Goal: Task Accomplishment & Management: Manage account settings

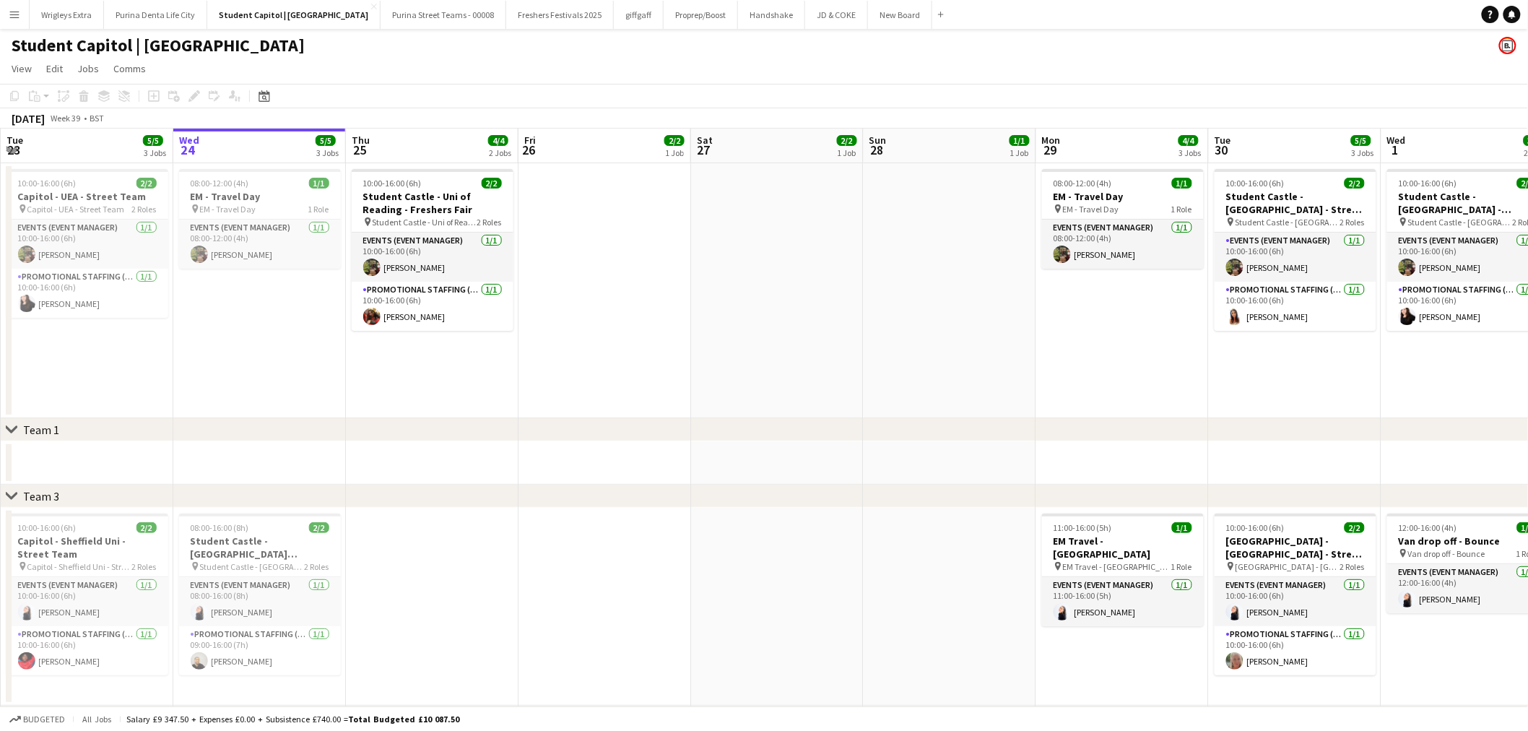
click at [12, 18] on app-icon "Menu" at bounding box center [15, 15] width 12 height 12
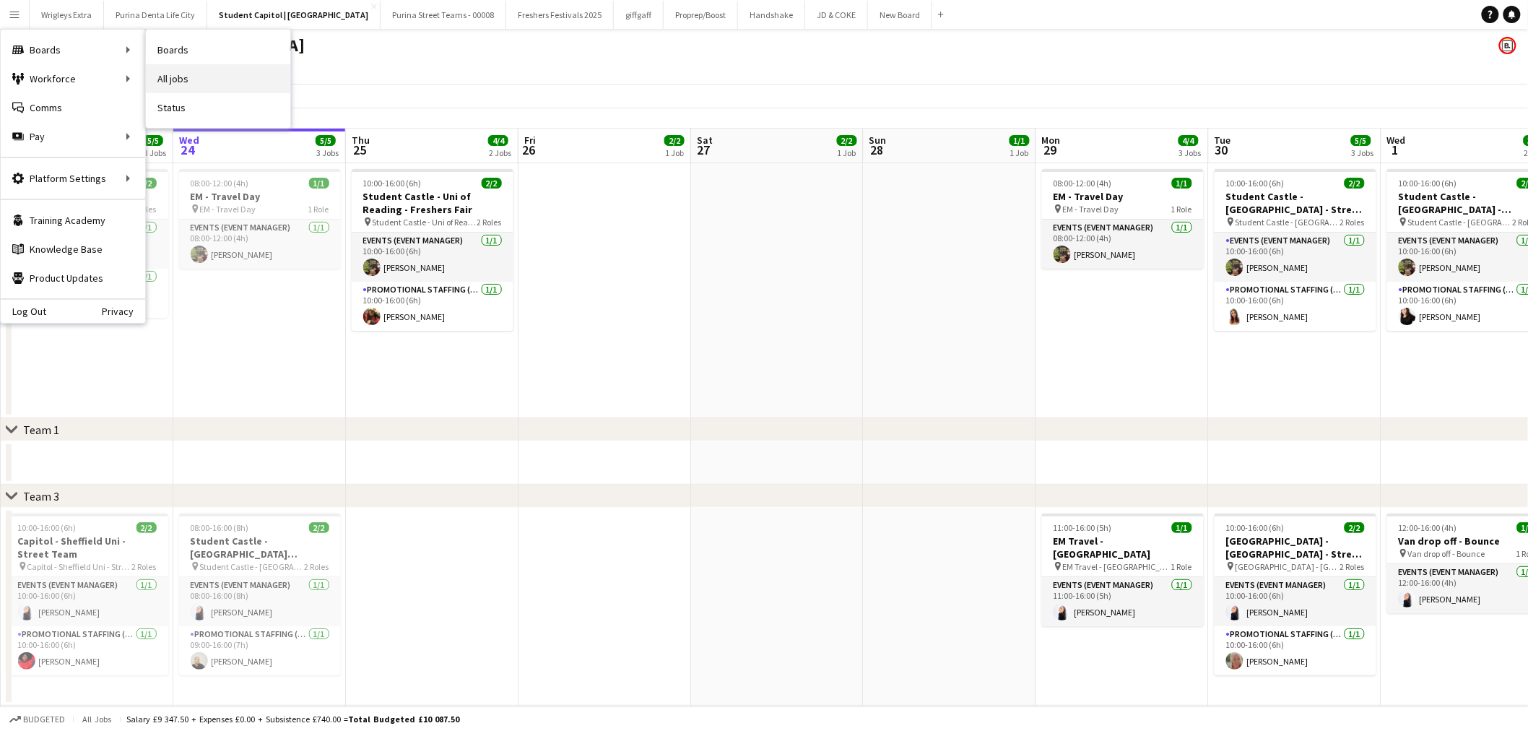
click at [232, 79] on link "All jobs" at bounding box center [218, 78] width 144 height 29
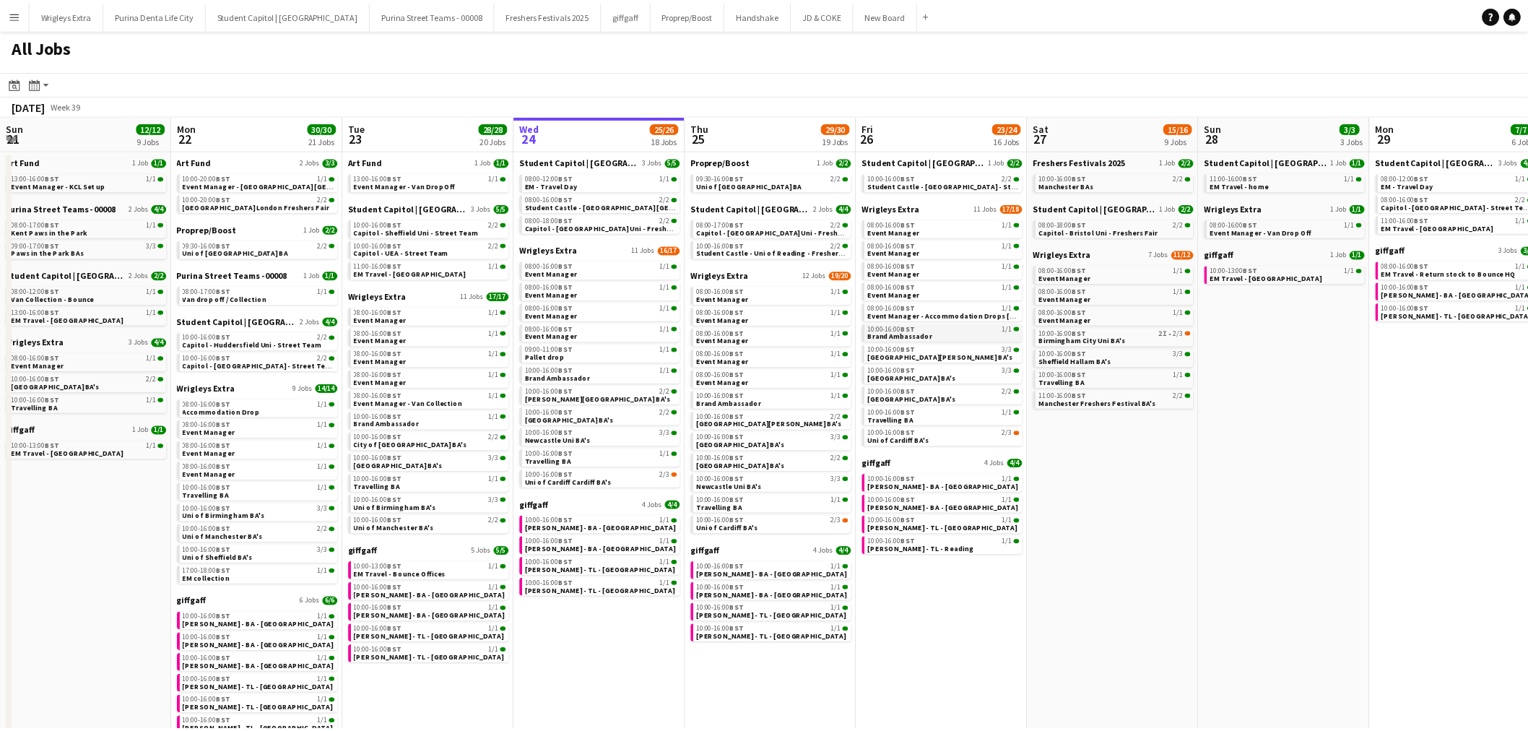
scroll to position [0, 344]
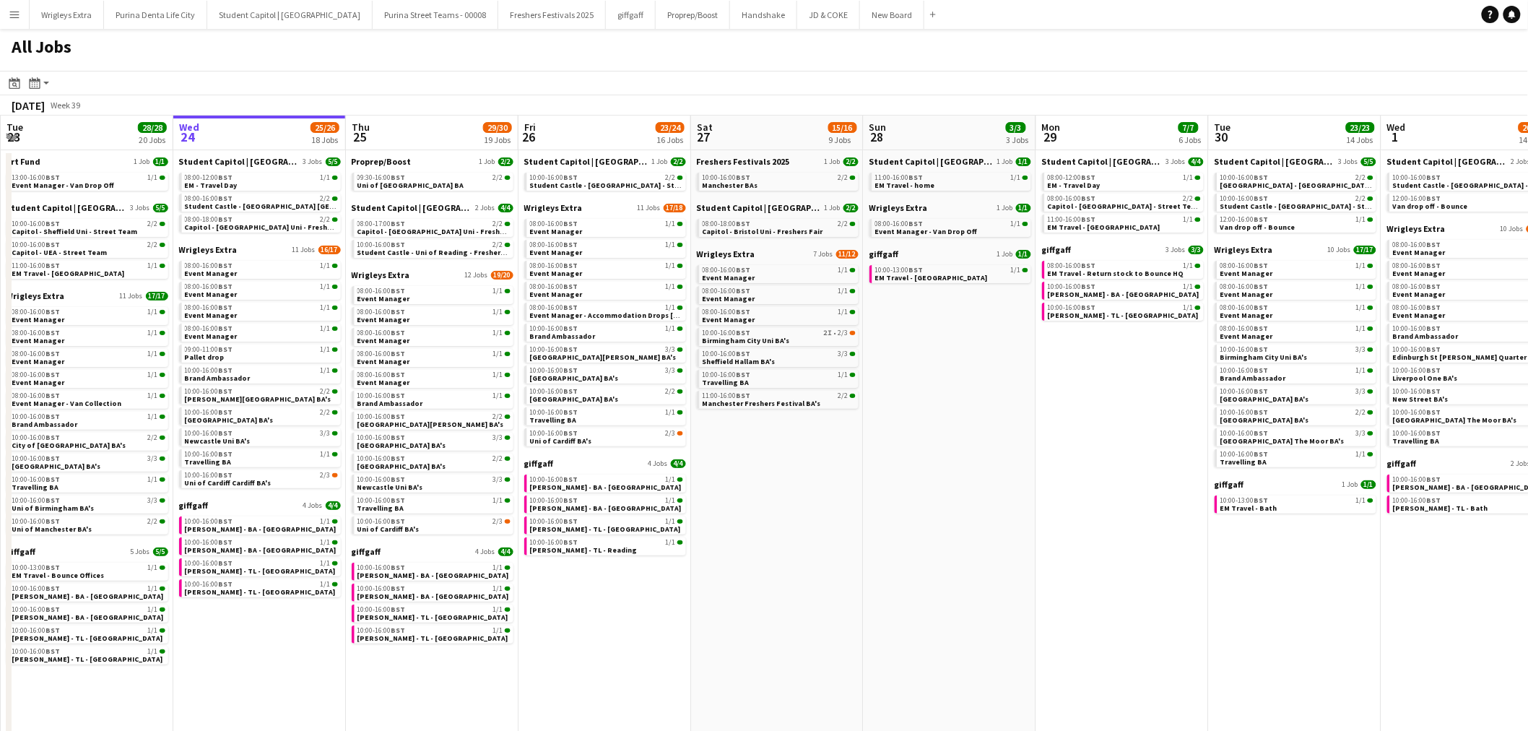
drag, startPoint x: 292, startPoint y: 77, endPoint x: 700, endPoint y: 77, distance: 408.6
click at [679, 77] on app-toolbar "Date picker SEP 2025 SEP 2025 Monday M Tuesday T Wednesday W Thursday T Friday …" at bounding box center [764, 83] width 1528 height 25
click at [946, 404] on app-all-jobs "All Jobs Date picker SEP 2025 SEP 2025 Monday M Tuesday T Wednesday W Thursday …" at bounding box center [764, 397] width 1528 height 736
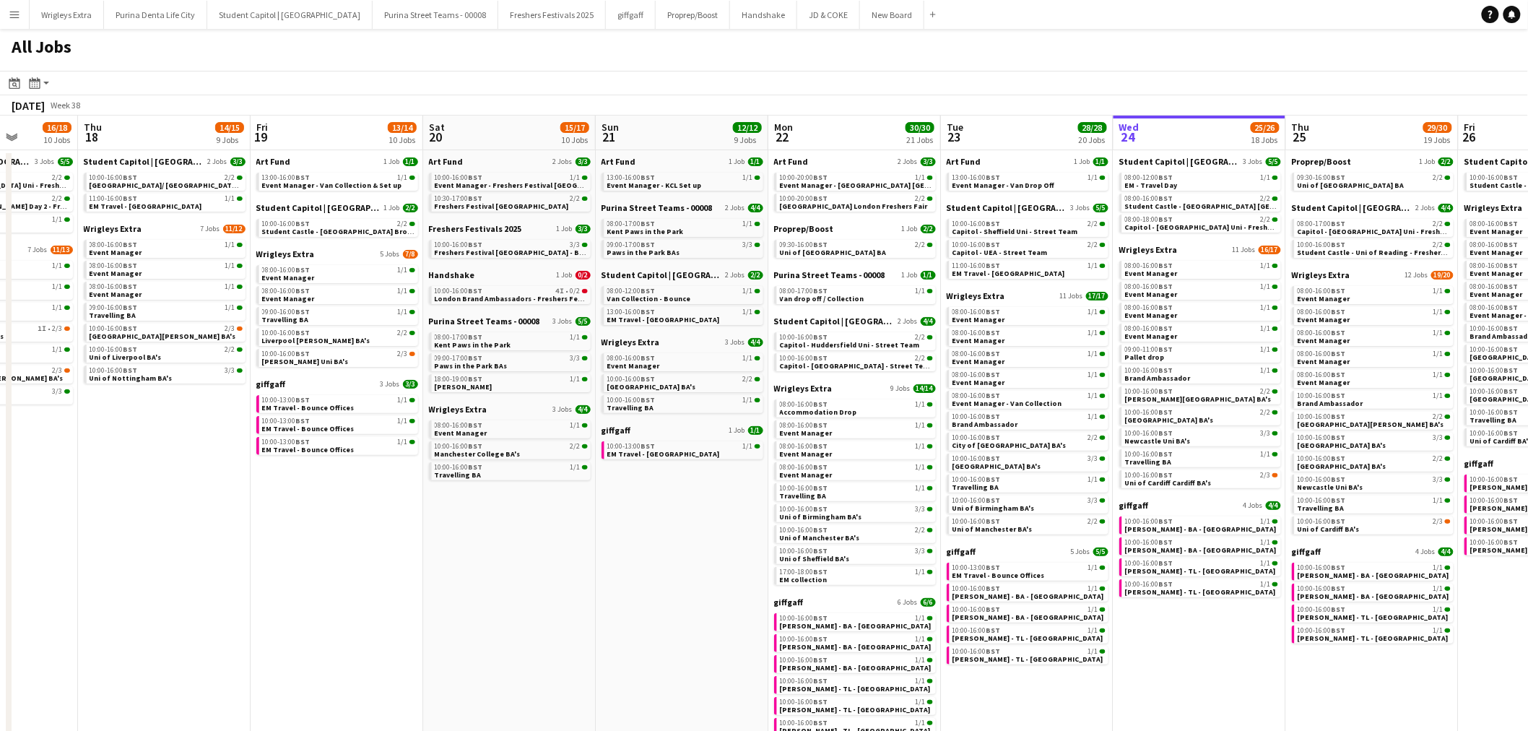
drag, startPoint x: 452, startPoint y: 488, endPoint x: 1013, endPoint y: 487, distance: 561.0
click at [975, 487] on app-calendar-viewport "Wed 17 16/18 10 Jobs Thu 18 14/15 9 Jobs Fri 19 13/14 10 Jobs Sat 20 15/17 10 J…" at bounding box center [764, 440] width 1528 height 649
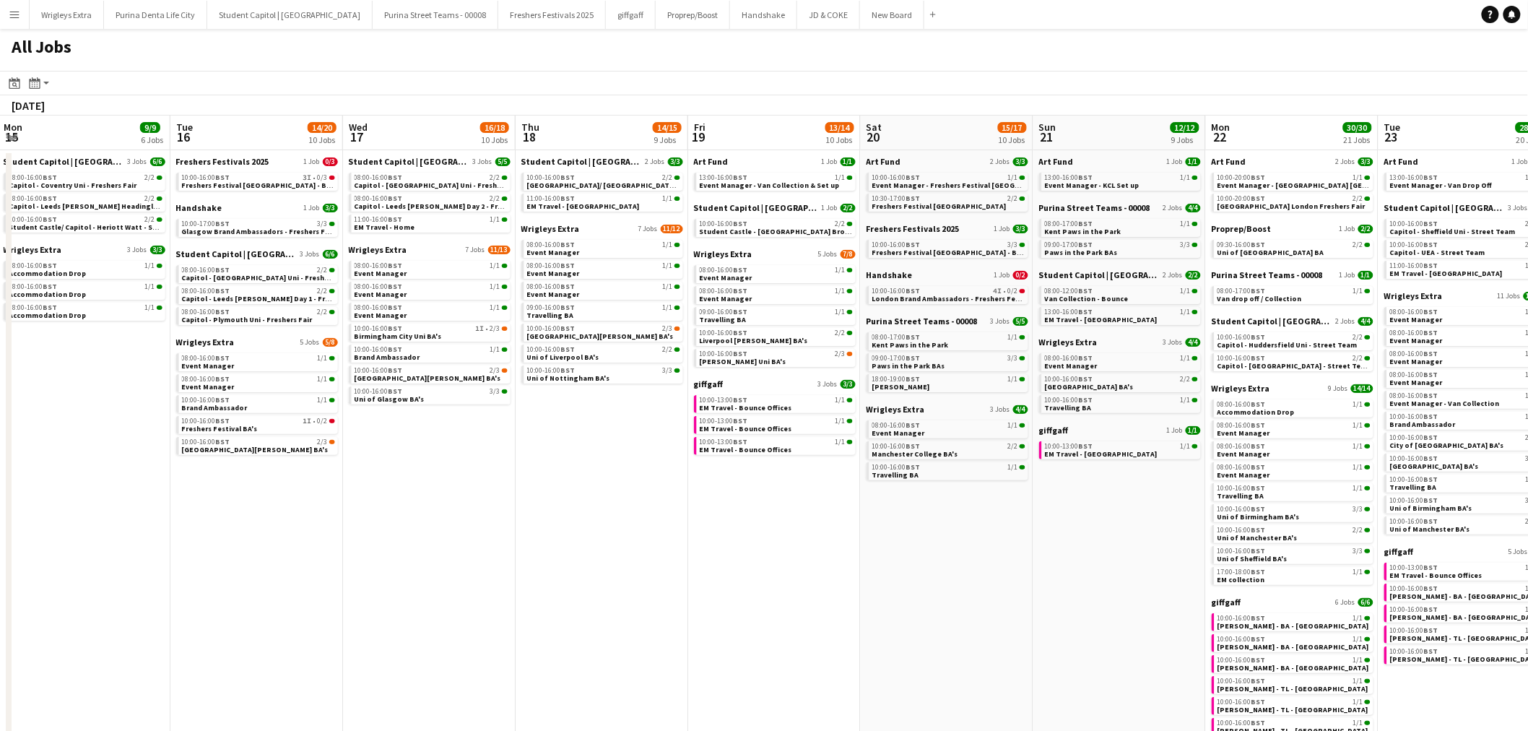
drag, startPoint x: 90, startPoint y: 458, endPoint x: 1069, endPoint y: 456, distance: 979.0
click at [926, 458] on app-calendar-viewport "Sat 13 Sun 14 1/1 1 Job Mon 15 9/9 6 Jobs Tue 16 14/20 10 Jobs Wed 17 16/18 10 …" at bounding box center [764, 440] width 1528 height 649
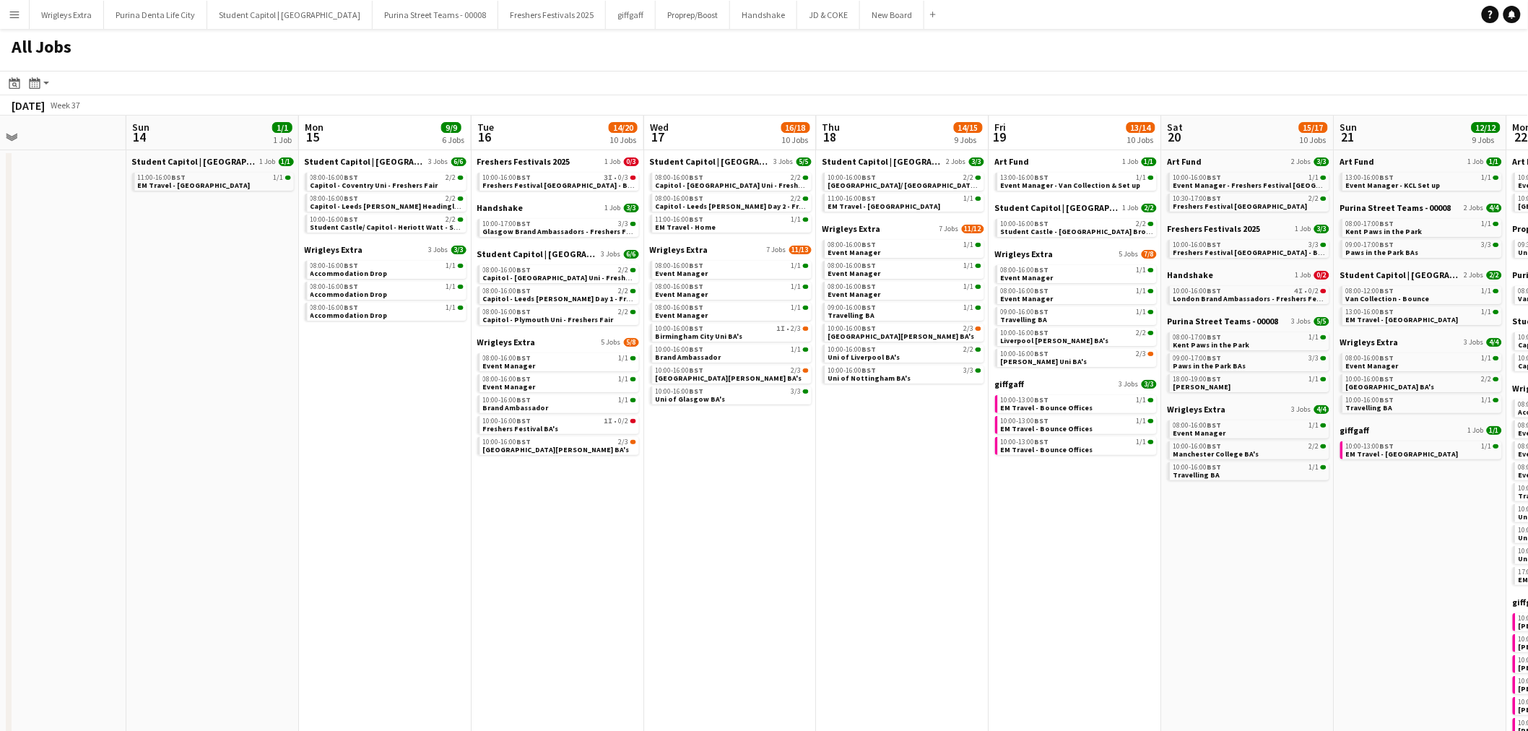
click at [915, 381] on app-all-jobs "All Jobs Date picker SEP 2025 SEP 2025 Monday M Tuesday T Wednesday W Thursday …" at bounding box center [764, 397] width 1528 height 736
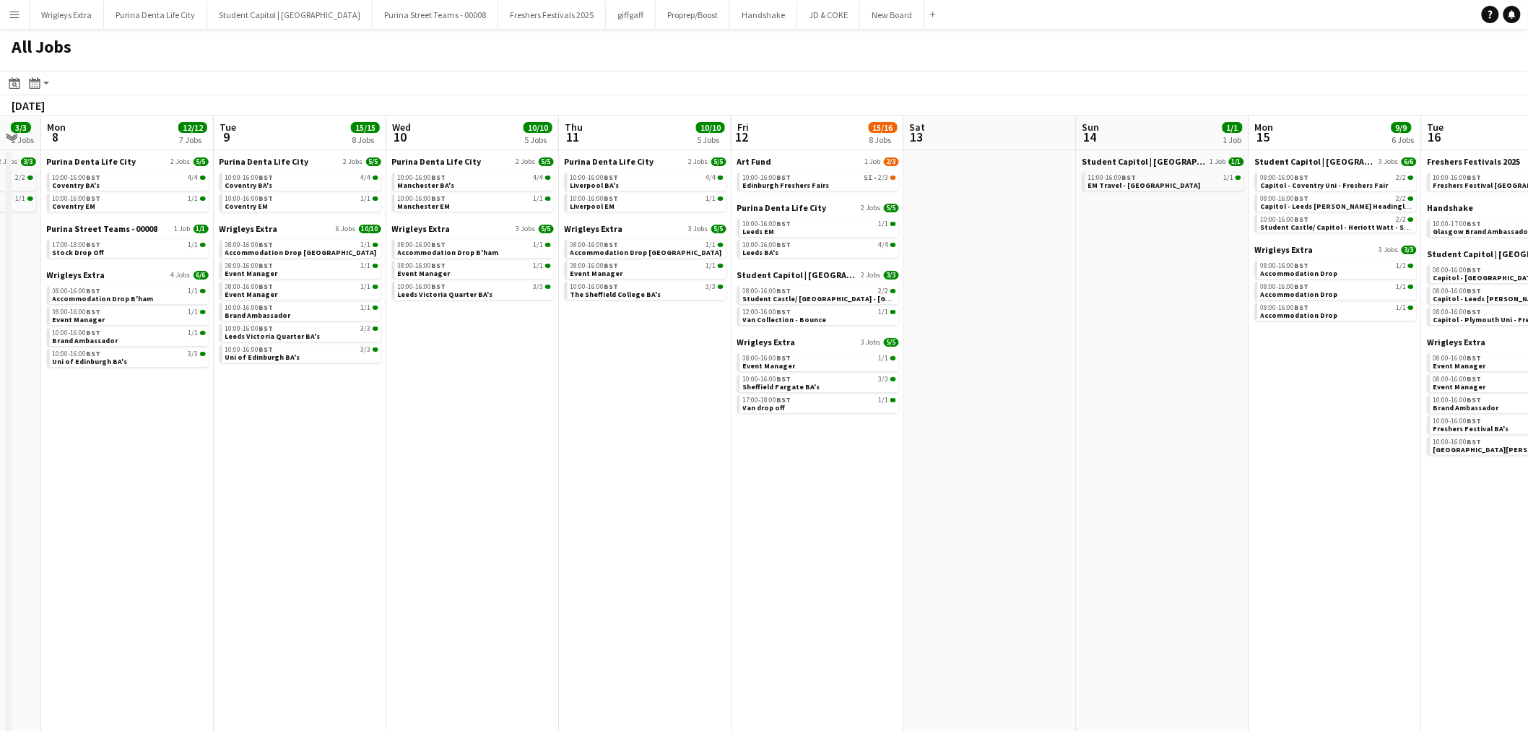
click at [809, 437] on app-all-jobs "All Jobs Date picker SEP 2025 SEP 2025 Monday M Tuesday T Wednesday W Thursday …" at bounding box center [764, 397] width 1528 height 736
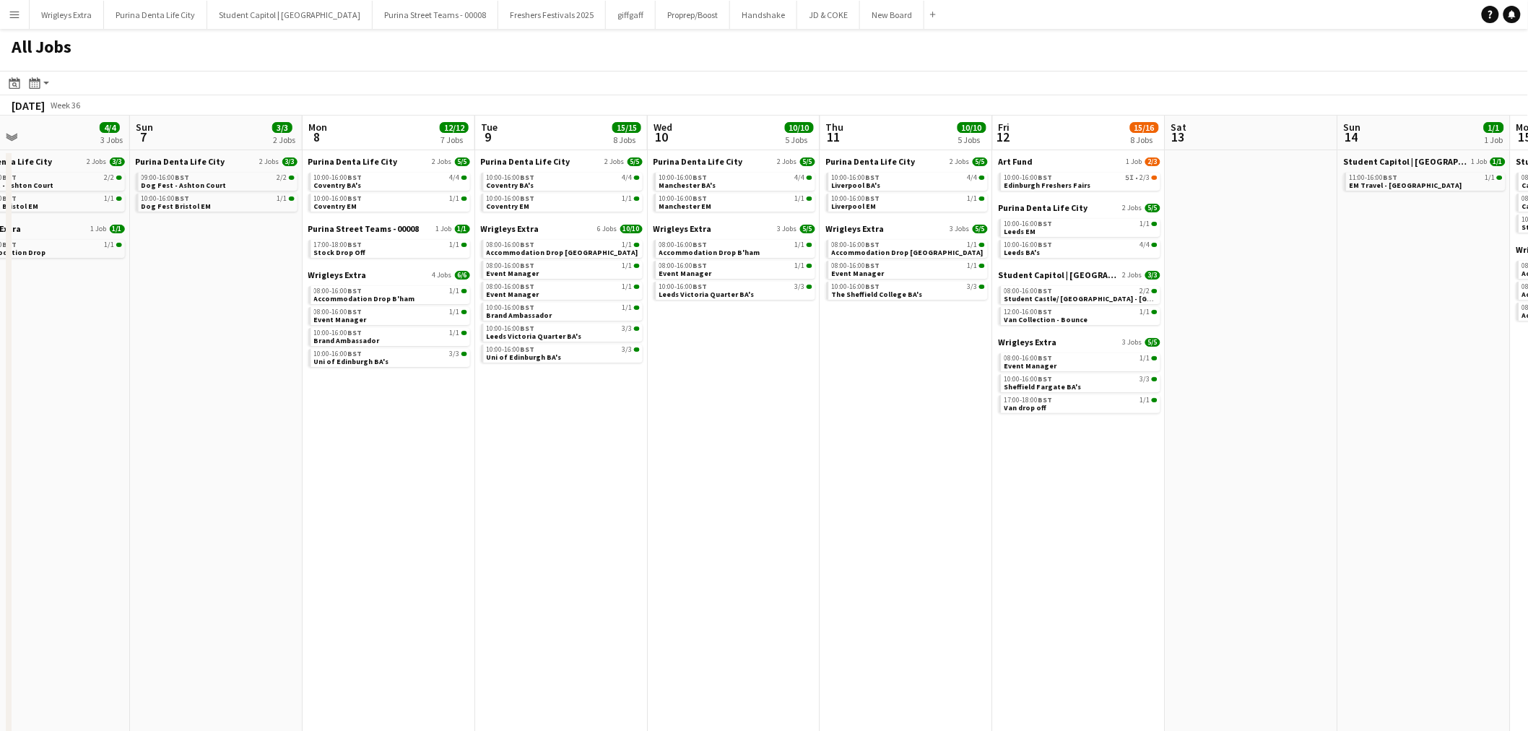
click at [819, 379] on app-all-jobs "All Jobs Date picker SEP 2025 SEP 2025 Monday M Tuesday T Wednesday W Thursday …" at bounding box center [764, 397] width 1528 height 736
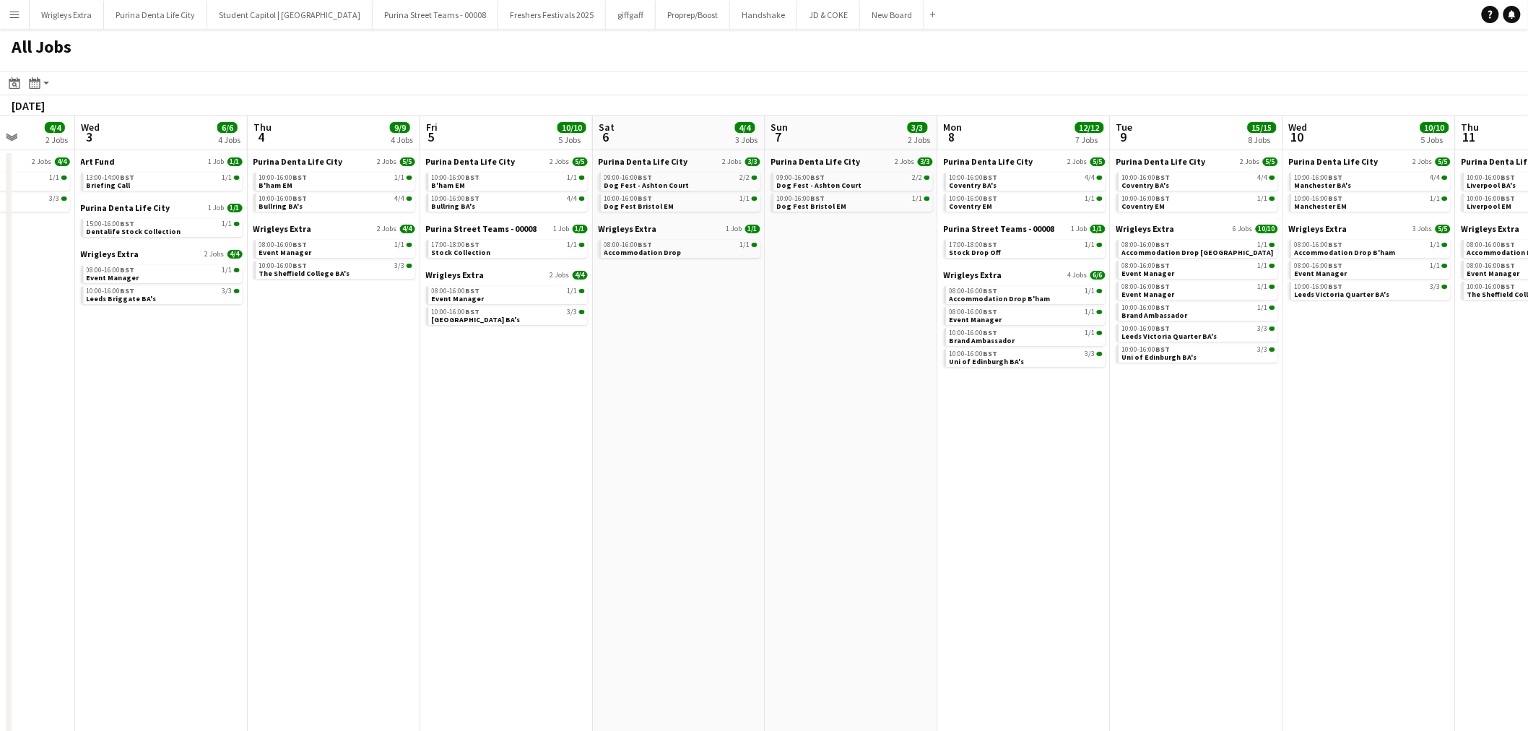
click at [703, 354] on app-calendar-viewport "Sun 31 Mon 1 4/4 2 Jobs Tue 2 4/4 2 Jobs Wed 3 6/6 4 Jobs Thu 4 9/9 4 Jobs Fri …" at bounding box center [764, 440] width 1528 height 649
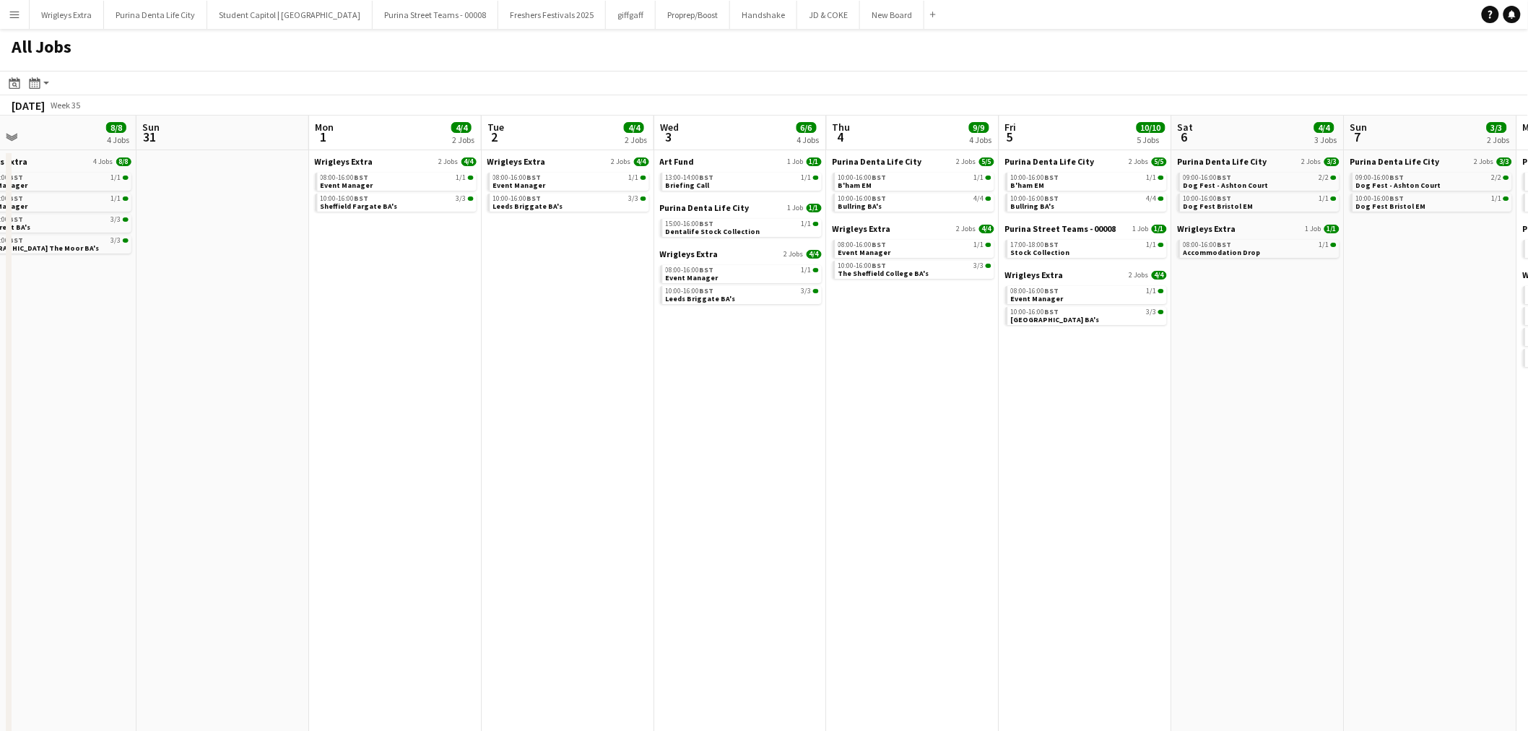
click at [1052, 227] on app-all-jobs "All Jobs Date picker SEP 2025 SEP 2025 Monday M Tuesday T Wednesday W Thursday …" at bounding box center [764, 397] width 1528 height 736
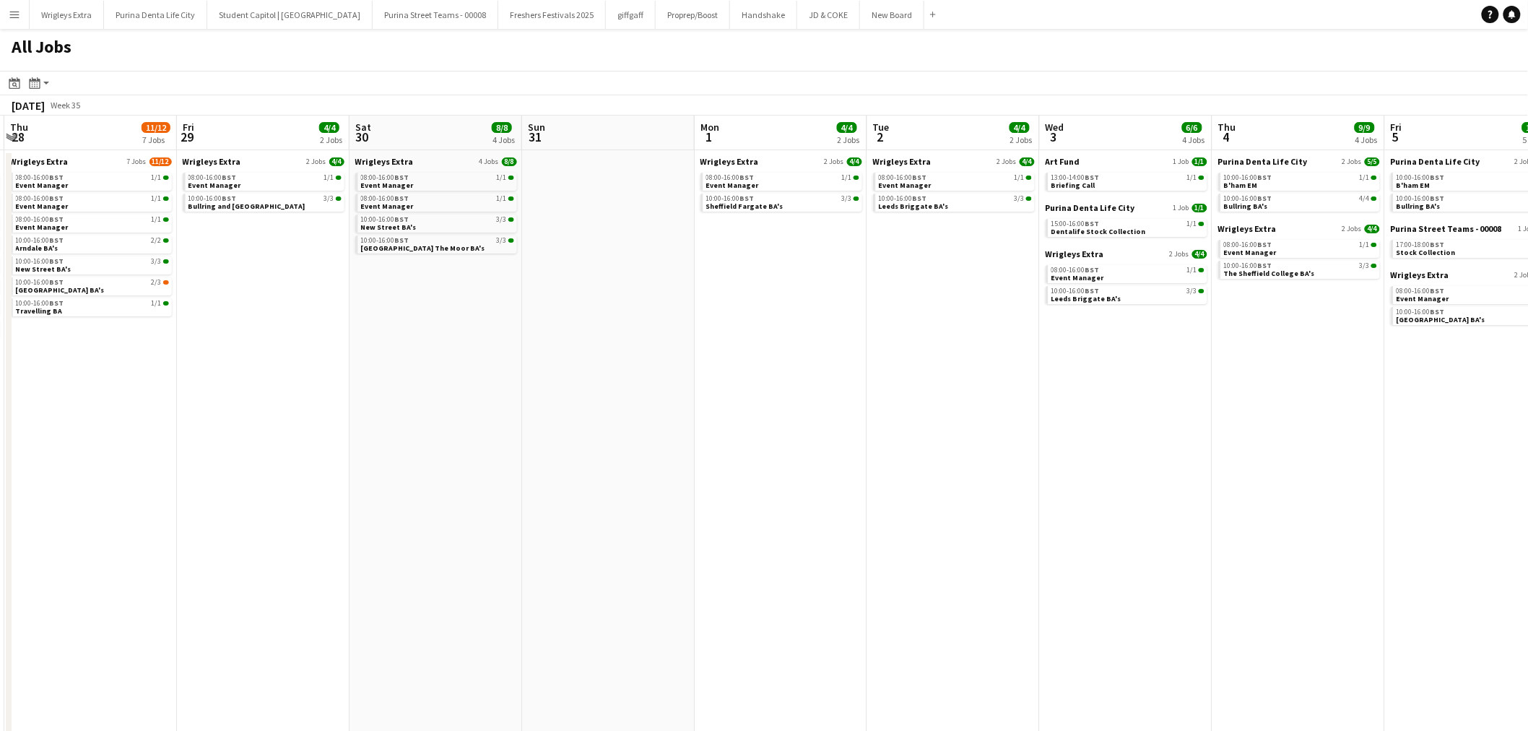
drag, startPoint x: 243, startPoint y: 315, endPoint x: 535, endPoint y: 373, distance: 297.5
click at [737, 322] on app-calendar-viewport "Tue 26 11/11 7 Jobs Wed 27 11/13 8 Jobs Thu 28 11/12 7 Jobs Fri 29 4/4 2 Jobs S…" at bounding box center [764, 440] width 1528 height 649
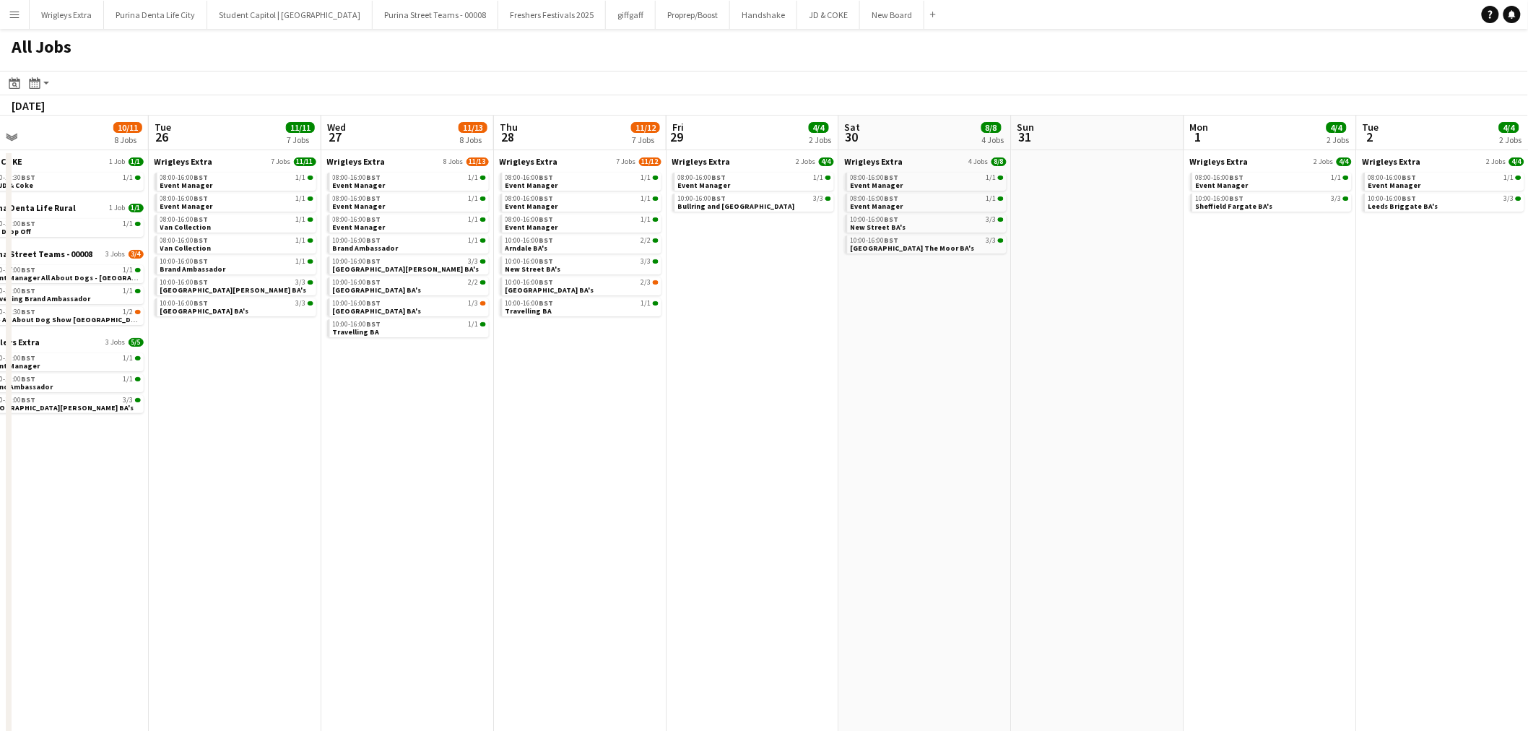
click at [755, 400] on app-all-jobs "All Jobs Date picker SEP 2025 SEP 2025 Monday M Tuesday T Wednesday W Thursday …" at bounding box center [764, 397] width 1528 height 736
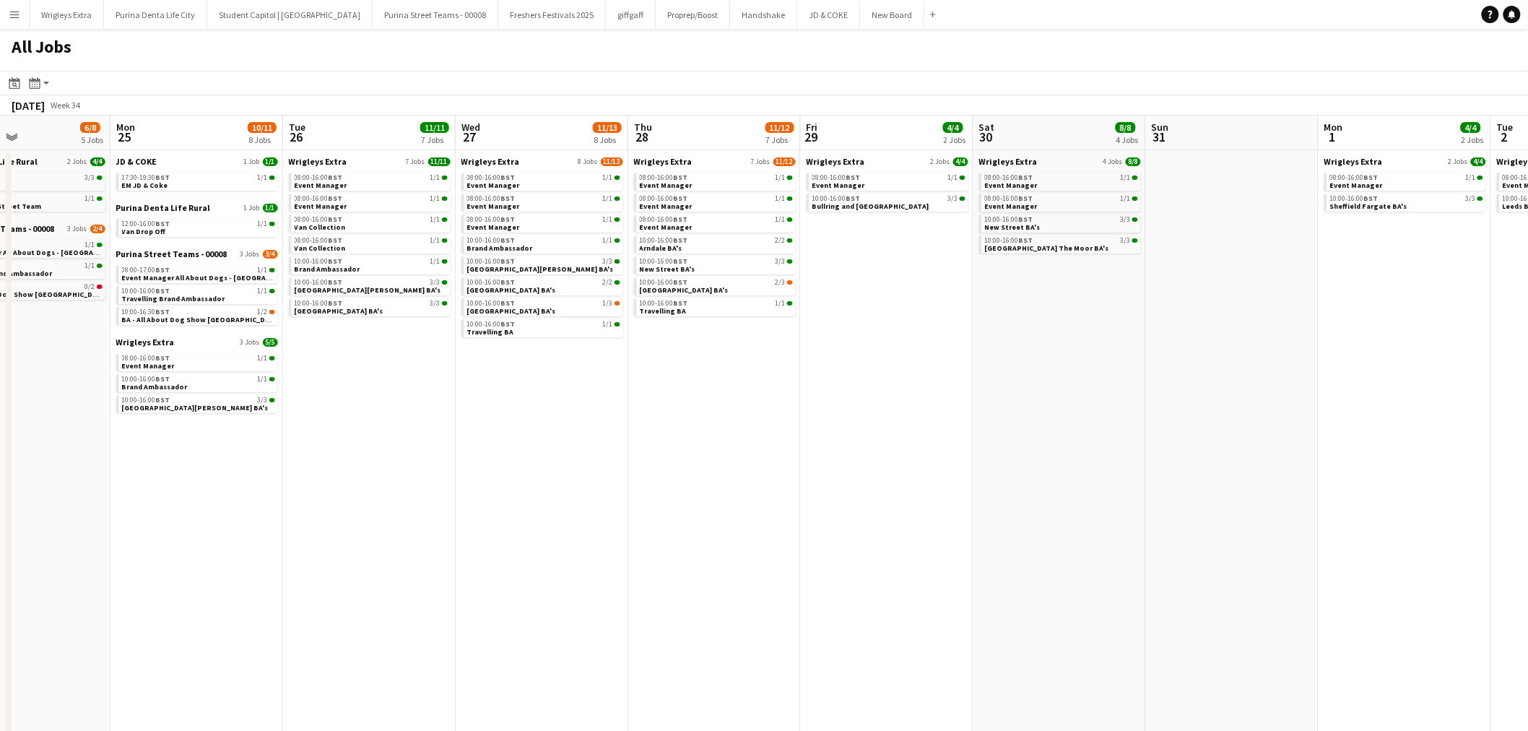
drag, startPoint x: 477, startPoint y: 502, endPoint x: 966, endPoint y: 502, distance: 488.8
click at [957, 502] on app-calendar-viewport "Fri 22 6/10 5 Jobs Sat 23 3/3 3 Jobs Sun 24 6/8 5 Jobs Mon 25 10/11 8 Jobs Tue …" at bounding box center [764, 440] width 1528 height 649
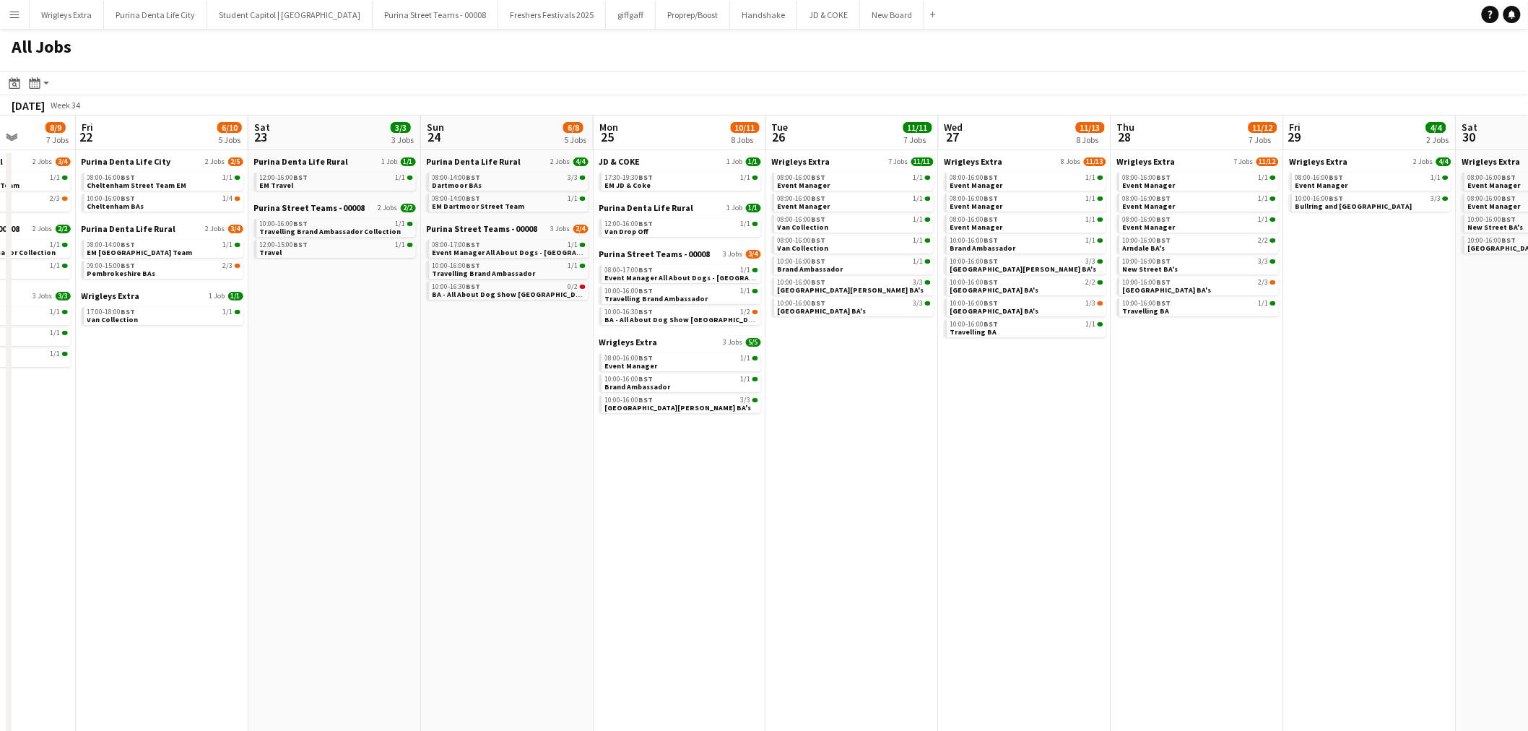
scroll to position [0, 395]
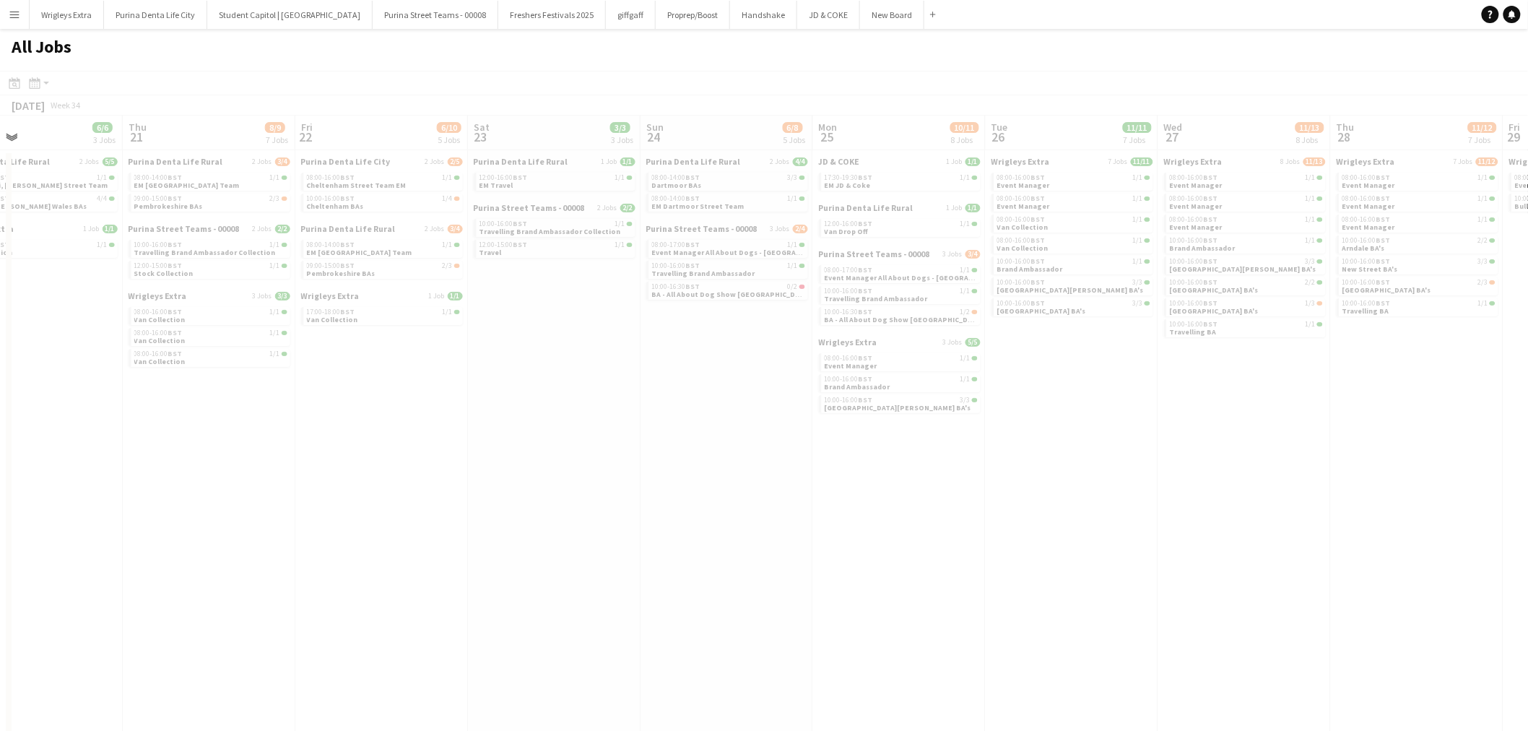
drag, startPoint x: 699, startPoint y: 523, endPoint x: 1055, endPoint y: 528, distance: 356.7
click at [943, 528] on app-all-jobs "All Jobs Date picker SEP 2025 SEP 2025 Monday M Tuesday T Wednesday W Thursday …" at bounding box center [764, 397] width 1528 height 736
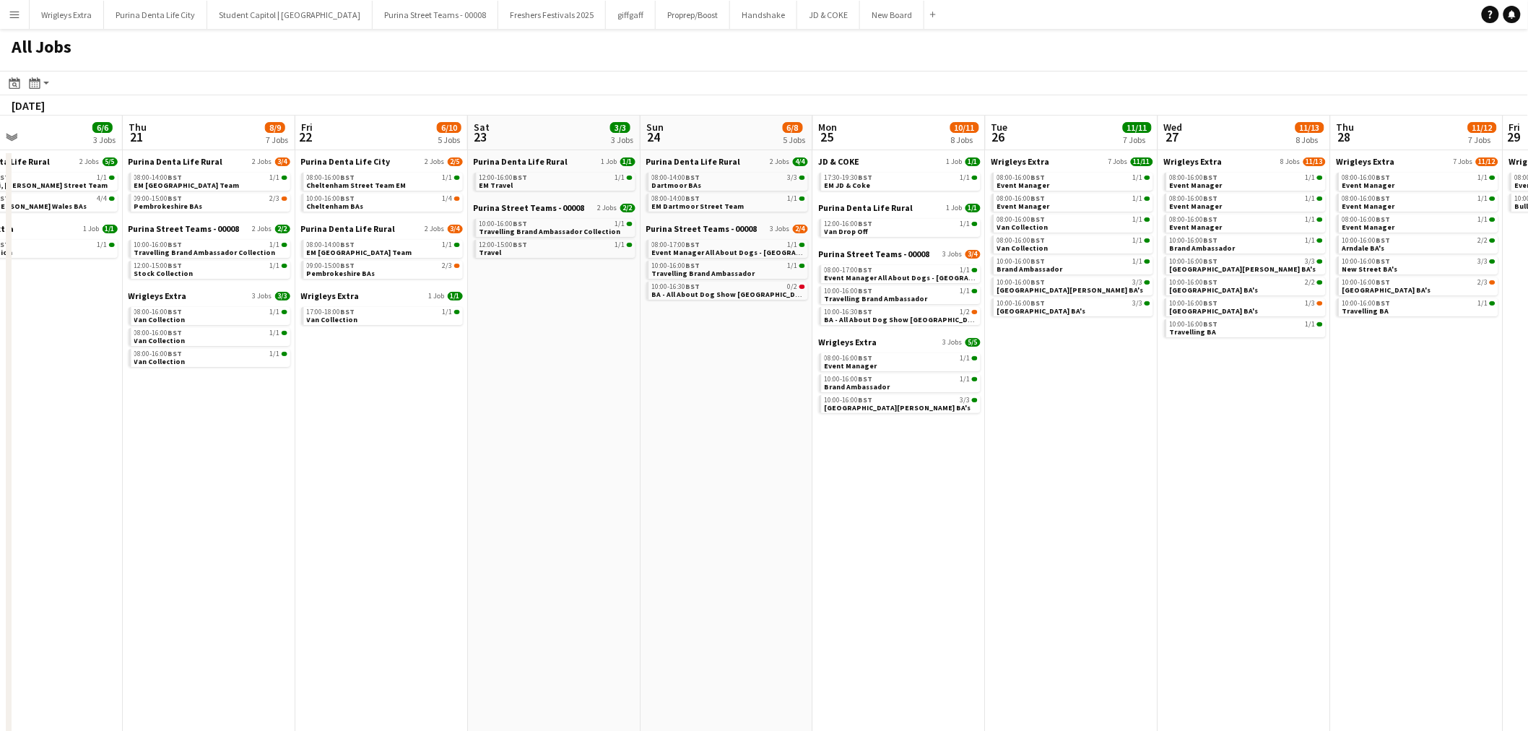
click at [785, 507] on app-all-jobs "All Jobs Date picker SEP 2025 SEP 2025 Monday M Tuesday T Wednesday W Thursday …" at bounding box center [764, 397] width 1528 height 736
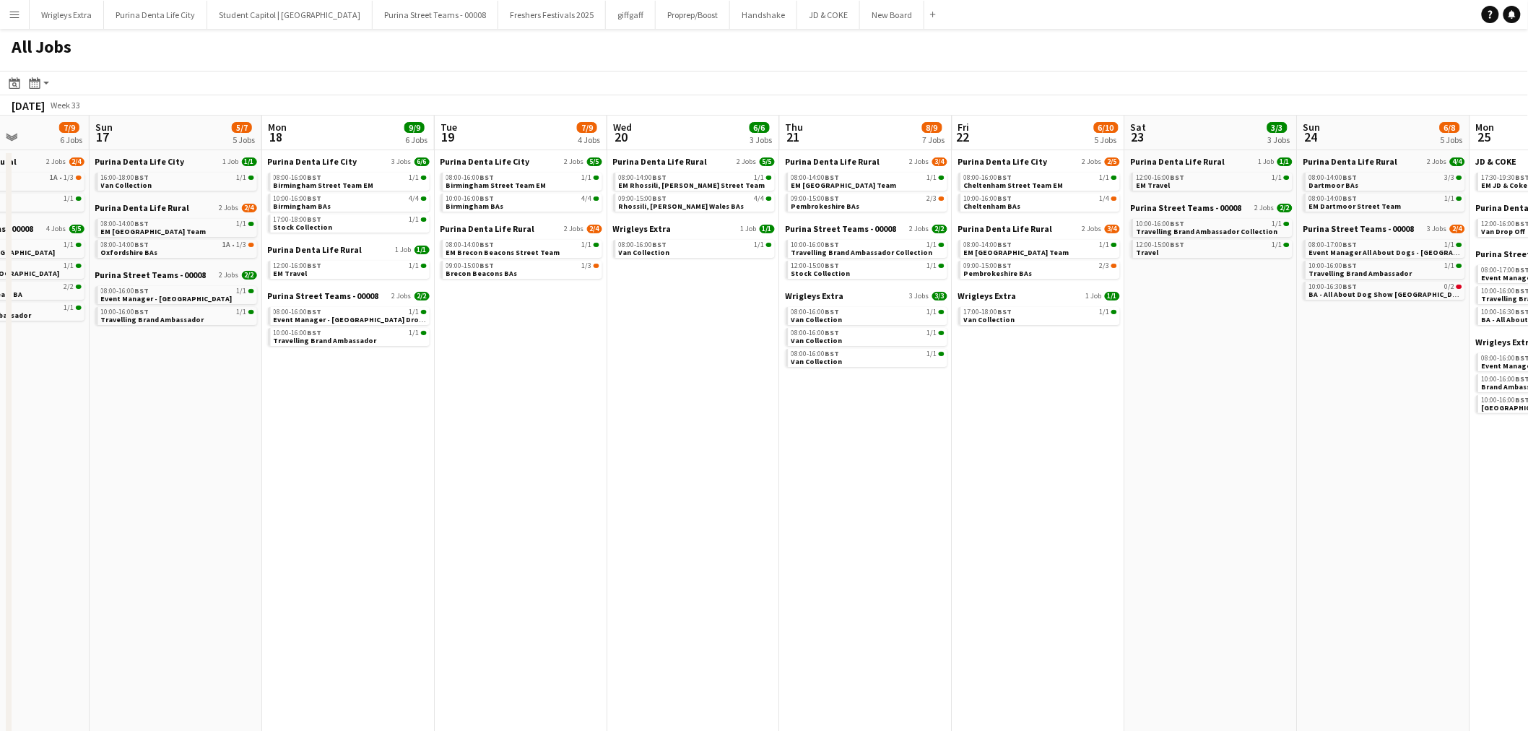
drag, startPoint x: 627, startPoint y: 521, endPoint x: 858, endPoint y: 521, distance: 231.0
click at [845, 521] on app-calendar-viewport "Thu 14 10/11 6 Jobs Fri 15 6/7 4 Jobs Sat 16 7/9 6 Jobs Sun 17 5/7 5 Jobs Mon 1…" at bounding box center [764, 440] width 1528 height 649
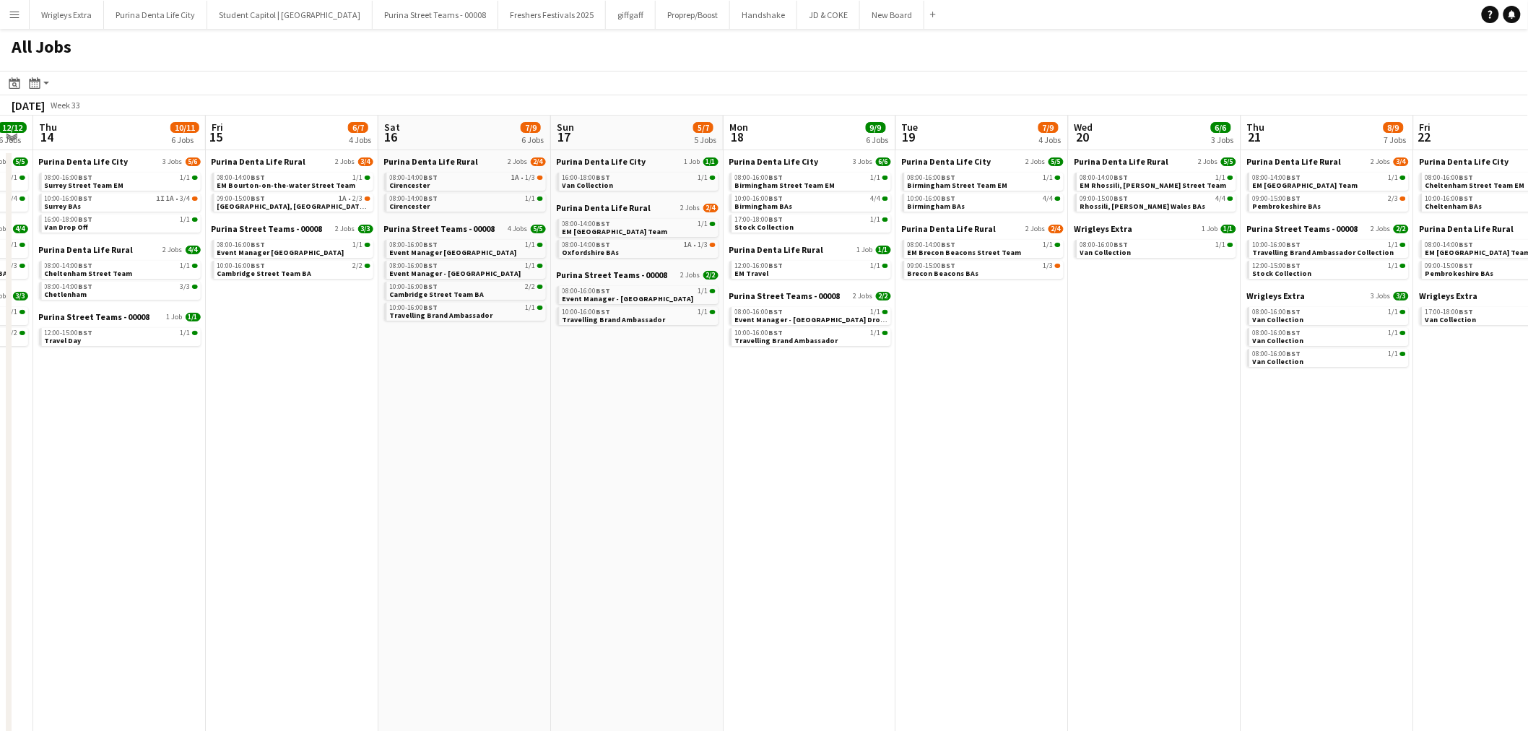
scroll to position [0, 435]
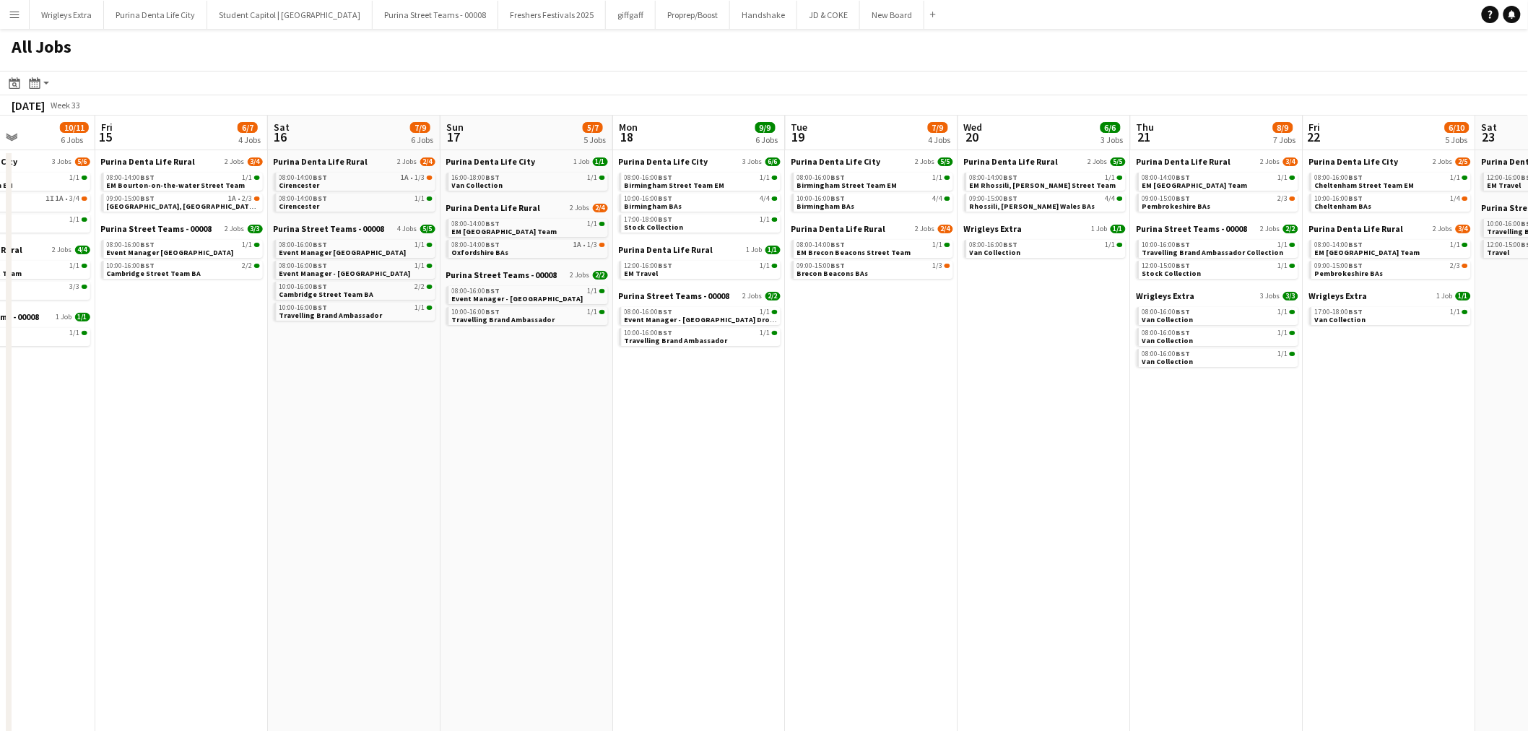
drag, startPoint x: 311, startPoint y: 526, endPoint x: 700, endPoint y: 527, distance: 389.1
click at [705, 527] on app-calendar-viewport "Tue 12 10/10 7 Jobs Wed 13 12/12 6 Jobs Thu 14 10/11 6 Jobs Fri 15 6/7 4 Jobs S…" at bounding box center [764, 440] width 1528 height 649
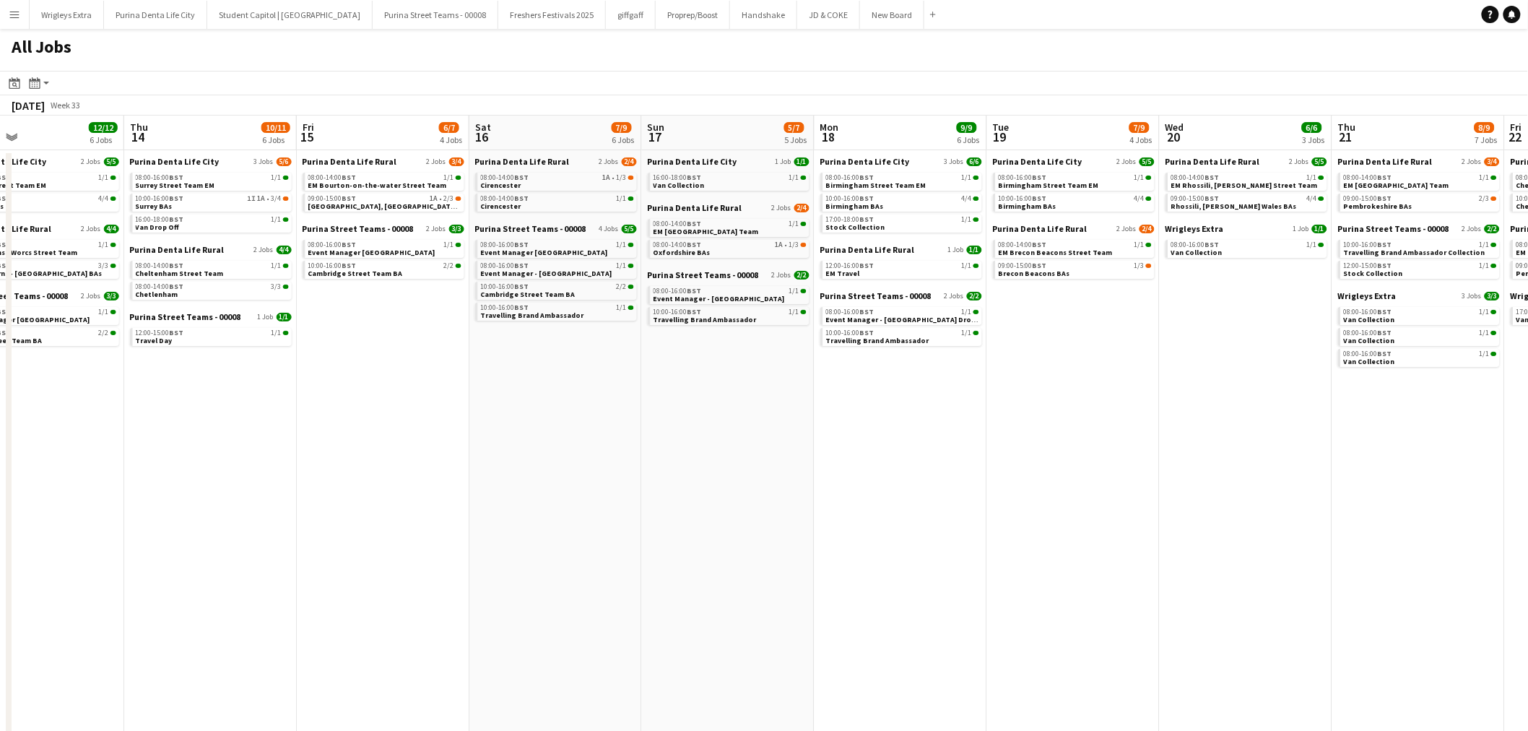
scroll to position [0, 578]
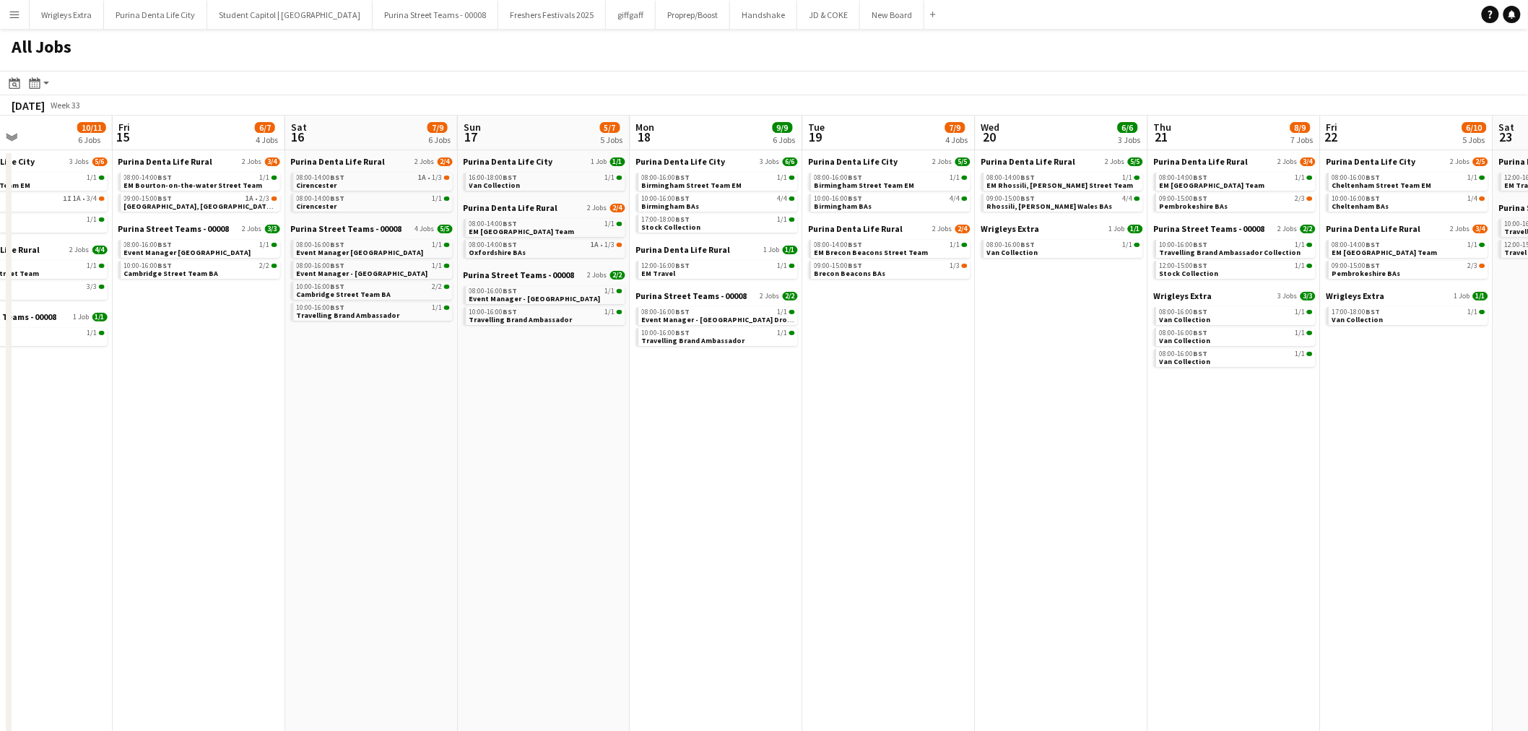
drag, startPoint x: 958, startPoint y: 456, endPoint x: 471, endPoint y: 455, distance: 487.3
click at [471, 455] on app-calendar-viewport "Mon 11 4/4 4 Jobs Tue 12 10/10 7 Jobs Wed 13 12/12 6 Jobs Thu 14 10/11 6 Jobs F…" at bounding box center [764, 440] width 1528 height 649
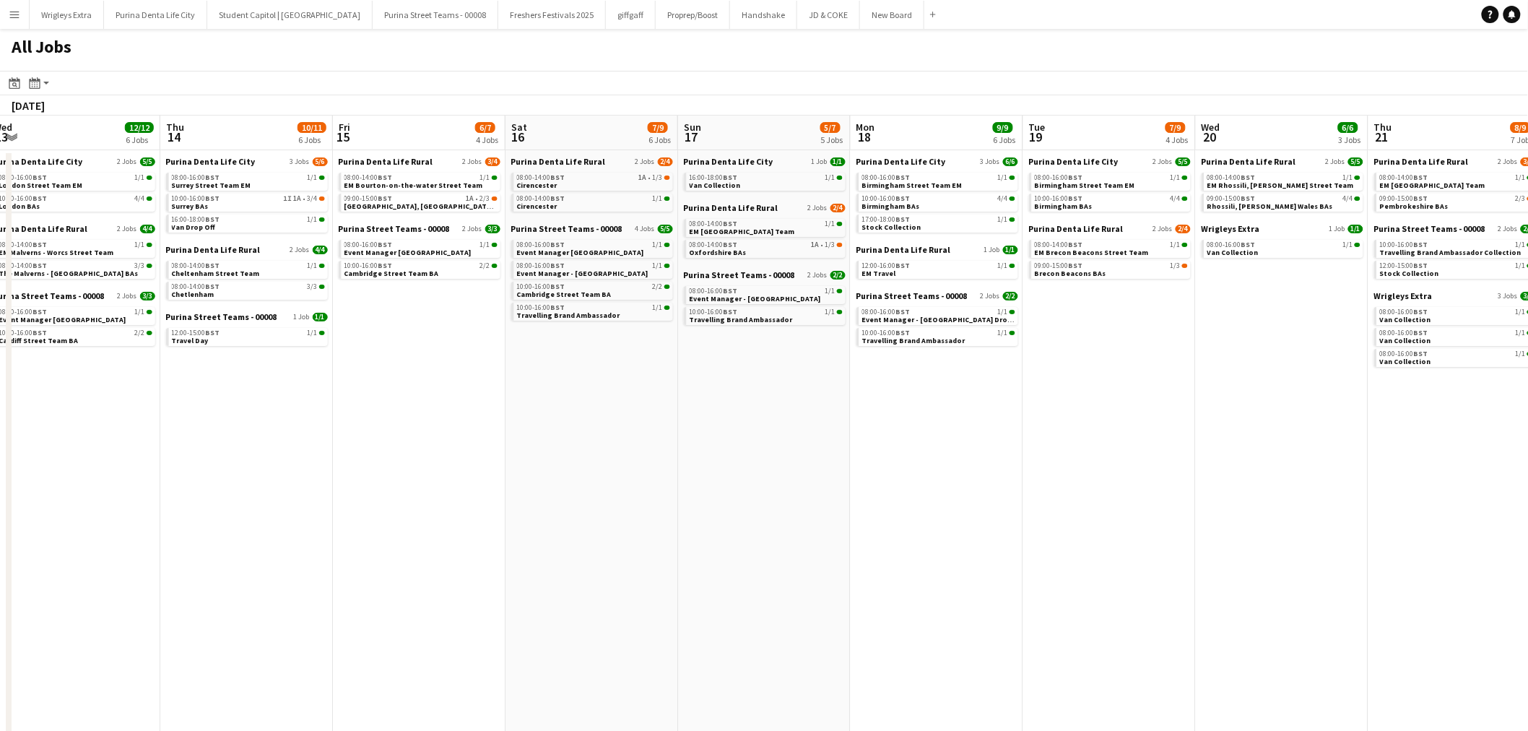
drag, startPoint x: 443, startPoint y: 552, endPoint x: 1168, endPoint y: 538, distance: 725.7
click at [1172, 537] on app-calendar-viewport "Mon 11 4/4 4 Jobs Tue 12 10/10 7 Jobs Wed 13 12/12 6 Jobs Thu 14 10/11 6 Jobs F…" at bounding box center [764, 440] width 1528 height 649
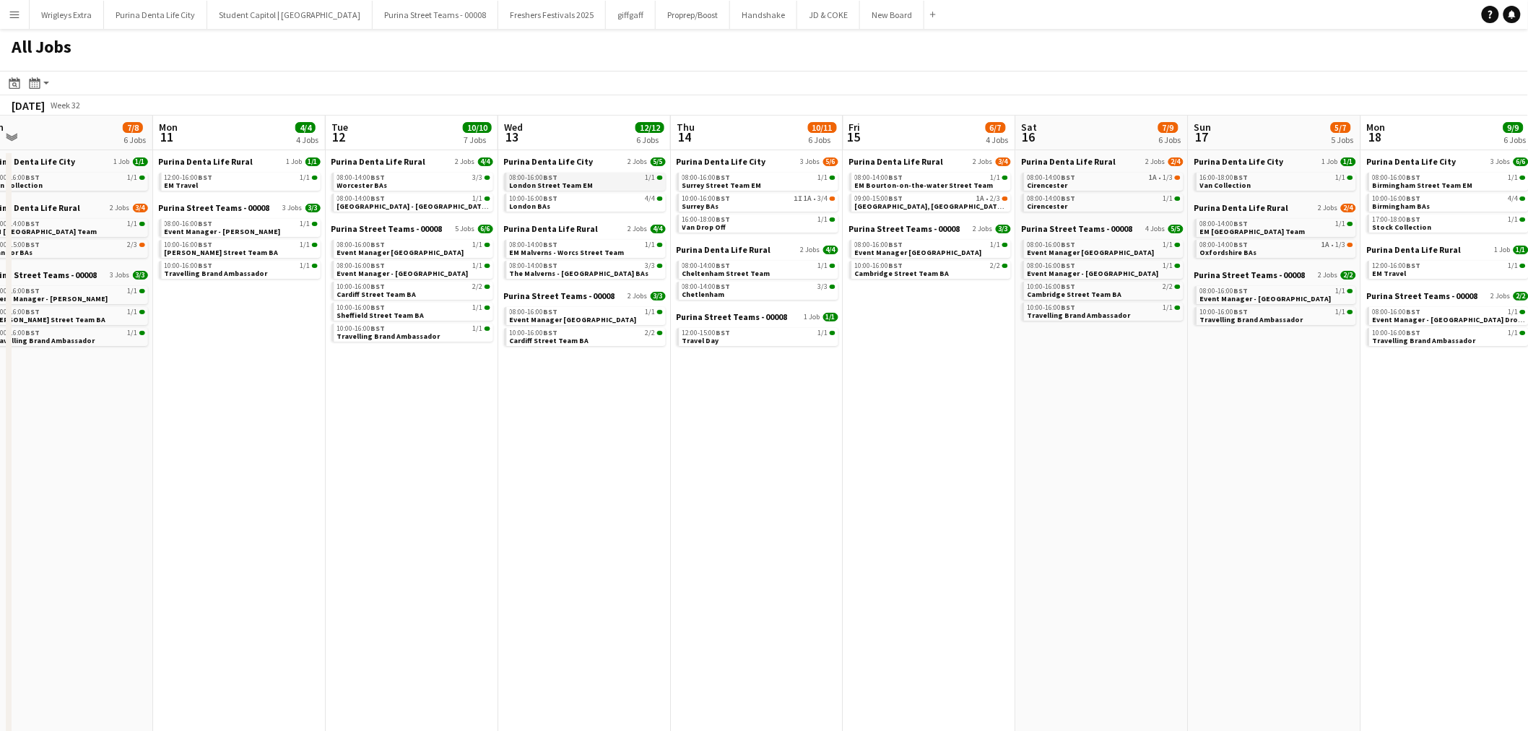
click at [582, 180] on span "London Street Team EM" at bounding box center [552, 184] width 84 height 9
drag, startPoint x: 1110, startPoint y: 523, endPoint x: 338, endPoint y: 515, distance: 772.5
click at [384, 515] on app-calendar-viewport "Fri 8 9/11 7 Jobs Sat 9 8/11 7 Jobs Sun 10 7/8 6 Jobs Mon 11 4/4 4 Jobs Tue 12 …" at bounding box center [764, 440] width 1528 height 649
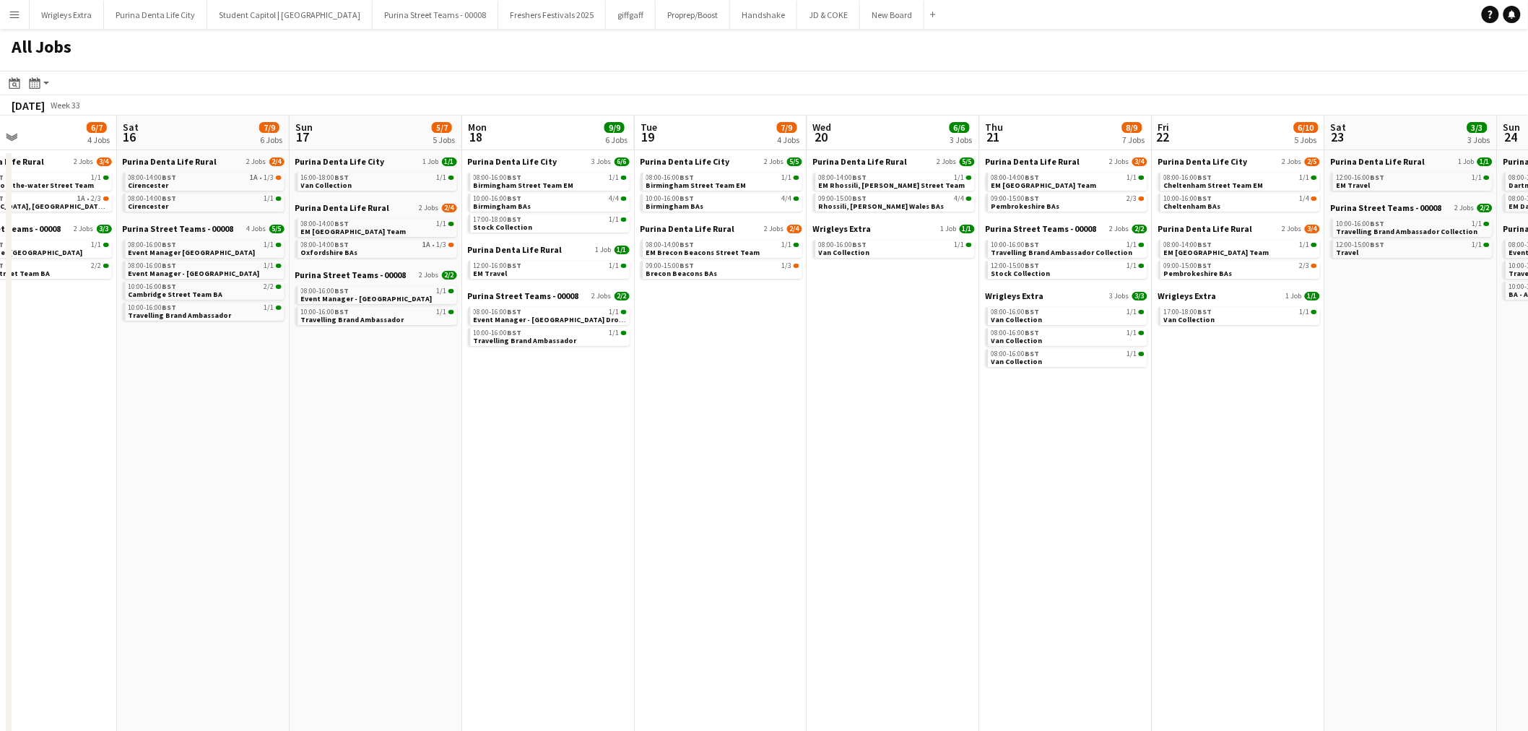
drag, startPoint x: 627, startPoint y: 486, endPoint x: 526, endPoint y: 481, distance: 101.2
click at [482, 488] on app-calendar-viewport "Wed 13 12/12 6 Jobs Thu 14 10/11 6 Jobs Fri 15 6/7 4 Jobs Sat 16 7/9 6 Jobs Sun…" at bounding box center [764, 440] width 1528 height 649
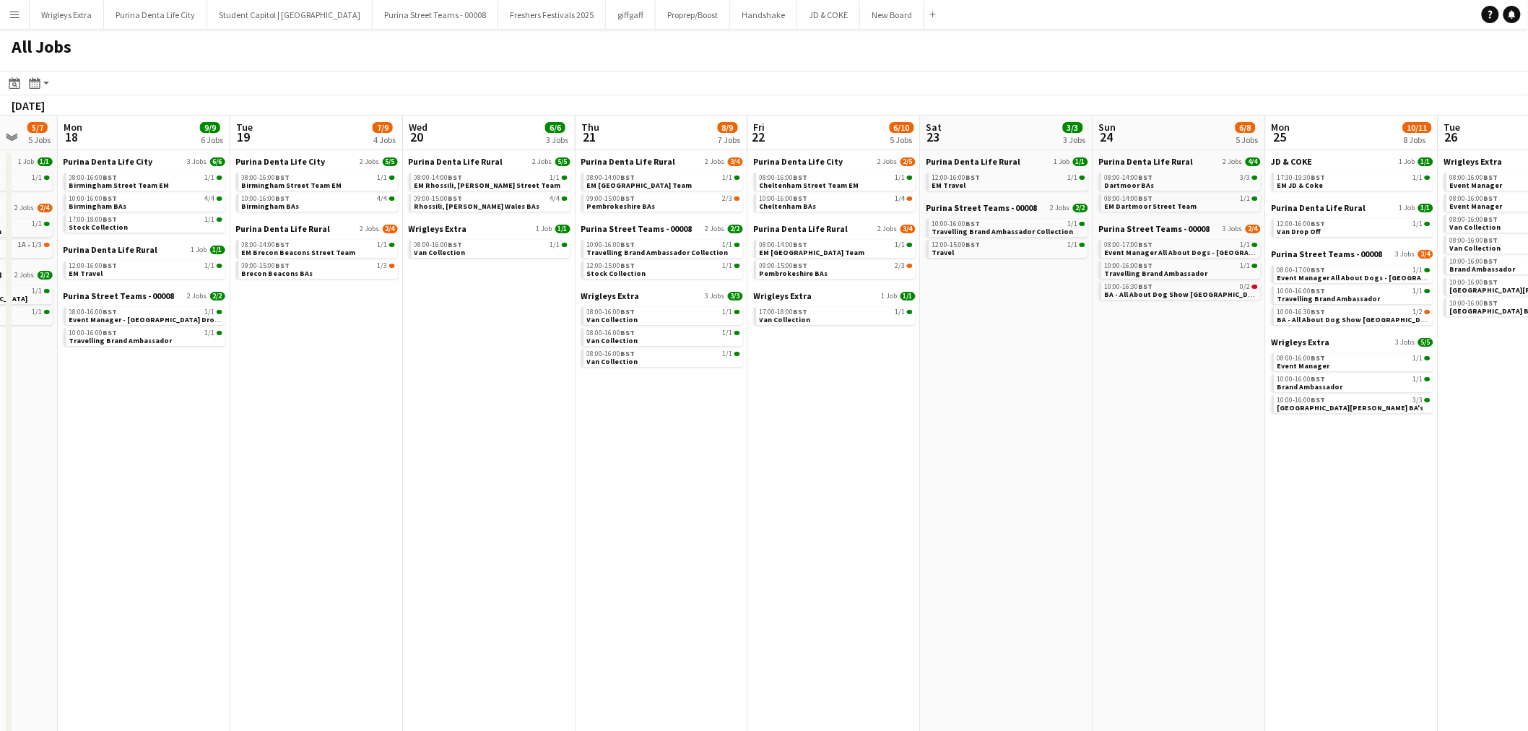
click at [521, 451] on app-calendar-viewport "Fri 15 6/7 4 Jobs Sat 16 7/9 6 Jobs Sun 17 5/7 5 Jobs Mon 18 9/9 6 Jobs Tue 19 …" at bounding box center [764, 440] width 1528 height 649
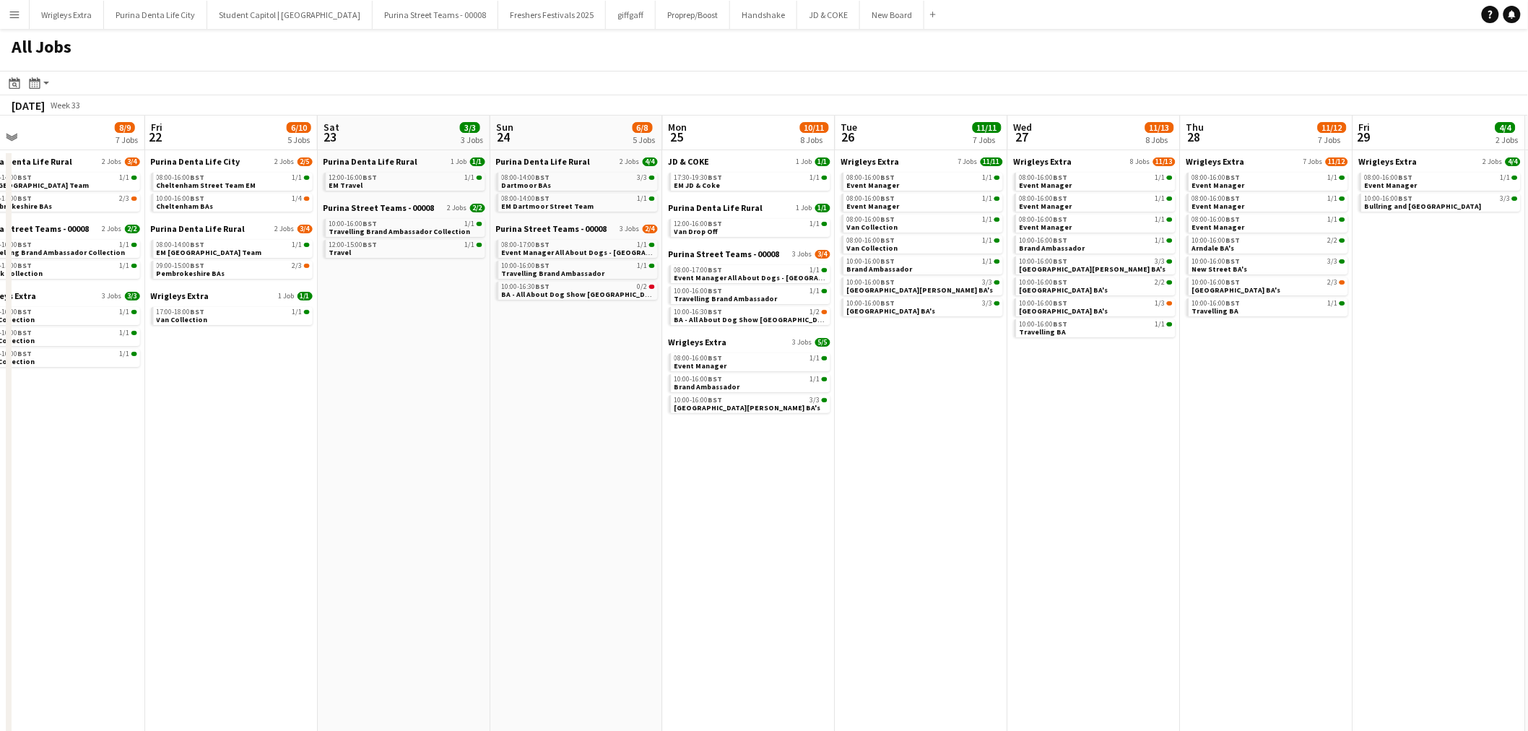
click at [493, 459] on app-calendar-viewport "Mon 18 9/9 6 Jobs Tue 19 7/9 4 Jobs Wed 20 6/6 3 Jobs Thu 21 8/9 7 Jobs Fri 22 …" at bounding box center [764, 440] width 1528 height 649
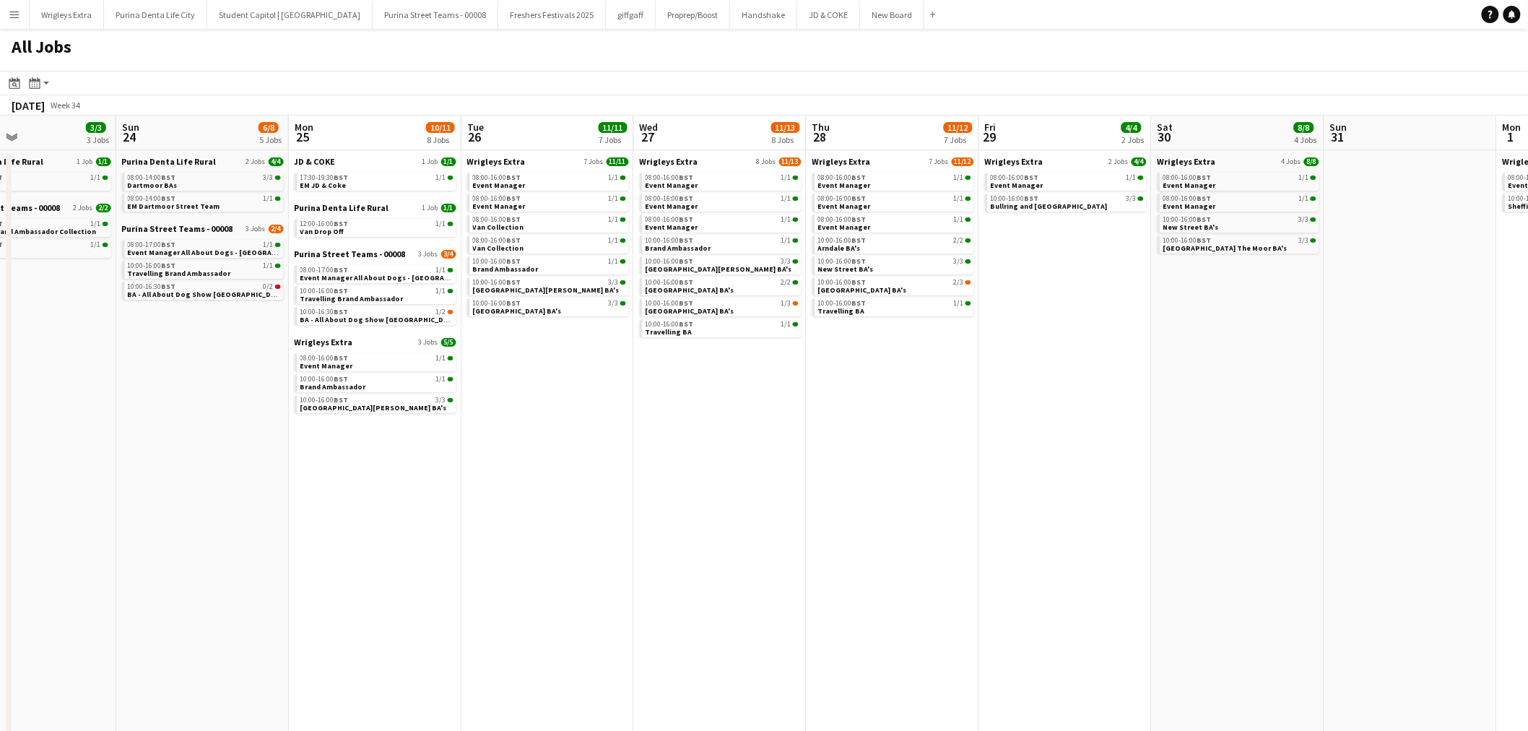
drag, startPoint x: 940, startPoint y: 470, endPoint x: 647, endPoint y: 472, distance: 293.1
click at [653, 472] on app-calendar-viewport "Wed 20 6/6 3 Jobs Thu 21 8/9 7 Jobs Fri 22 6/10 5 Jobs Sat 23 3/3 3 Jobs Sun 24…" at bounding box center [764, 440] width 1528 height 649
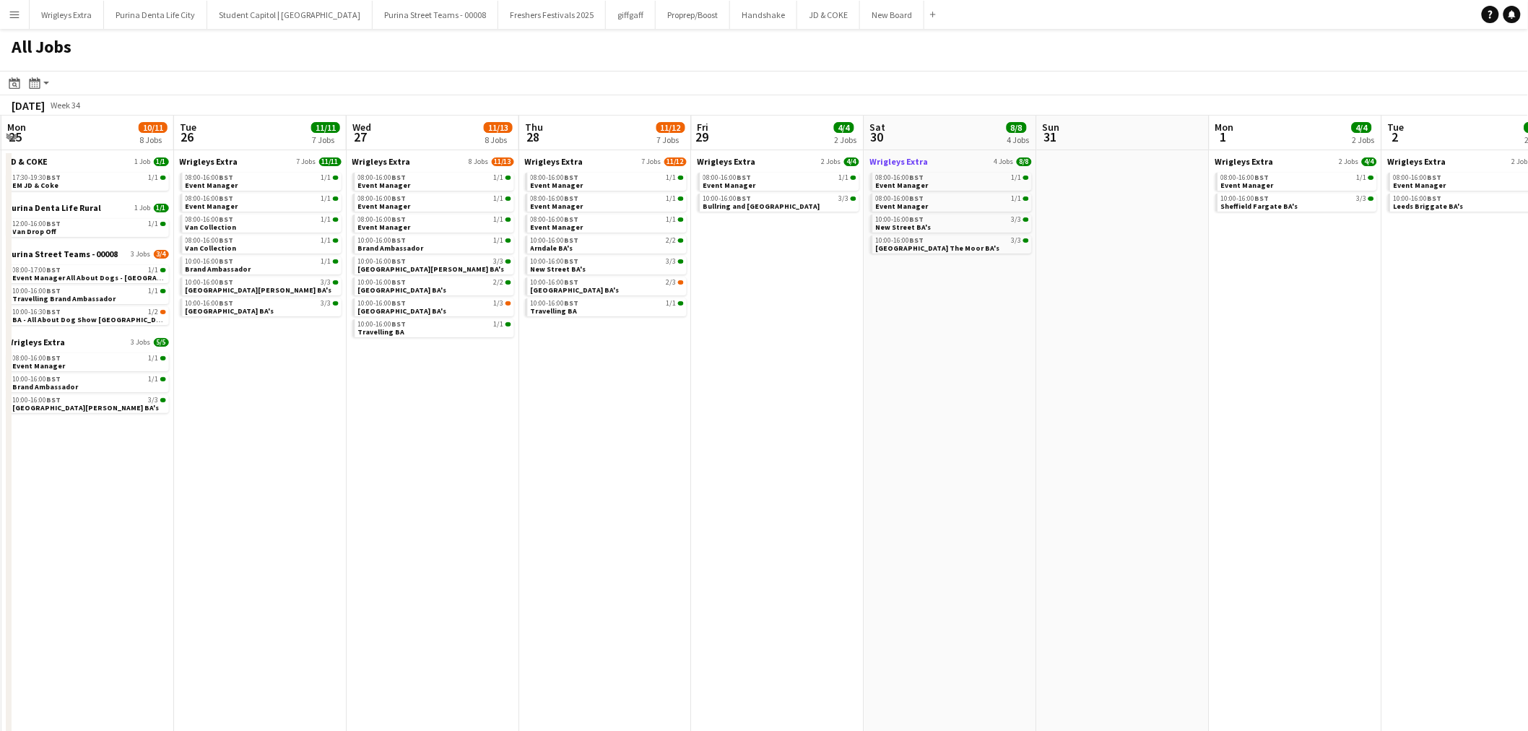
click at [941, 160] on link "Wrigleys Extra 4 Jobs 8/8" at bounding box center [951, 161] width 162 height 11
drag, startPoint x: 290, startPoint y: 513, endPoint x: 763, endPoint y: 502, distance: 473.0
click at [759, 505] on app-calendar-viewport "Fri 22 6/10 5 Jobs Sat 23 3/3 3 Jobs Sun 24 6/8 5 Jobs Mon 25 10/11 8 Jobs Tue …" at bounding box center [764, 440] width 1528 height 649
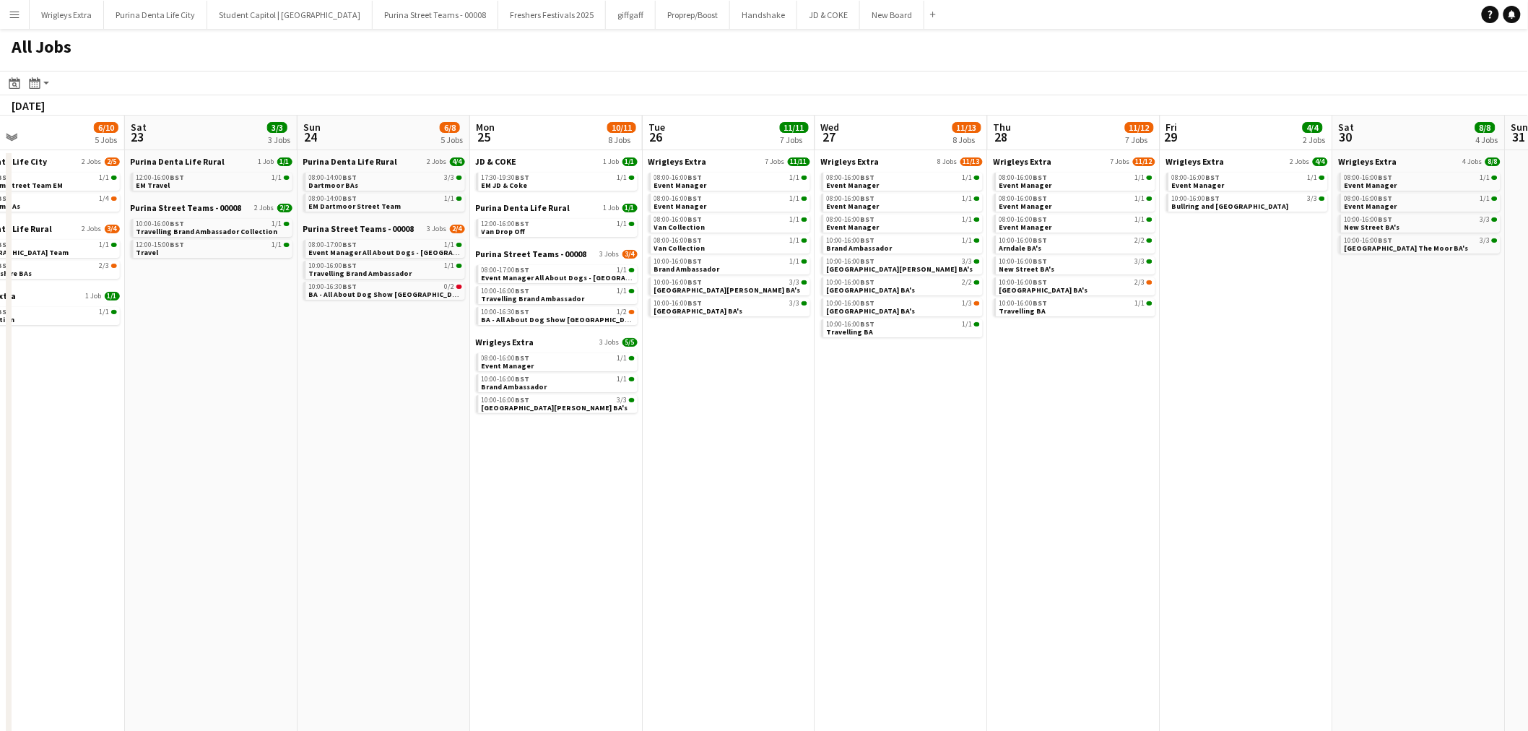
drag, startPoint x: 876, startPoint y: 479, endPoint x: 684, endPoint y: 471, distance: 192.2
click at [394, 475] on app-calendar-viewport "Wed 20 6/6 3 Jobs Thu 21 8/9 7 Jobs Fri 22 6/10 5 Jobs Sat 23 3/3 3 Jobs Sun 24…" at bounding box center [764, 440] width 1528 height 649
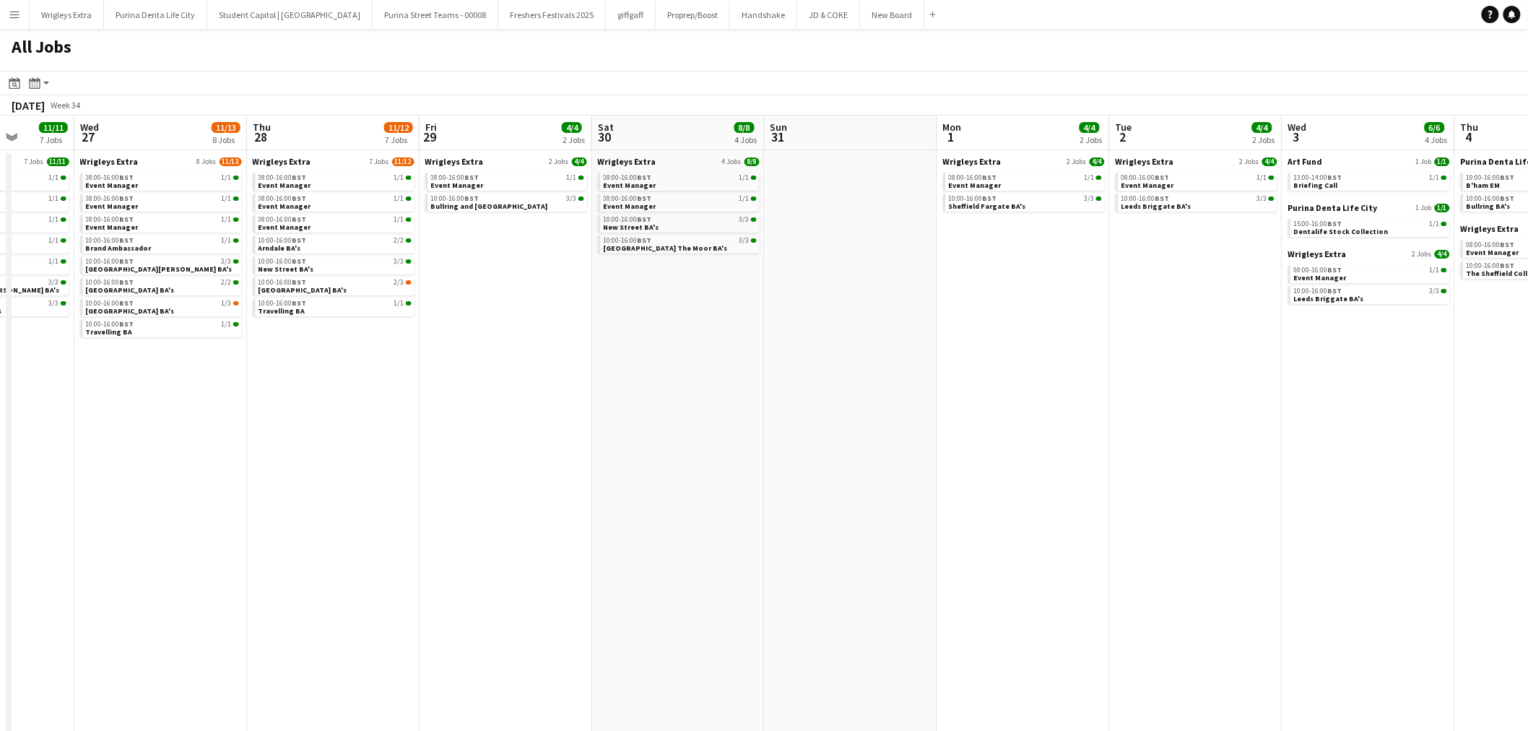
drag, startPoint x: 1149, startPoint y: 467, endPoint x: 565, endPoint y: 474, distance: 583.4
click at [581, 474] on app-calendar-viewport "Sun 24 6/8 5 Jobs Mon 25 10/11 8 Jobs Tue 26 11/11 7 Jobs Wed 27 11/13 8 Jobs T…" at bounding box center [764, 440] width 1528 height 649
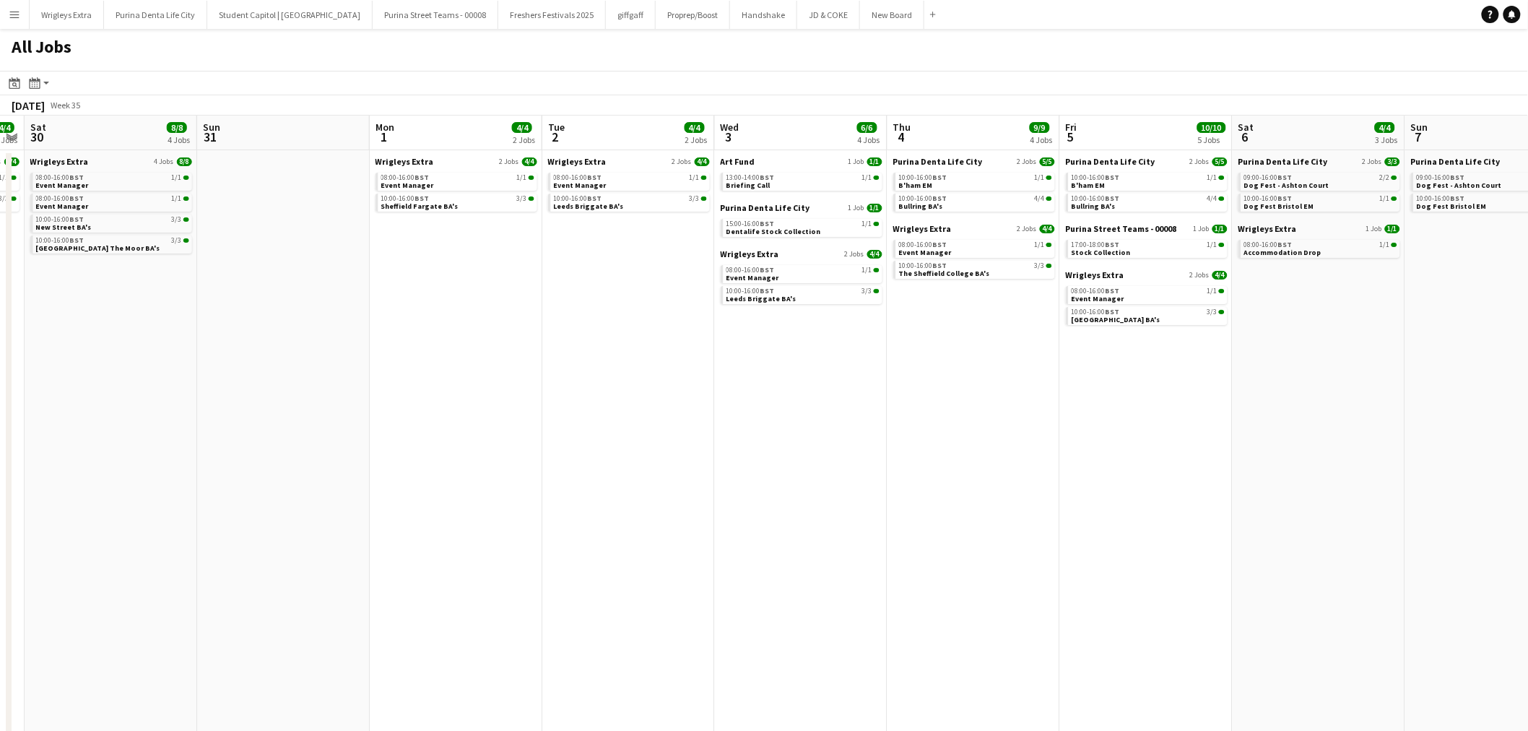
drag, startPoint x: 1251, startPoint y: 452, endPoint x: 653, endPoint y: 457, distance: 598.5
click at [669, 457] on app-calendar-viewport "Wed 27 11/13 8 Jobs Thu 28 11/12 7 Jobs Fri 29 4/4 2 Jobs Sat 30 8/8 4 Jobs Sun…" at bounding box center [764, 440] width 1528 height 649
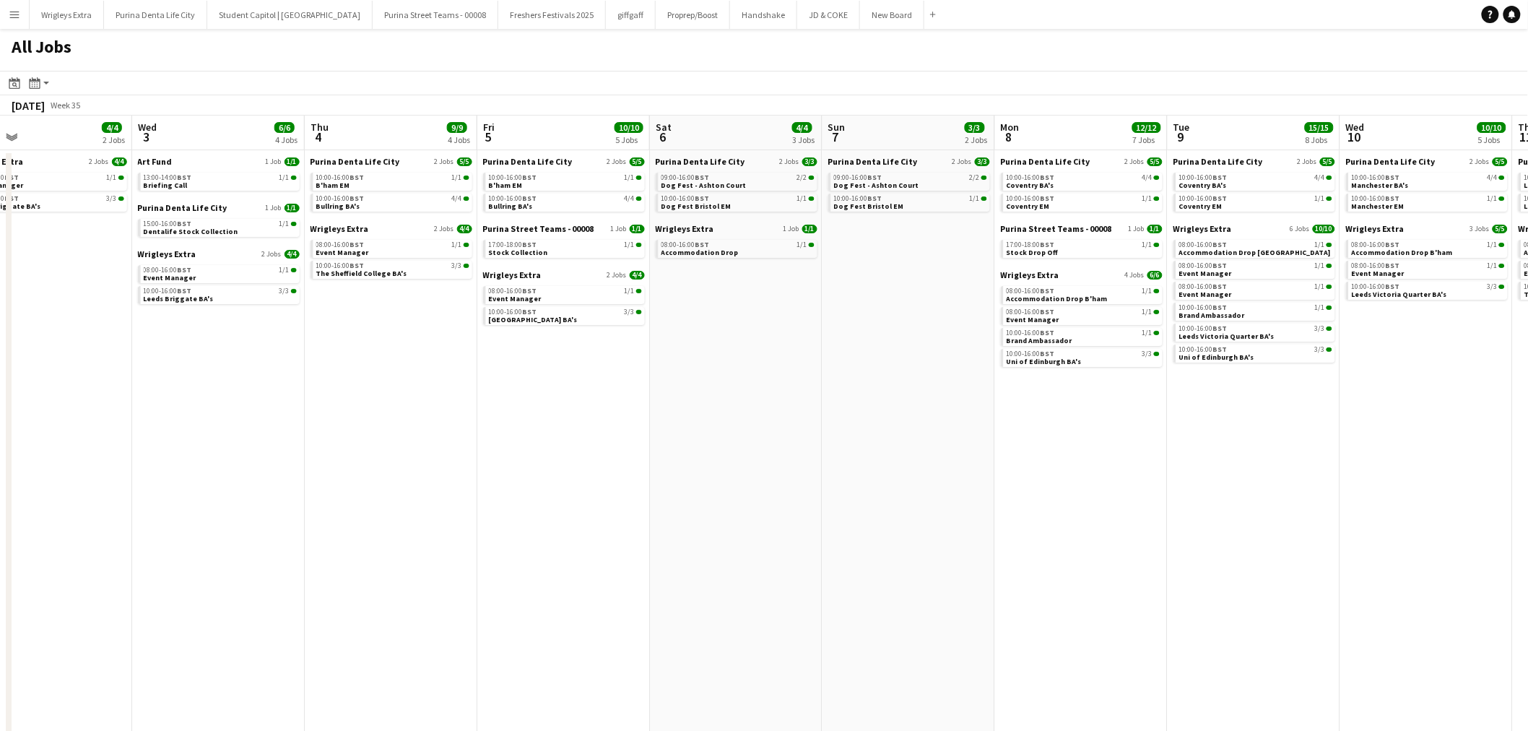
click at [745, 432] on app-calendar-viewport "Sun 31 Mon 1 4/4 2 Jobs Tue 2 4/4 2 Jobs Wed 3 6/6 4 Jobs Thu 4 9/9 4 Jobs Fri …" at bounding box center [764, 440] width 1528 height 649
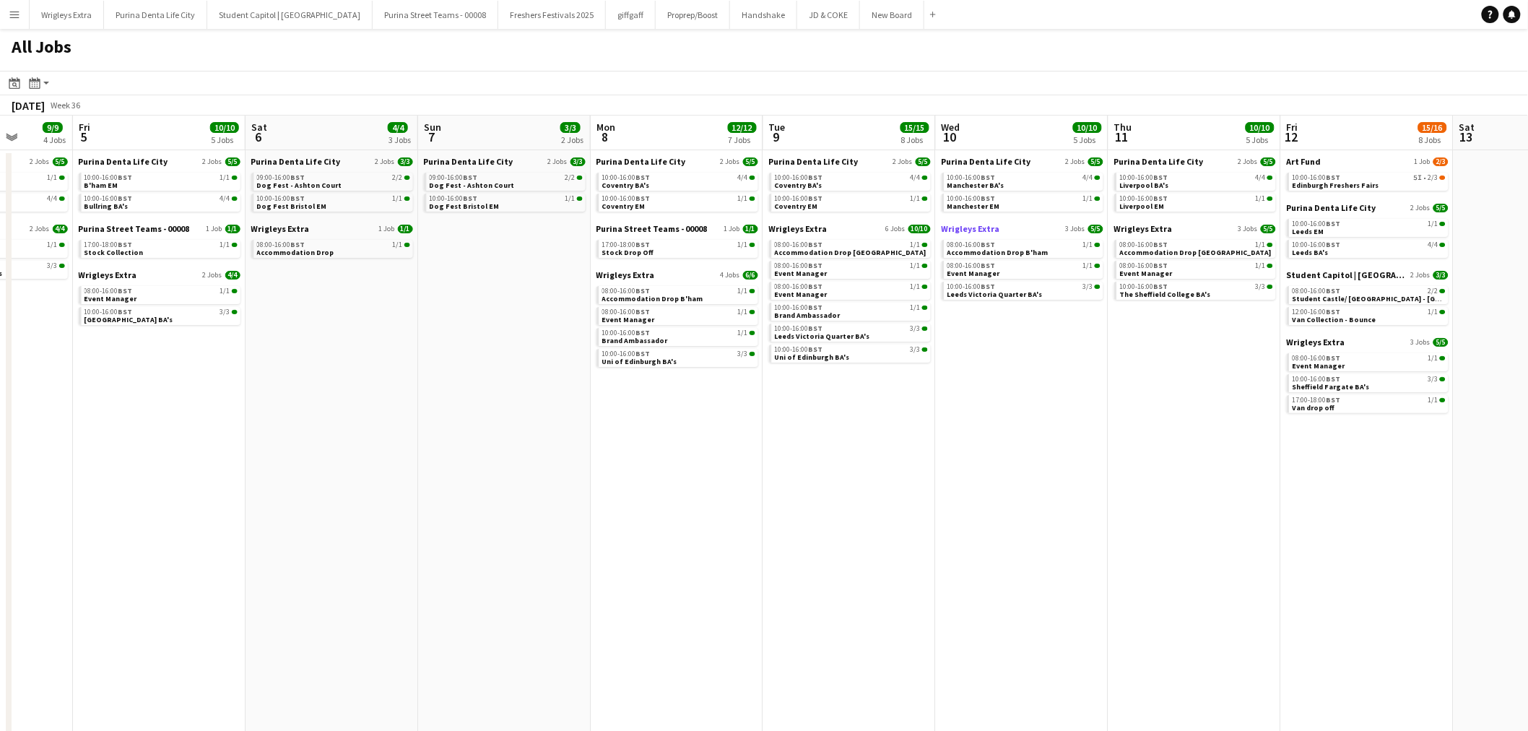
click at [1002, 227] on link "Wrigleys Extra 3 Jobs 5/5" at bounding box center [1022, 228] width 162 height 11
click at [1011, 157] on span "Purina Denta Life City" at bounding box center [986, 161] width 90 height 11
click at [804, 178] on span "10:00-16:00 BST" at bounding box center [799, 177] width 48 height 7
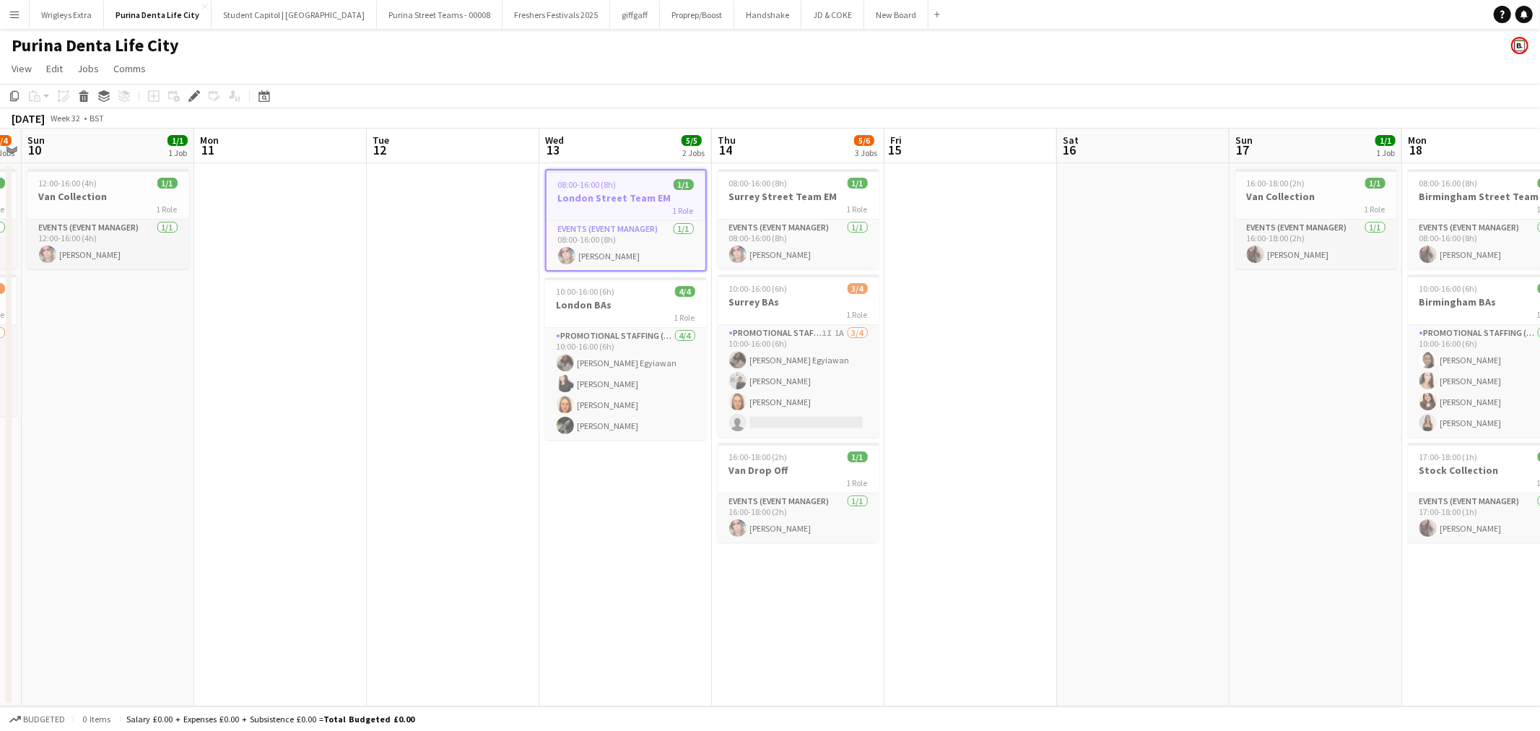
click at [404, 336] on app-date-cell at bounding box center [453, 434] width 173 height 543
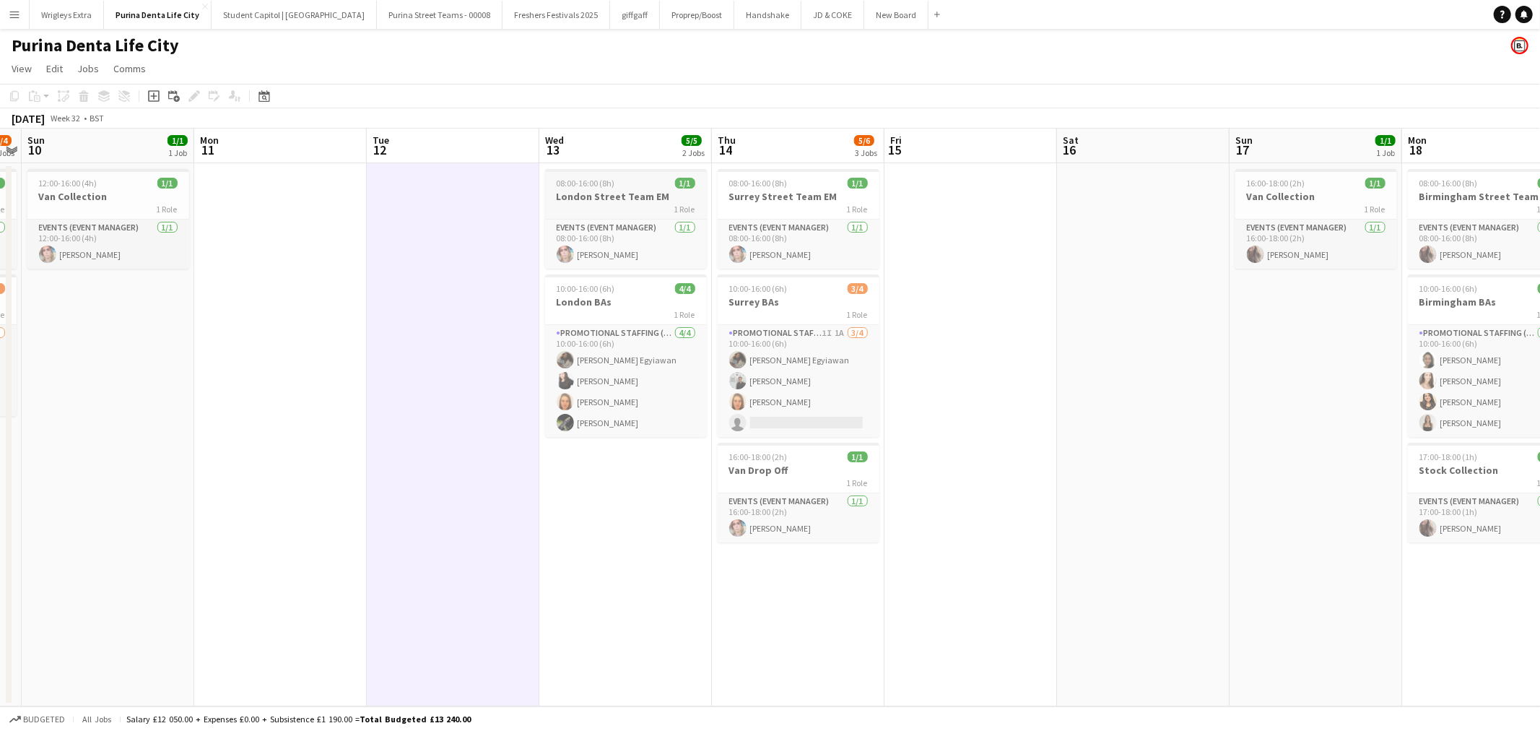
click at [622, 190] on h3 "London Street Team EM" at bounding box center [626, 196] width 162 height 13
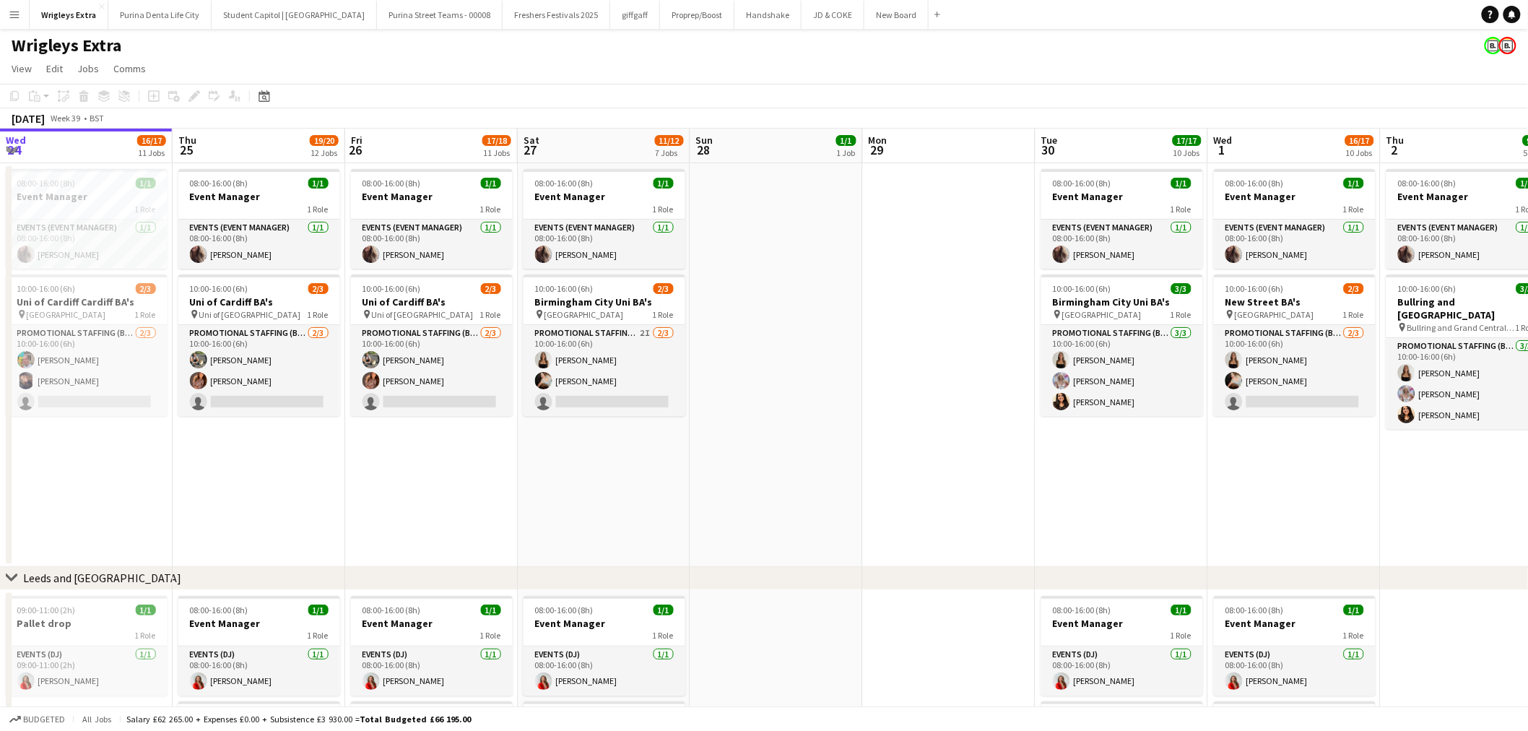
drag, startPoint x: 1108, startPoint y: 396, endPoint x: 943, endPoint y: 396, distance: 165.3
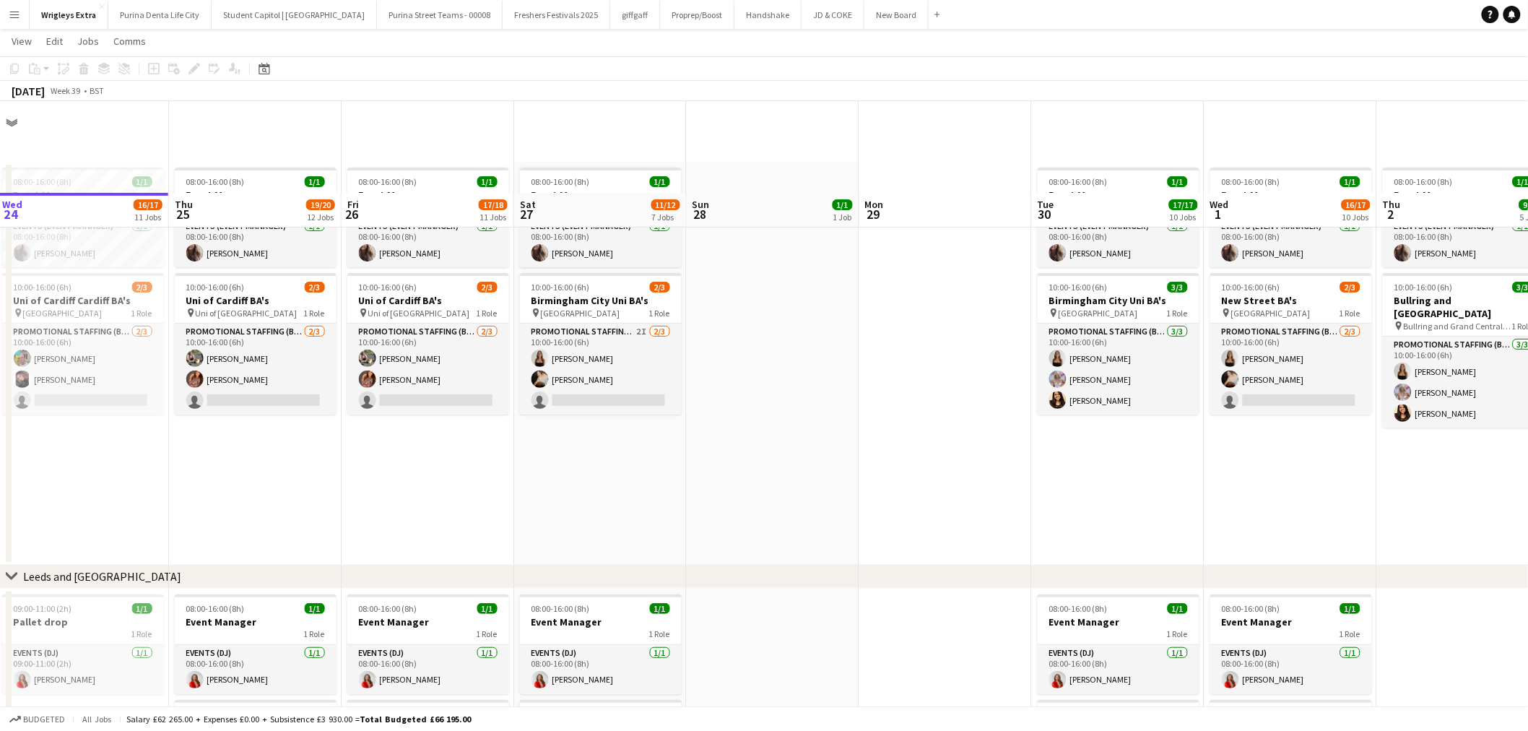
scroll to position [240, 0]
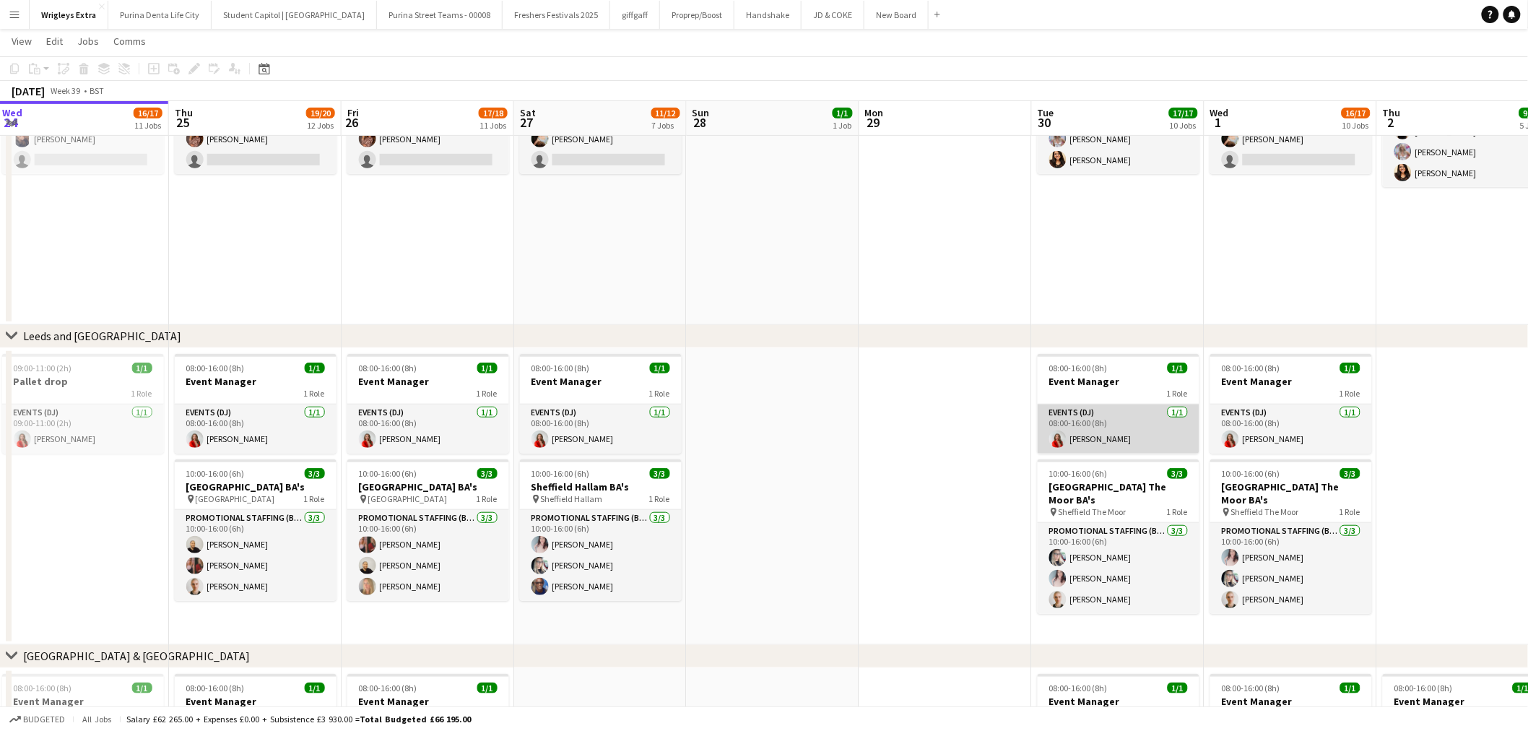
click at [1116, 426] on app-card-role "Events (DJ) 1/1 08:00-16:00 (8h) Elli Sheerin" at bounding box center [1118, 428] width 162 height 49
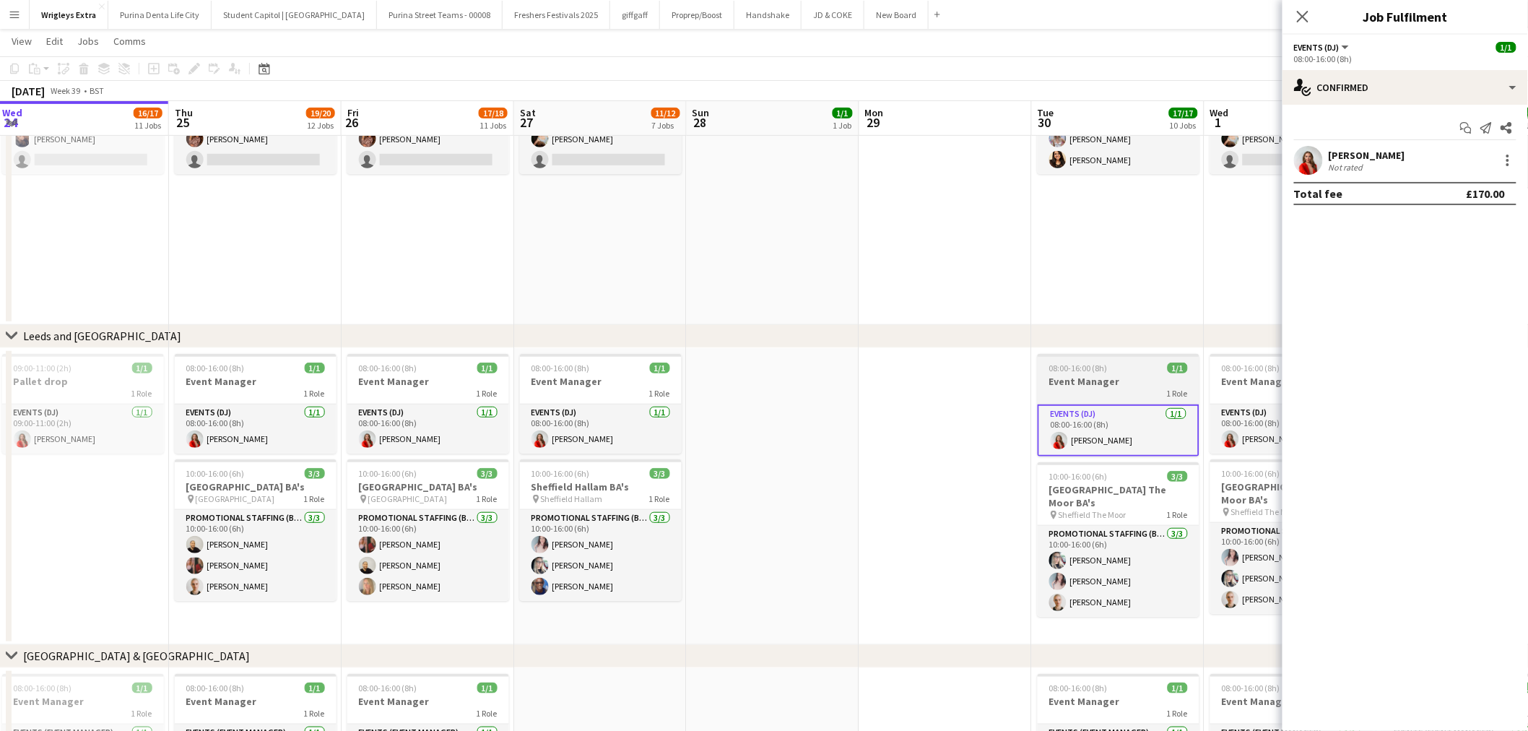
click at [1123, 381] on h3 "Event Manager" at bounding box center [1118, 381] width 162 height 13
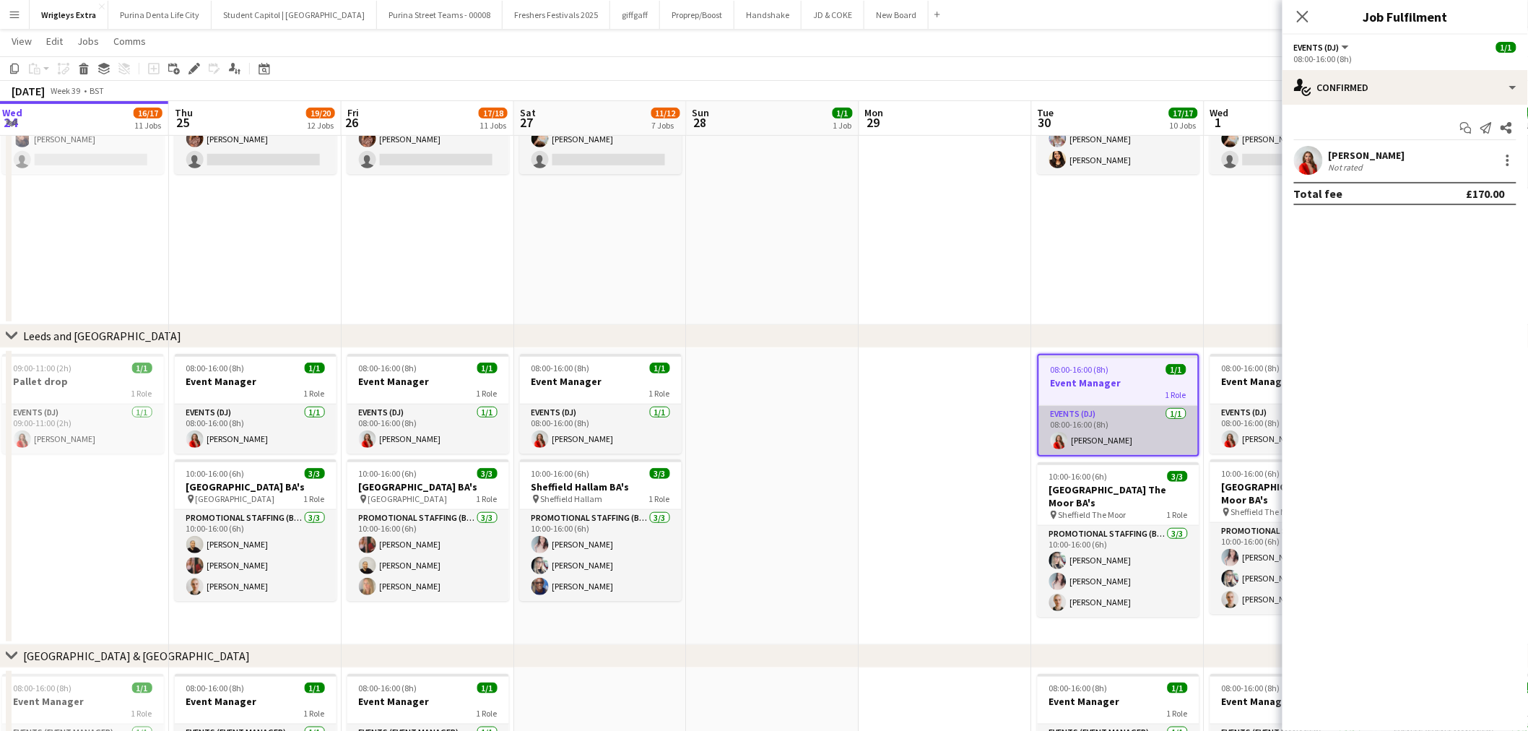
click at [1127, 427] on app-card-role "Events (DJ) 1/1 08:00-16:00 (8h) Elli Sheerin" at bounding box center [1118, 430] width 159 height 49
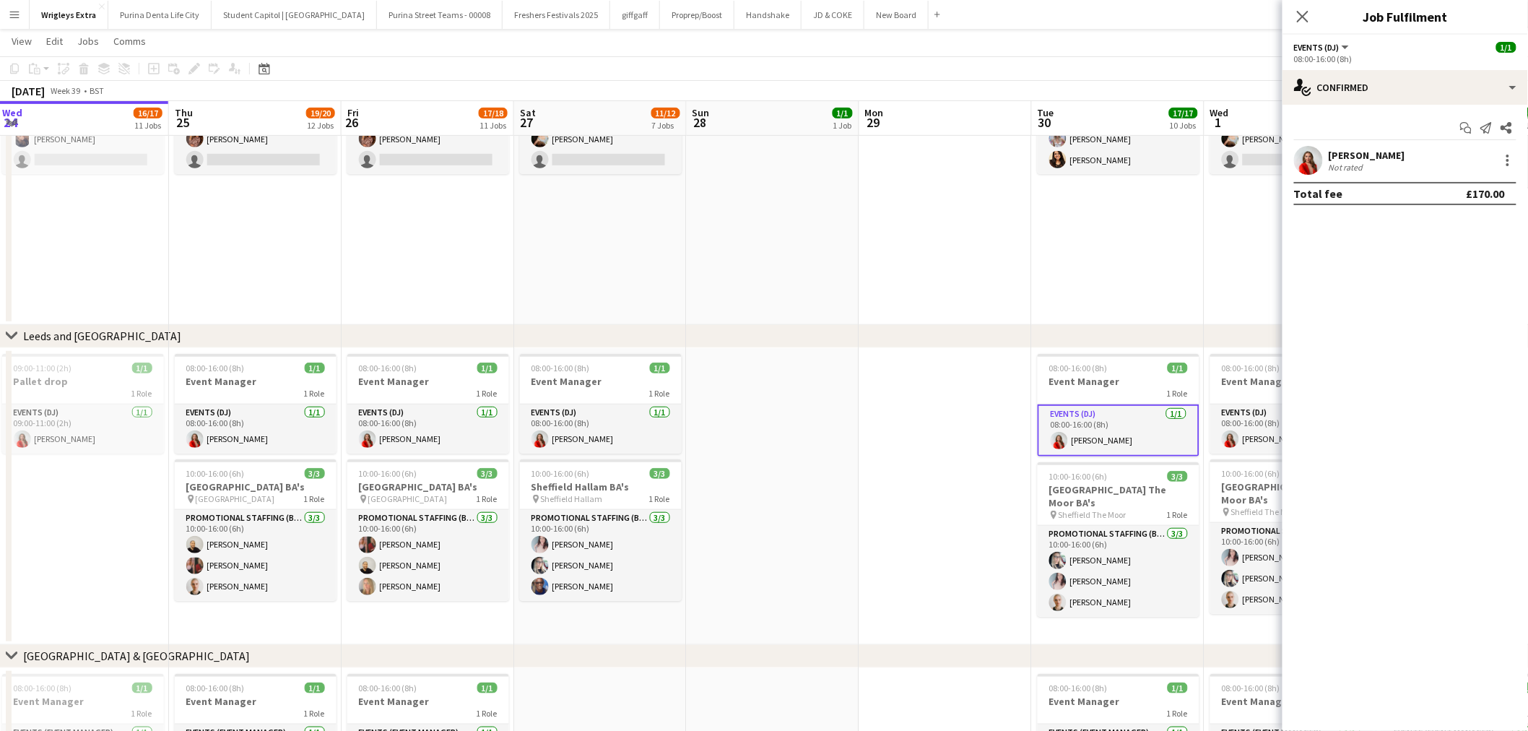
click at [1411, 157] on div "Elli Sheerin Not rated" at bounding box center [1404, 160] width 245 height 29
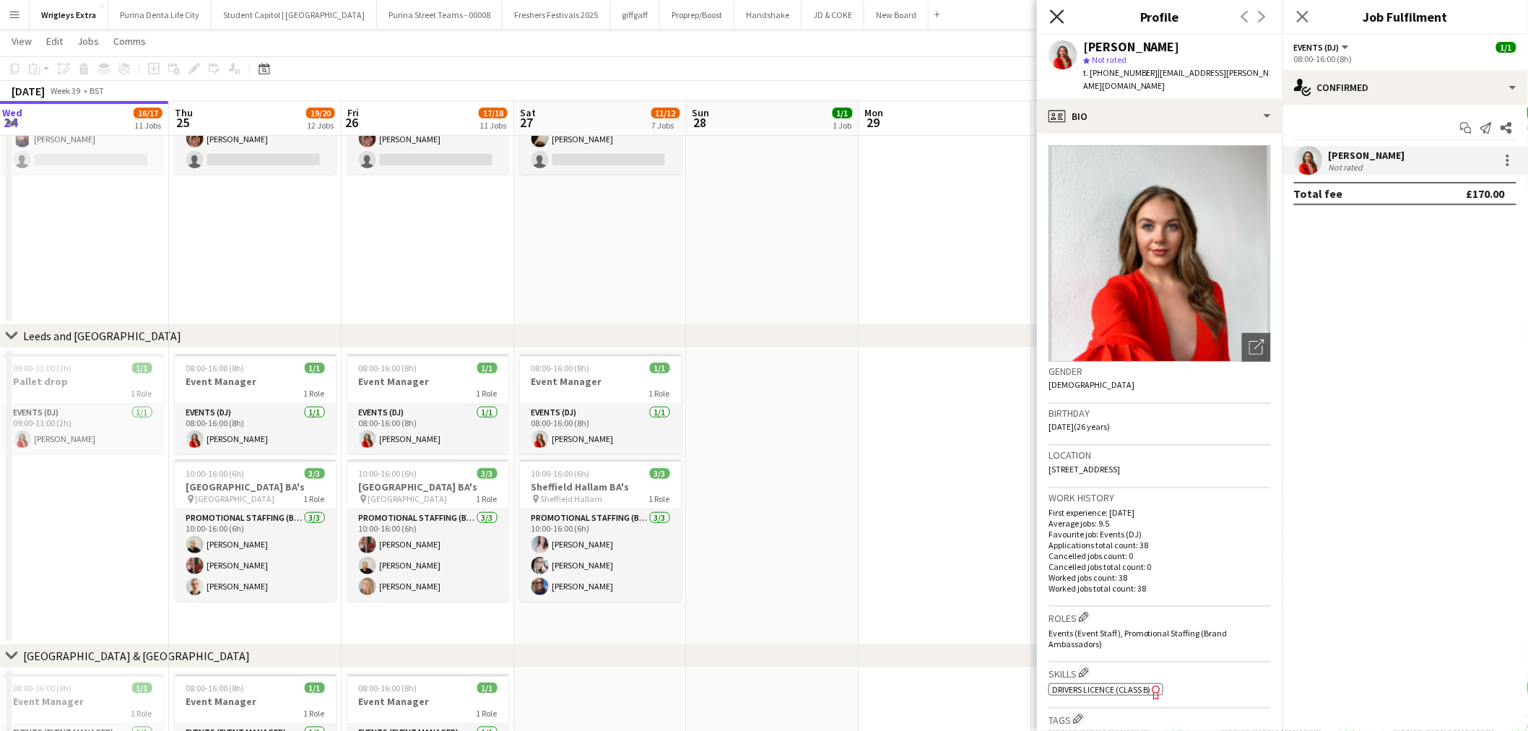
click at [1057, 19] on icon "Close pop-in" at bounding box center [1057, 16] width 14 height 14
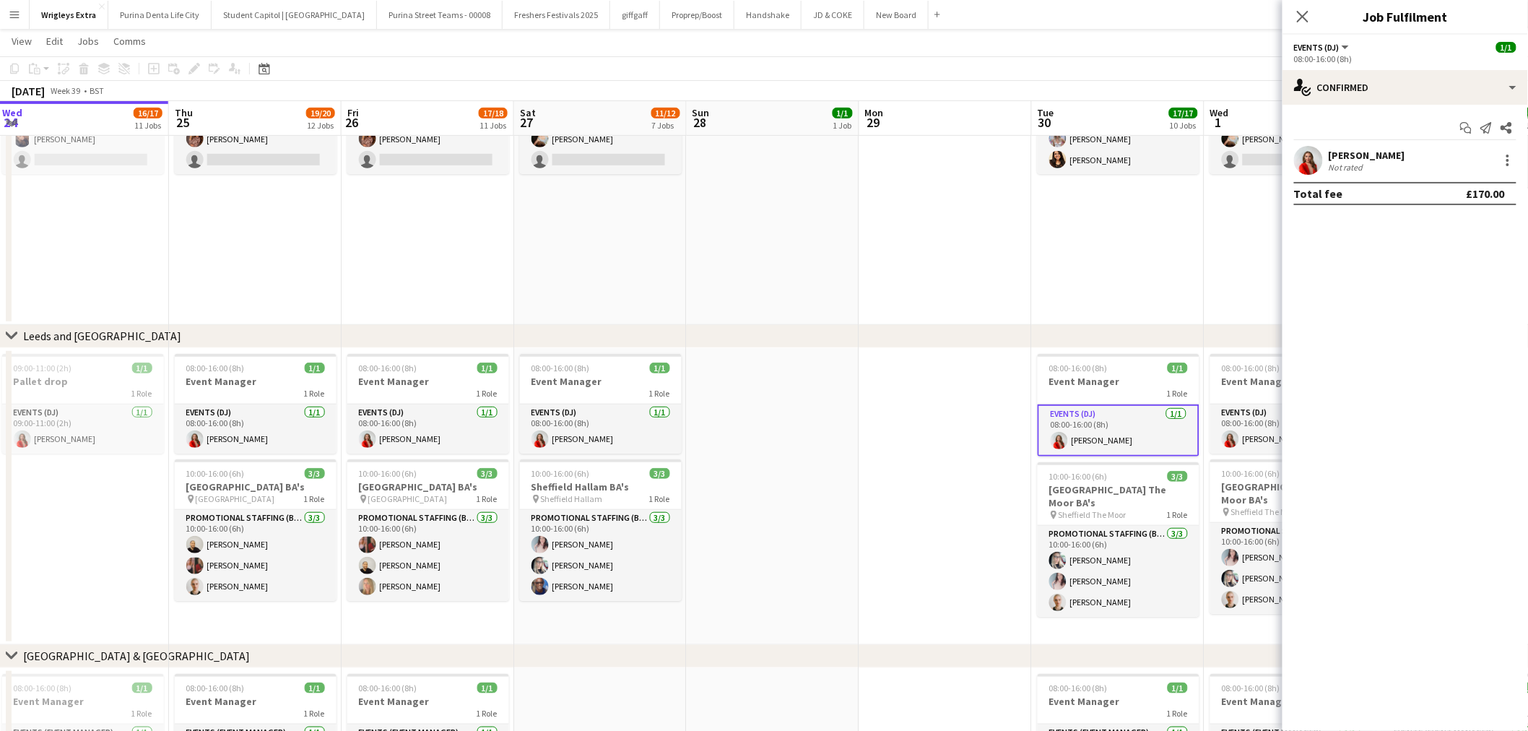
click at [1302, 14] on icon "Close pop-in" at bounding box center [1303, 17] width 12 height 12
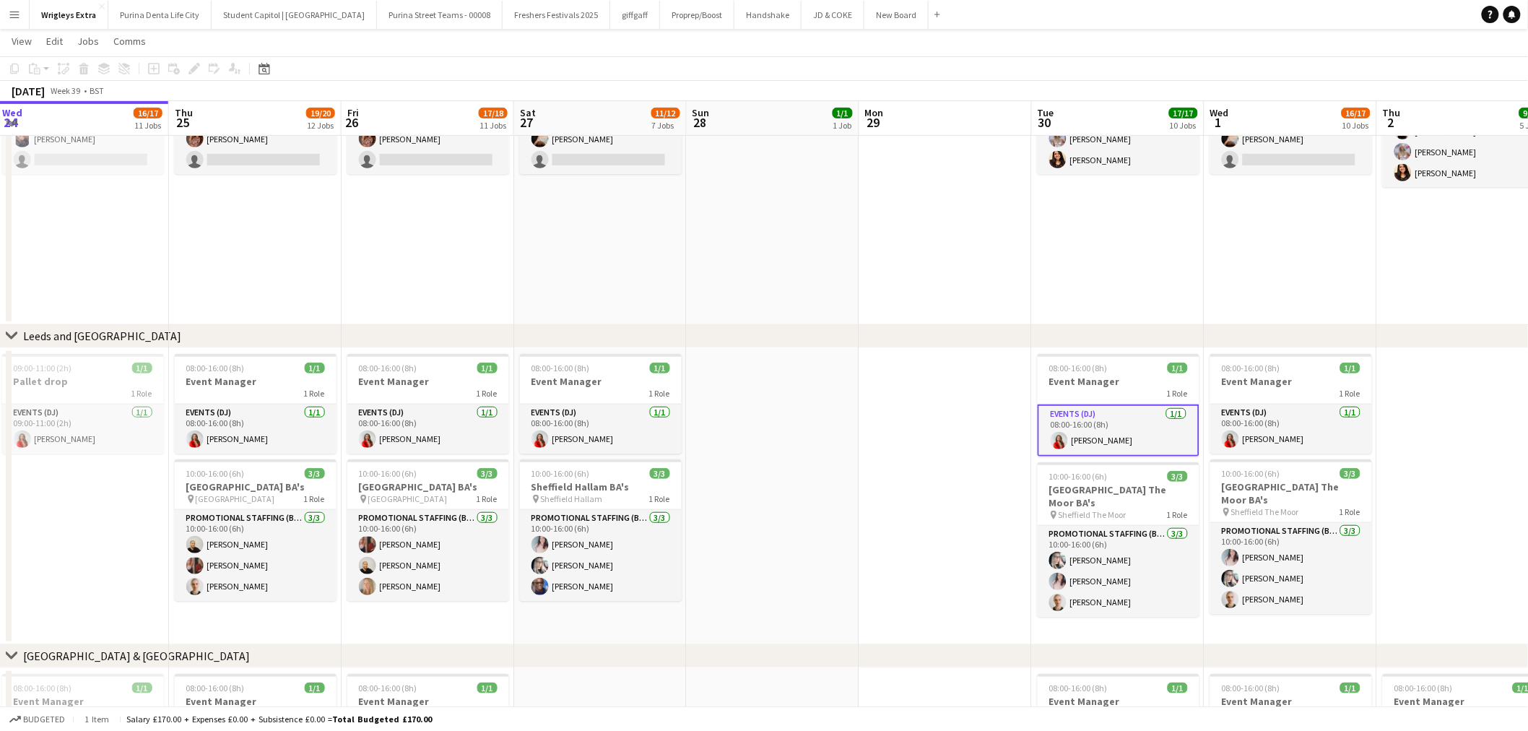
click at [972, 530] on app-date-cell at bounding box center [945, 496] width 173 height 297
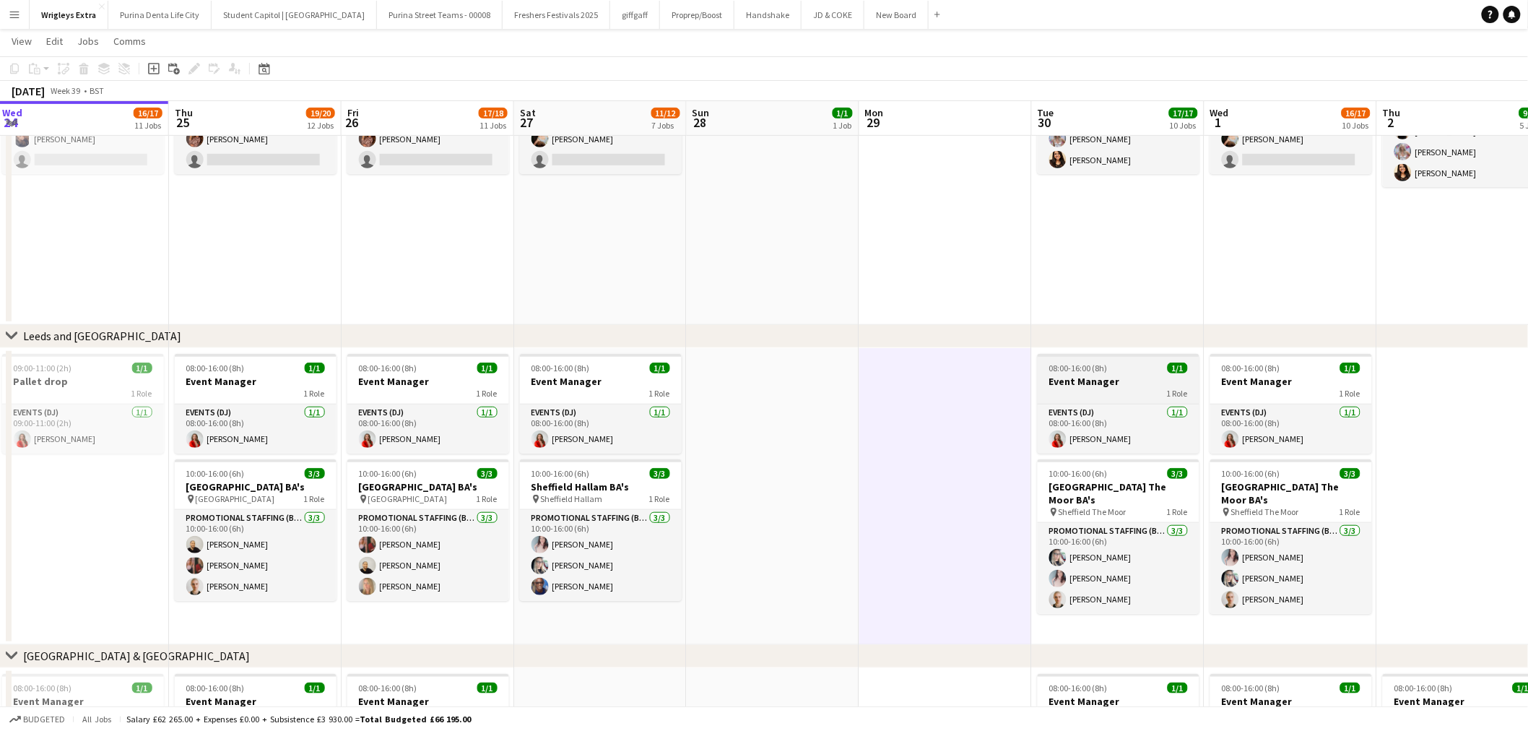
click at [1131, 368] on div "08:00-16:00 (8h) 1/1" at bounding box center [1118, 367] width 162 height 11
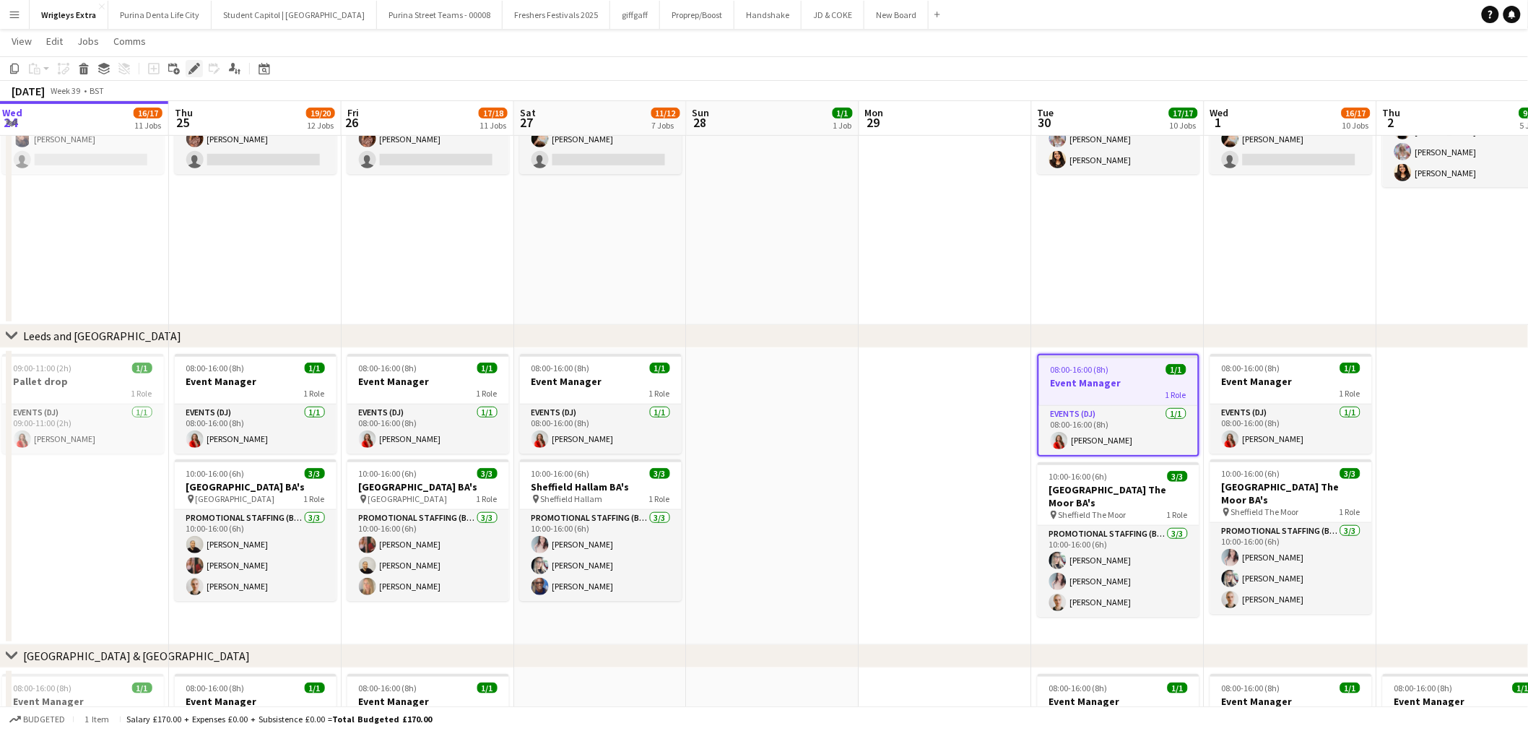
click at [198, 64] on icon at bounding box center [198, 65] width 4 height 4
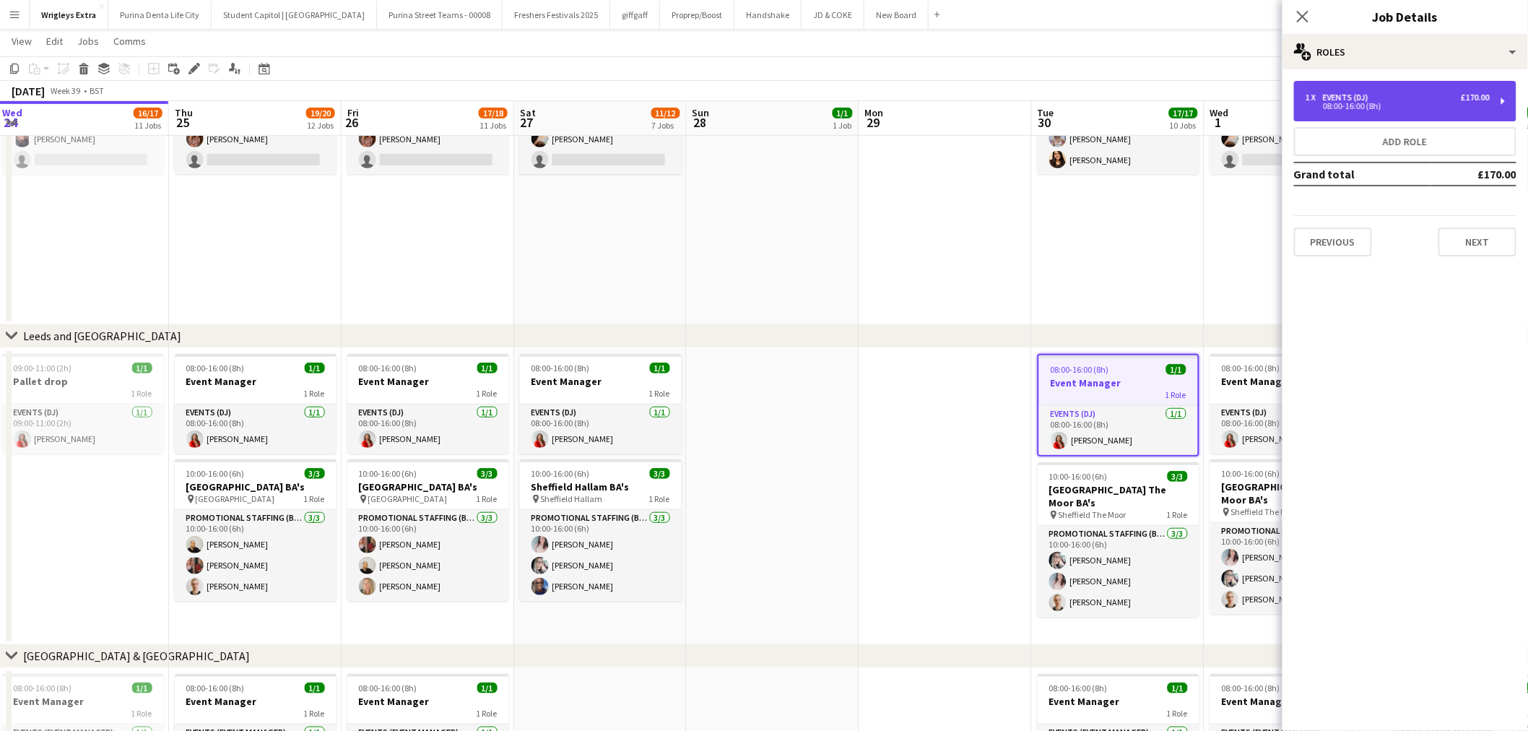
click at [1449, 103] on div "08:00-16:00 (8h)" at bounding box center [1397, 106] width 184 height 7
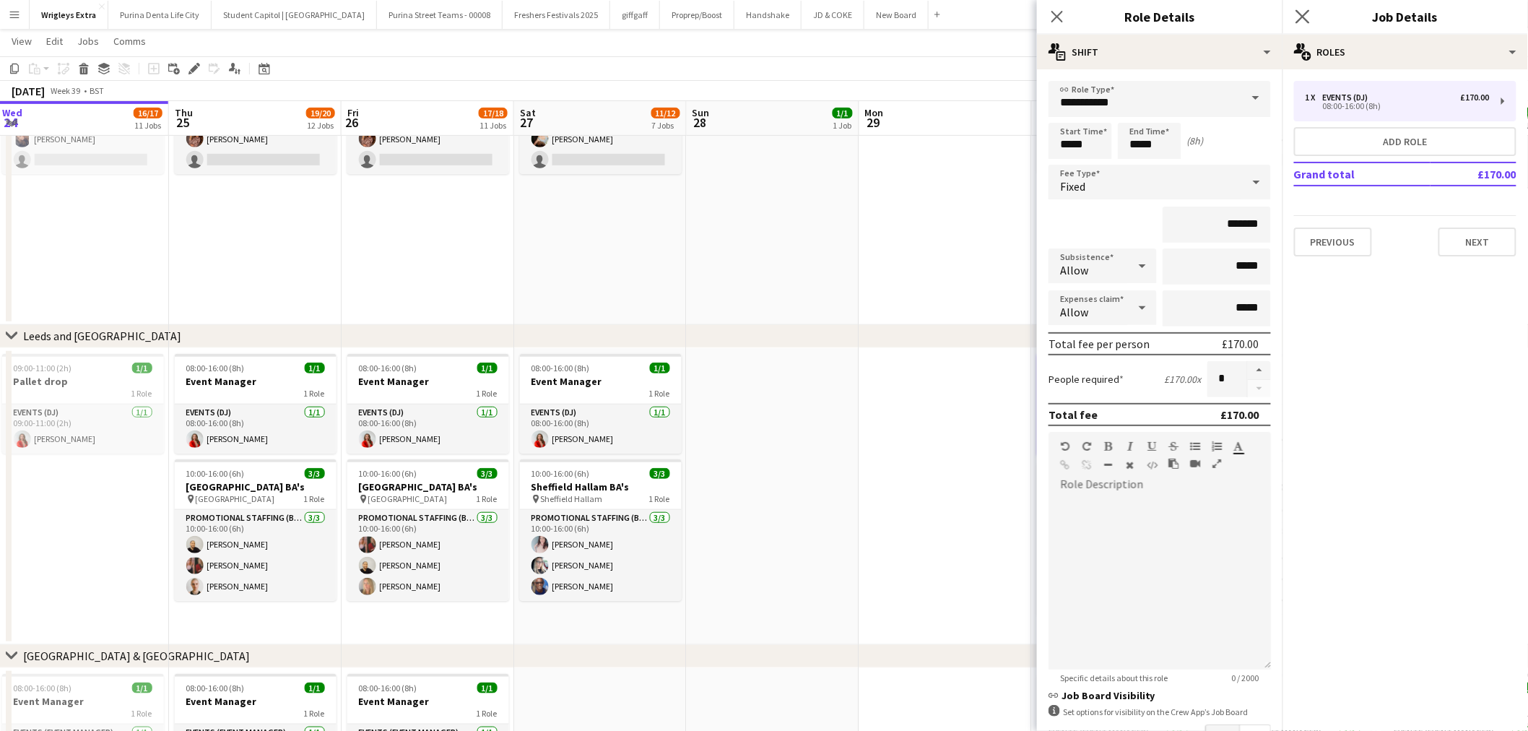
click at [1308, 18] on icon "Close pop-in" at bounding box center [1302, 16] width 14 height 14
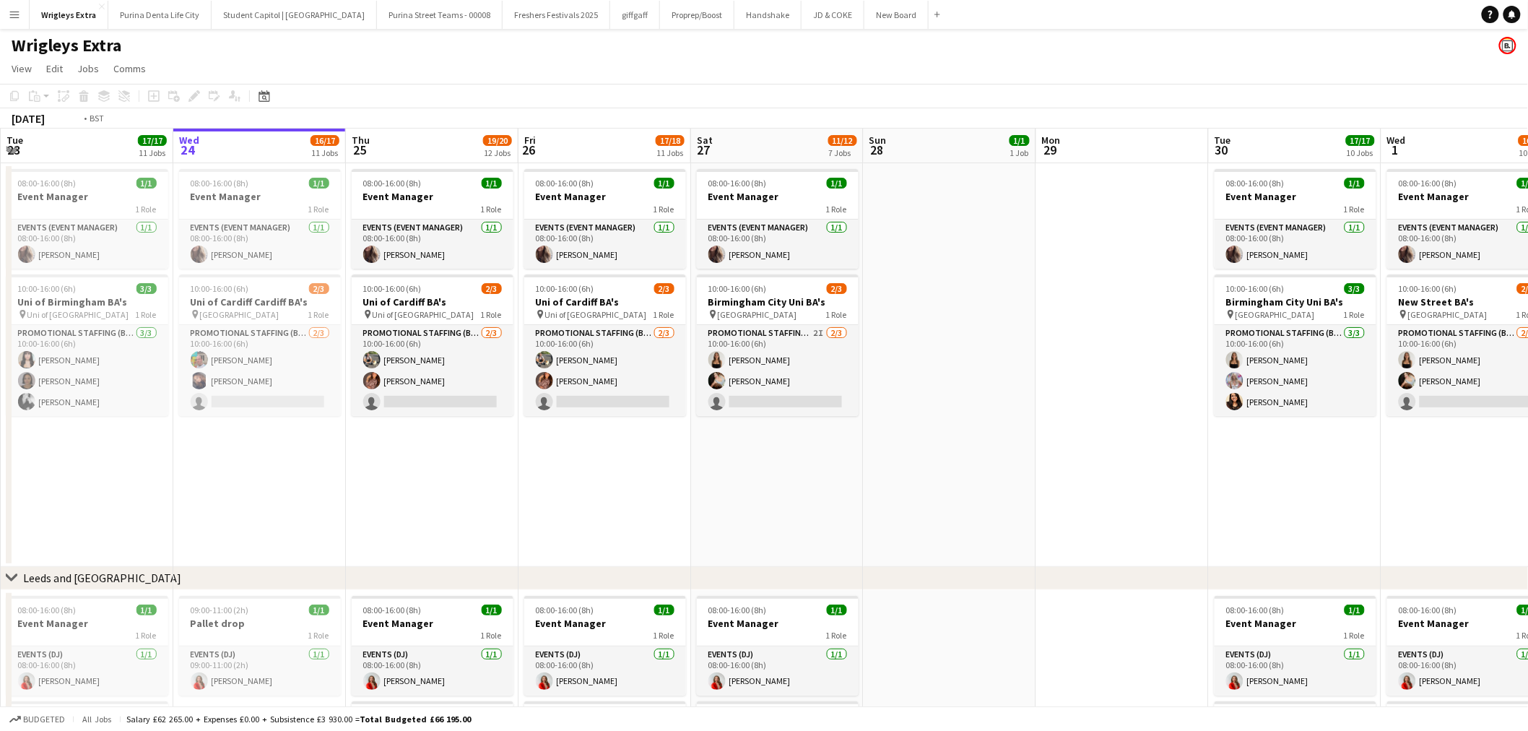
drag, startPoint x: 634, startPoint y: 524, endPoint x: 824, endPoint y: 530, distance: 190.0
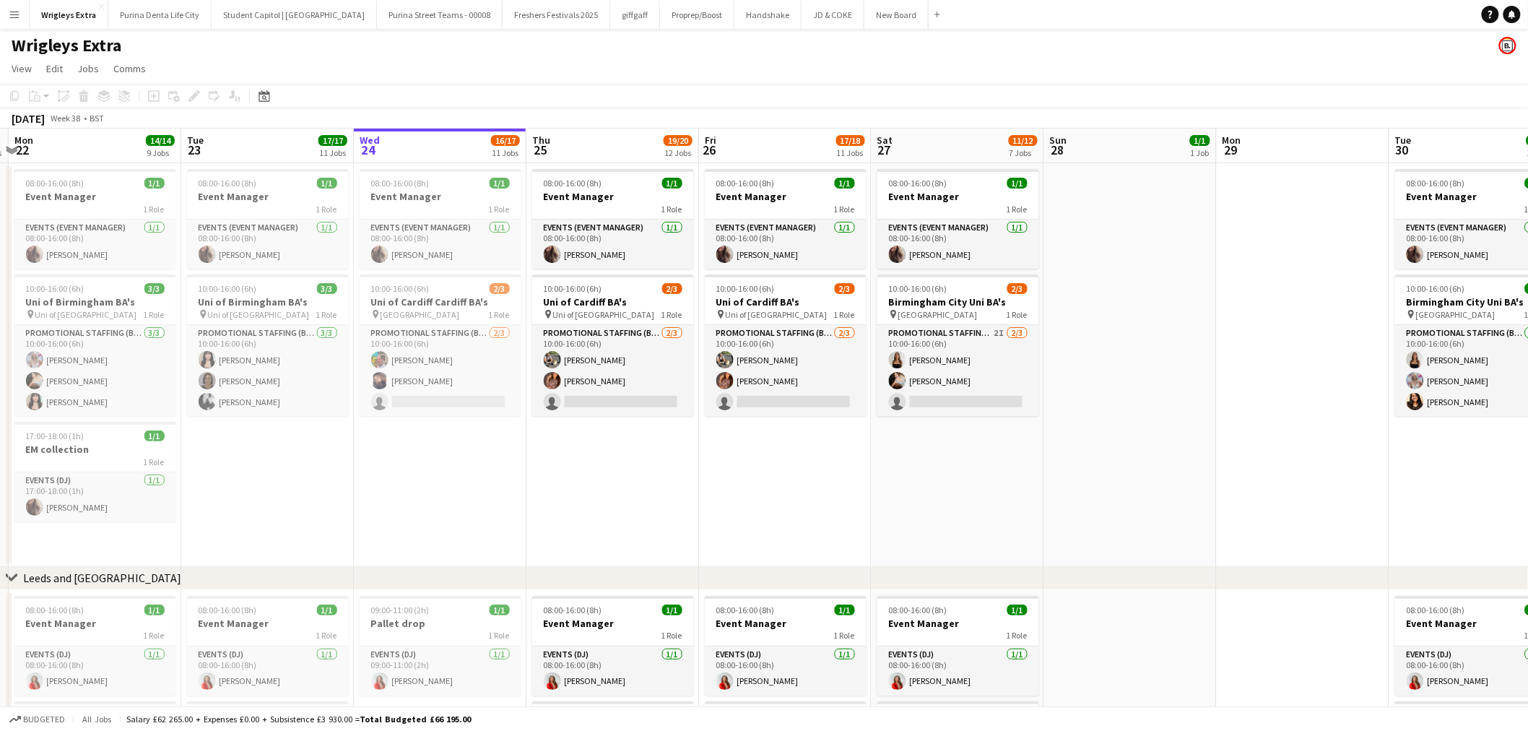
drag, startPoint x: 435, startPoint y: 539, endPoint x: 596, endPoint y: 539, distance: 161.7
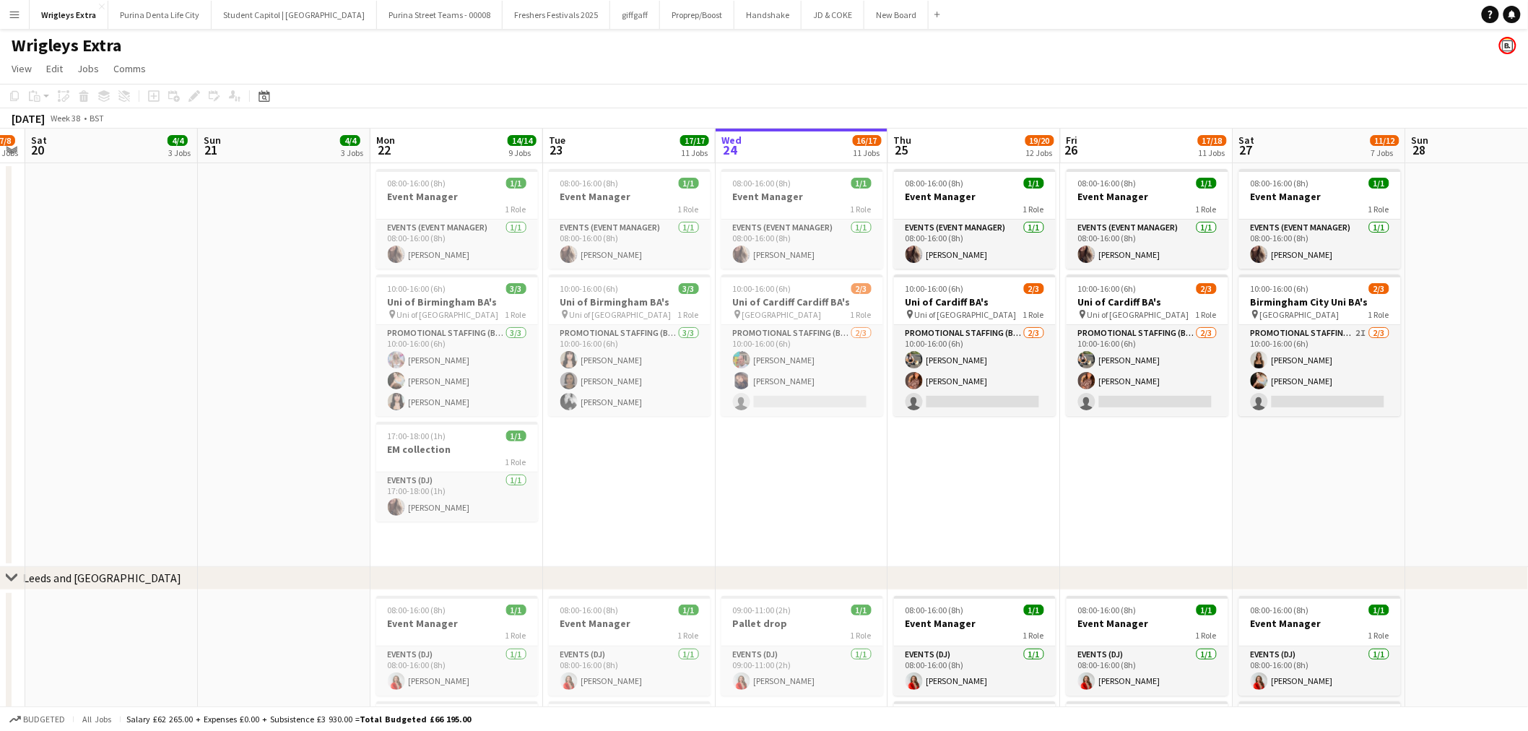
drag, startPoint x: 578, startPoint y: 536, endPoint x: 720, endPoint y: 537, distance: 142.2
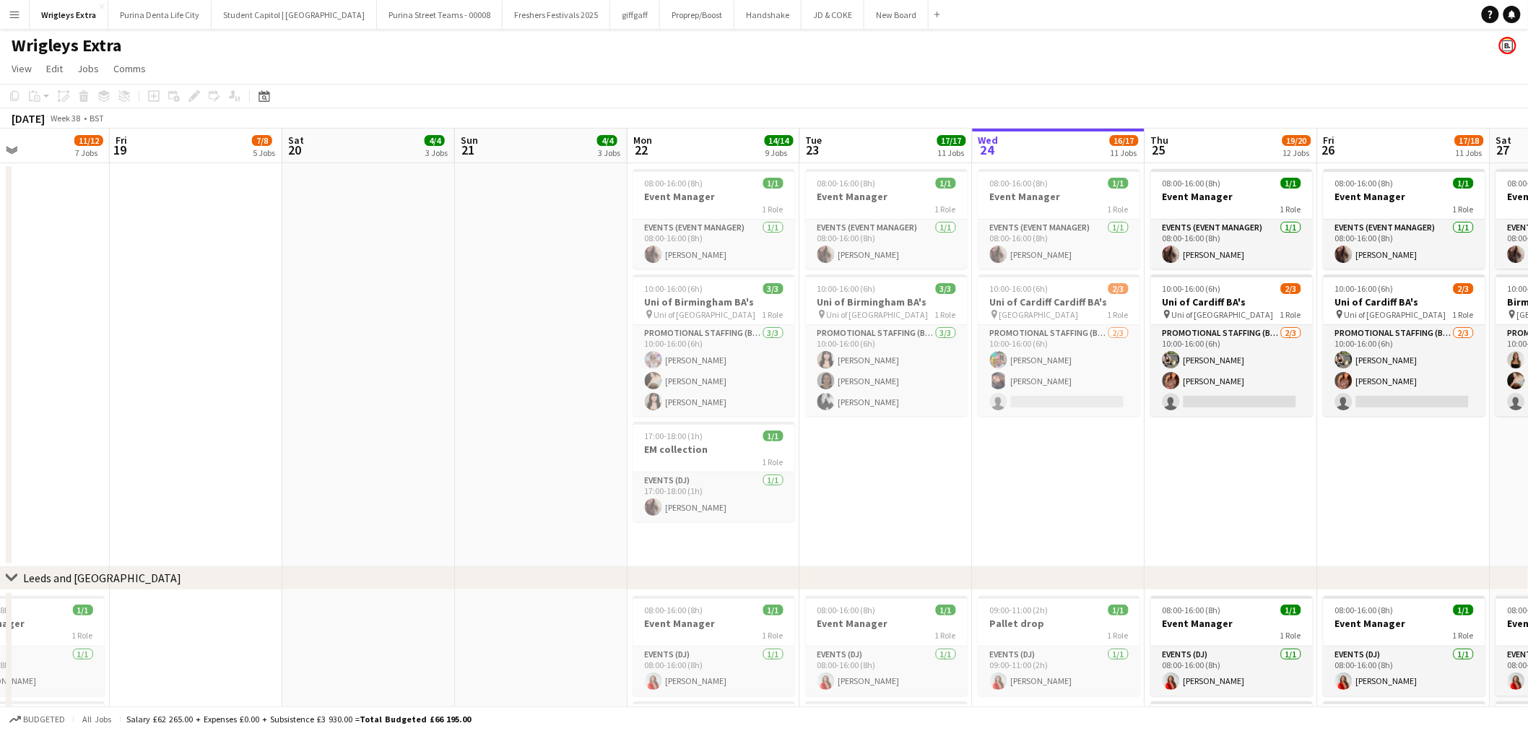
drag, startPoint x: 320, startPoint y: 532, endPoint x: 439, endPoint y: 531, distance: 119.1
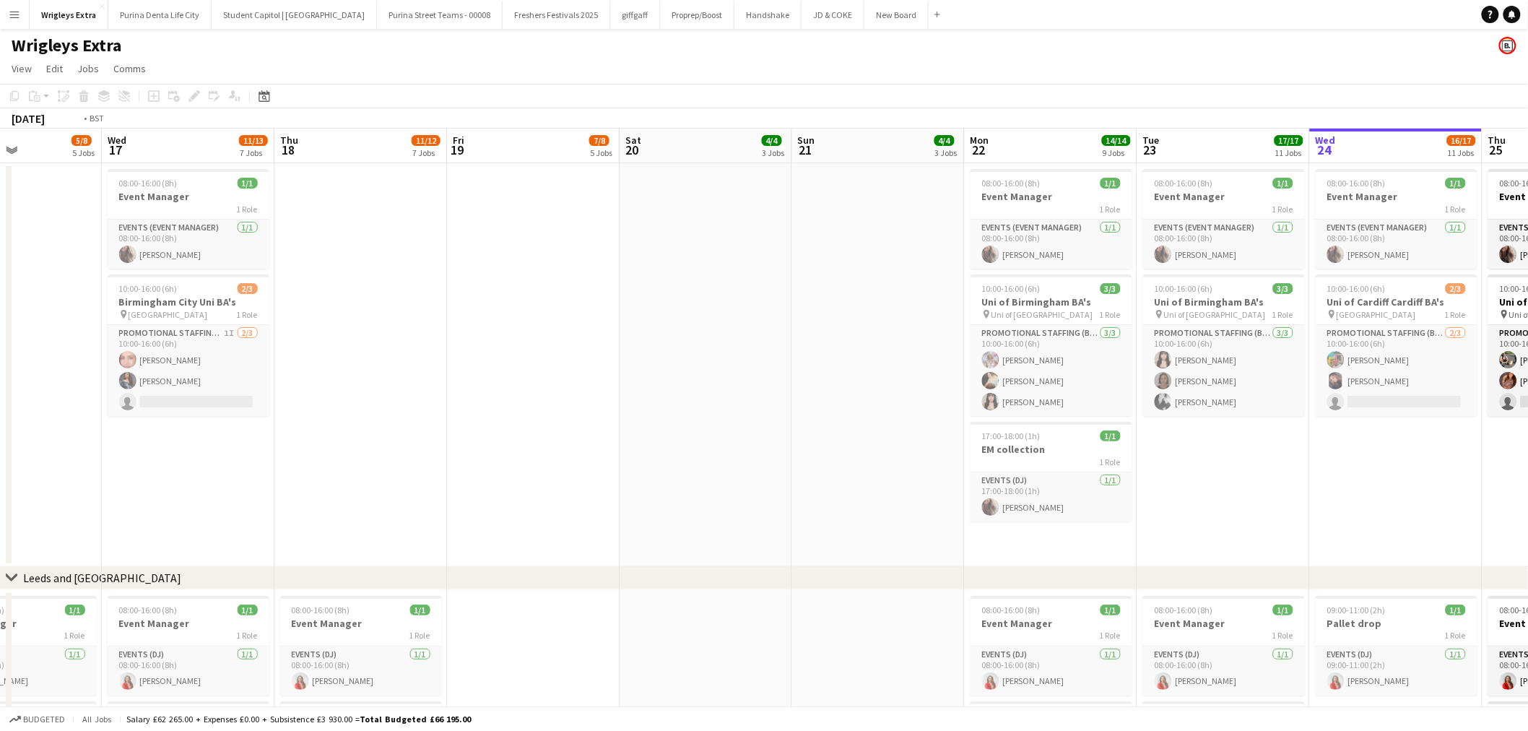
drag, startPoint x: 364, startPoint y: 516, endPoint x: 601, endPoint y: 508, distance: 236.9
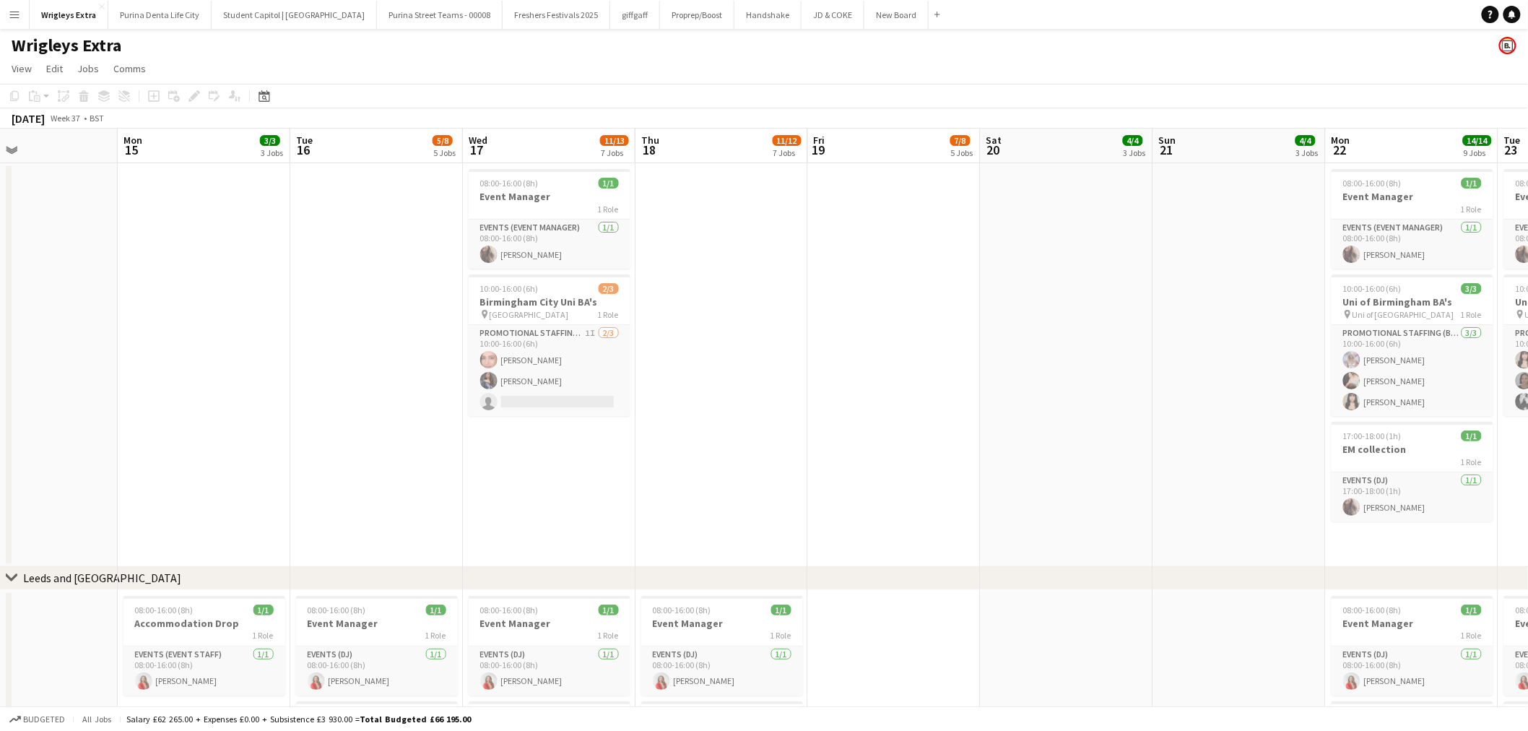
drag, startPoint x: 431, startPoint y: 495, endPoint x: 537, endPoint y: 495, distance: 106.1
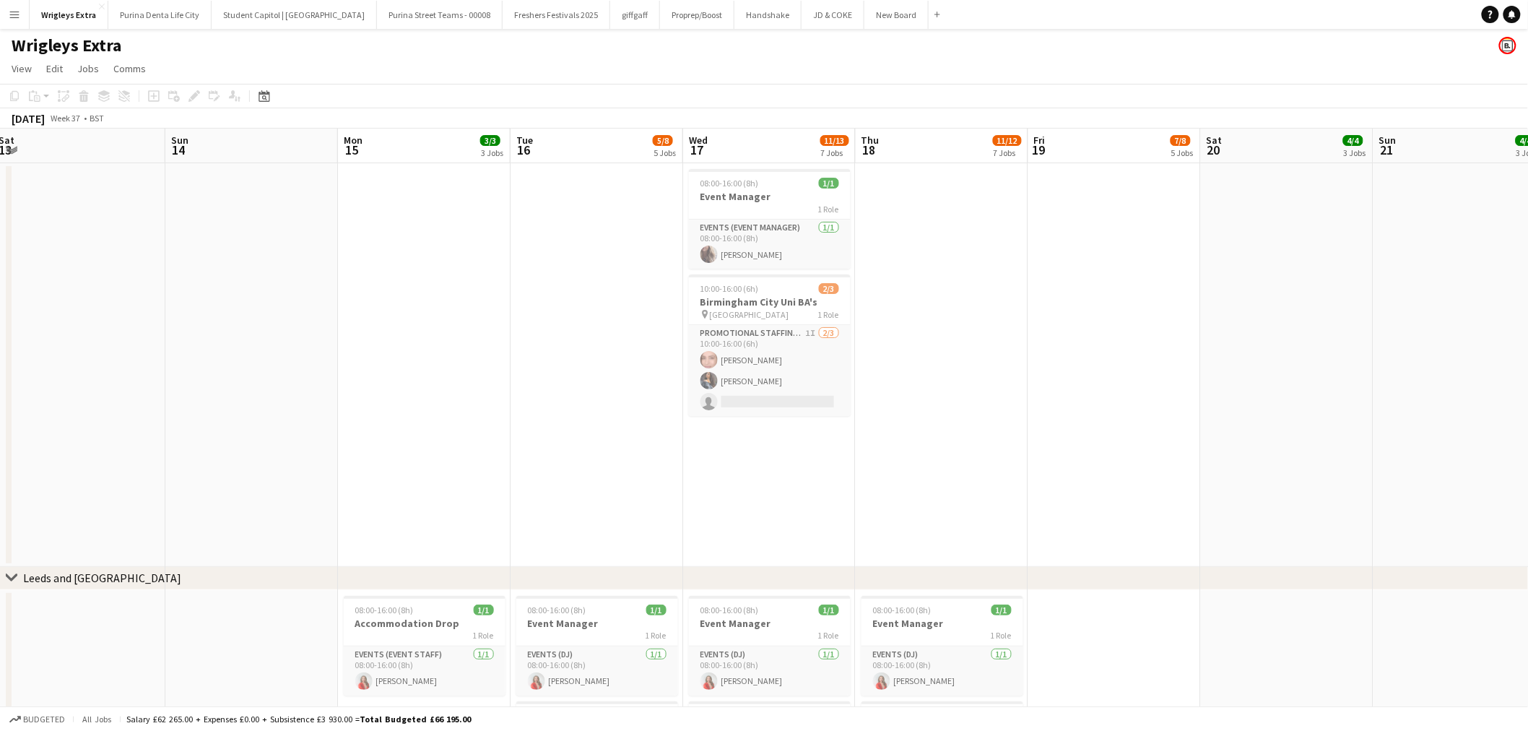
drag, startPoint x: 399, startPoint y: 409, endPoint x: 557, endPoint y: 406, distance: 158.9
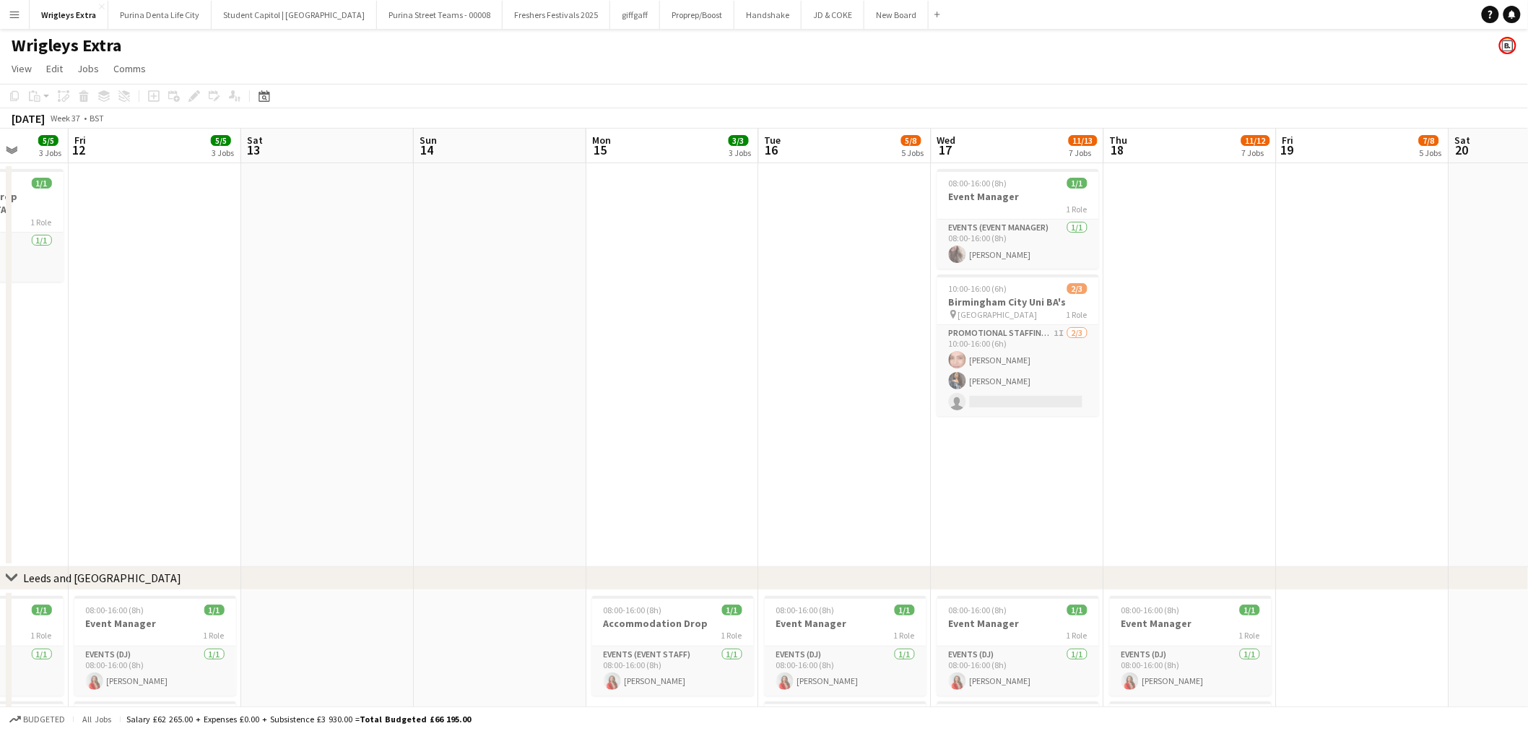
drag, startPoint x: 445, startPoint y: 388, endPoint x: 495, endPoint y: 388, distance: 49.1
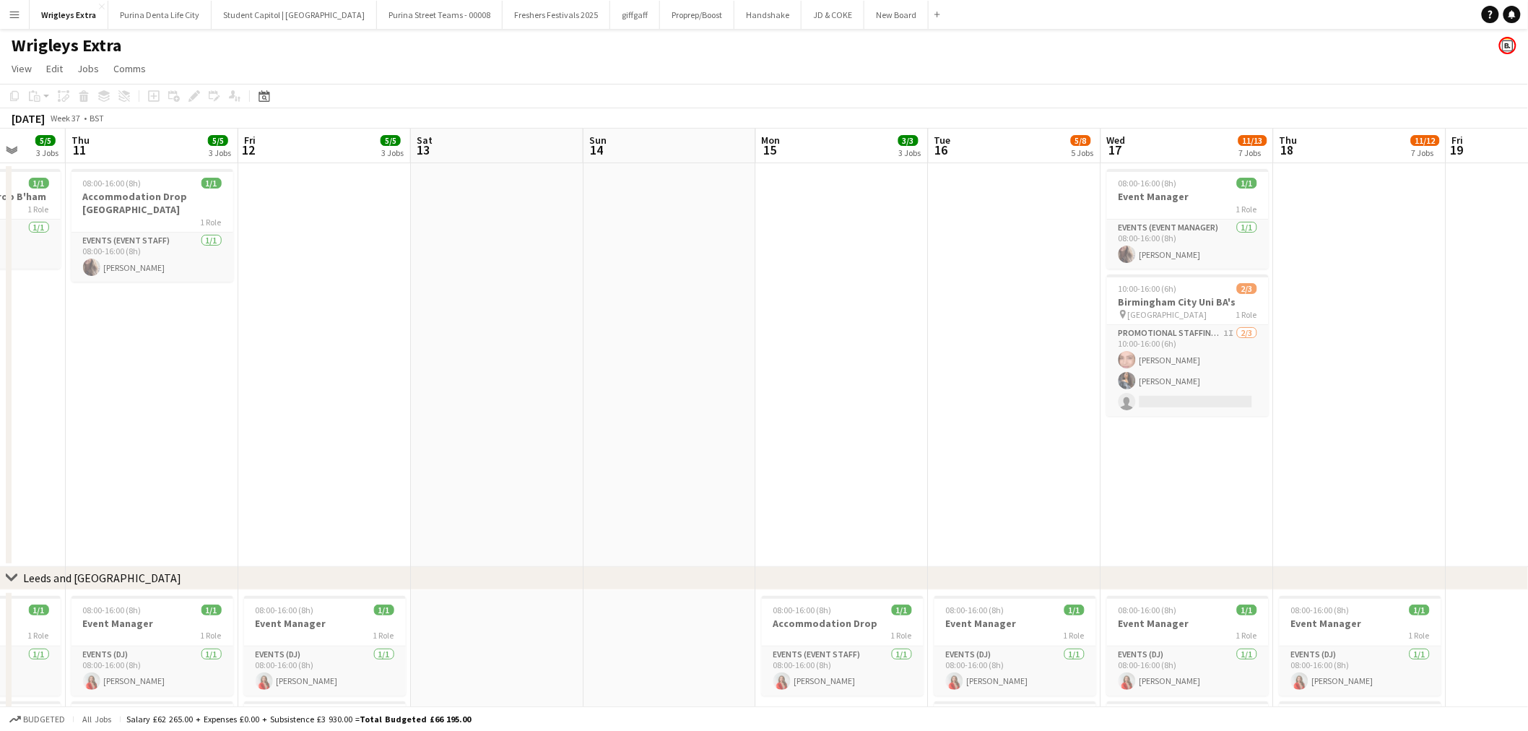
drag, startPoint x: 234, startPoint y: 390, endPoint x: 314, endPoint y: 390, distance: 80.1
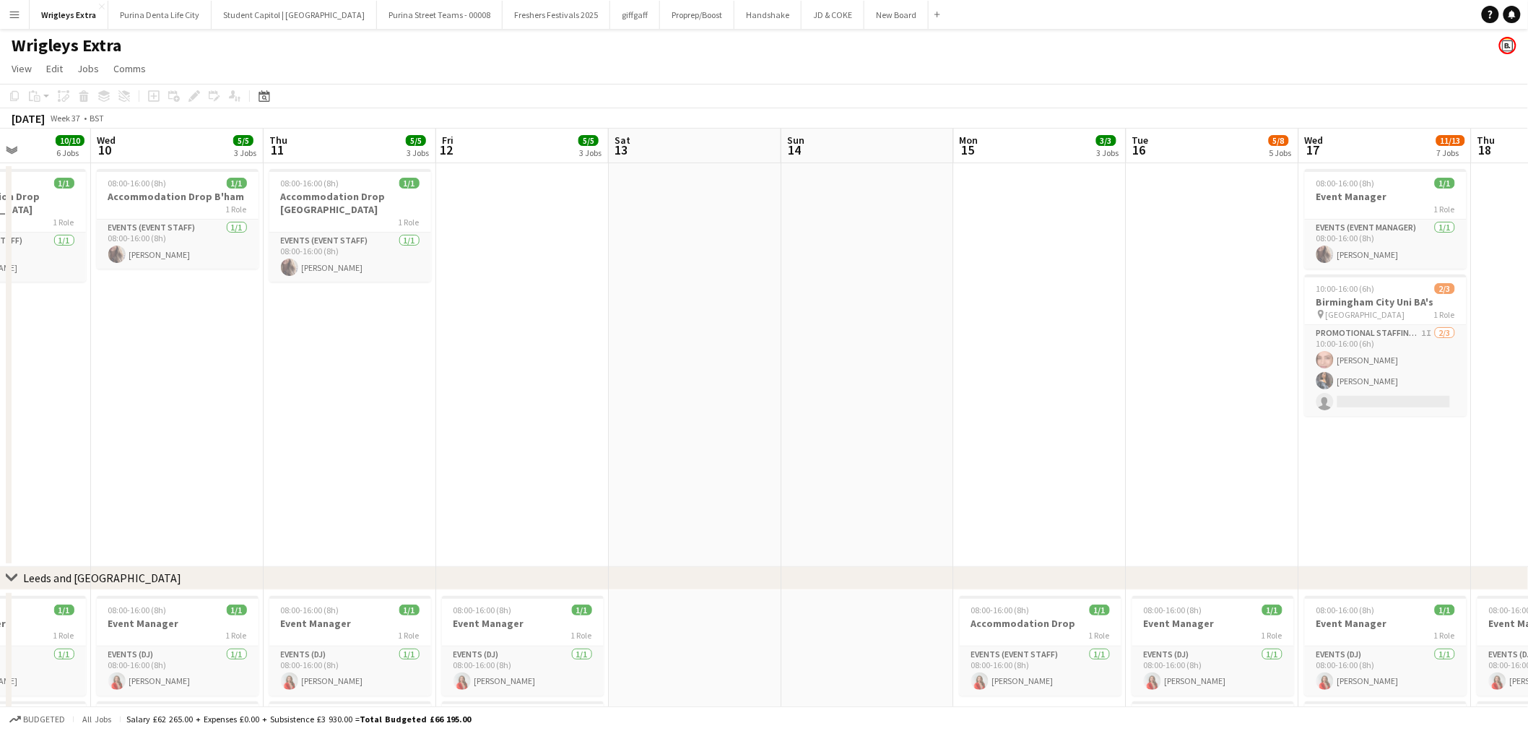
drag, startPoint x: 220, startPoint y: 419, endPoint x: 486, endPoint y: 409, distance: 265.9
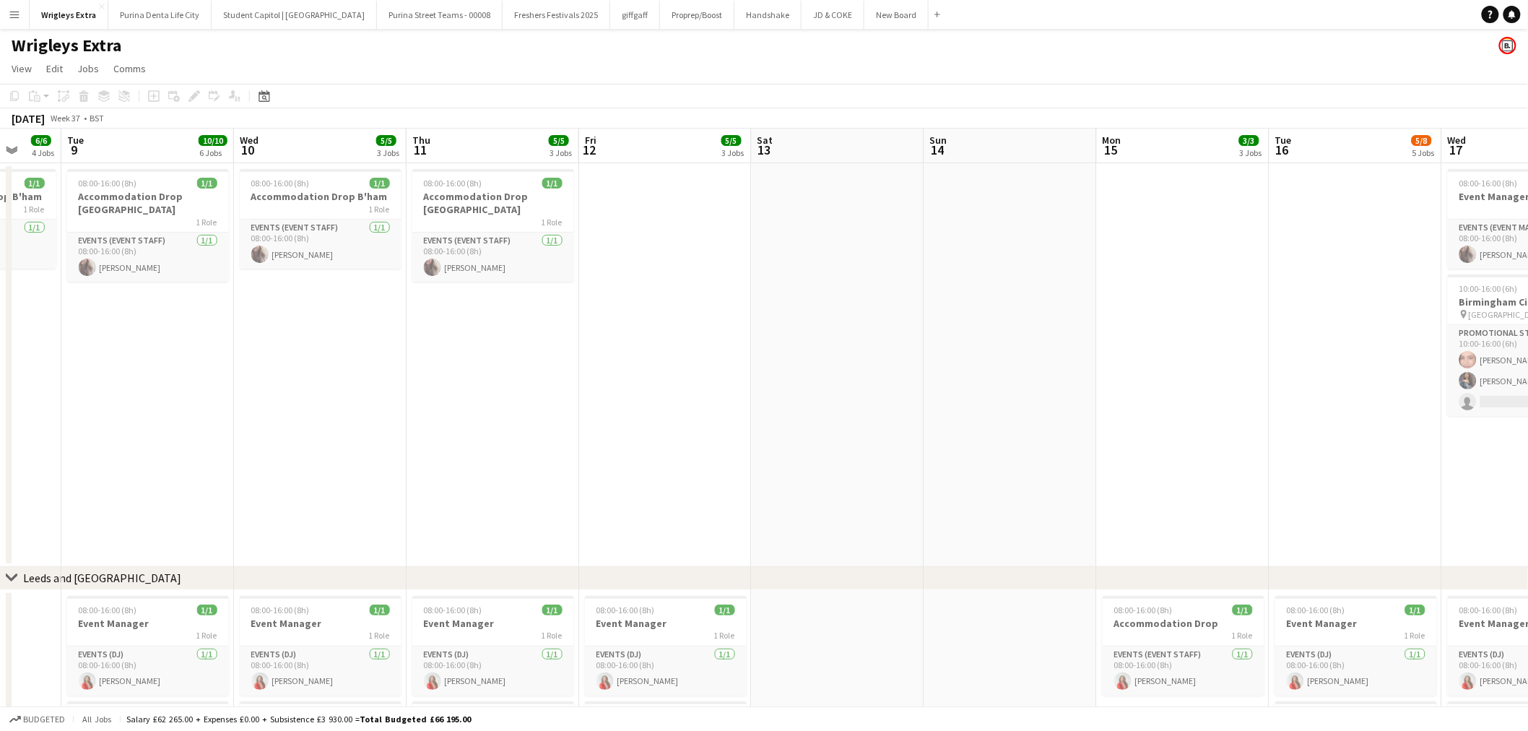
scroll to position [0, 345]
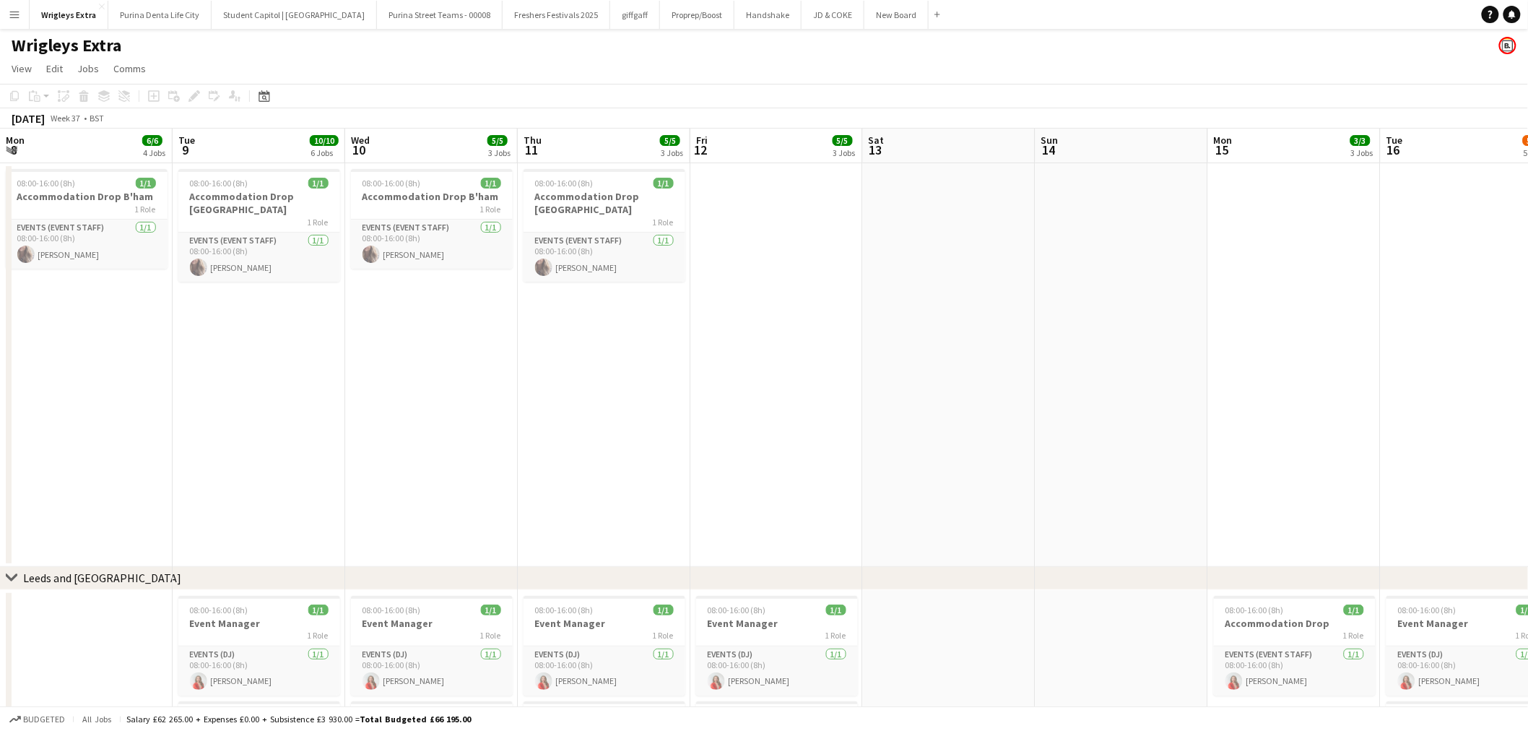
drag, startPoint x: 248, startPoint y: 489, endPoint x: 359, endPoint y: 478, distance: 111.0
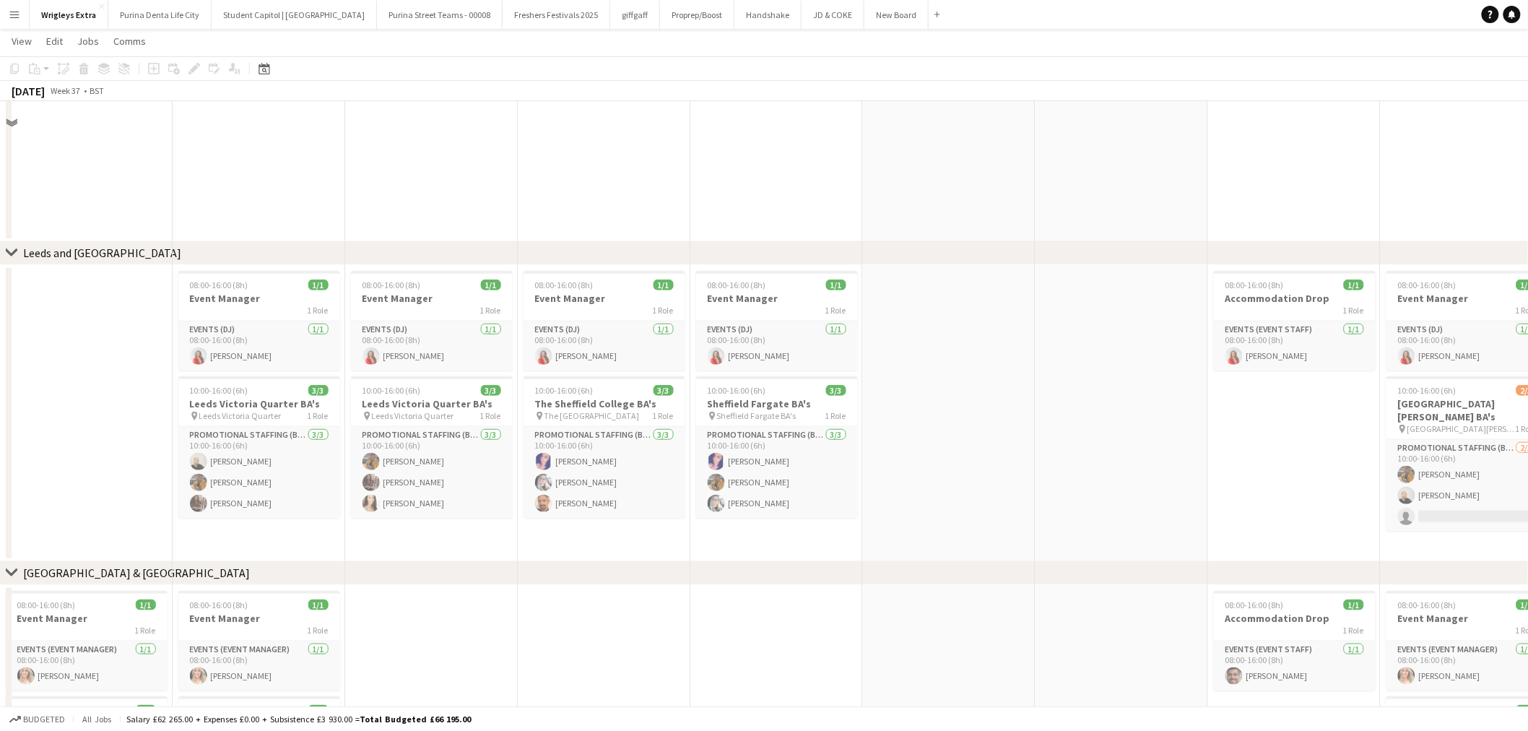
scroll to position [481, 0]
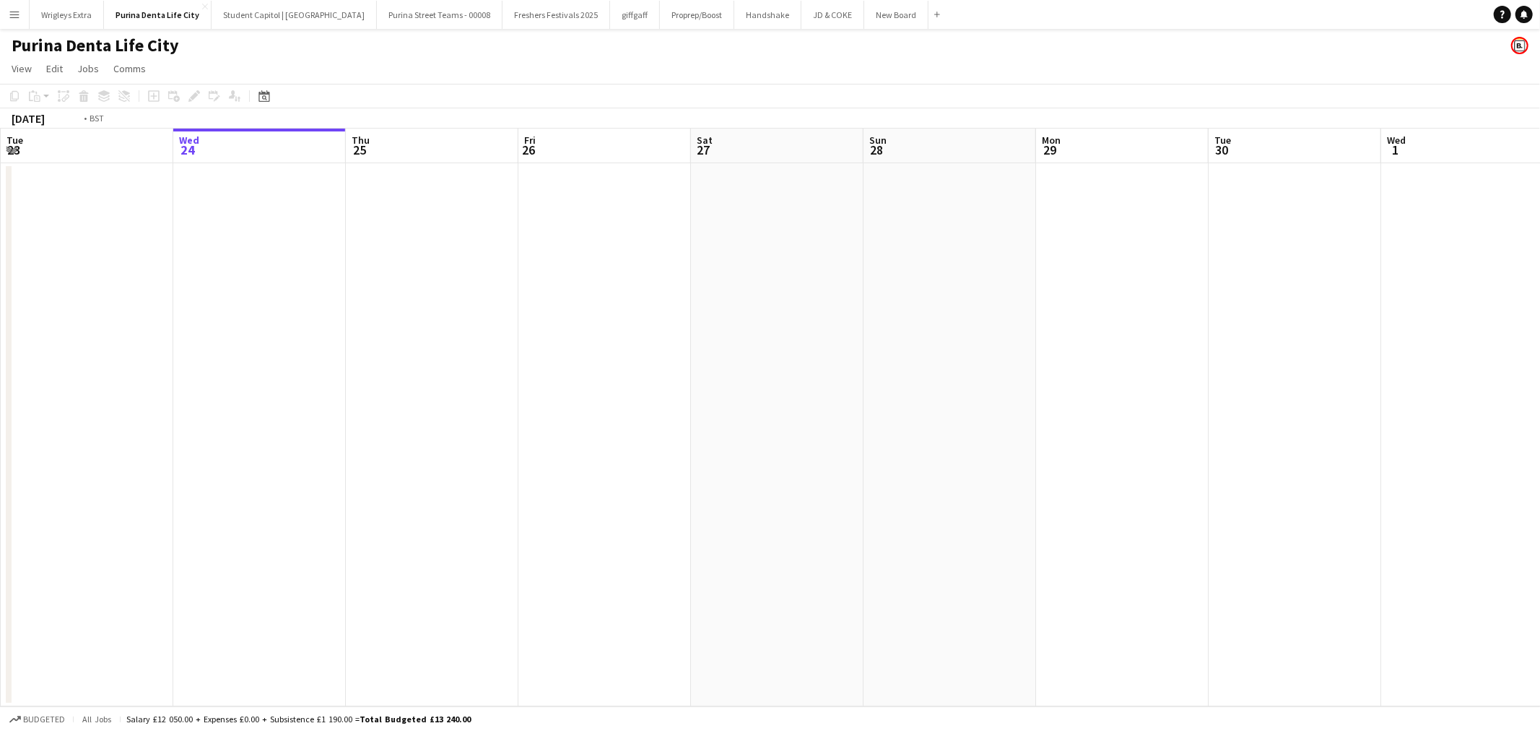
drag, startPoint x: 269, startPoint y: 438, endPoint x: 788, endPoint y: 432, distance: 519.1
click at [826, 428] on app-calendar-viewport "Sun 21 Mon 22 Tue 23 Wed 24 Thu 25 Fri 26 Sat 27 Sun 28 Mon 29 Tue 30 Wed 1 Thu…" at bounding box center [770, 418] width 1540 height 578
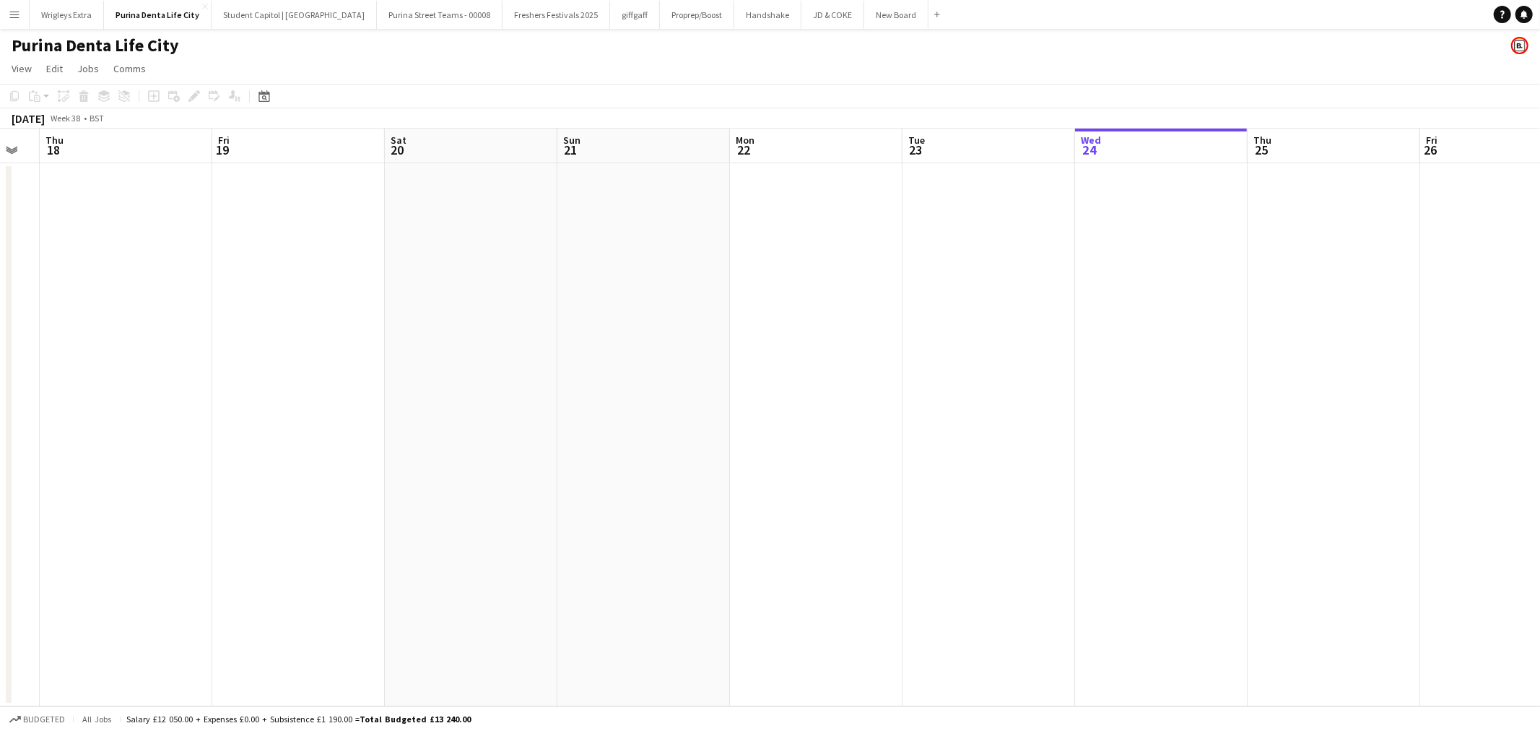
drag, startPoint x: 468, startPoint y: 430, endPoint x: 414, endPoint y: 432, distance: 54.2
click at [651, 432] on app-calendar-viewport "Tue 16 Wed 17 Thu 18 Fri 19 Sat 20 Sun 21 Mon 22 Tue 23 Wed 24 Thu 25 Fri 26 Sa…" at bounding box center [770, 418] width 1540 height 578
drag, startPoint x: 210, startPoint y: 432, endPoint x: 612, endPoint y: 434, distance: 402.1
click at [614, 432] on app-calendar-viewport "Mon 15 Tue 16 Wed 17 Thu 18 Fri 19 Sat 20 Sun 21 Mon 22 Tue 23 Wed 24 Thu 25 Fr…" at bounding box center [770, 418] width 1540 height 578
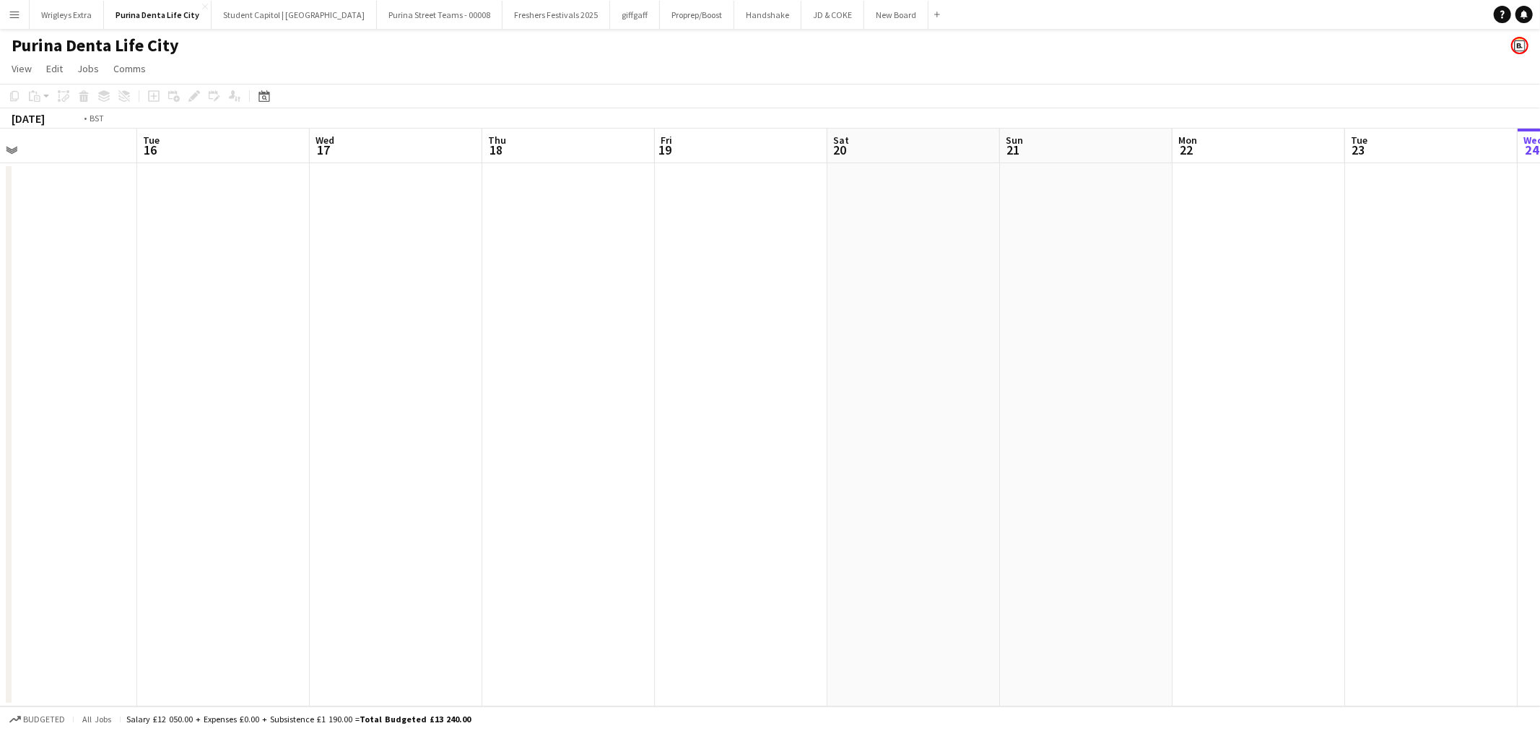
drag, startPoint x: 369, startPoint y: 445, endPoint x: 515, endPoint y: 453, distance: 146.0
click at [474, 453] on app-calendar-viewport "Sat 13 Sun 14 Mon 15 Tue 16 Wed 17 Thu 18 Fri 19 Sat 20 Sun 21 Mon 22 Tue 23 We…" at bounding box center [770, 418] width 1540 height 578
drag, startPoint x: 305, startPoint y: 442, endPoint x: 579, endPoint y: 437, distance: 274.4
click at [479, 437] on app-calendar-viewport "Thu 11 5/5 2 Jobs Fri 12 5/5 2 Jobs Sat 13 Sun 14 Mon 15 Tue 16 Wed 17 Thu 18 F…" at bounding box center [770, 418] width 1540 height 578
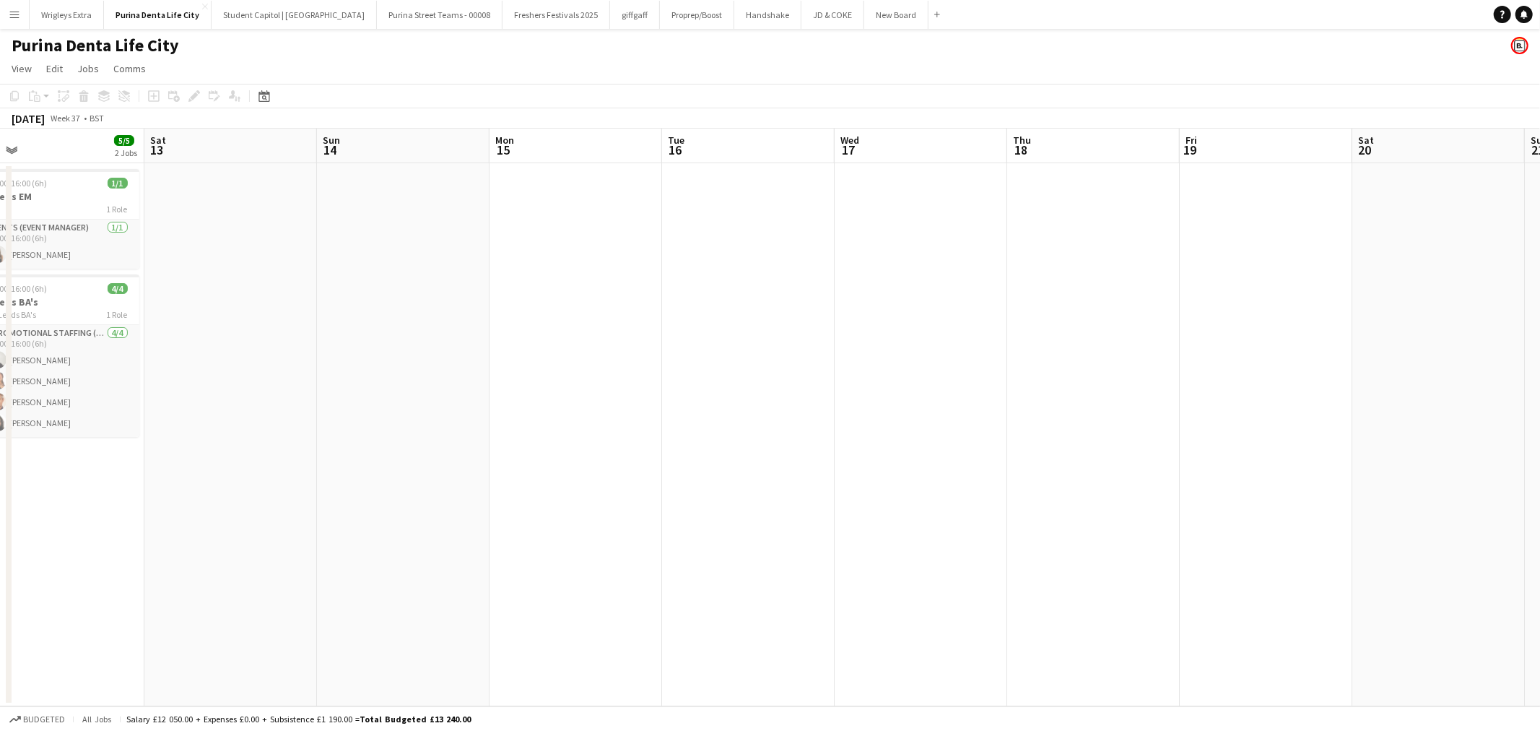
drag, startPoint x: 291, startPoint y: 573, endPoint x: 647, endPoint y: 508, distance: 361.8
click at [366, 559] on app-calendar-viewport "Wed 10 5/5 2 Jobs Thu 11 5/5 2 Jobs Fri 12 5/5 2 Jobs Sat 13 Sun 14 Mon 15 Tue …" at bounding box center [770, 418] width 1540 height 578
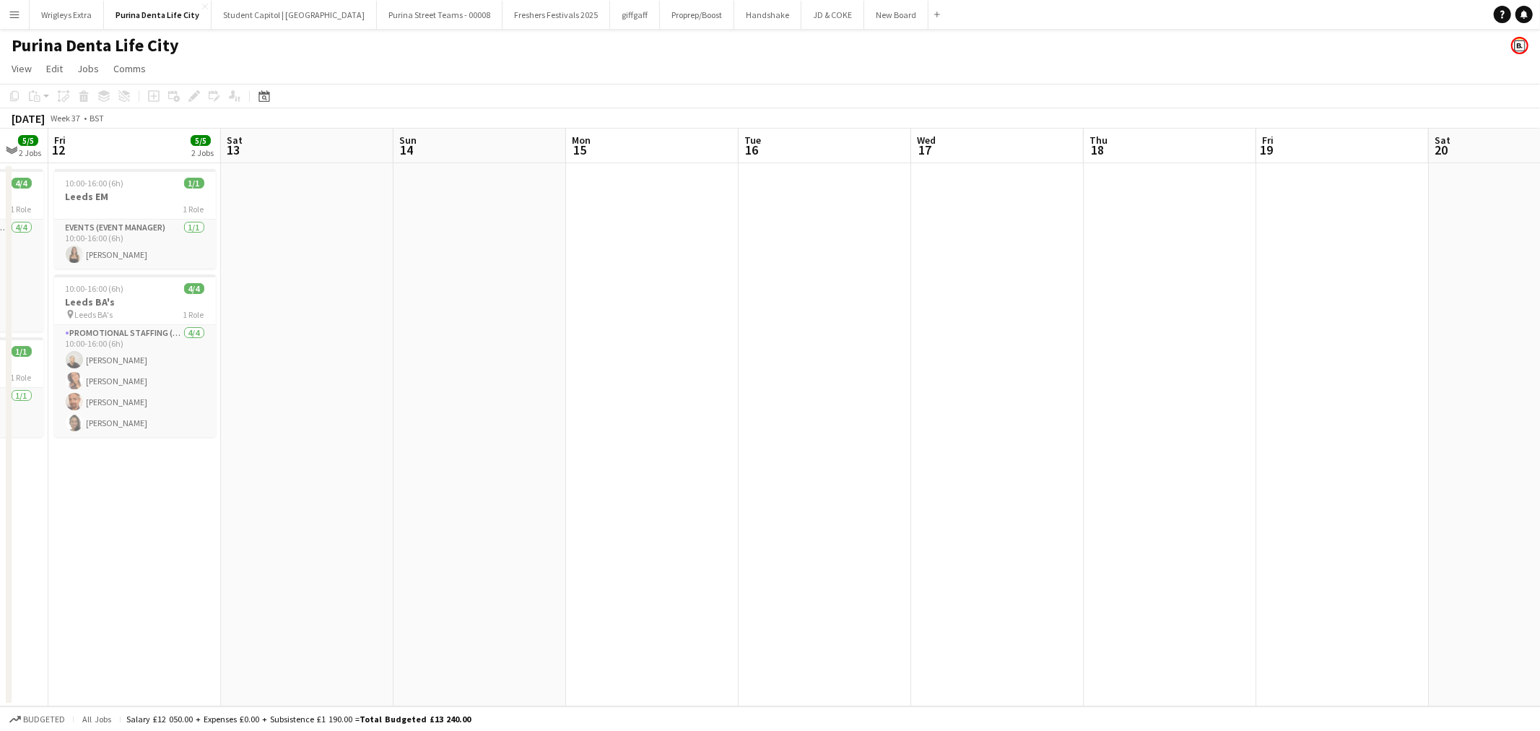
drag, startPoint x: 383, startPoint y: 522, endPoint x: 632, endPoint y: 508, distance: 250.2
click at [609, 515] on app-calendar-viewport "Wed 10 5/5 2 Jobs Thu 11 5/5 2 Jobs Fri 12 5/5 2 Jobs Sat 13 Sun 14 Mon 15 Tue …" at bounding box center [770, 418] width 1540 height 578
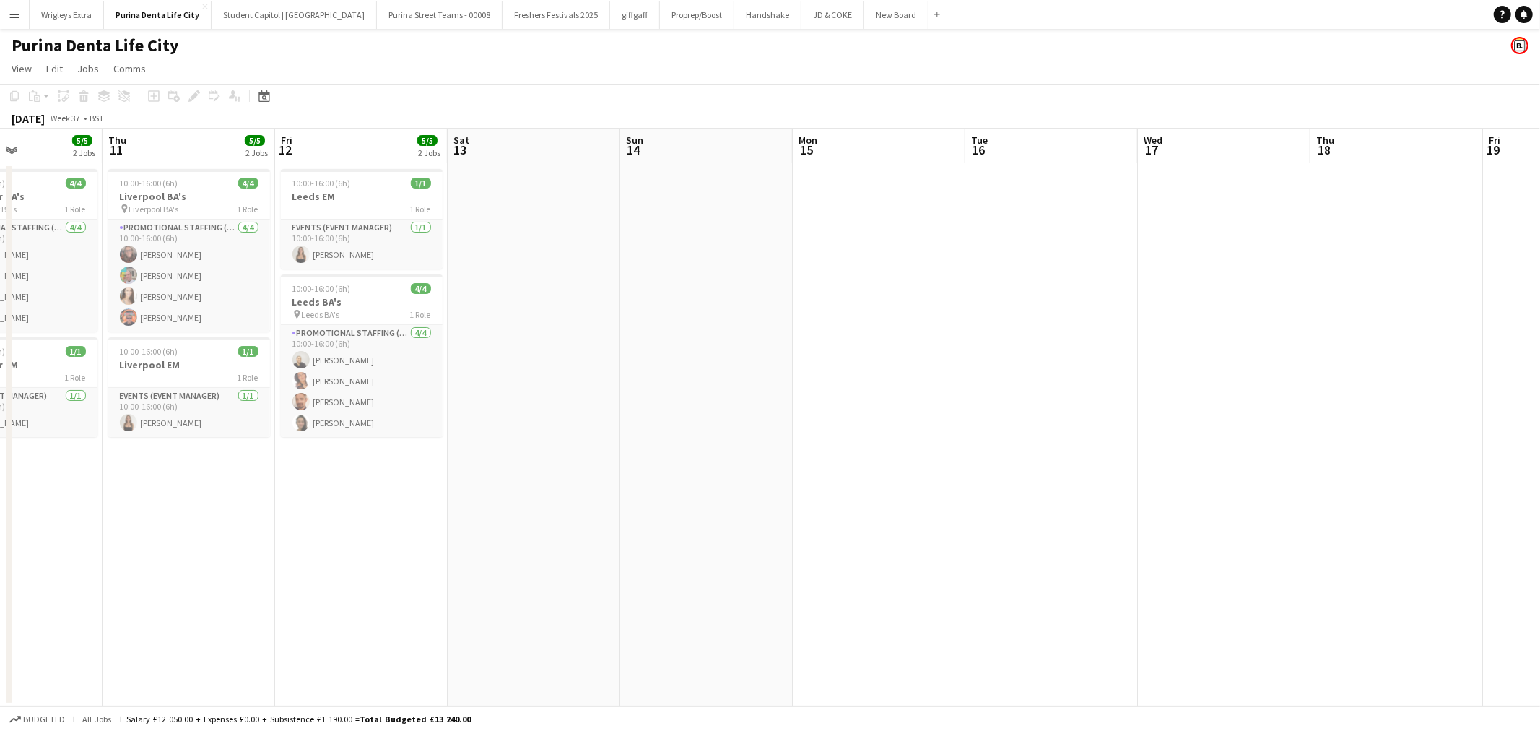
drag, startPoint x: 505, startPoint y: 511, endPoint x: 770, endPoint y: 507, distance: 264.3
click at [764, 508] on app-calendar-viewport "Mon 8 5/5 2 Jobs Tue 9 5/5 2 Jobs Wed 10 5/5 2 Jobs Thu 11 5/5 2 Jobs Fri 12 5/…" at bounding box center [770, 418] width 1540 height 578
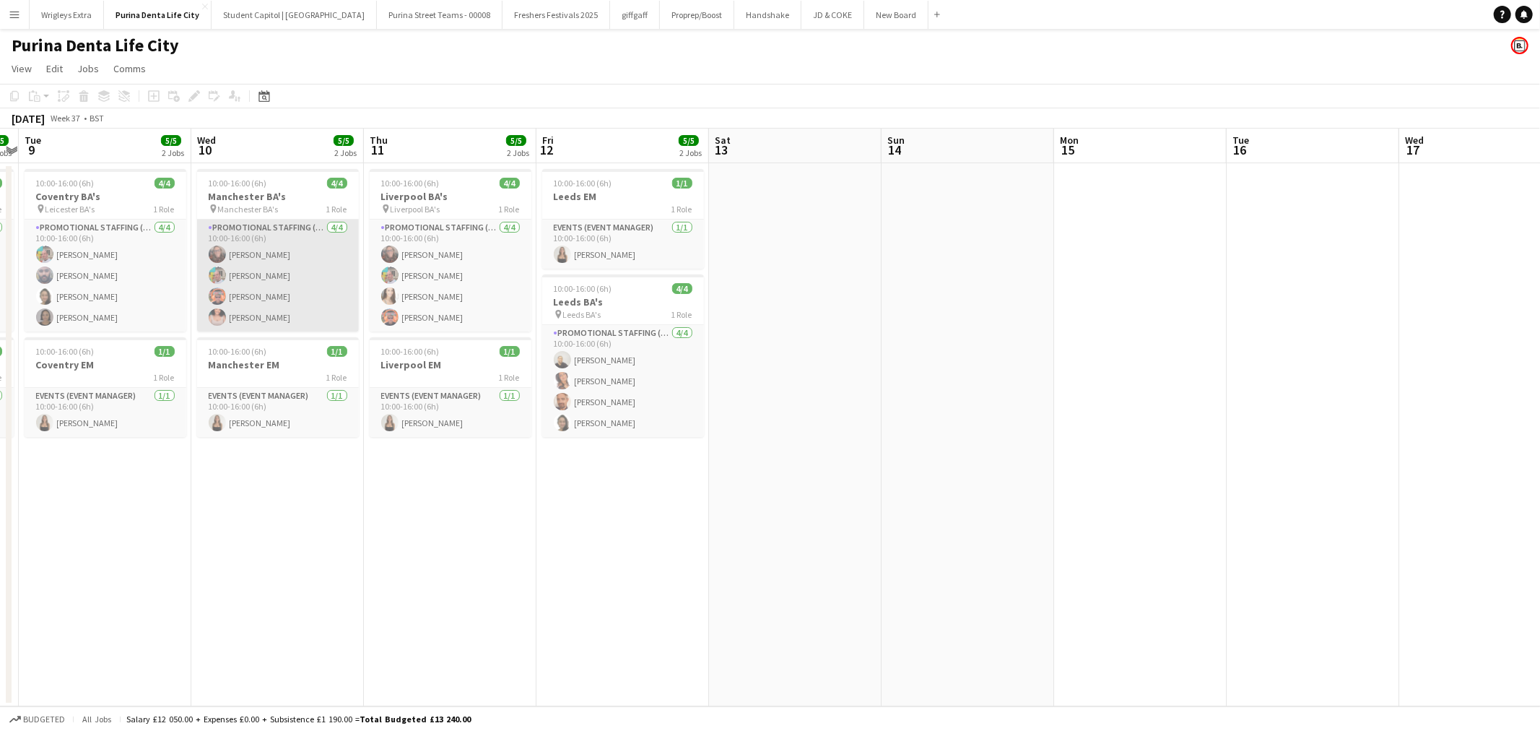
click at [294, 303] on app-card-role "Promotional Staffing (Brand Ambassadors) 4/4 10:00-16:00 (6h) Karen Woodroffe O…" at bounding box center [278, 275] width 162 height 112
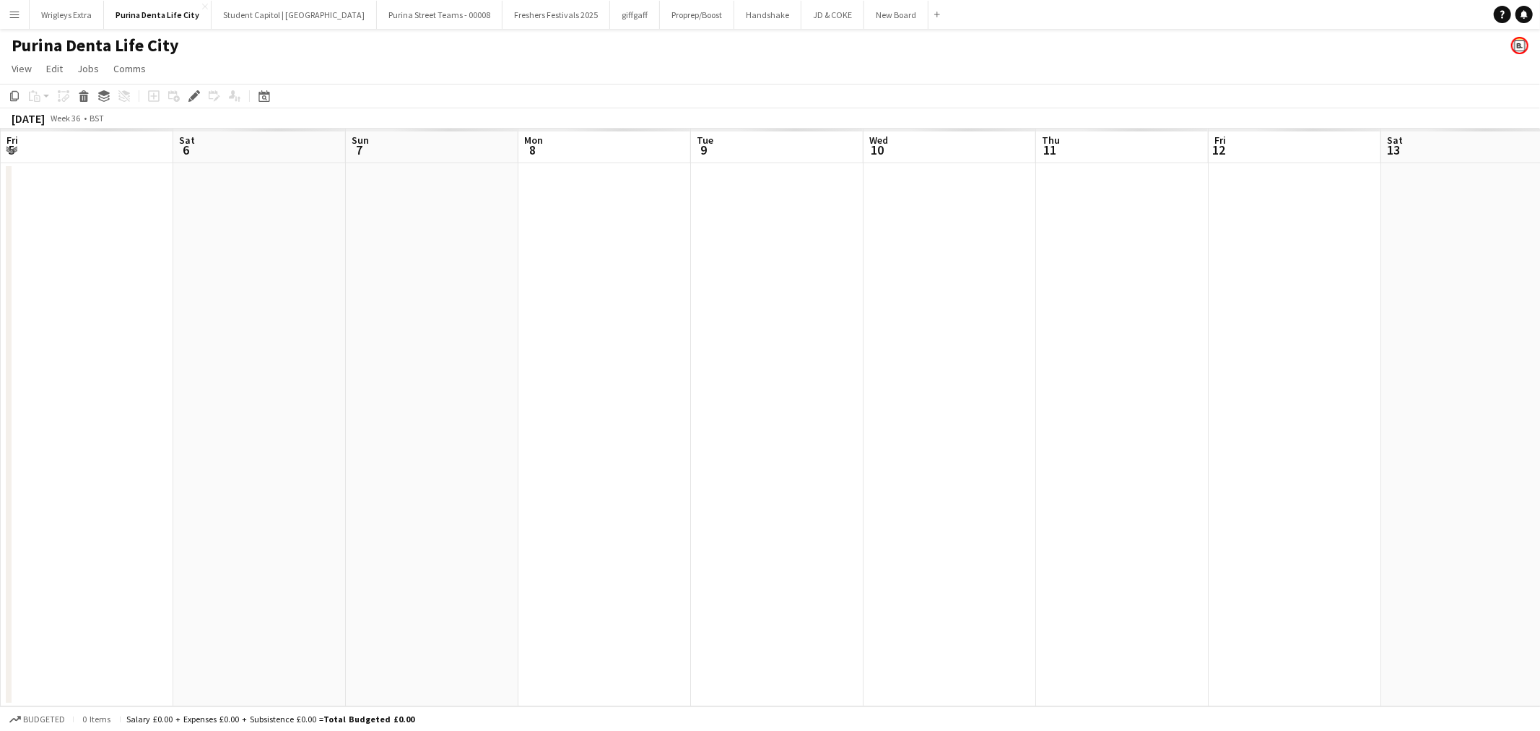
scroll to position [0, 496]
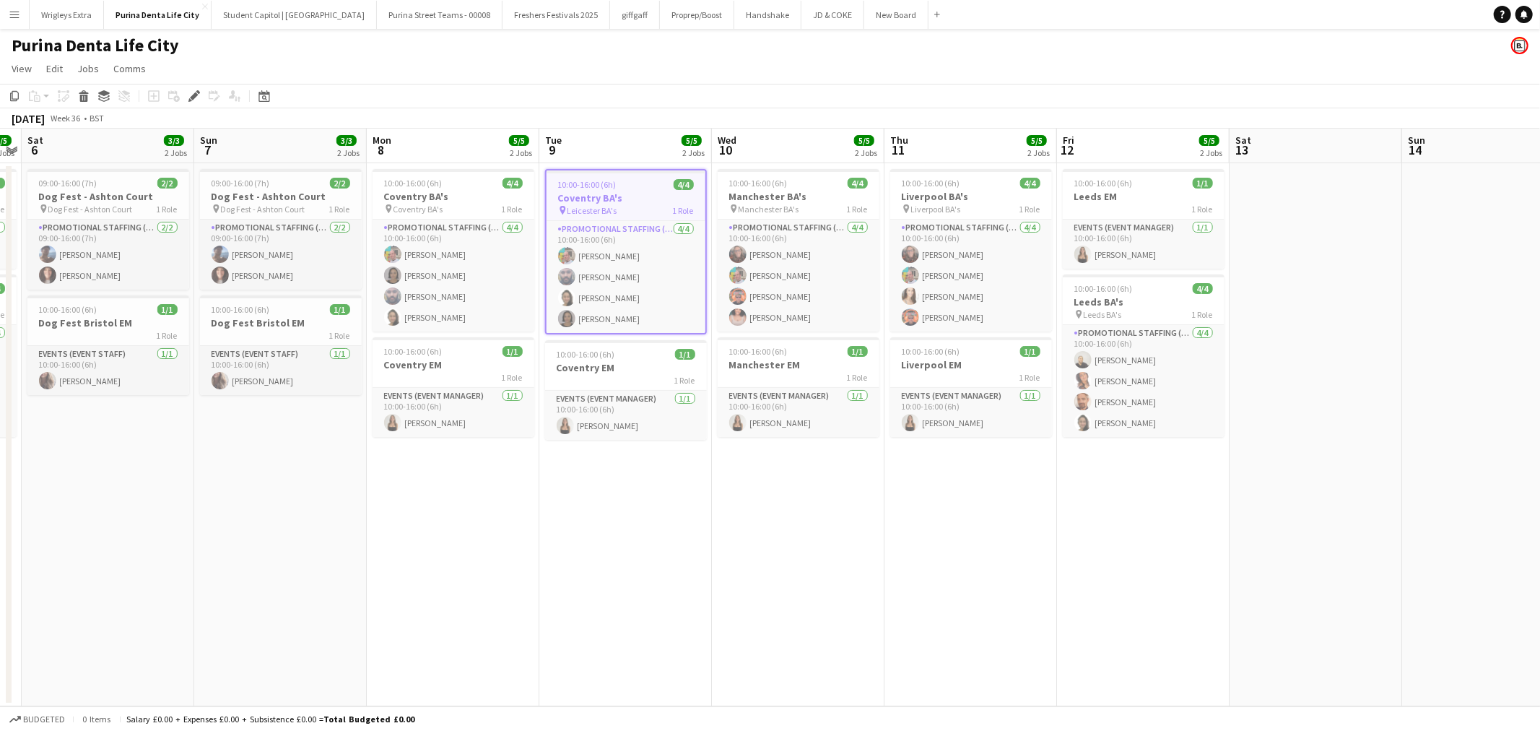
click at [667, 573] on app-date-cell "10:00-16:00 (6h) 4/4 Coventry BA's pin Leicester BA's 1 Role Promotional Staffi…" at bounding box center [625, 434] width 173 height 543
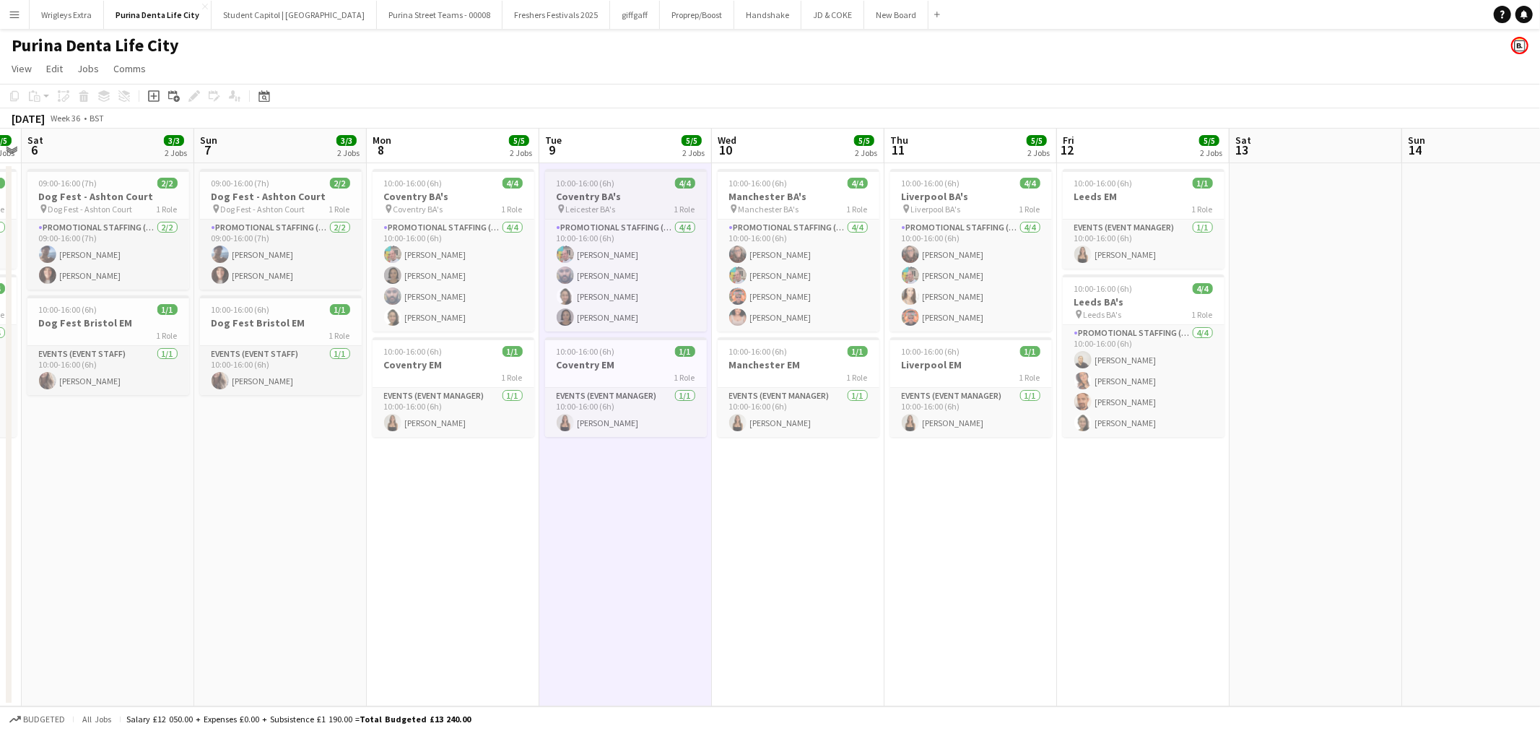
click at [622, 191] on h3 "Coventry BA's" at bounding box center [626, 196] width 162 height 13
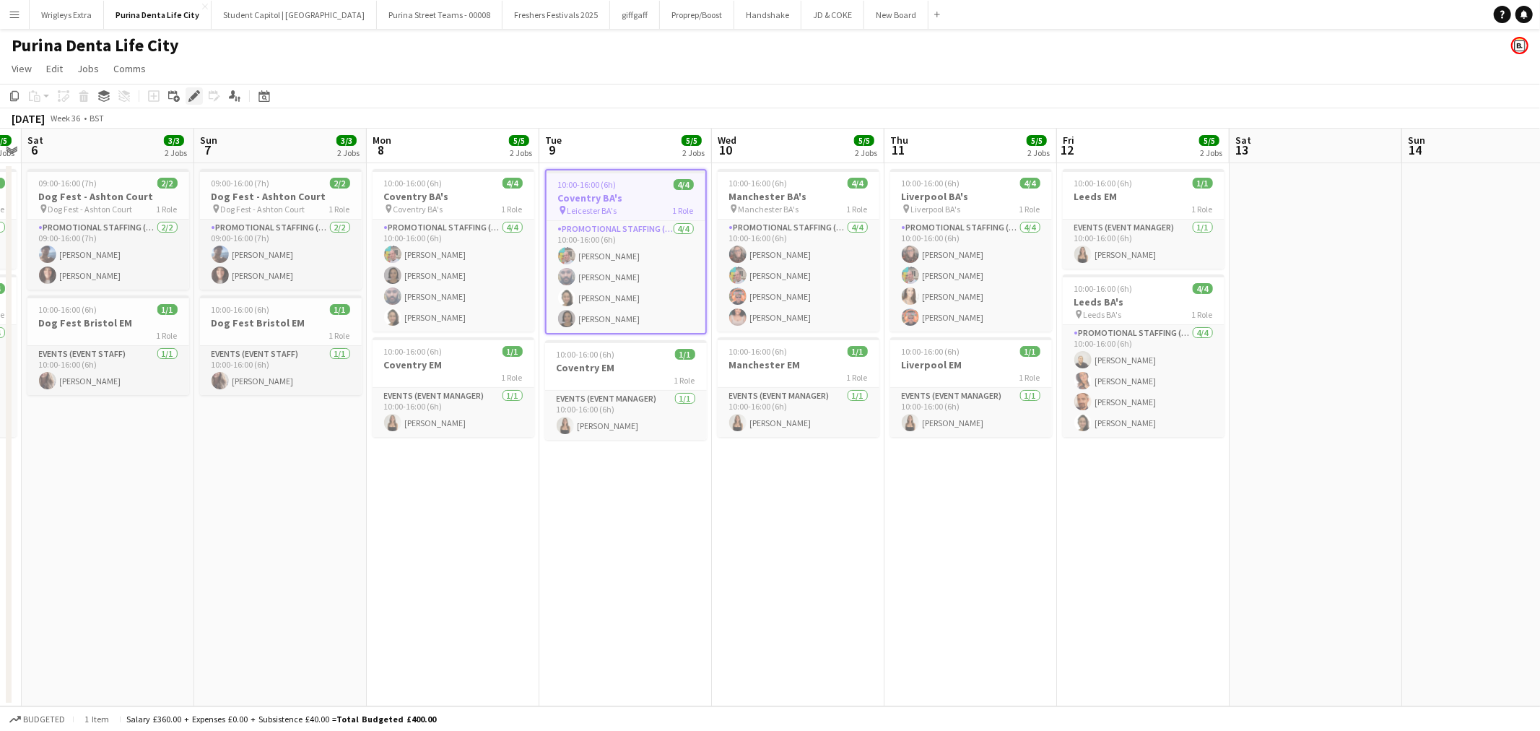
click at [191, 95] on icon "Edit" at bounding box center [194, 96] width 12 height 12
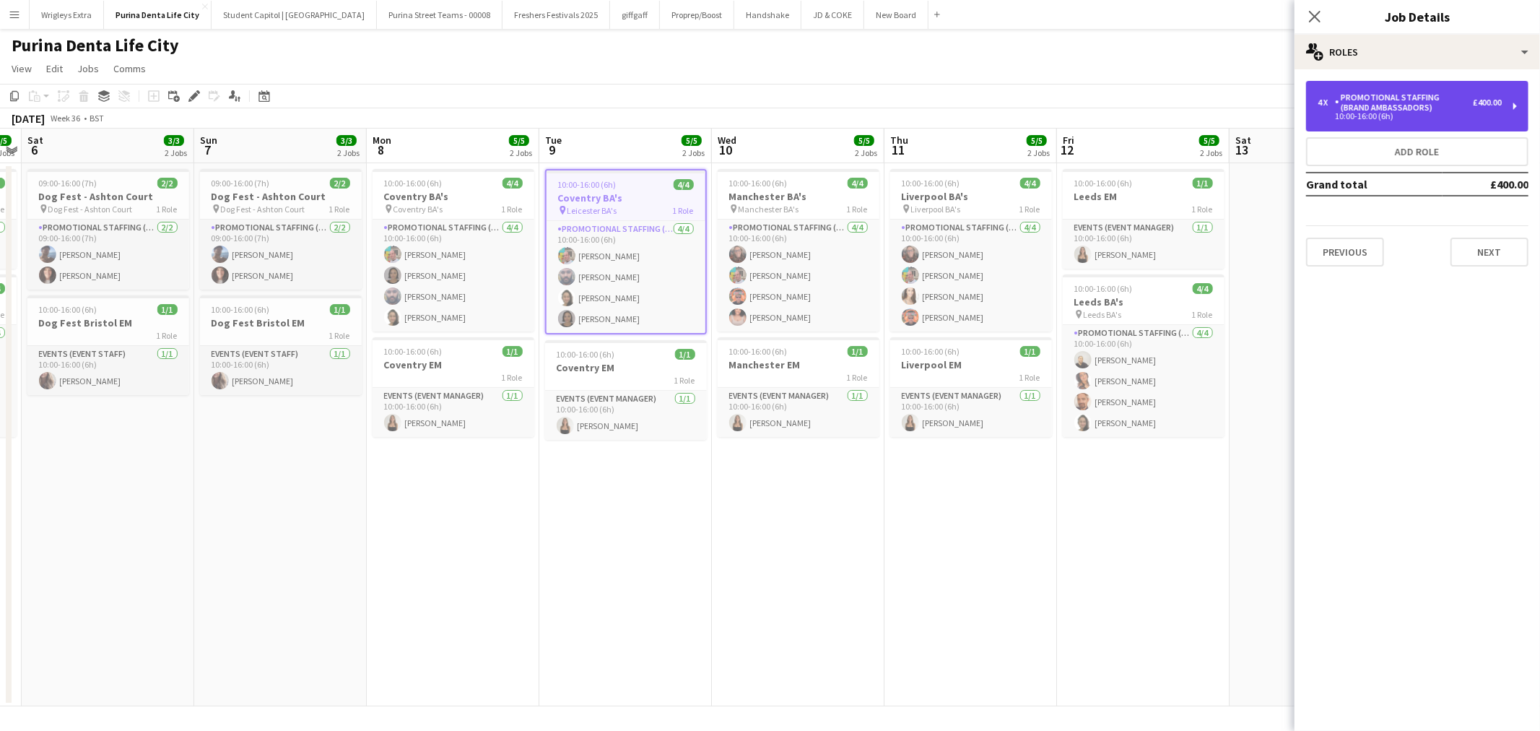
click at [1424, 101] on div "Promotional Staffing (Brand Ambassadors)" at bounding box center [1404, 102] width 138 height 20
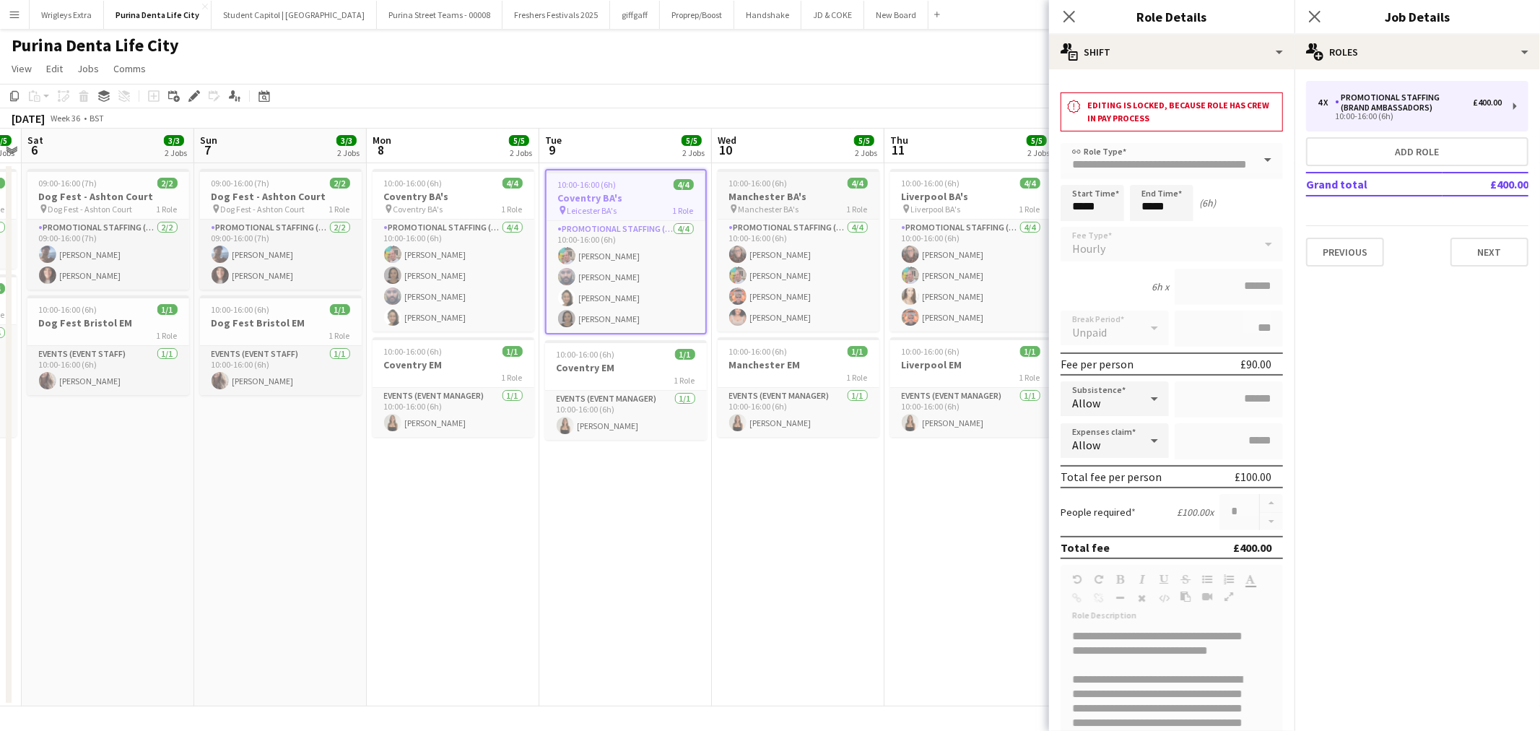
click at [829, 190] on h3 "Manchester BA's" at bounding box center [799, 196] width 162 height 13
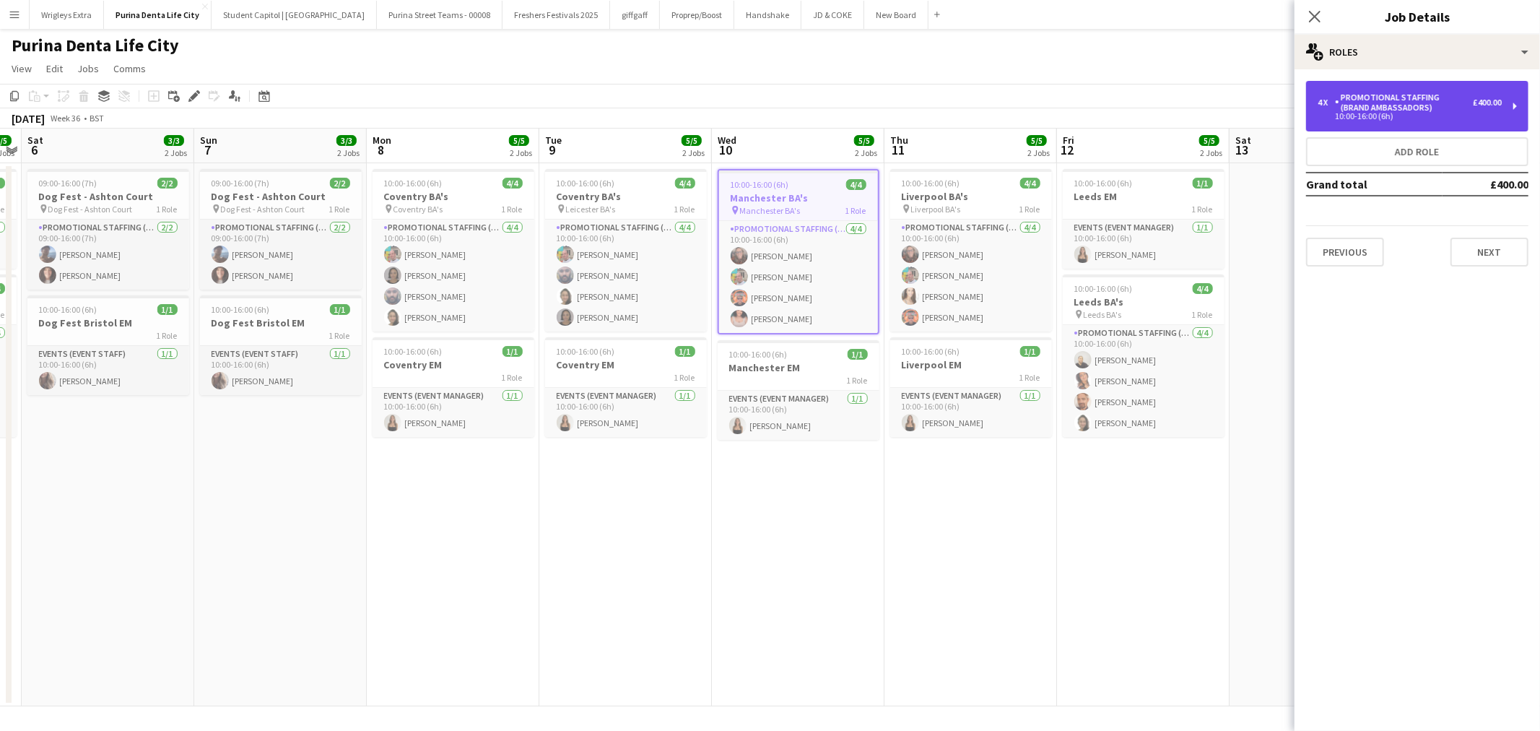
click at [1432, 105] on div "Promotional Staffing (Brand Ambassadors)" at bounding box center [1404, 102] width 138 height 20
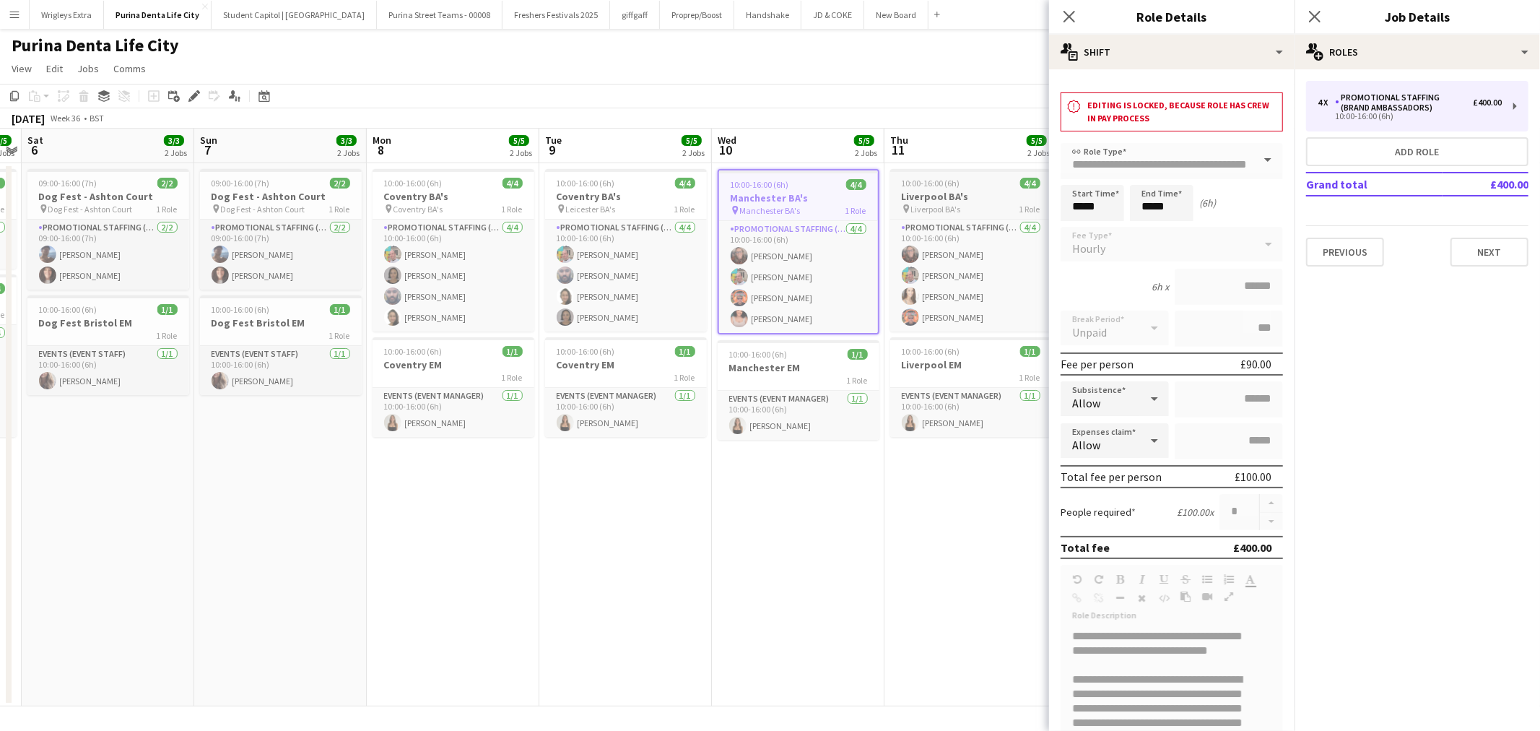
click at [955, 191] on h3 "Liverpool BA's" at bounding box center [971, 196] width 162 height 13
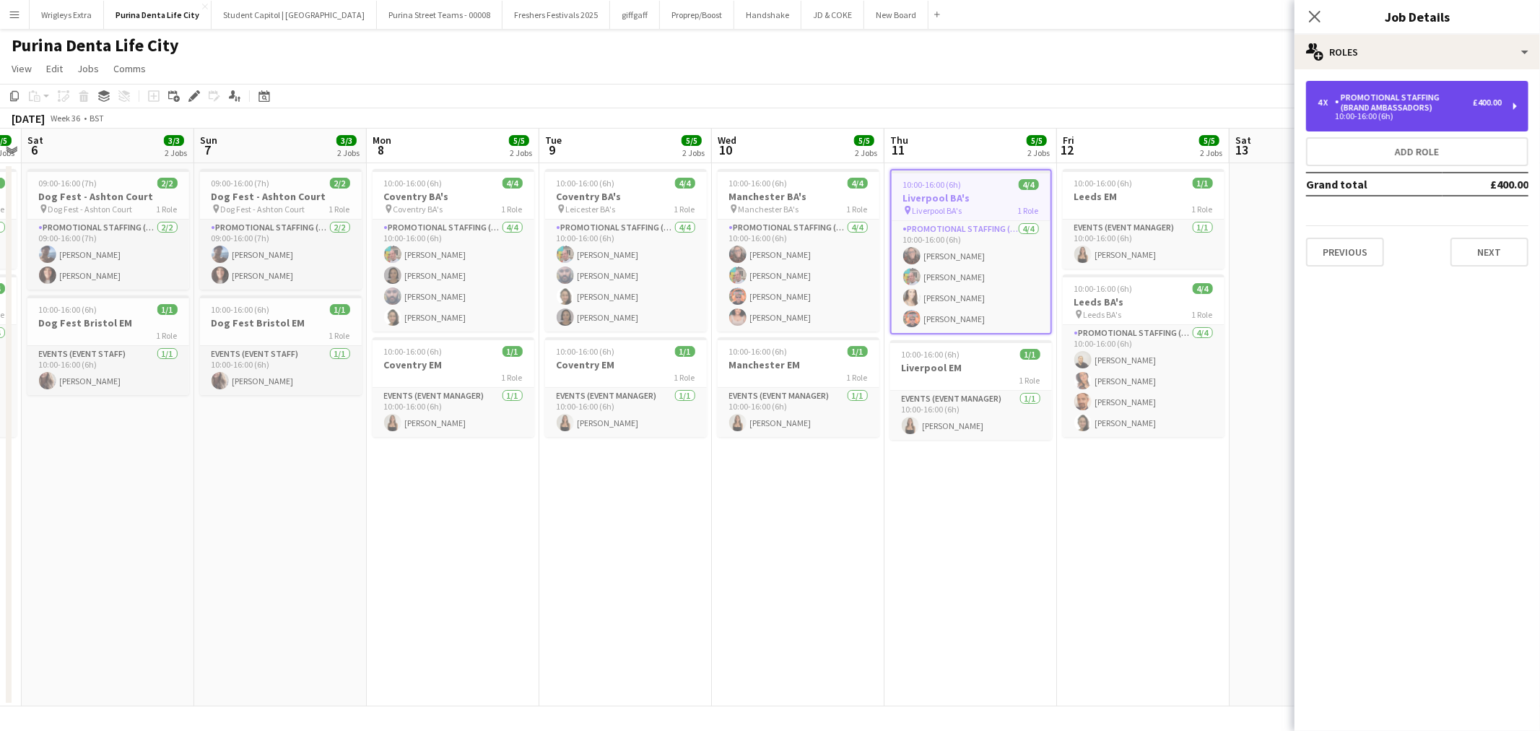
click at [1418, 103] on div "Promotional Staffing (Brand Ambassadors)" at bounding box center [1404, 102] width 138 height 20
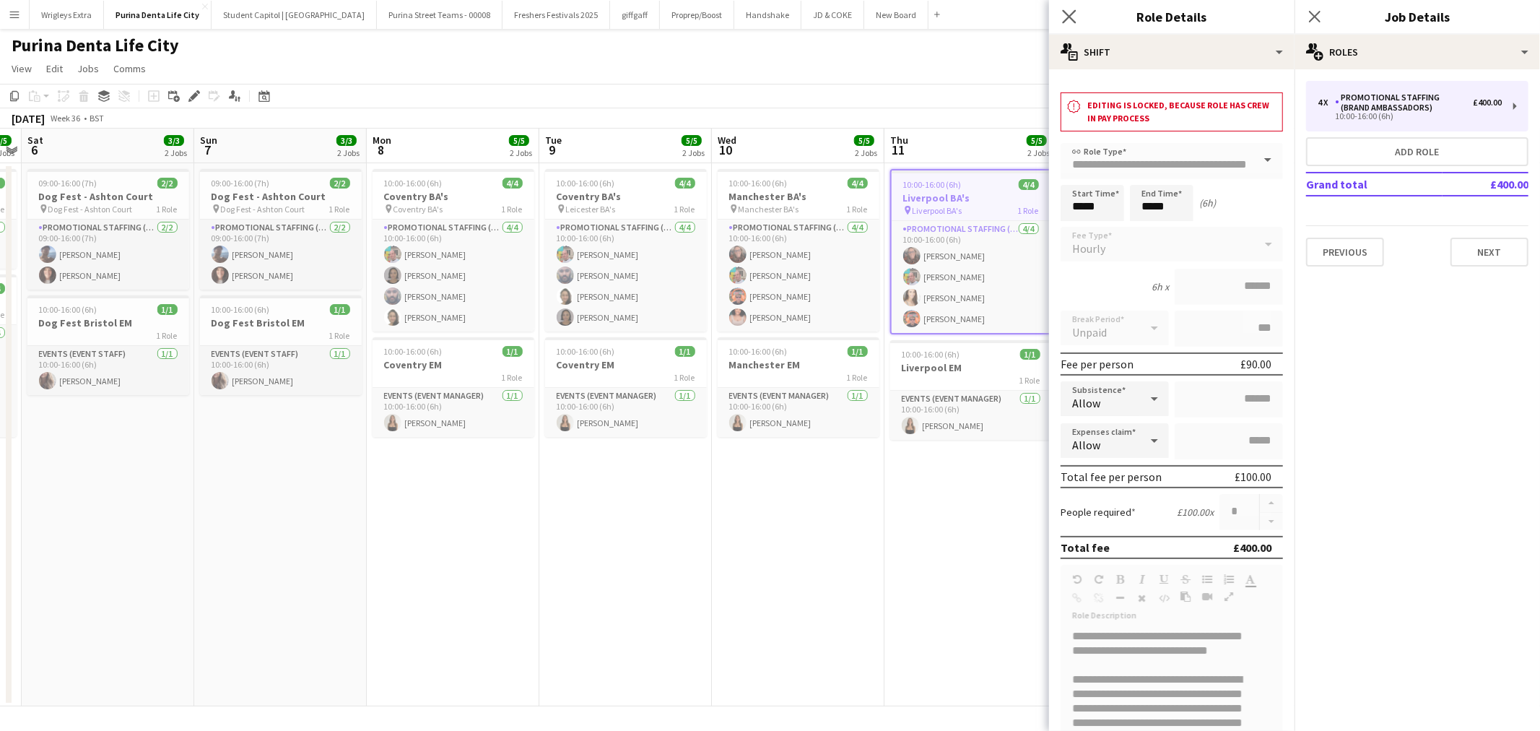
click at [1071, 6] on app-icon "Close pop-in" at bounding box center [1069, 16] width 21 height 21
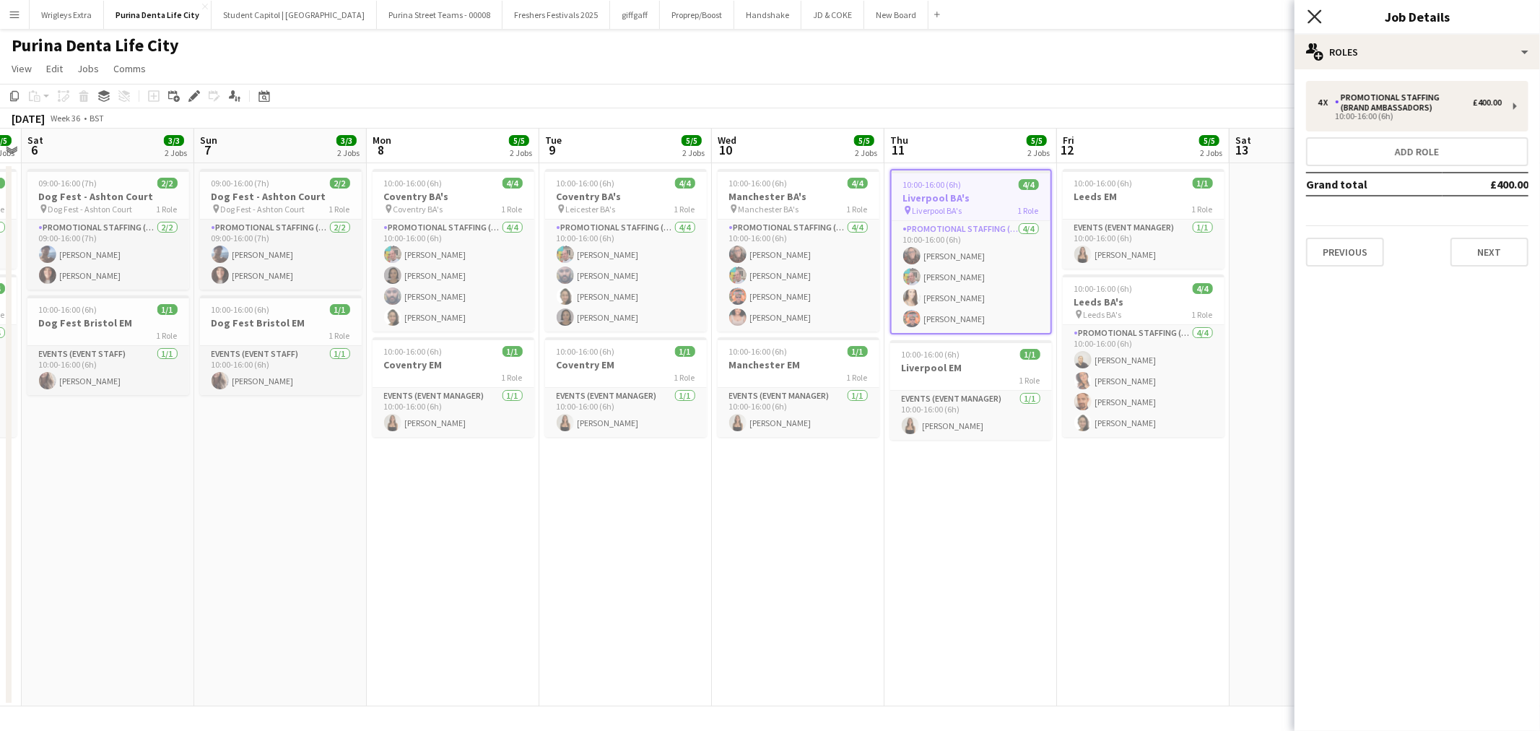
click at [1310, 18] on icon "Close pop-in" at bounding box center [1314, 16] width 14 height 14
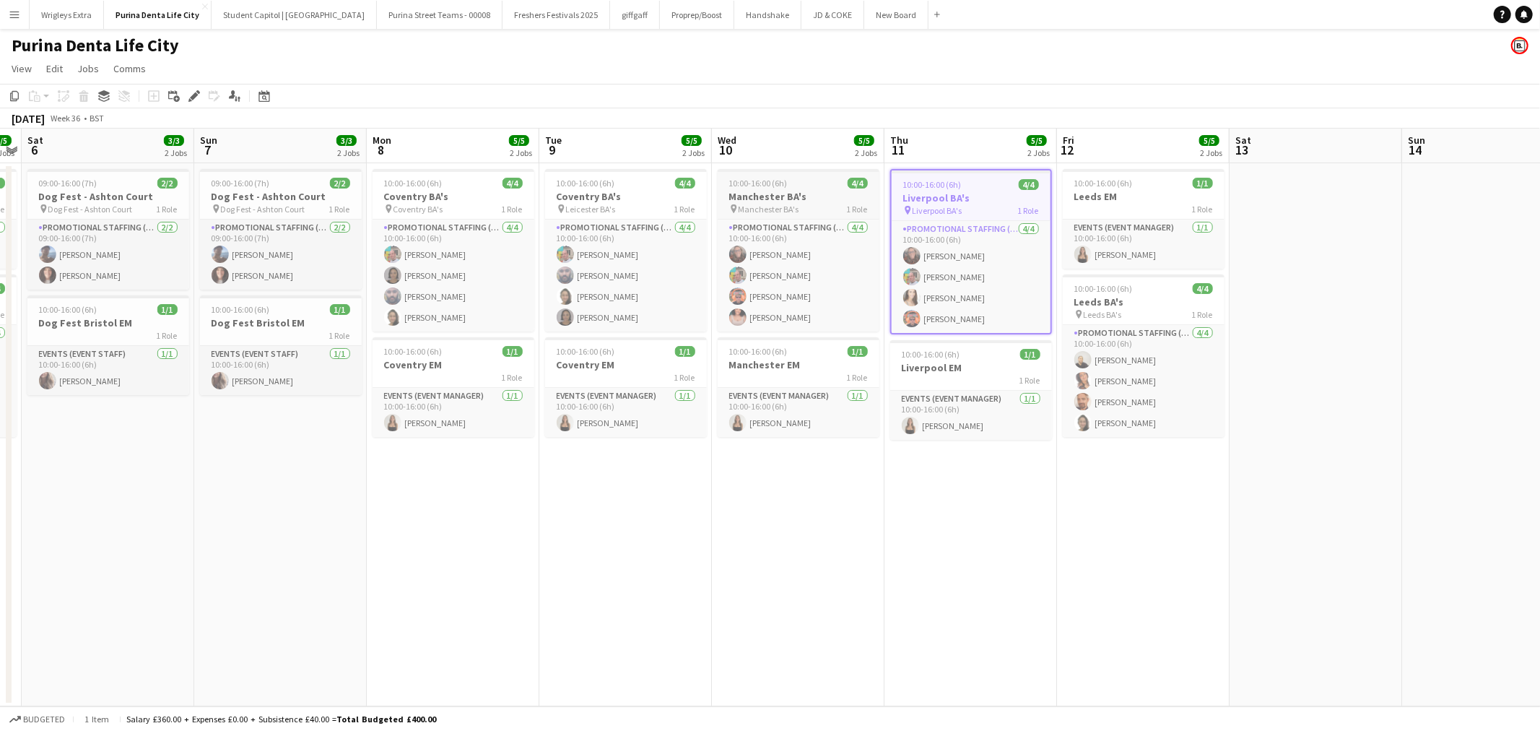
click at [804, 185] on div "10:00-16:00 (6h) 4/4" at bounding box center [799, 183] width 162 height 11
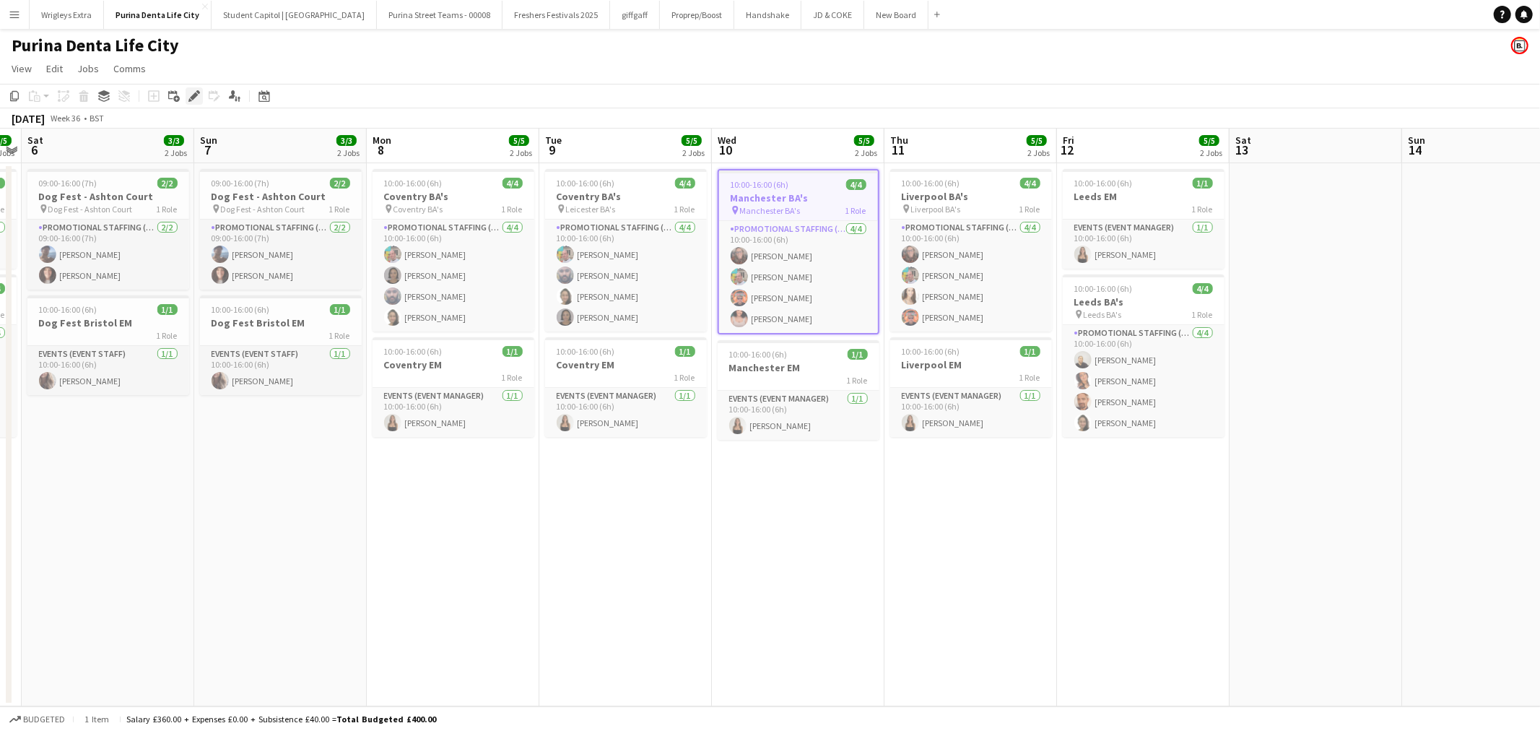
click at [191, 92] on icon "Edit" at bounding box center [194, 96] width 12 height 12
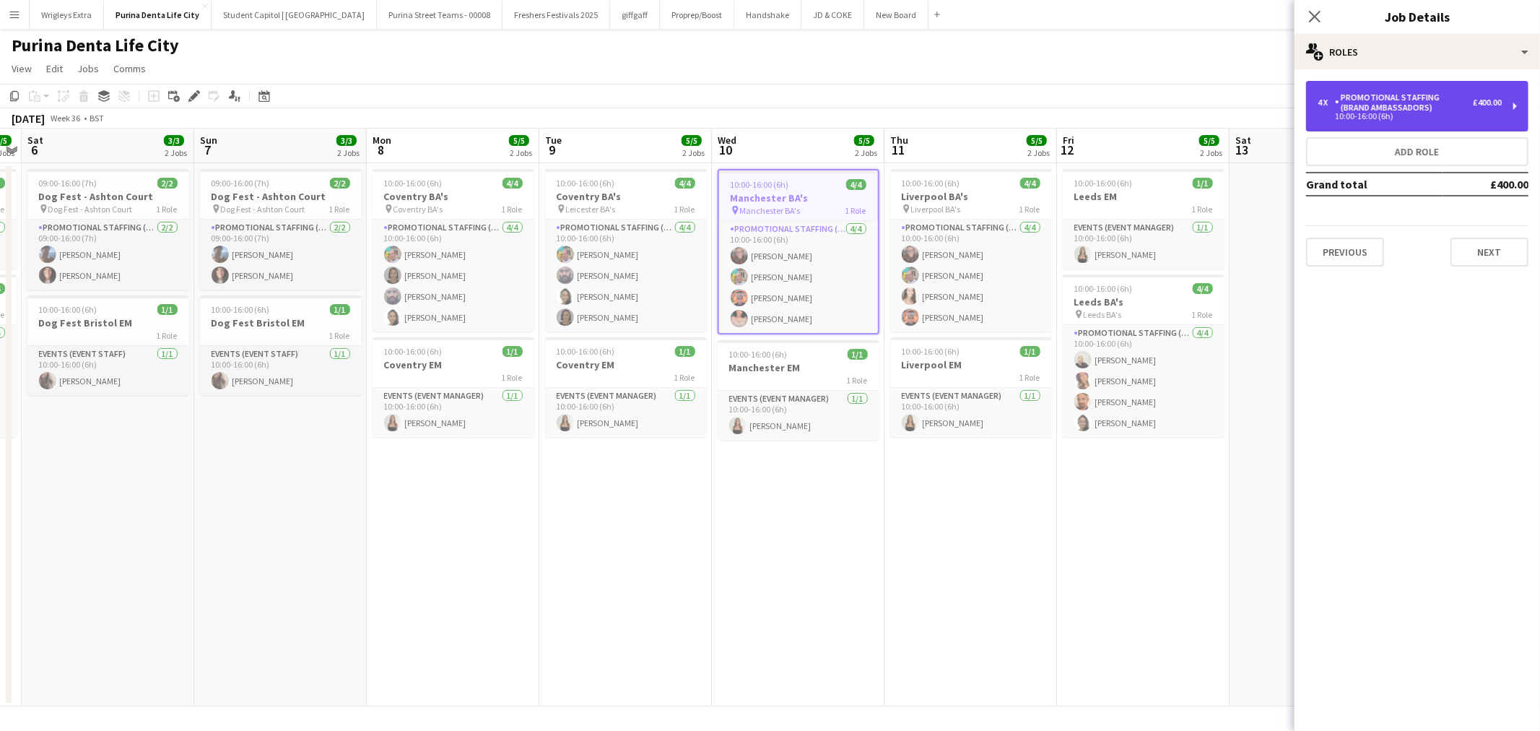
click at [1448, 103] on div "Promotional Staffing (Brand Ambassadors)" at bounding box center [1404, 102] width 138 height 20
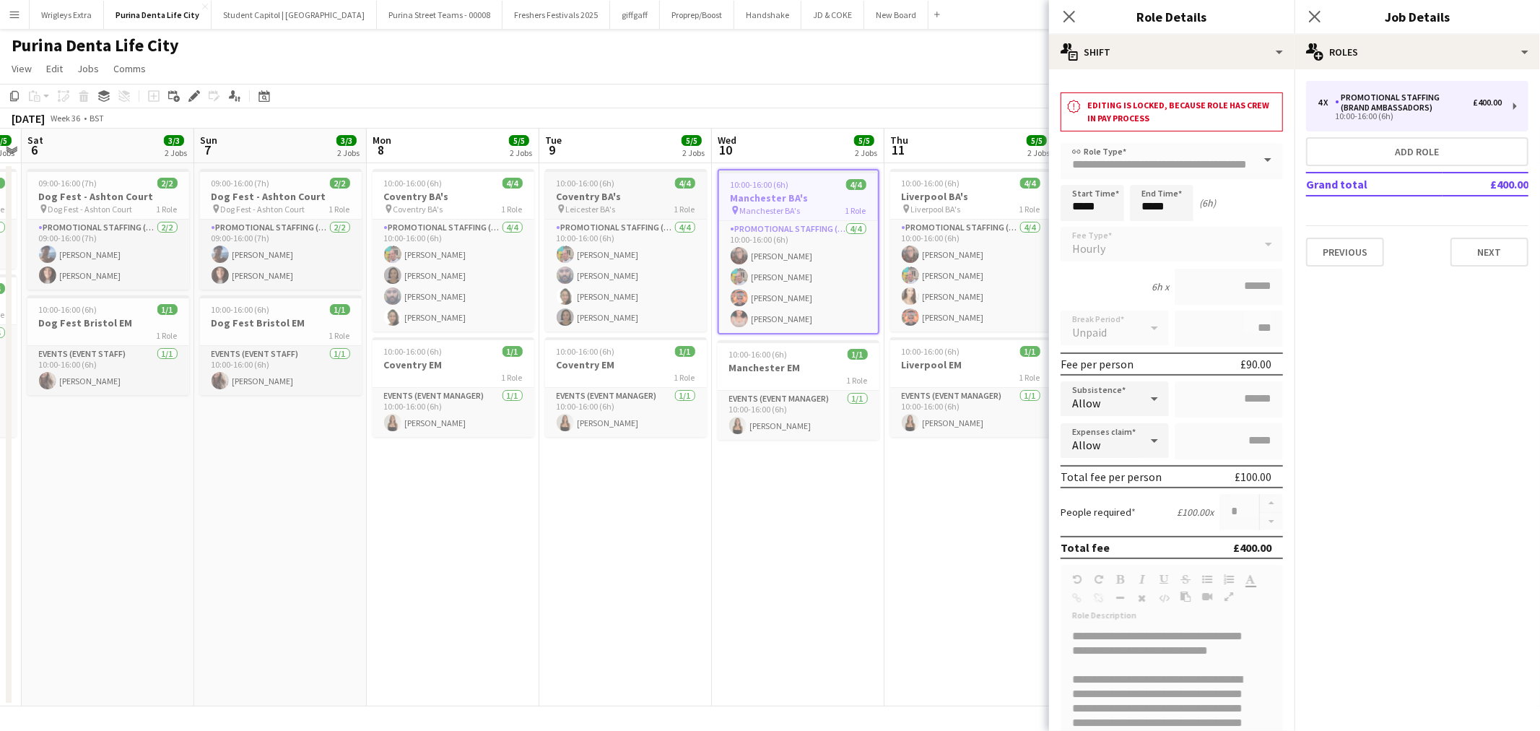
click at [658, 204] on div "pin Leicester BA's 1 Role" at bounding box center [626, 209] width 162 height 12
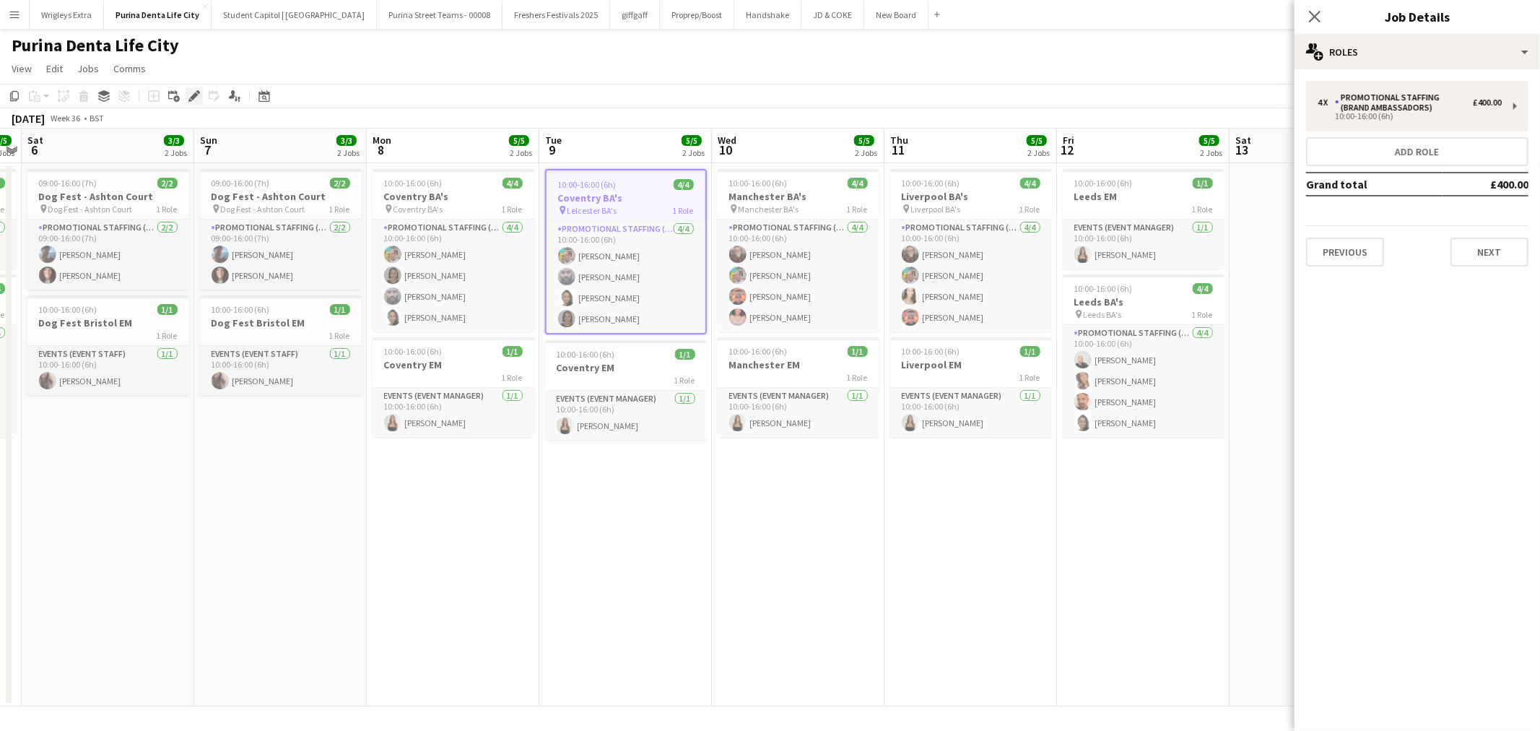
click at [193, 97] on icon "Edit" at bounding box center [194, 96] width 12 height 12
click at [957, 198] on h3 "Liverpool BA's" at bounding box center [971, 196] width 162 height 13
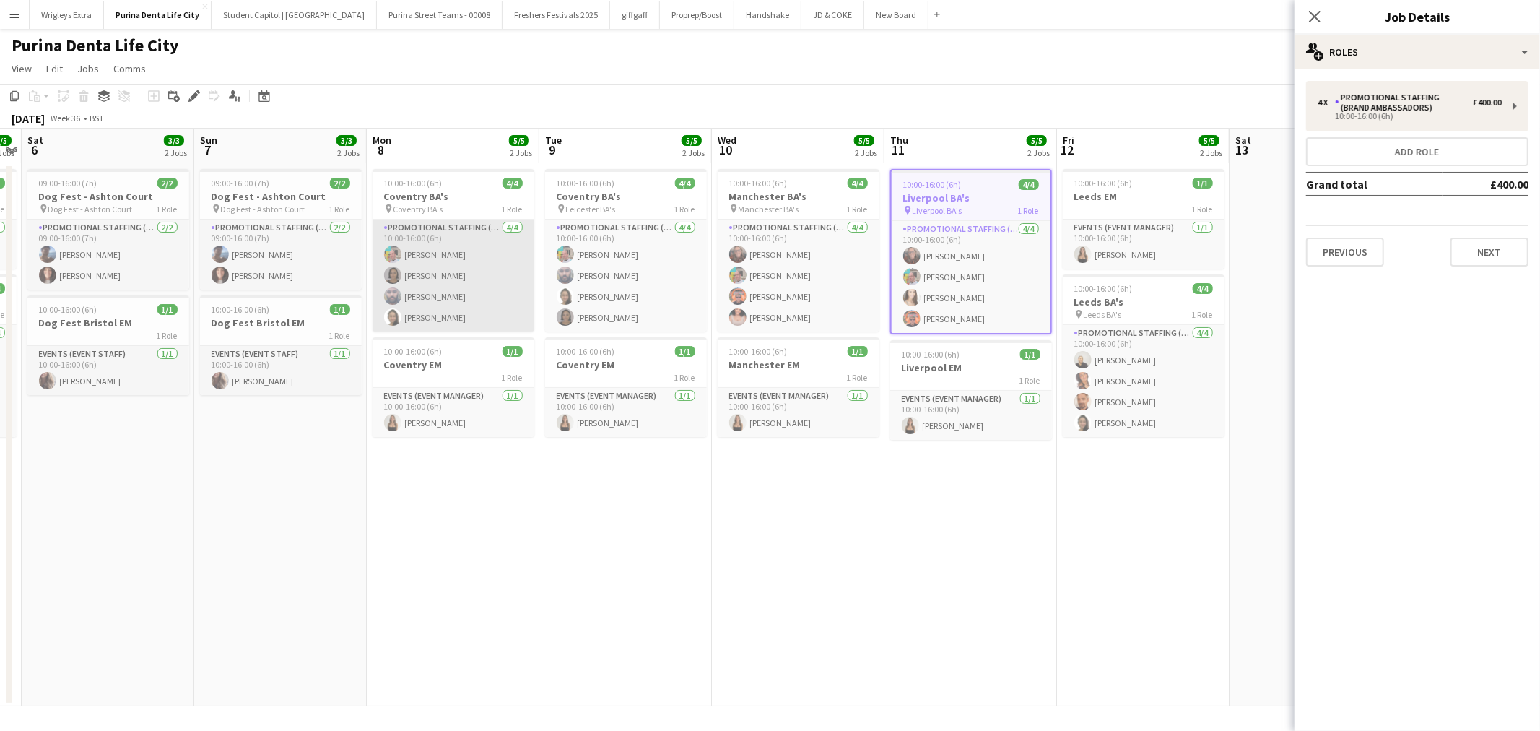
click at [474, 250] on app-card-role "Promotional Staffing (Brand Ambassadors) [DATE] 10:00-16:00 (6h) [PERSON_NAME] …" at bounding box center [454, 275] width 162 height 112
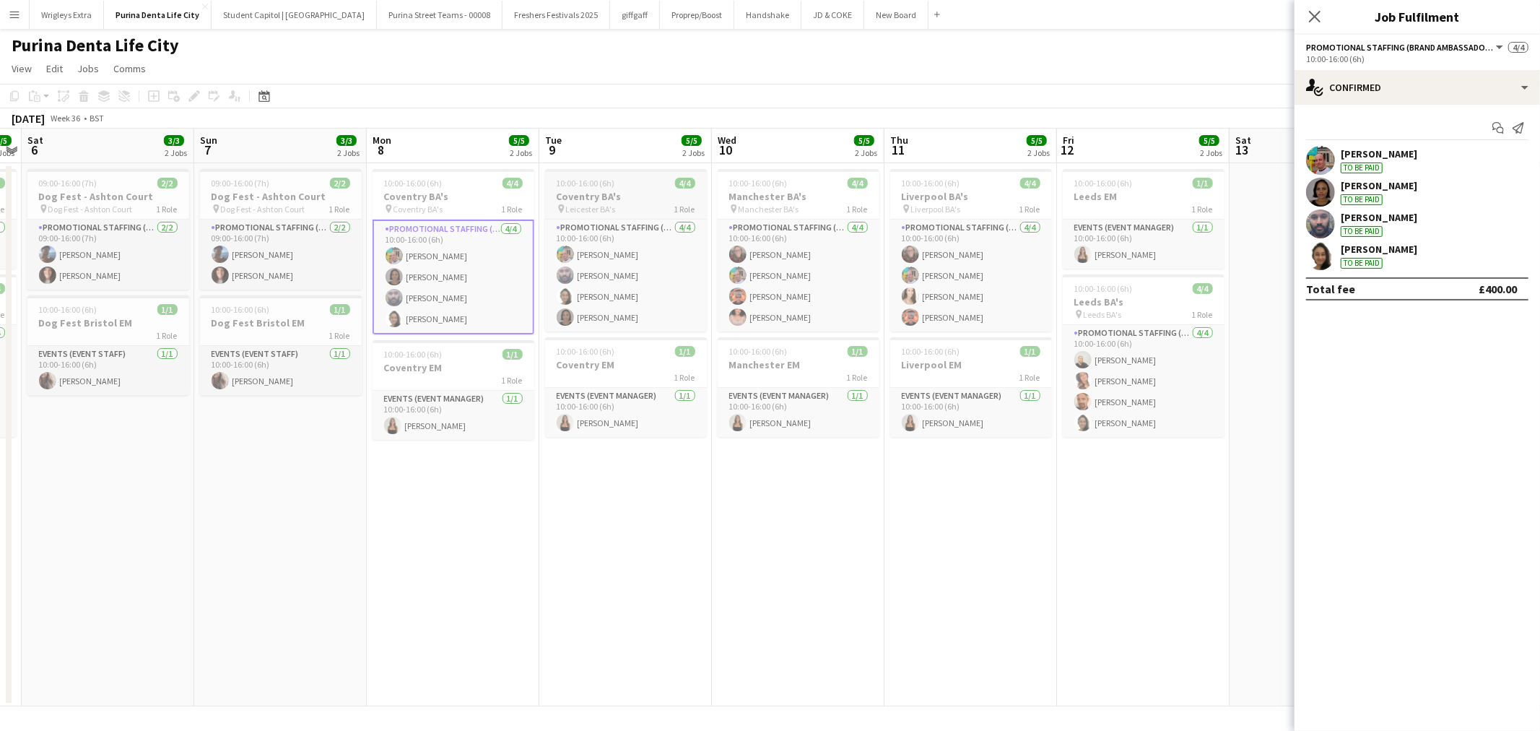
click at [628, 201] on h3 "Coventry BA's" at bounding box center [626, 196] width 162 height 13
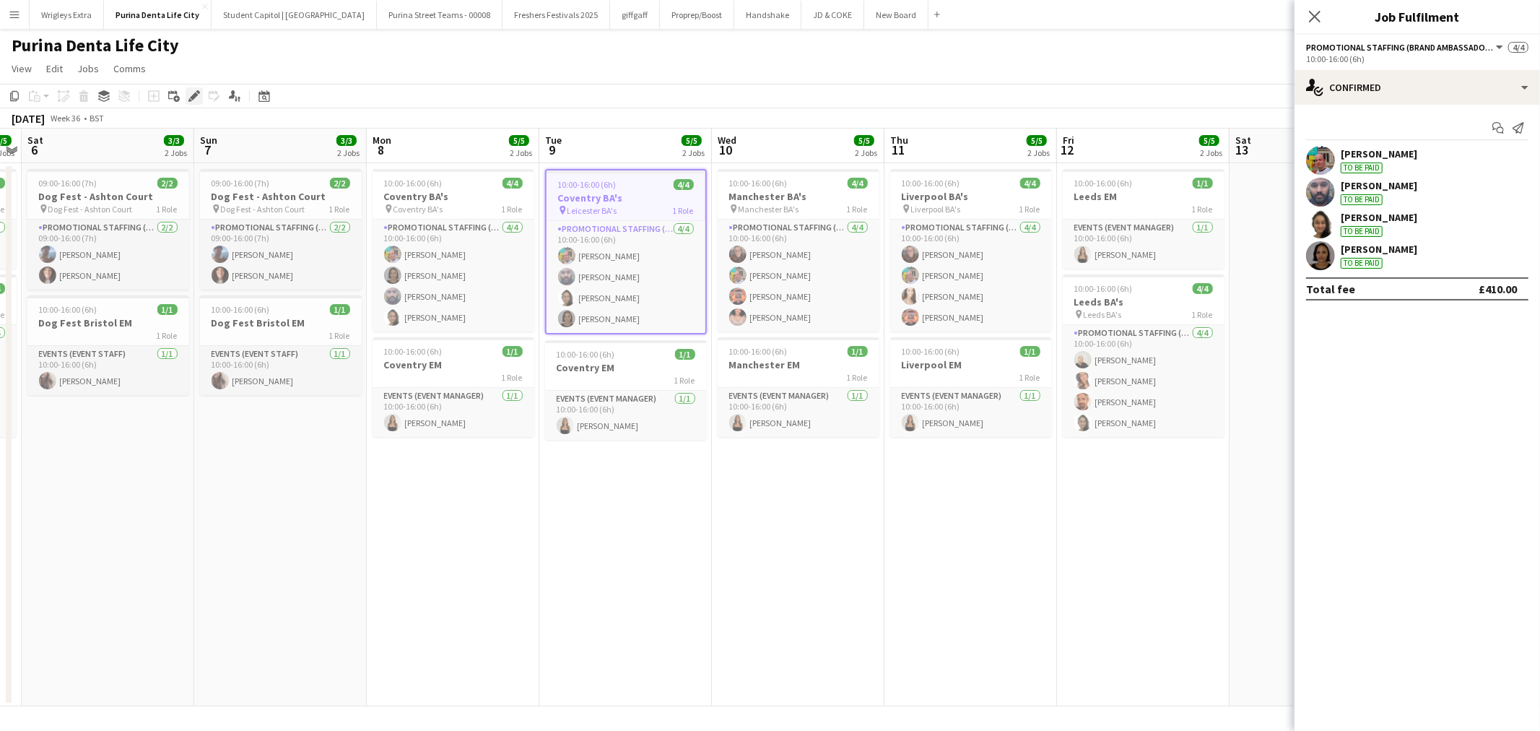
click at [199, 97] on div "Edit" at bounding box center [194, 95] width 17 height 17
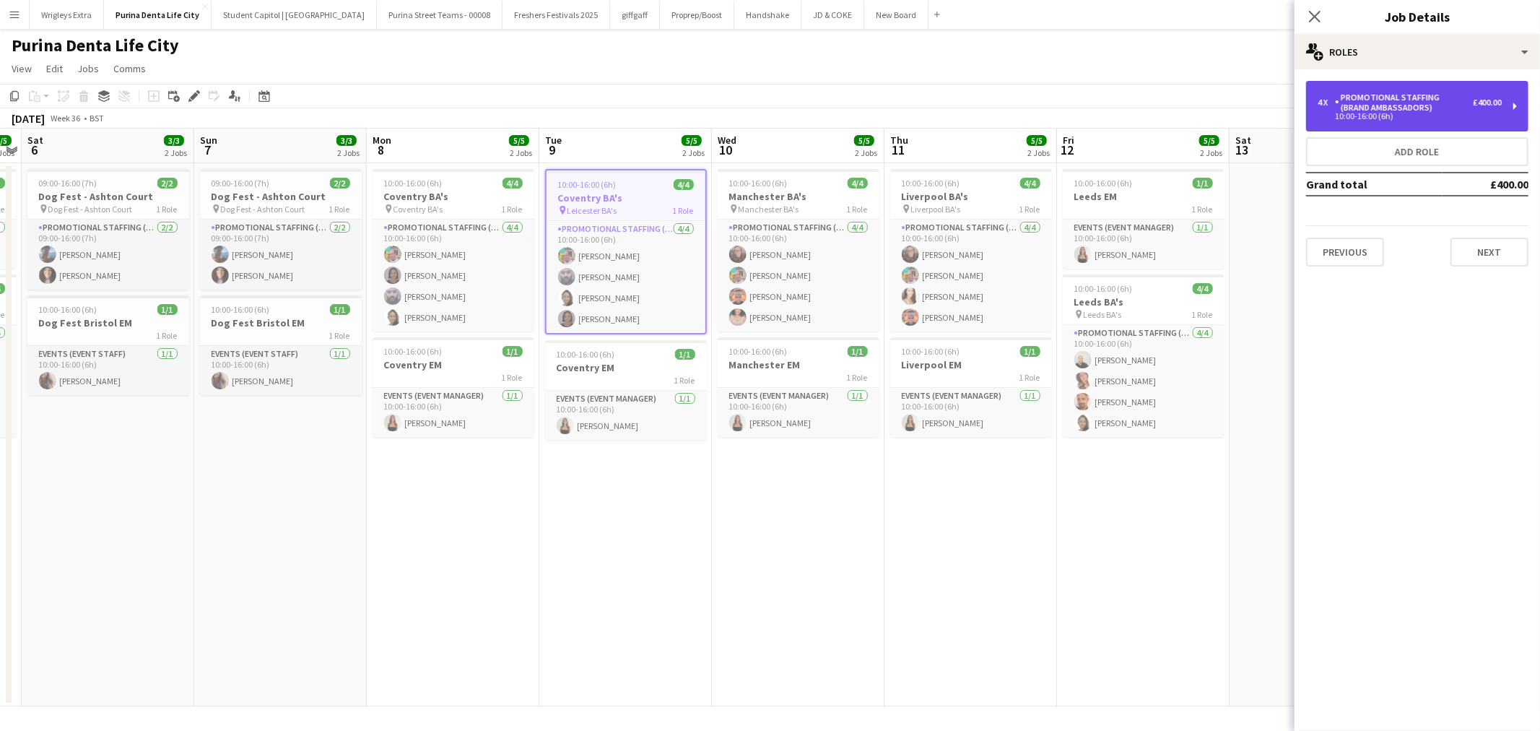
click at [1427, 106] on div "Promotional Staffing (Brand Ambassadors)" at bounding box center [1404, 102] width 138 height 20
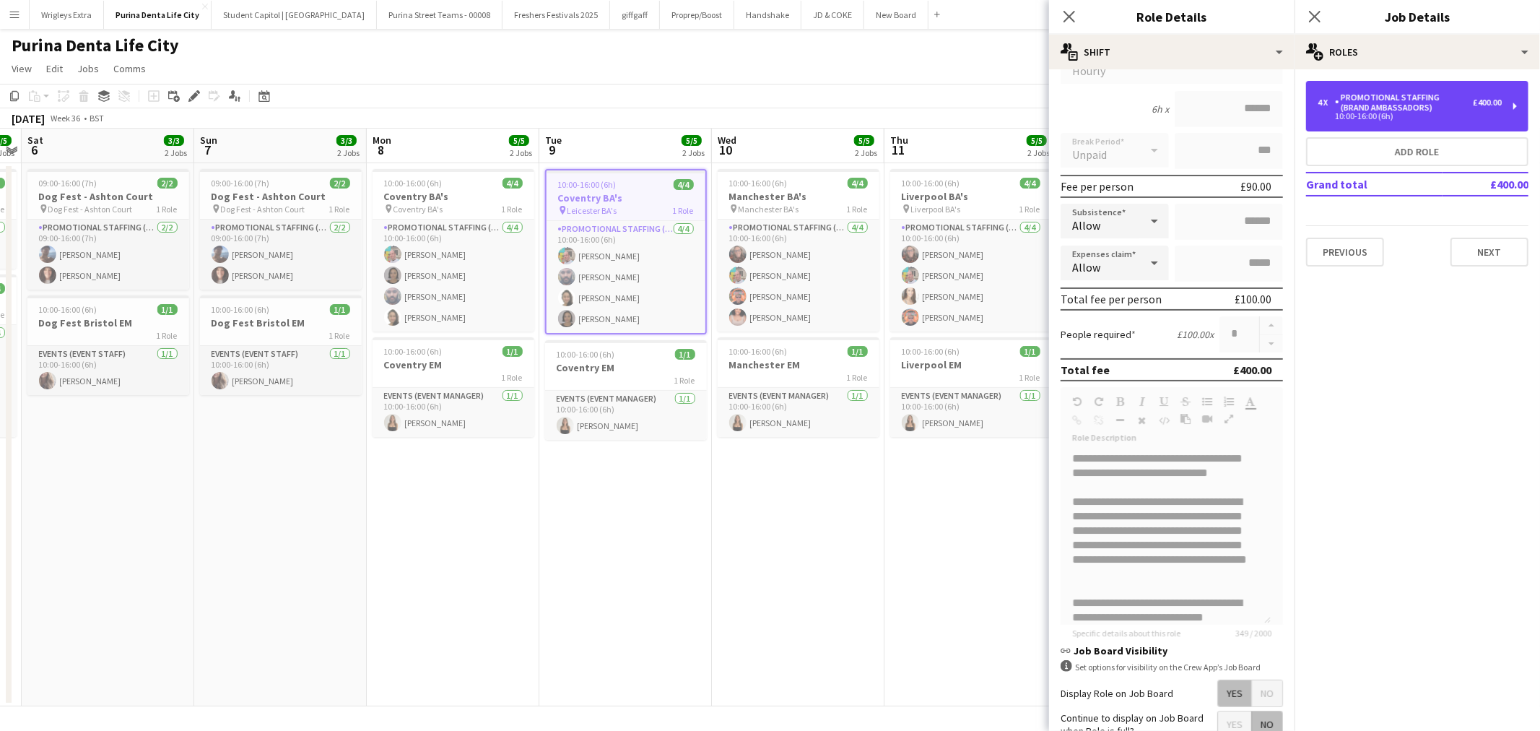
scroll to position [0, 0]
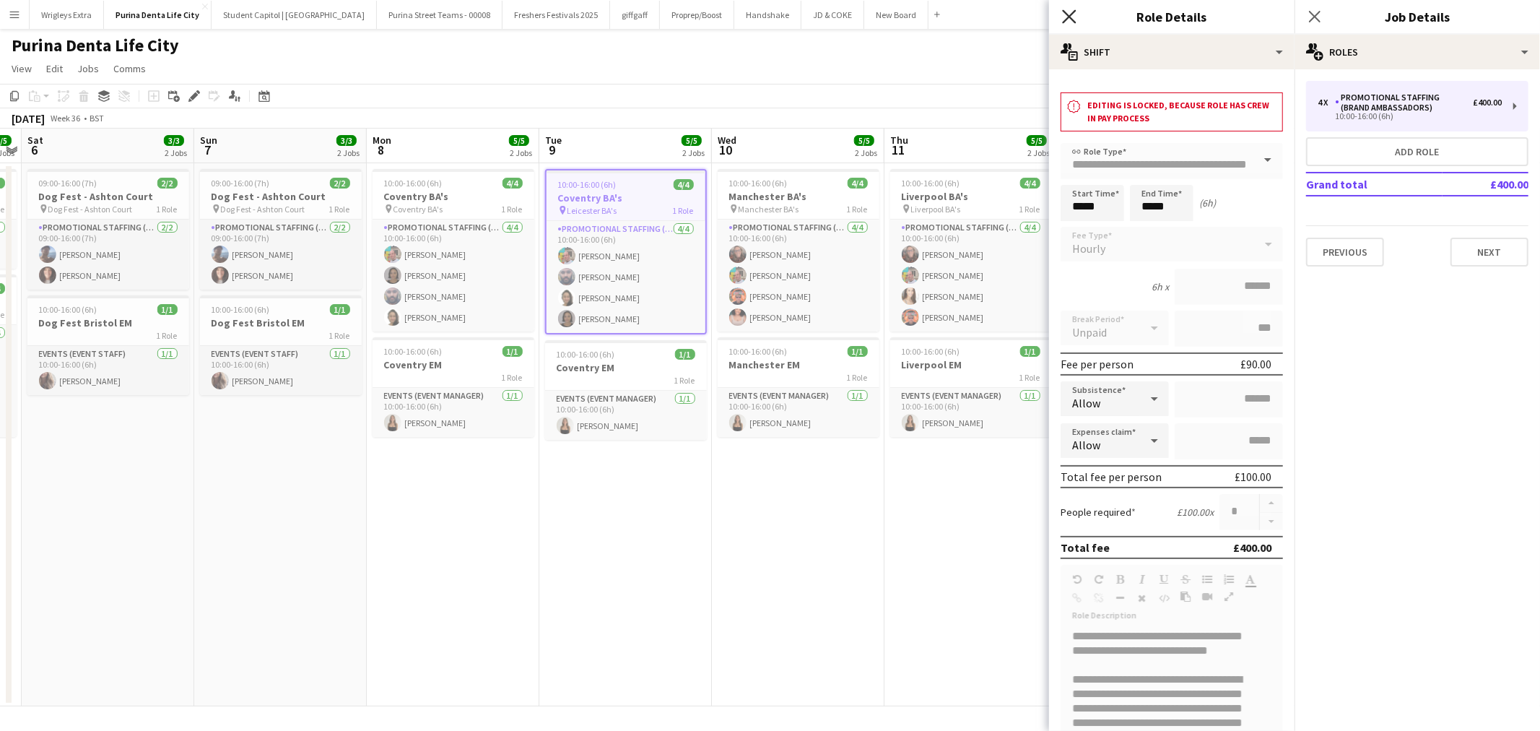
click at [1071, 19] on icon at bounding box center [1069, 16] width 14 height 14
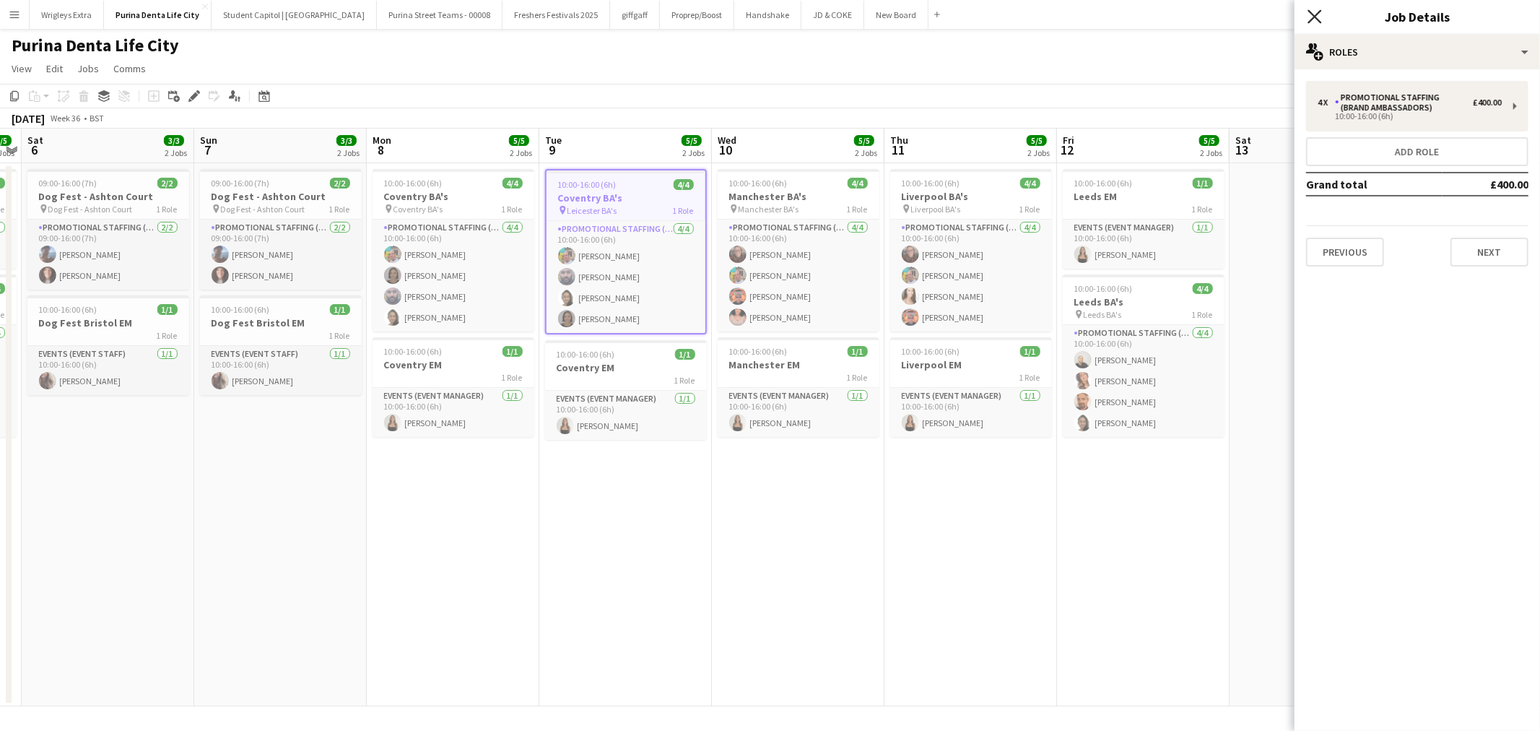
click at [1315, 17] on icon at bounding box center [1314, 16] width 14 height 14
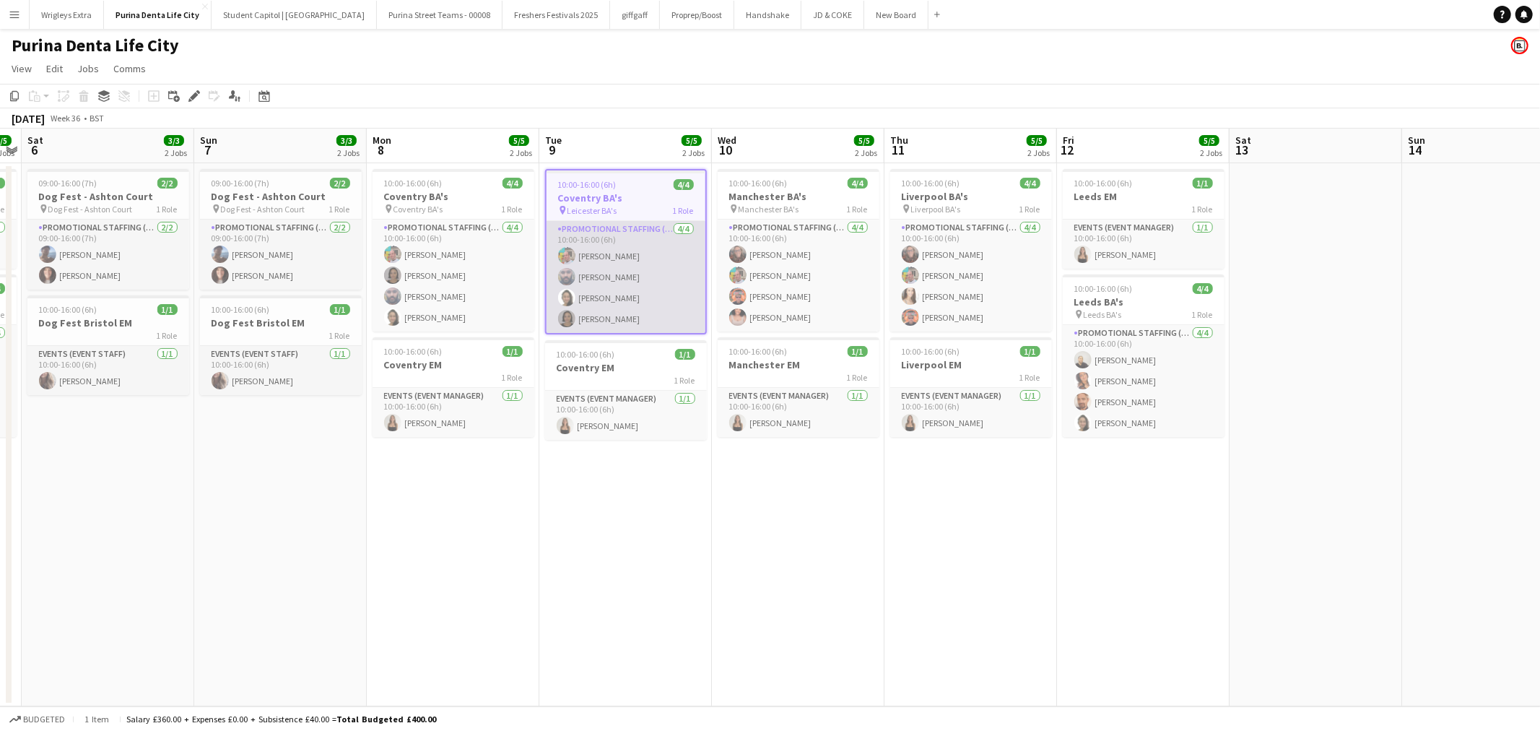
click at [636, 258] on app-card-role "Promotional Staffing (Brand Ambassadors) 4/4 10:00-16:00 (6h) Owen Prince Ravi …" at bounding box center [626, 277] width 159 height 112
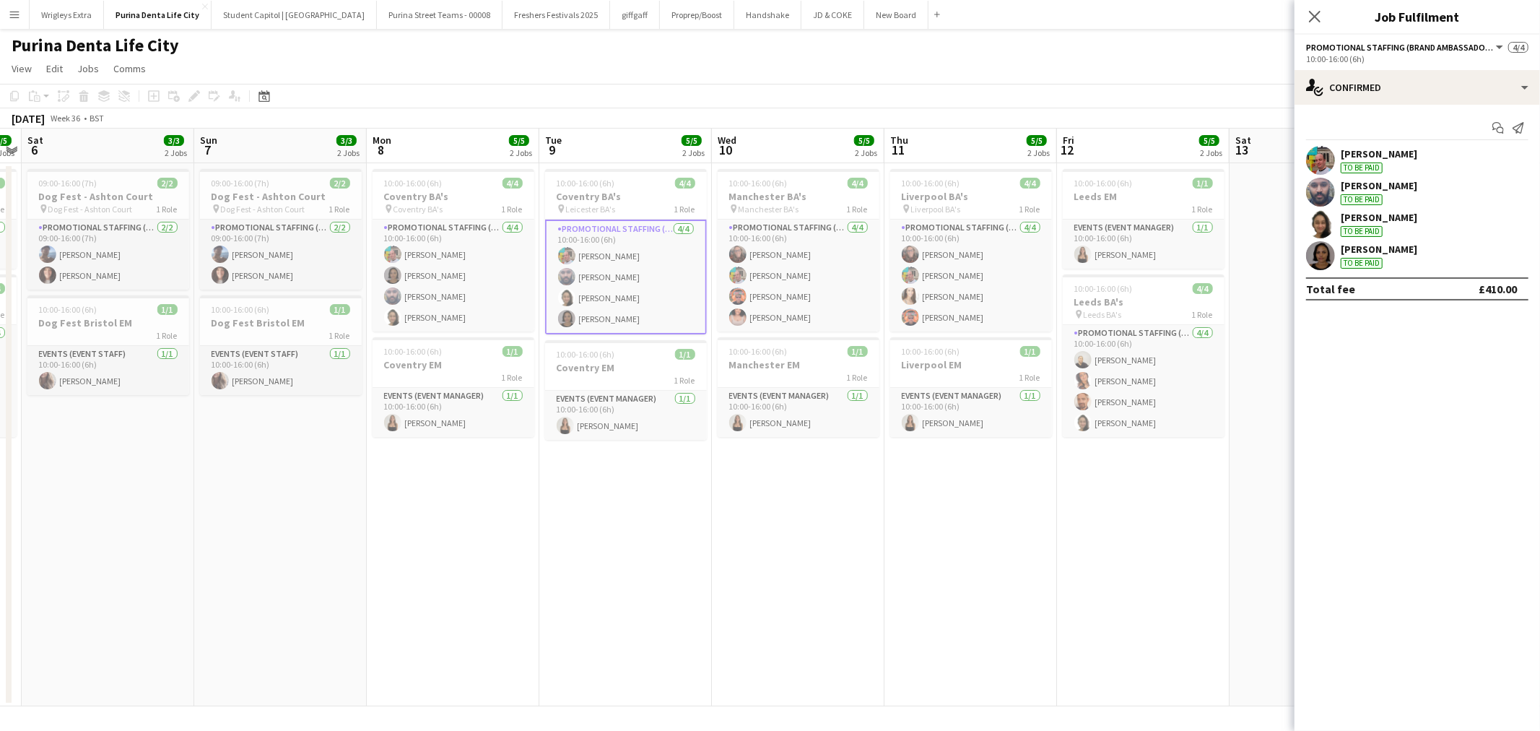
click at [1367, 155] on div "[PERSON_NAME]" at bounding box center [1379, 153] width 77 height 13
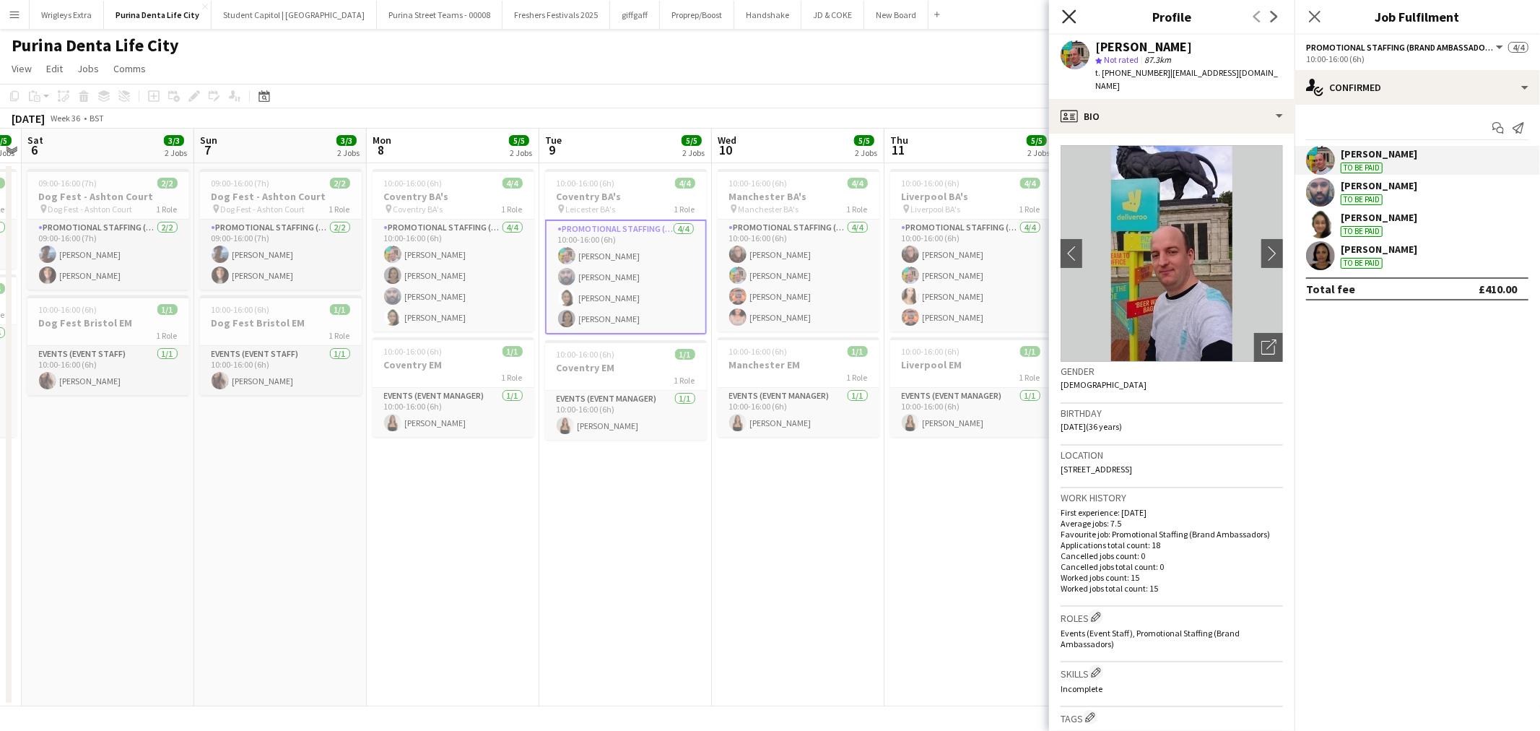
click at [1074, 16] on icon "Close pop-in" at bounding box center [1069, 16] width 14 height 14
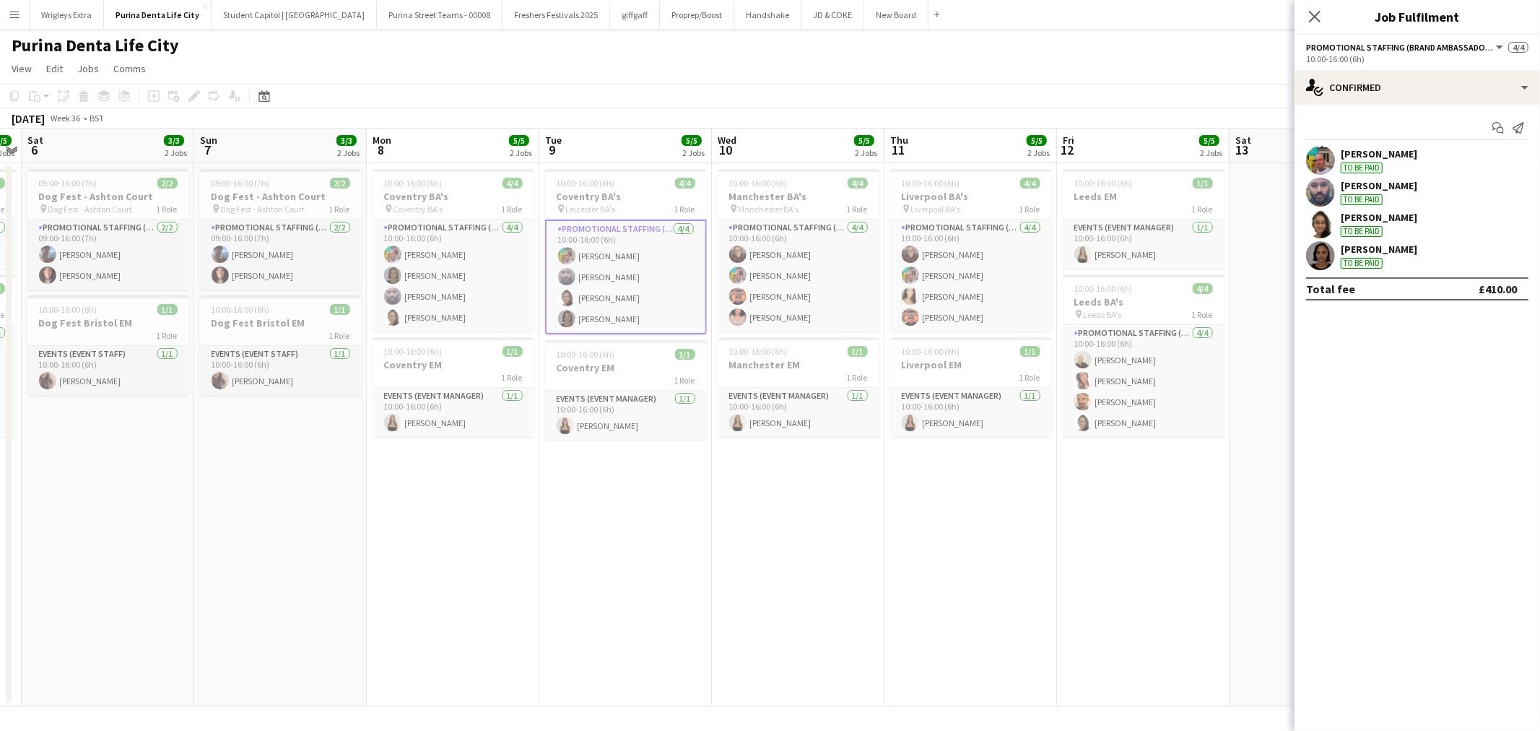
click at [1497, 293] on div "£410.00" at bounding box center [1498, 289] width 38 height 14
click at [1518, 84] on div "single-neutral-actions-check-2 Confirmed" at bounding box center [1416, 87] width 245 height 35
click at [1353, 404] on mat-expansion-panel "check Confirmed Start chat Send notification Owen Prince To be paid Ravi ramsey…" at bounding box center [1416, 418] width 245 height 626
click at [1315, 12] on icon "Close pop-in" at bounding box center [1314, 16] width 14 height 14
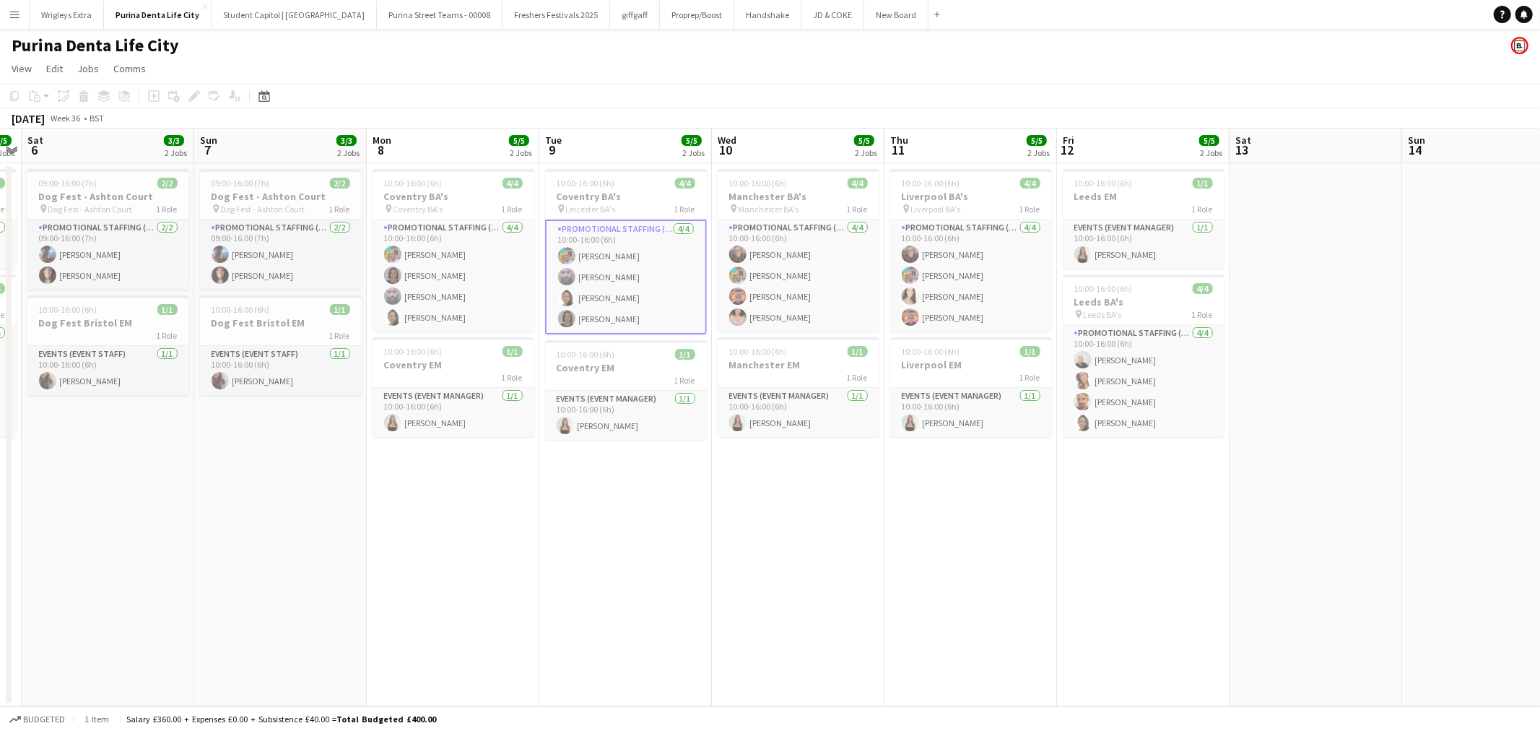
click at [650, 283] on app-card-role "Promotional Staffing (Brand Ambassadors) 4/4 10:00-16:00 (6h) Owen Prince Ravi …" at bounding box center [626, 276] width 162 height 115
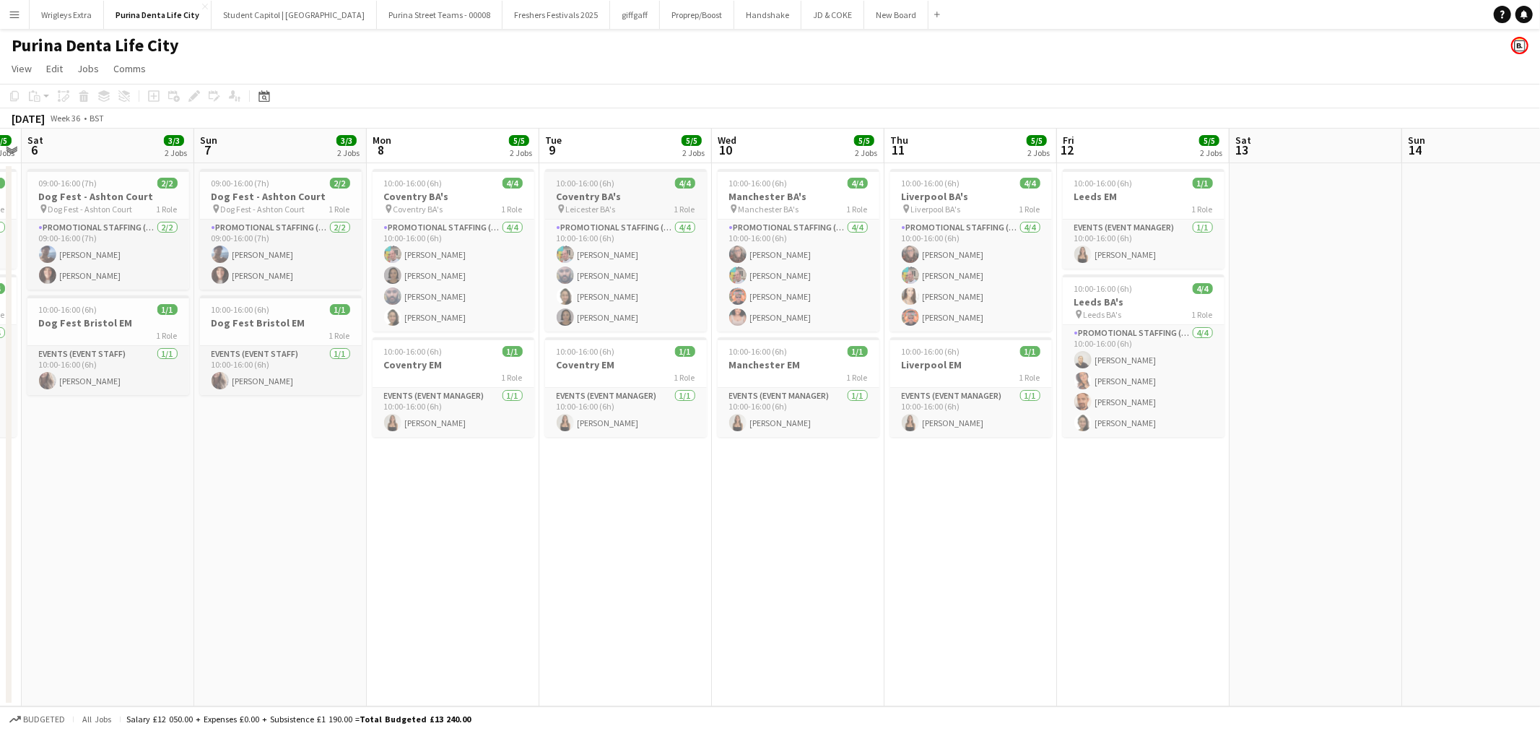
click at [658, 195] on h3 "Coventry BA's" at bounding box center [626, 196] width 162 height 13
click at [463, 188] on div "10:00-16:00 (6h) 4/4" at bounding box center [454, 183] width 162 height 11
click at [622, 197] on h3 "Coventry BA's" at bounding box center [626, 196] width 162 height 13
click at [791, 204] on span "Manchester BA's" at bounding box center [769, 209] width 61 height 11
click at [624, 190] on h3 "Coventry BA's" at bounding box center [626, 196] width 162 height 13
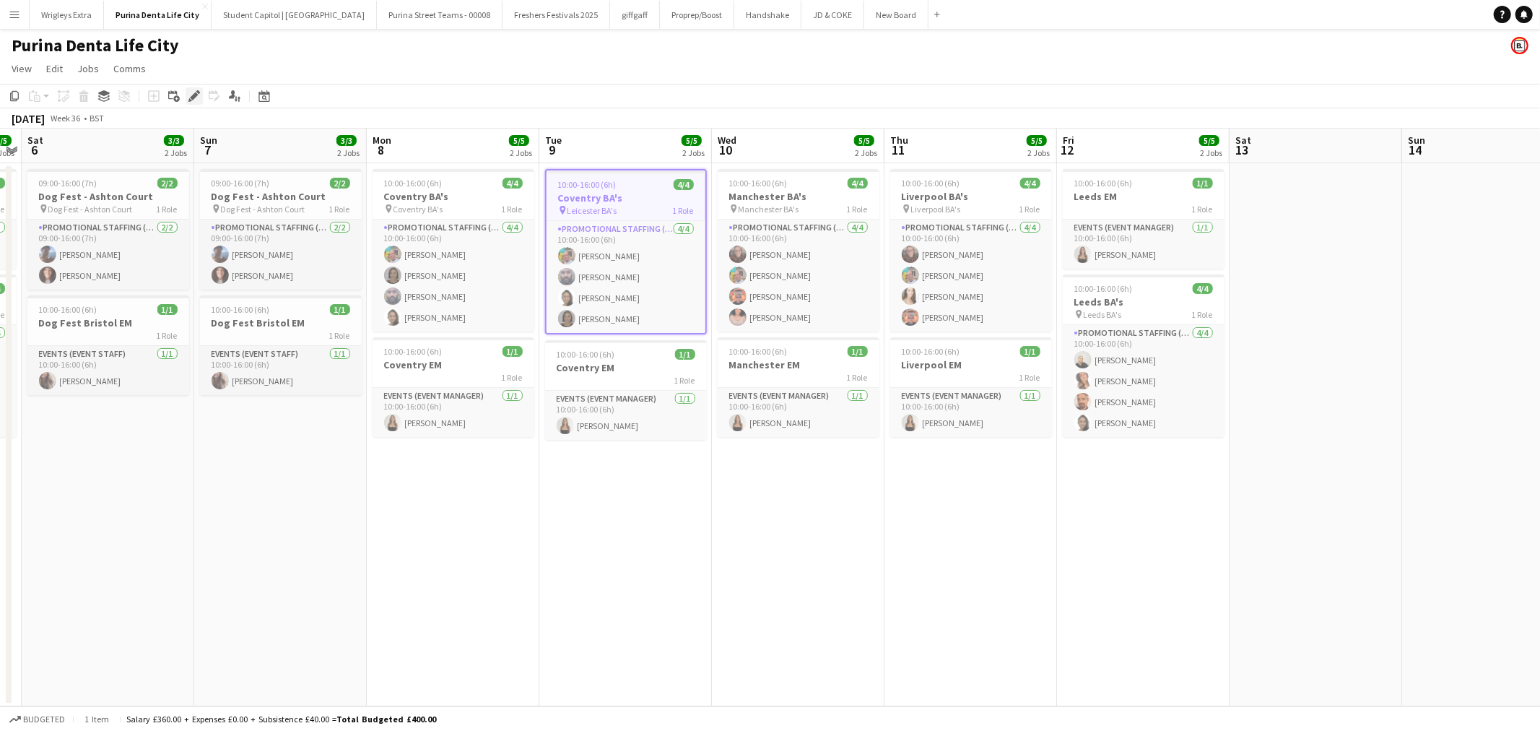
click at [186, 92] on div "Edit" at bounding box center [194, 95] width 17 height 17
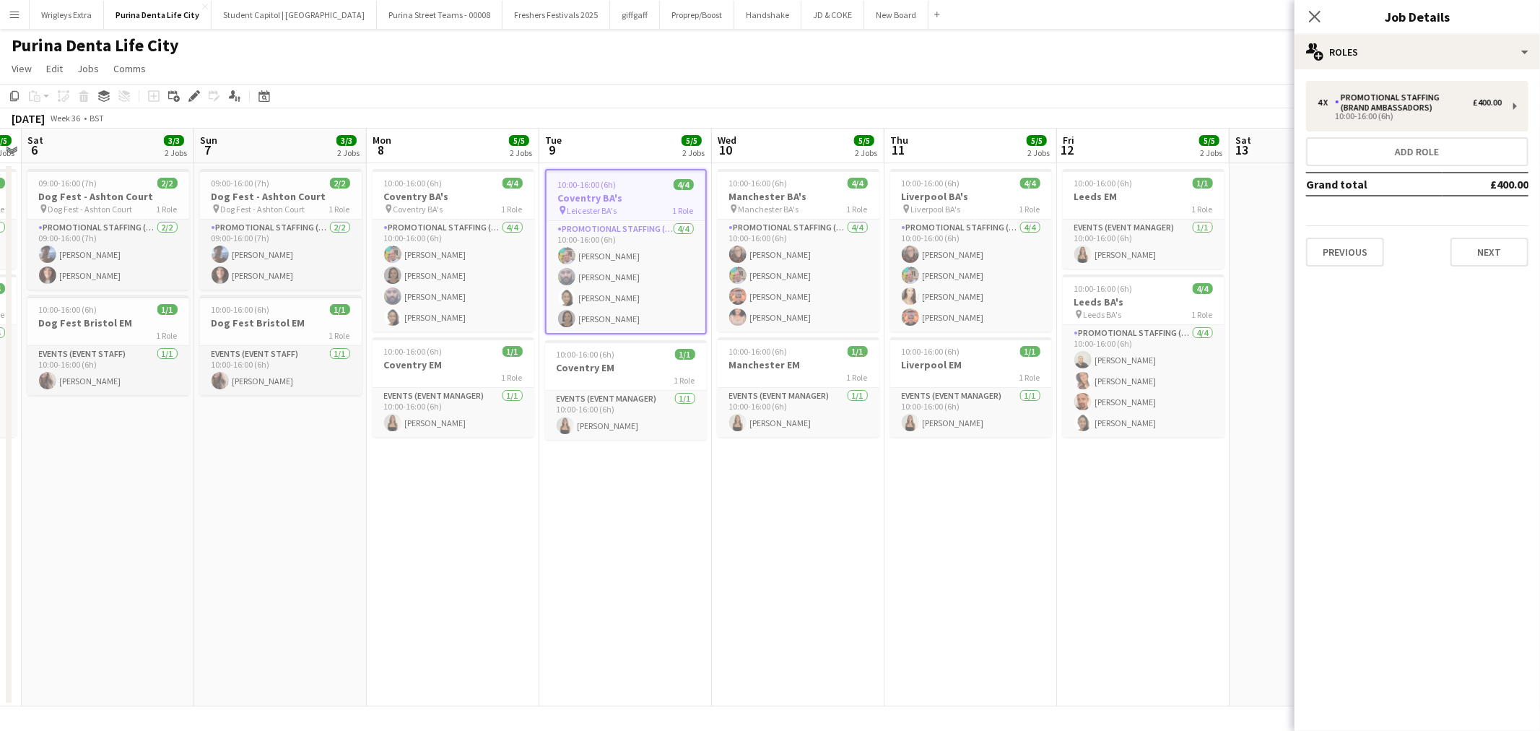
click at [635, 205] on div "pin Leicester BA's 1 Role" at bounding box center [626, 210] width 159 height 12
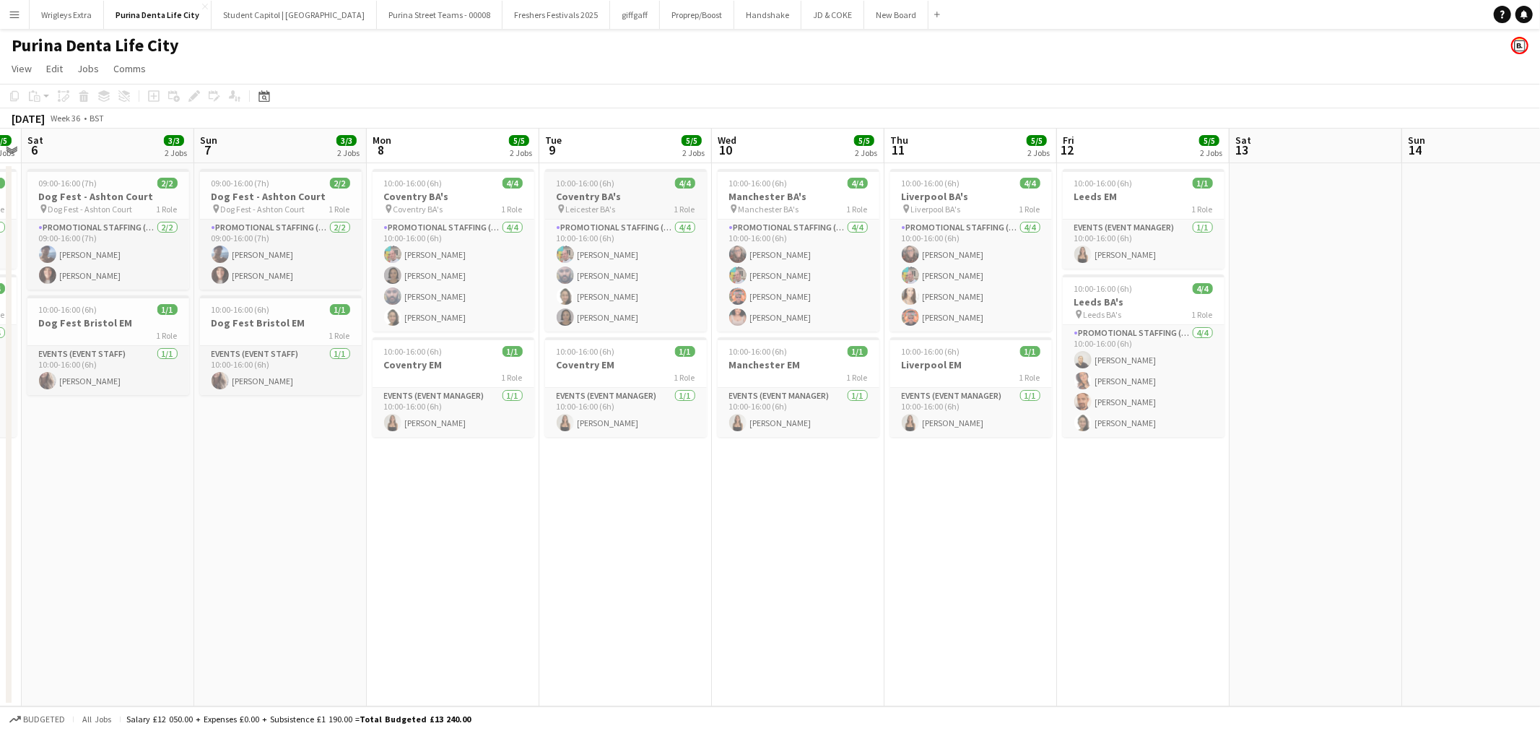
click at [636, 204] on div "pin Leicester BA's 1 Role" at bounding box center [626, 209] width 162 height 12
click at [191, 91] on icon "Edit" at bounding box center [194, 96] width 12 height 12
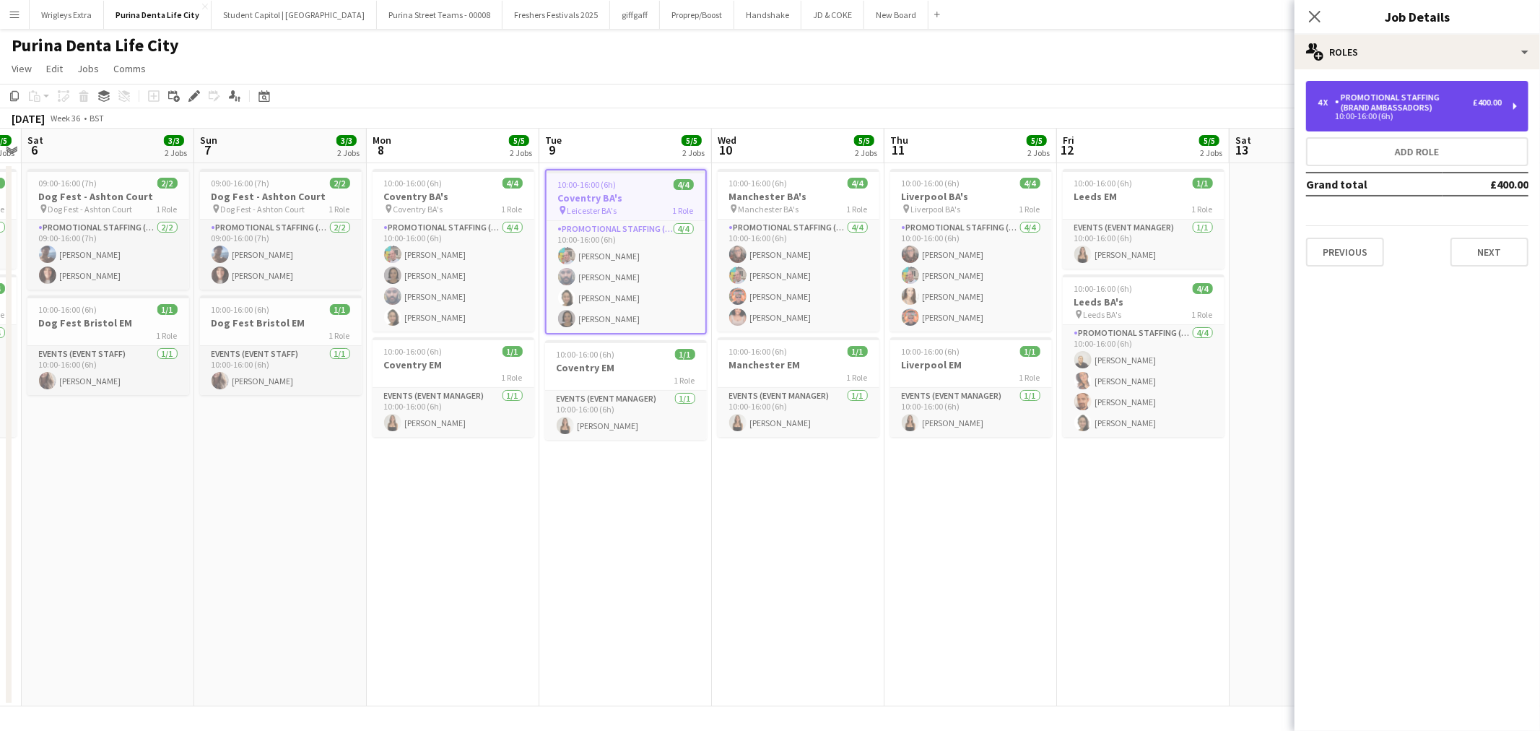
click at [1471, 106] on div "Promotional Staffing (Brand Ambassadors)" at bounding box center [1404, 102] width 138 height 20
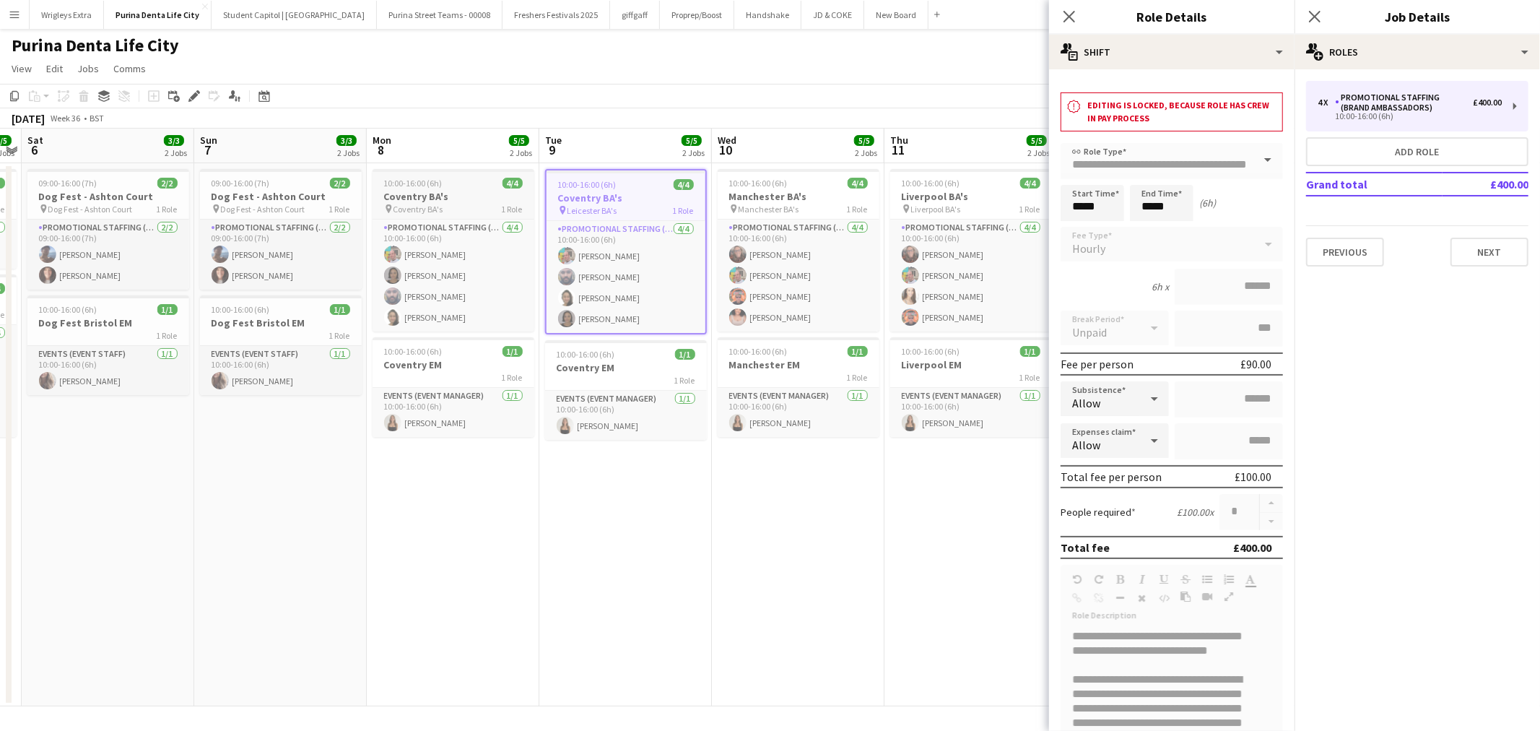
click at [480, 190] on h3 "Coventry BA's" at bounding box center [454, 196] width 162 height 13
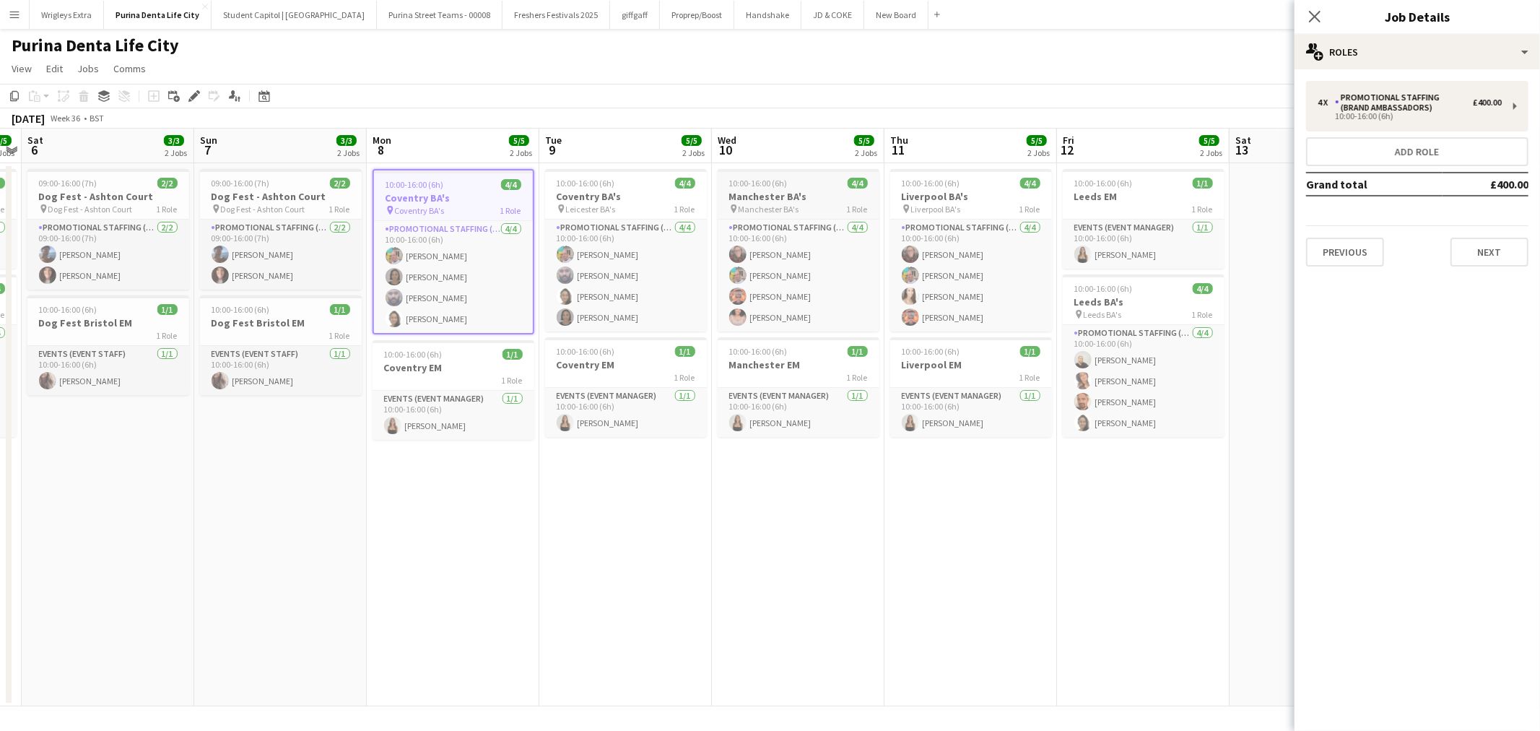
click at [823, 195] on h3 "Manchester BA's" at bounding box center [799, 196] width 162 height 13
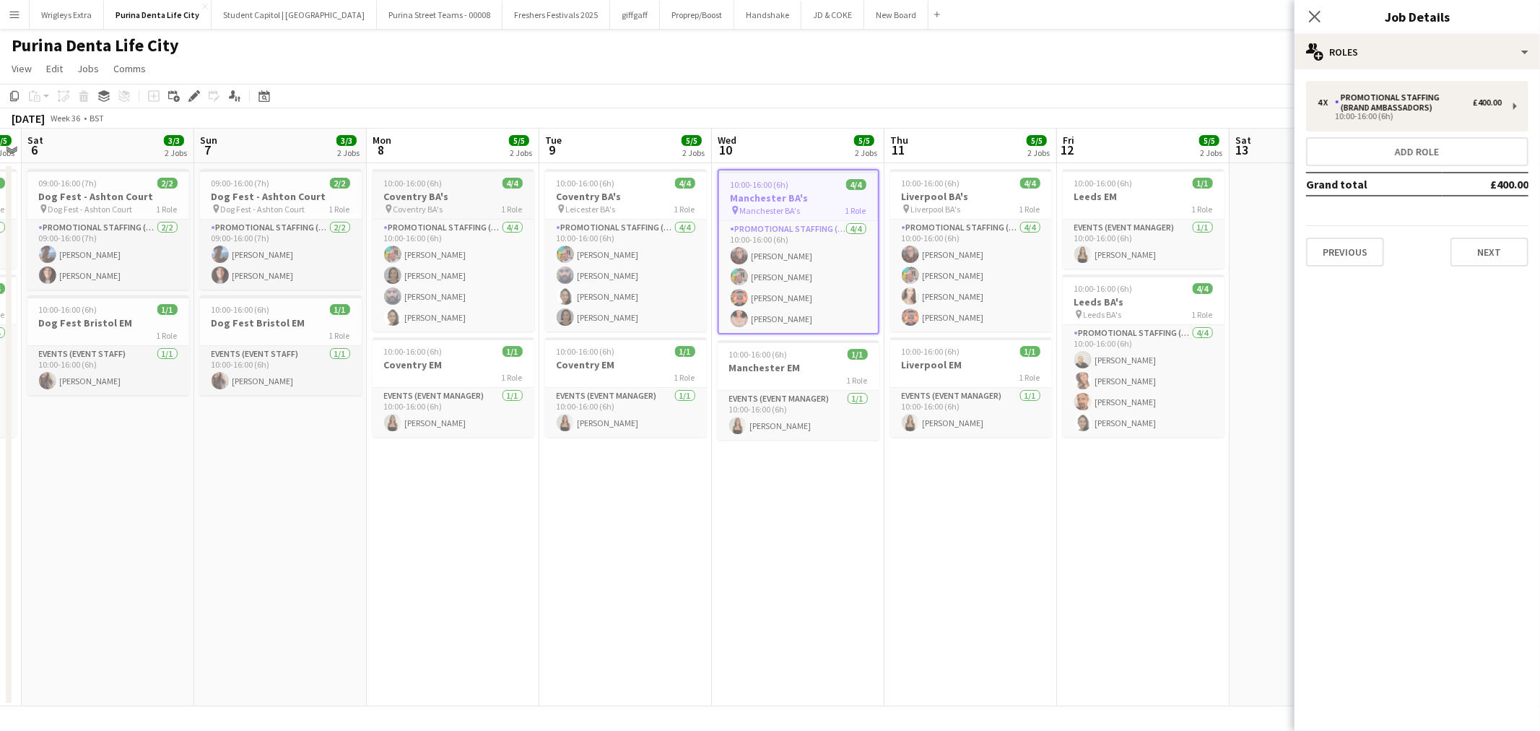
click at [463, 196] on h3 "Coventry BA's" at bounding box center [454, 196] width 162 height 13
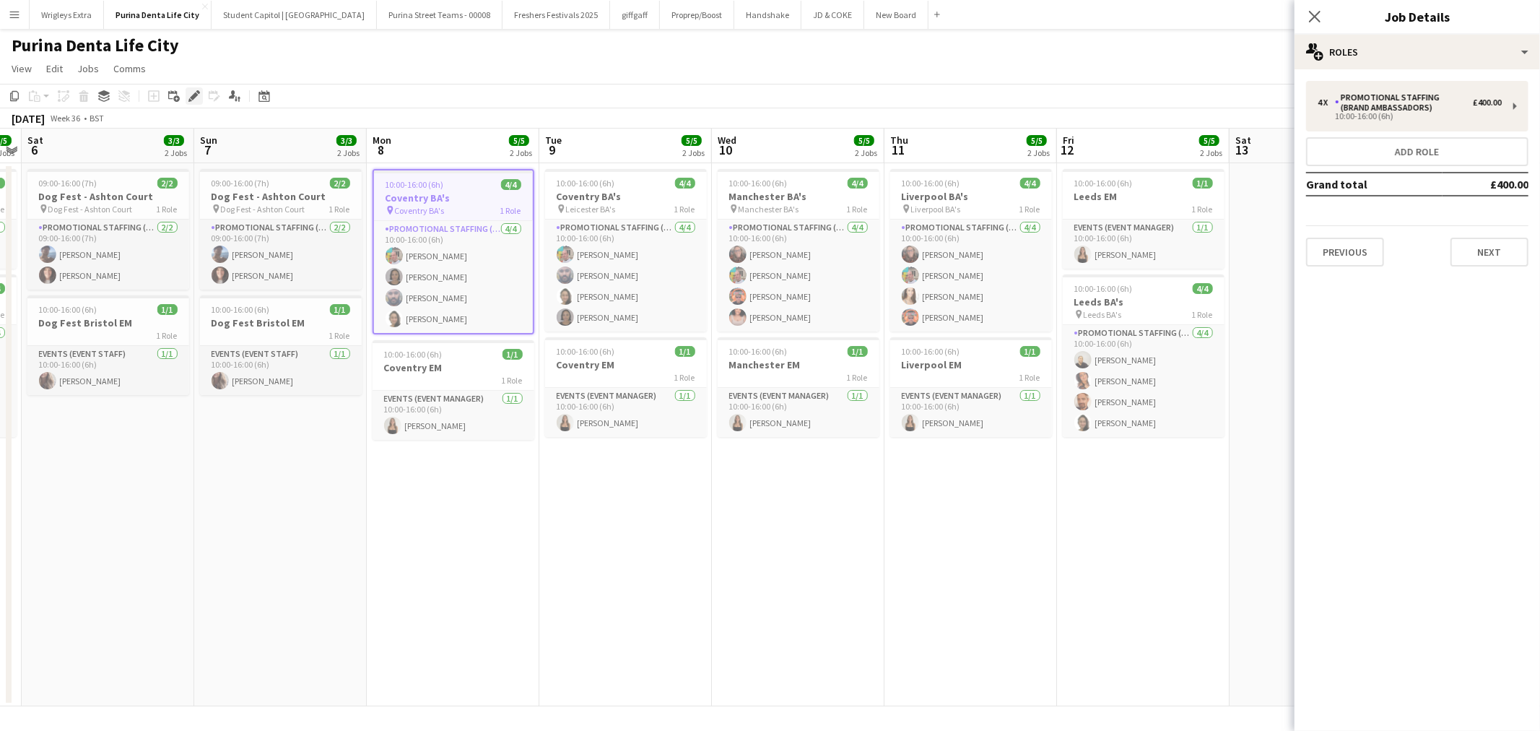
click at [197, 96] on icon "Edit" at bounding box center [194, 96] width 12 height 12
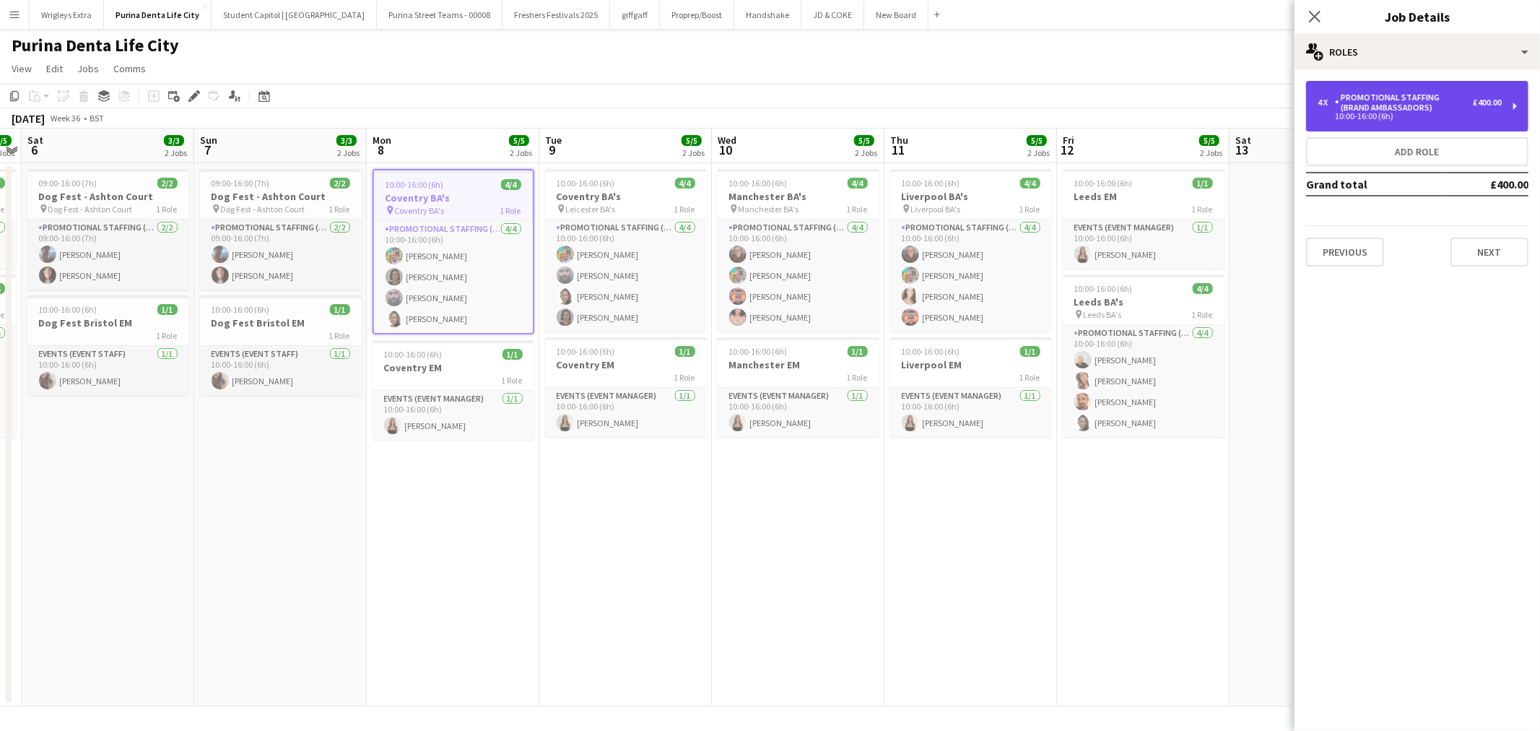
click at [1362, 113] on div "10:00-16:00 (6h)" at bounding box center [1410, 116] width 184 height 7
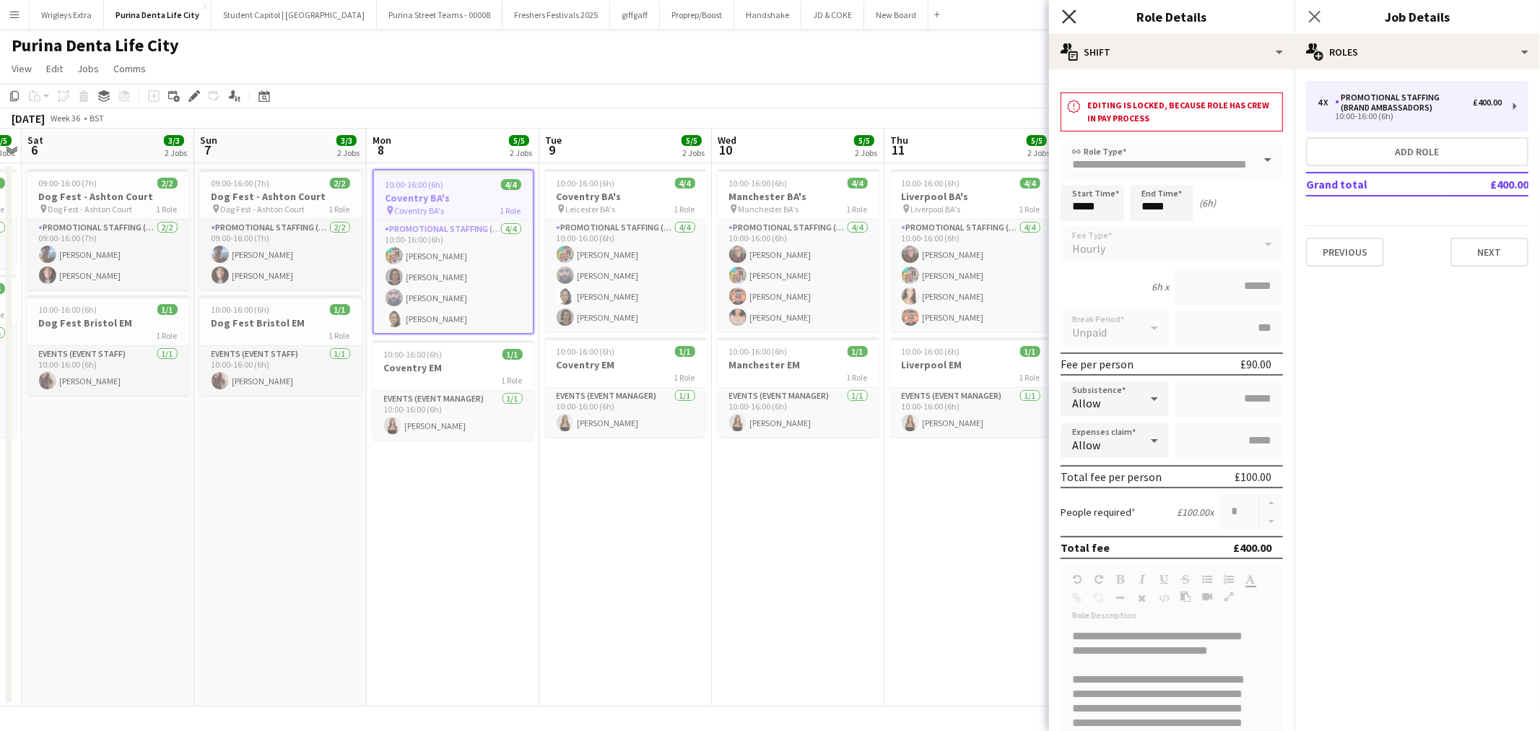
click at [1074, 19] on icon "Close pop-in" at bounding box center [1069, 16] width 14 height 14
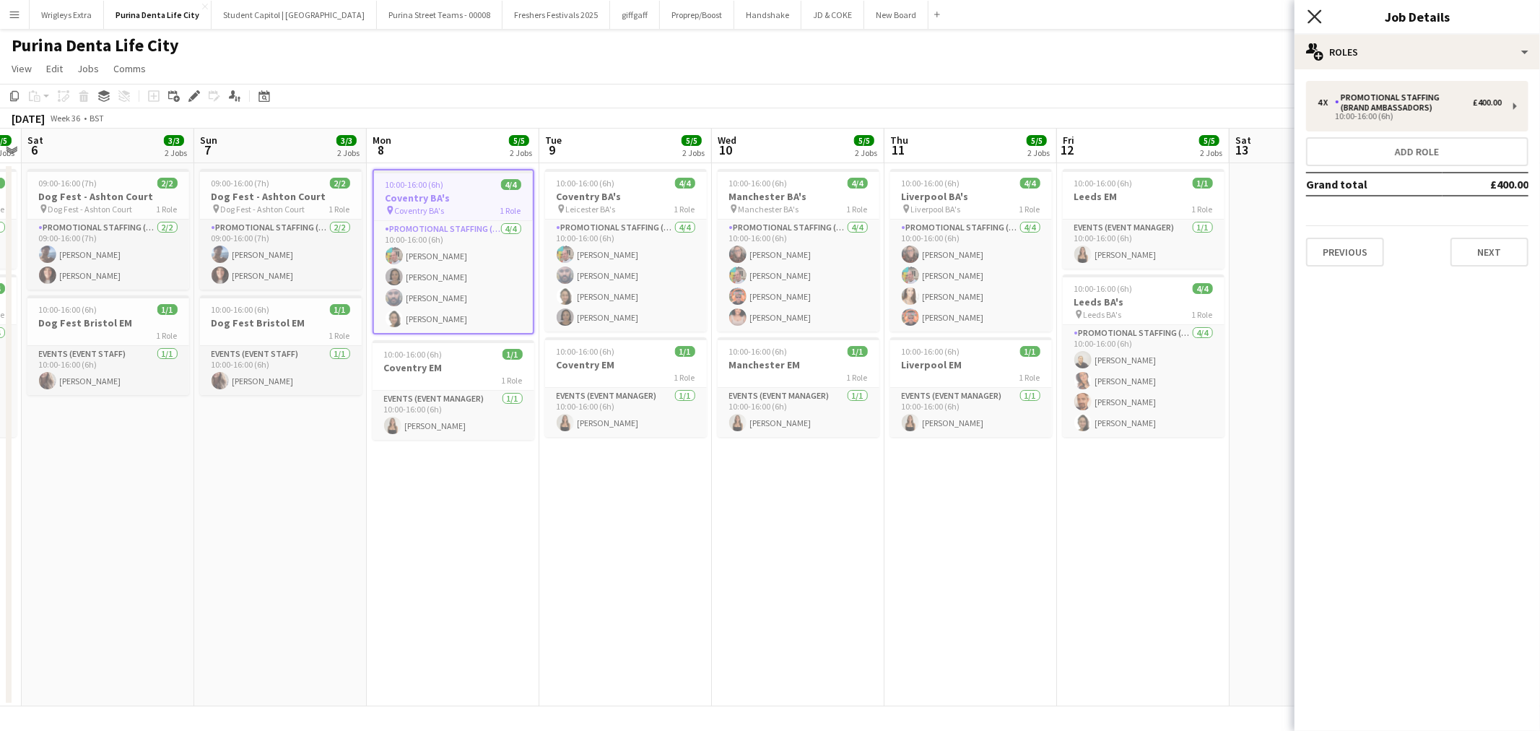
click at [1319, 19] on icon "Close pop-in" at bounding box center [1314, 16] width 14 height 14
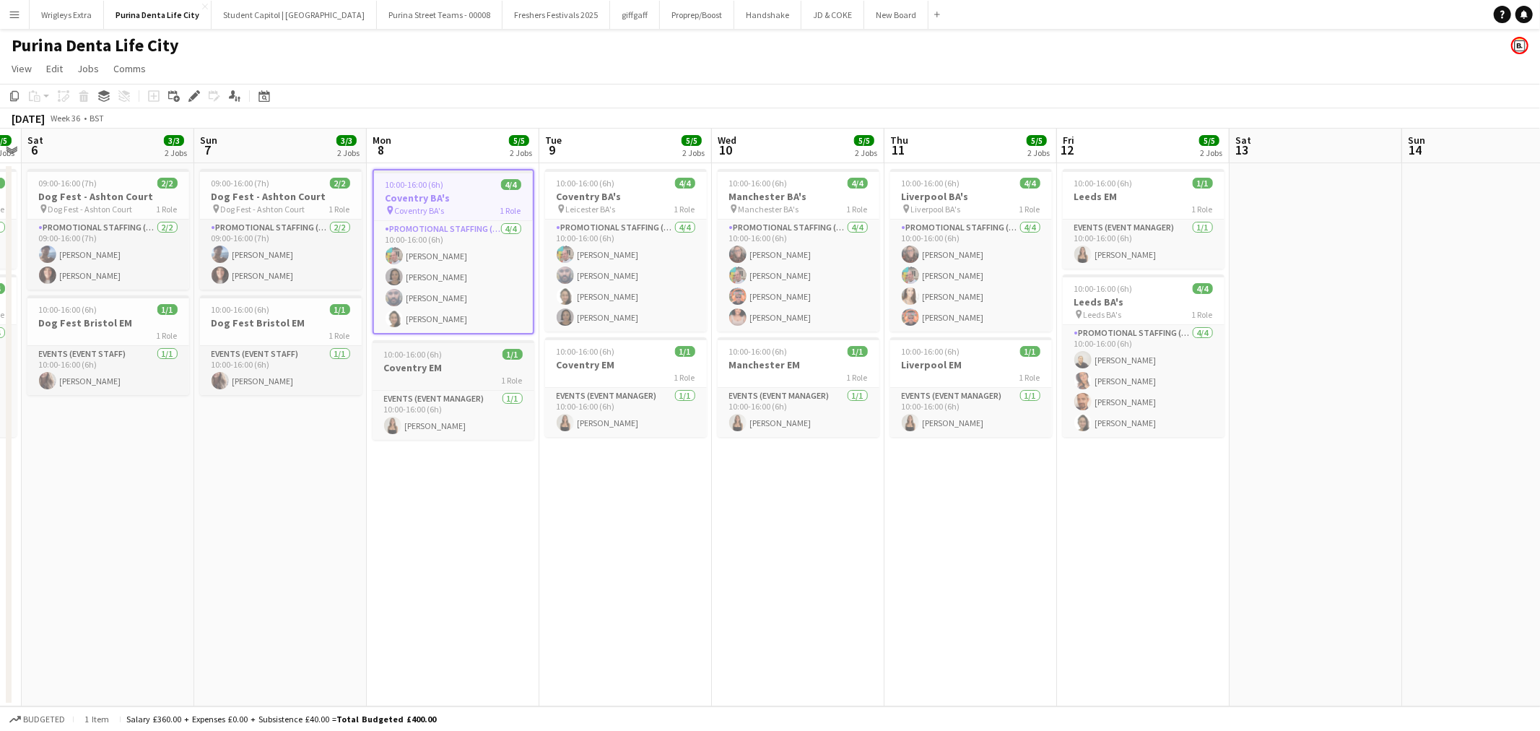
click at [453, 363] on h3 "Coventry EM" at bounding box center [454, 367] width 162 height 13
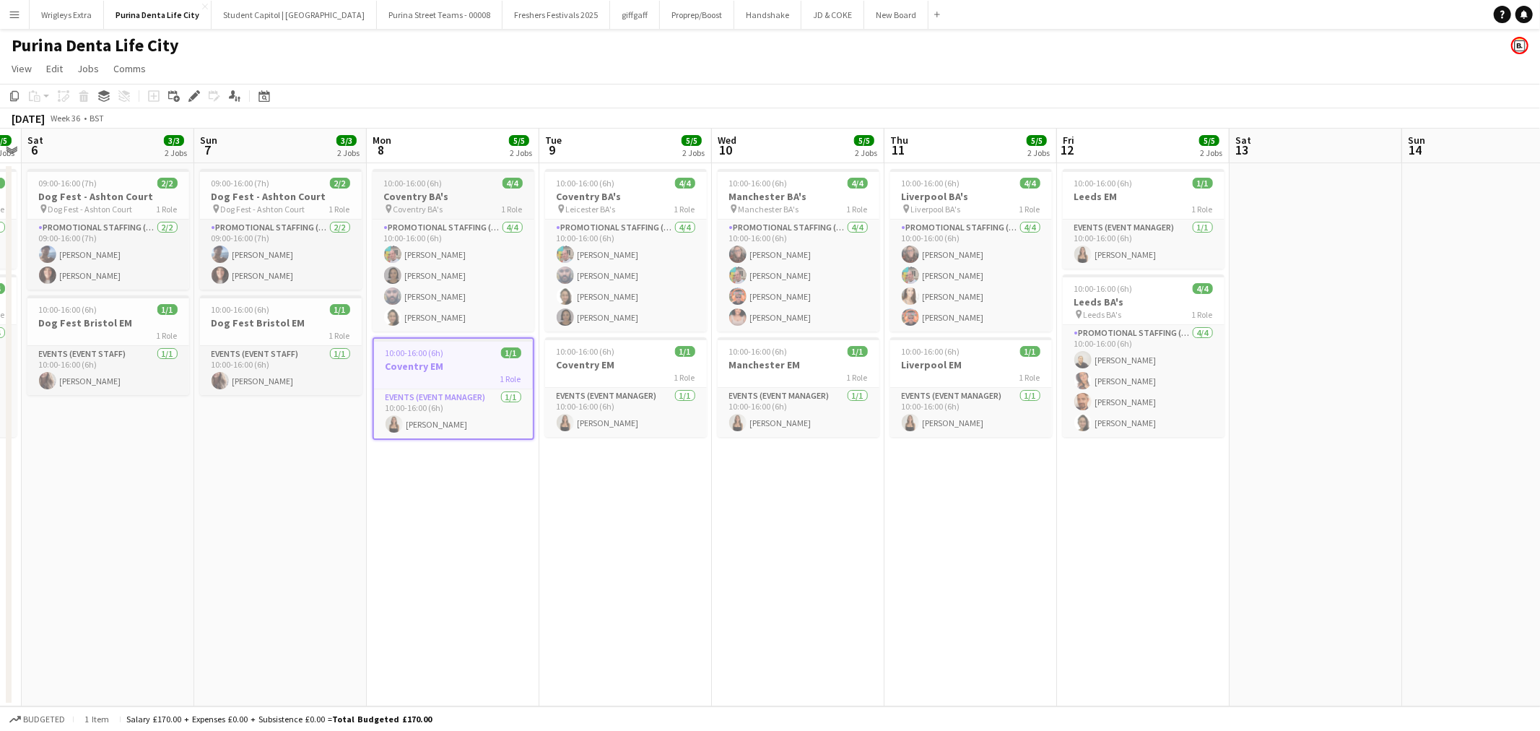
click at [451, 204] on div "pin Coventry BA's 1 Role" at bounding box center [454, 209] width 162 height 12
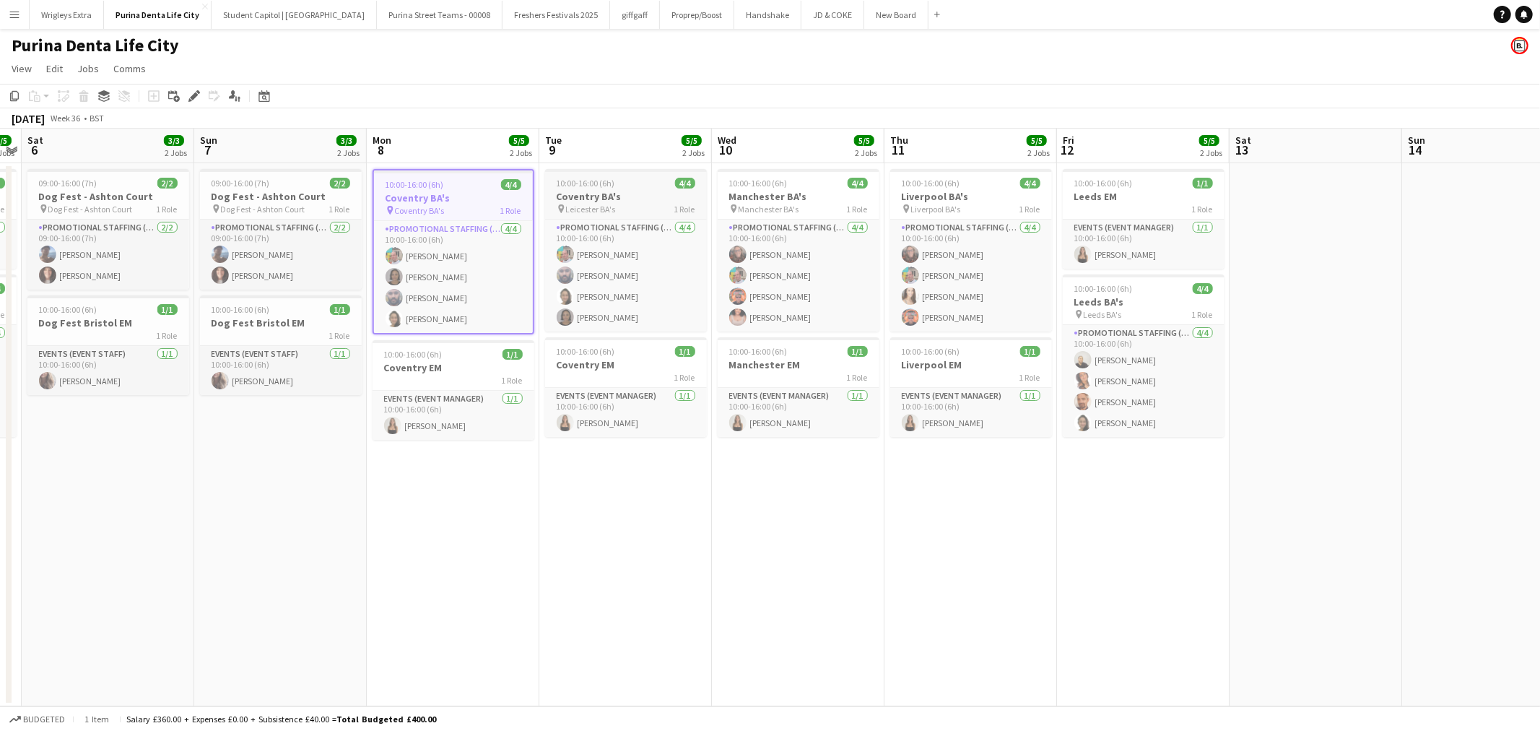
click at [609, 190] on h3 "Coventry BA's" at bounding box center [626, 196] width 162 height 13
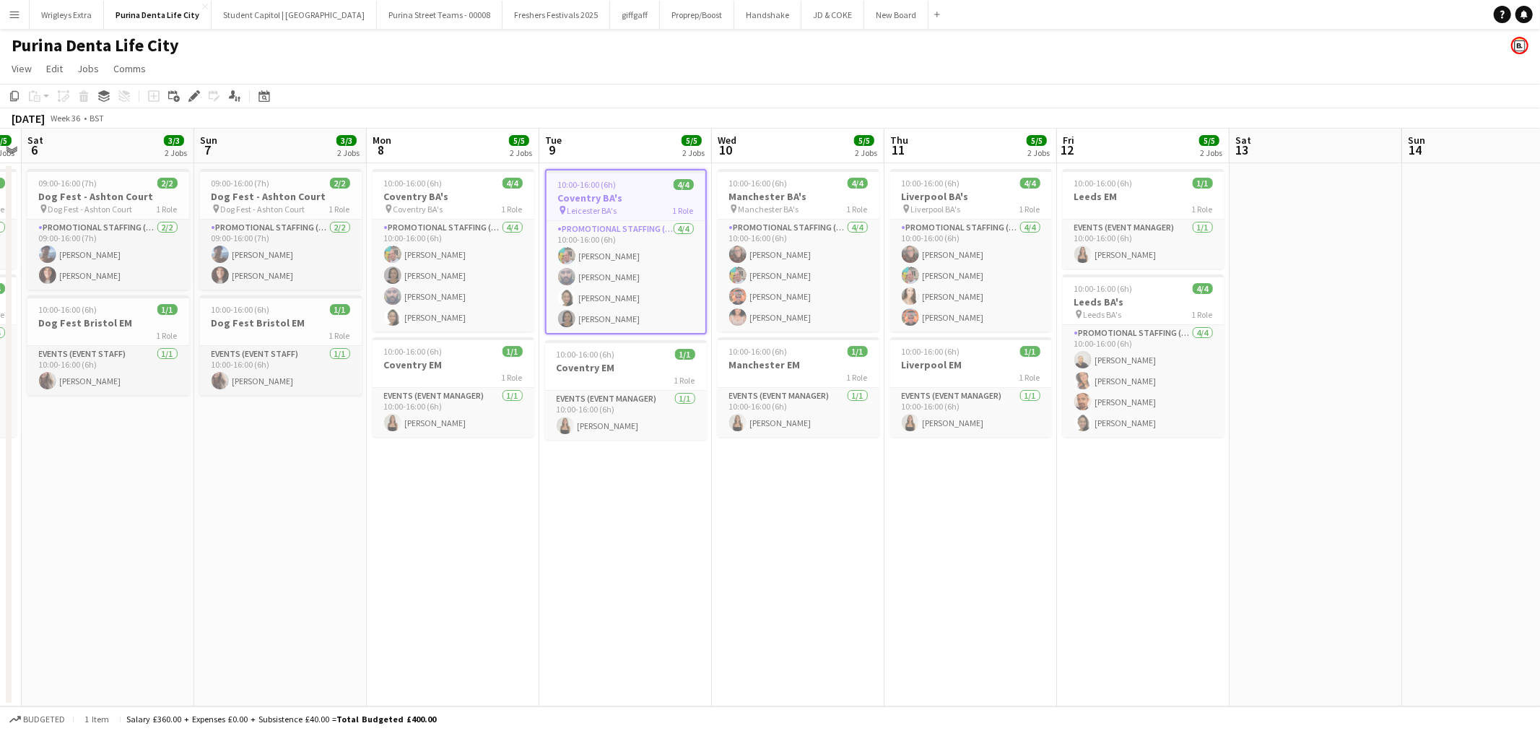
click at [6, 10] on button "Menu" at bounding box center [14, 14] width 29 height 29
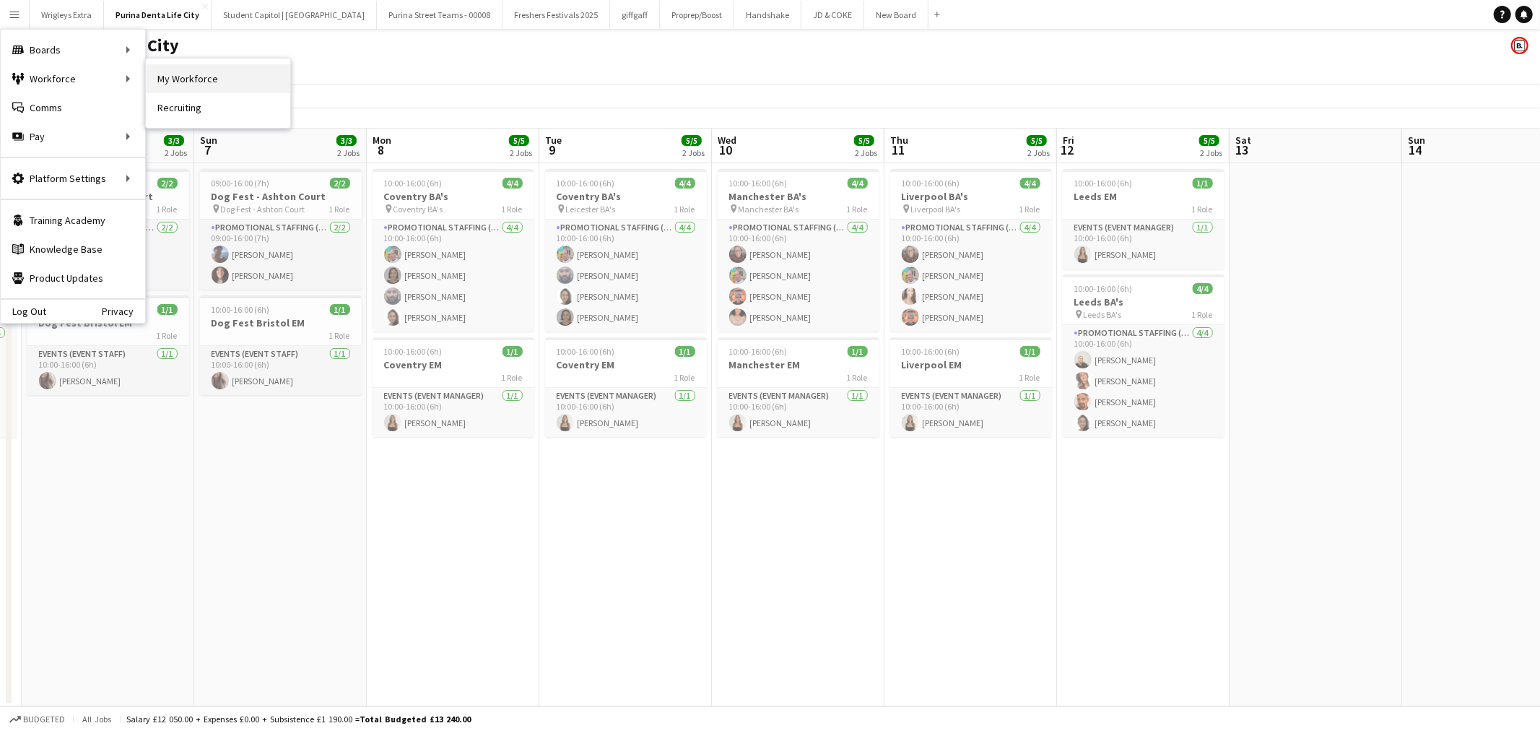
click at [203, 78] on link "My Workforce" at bounding box center [218, 78] width 144 height 29
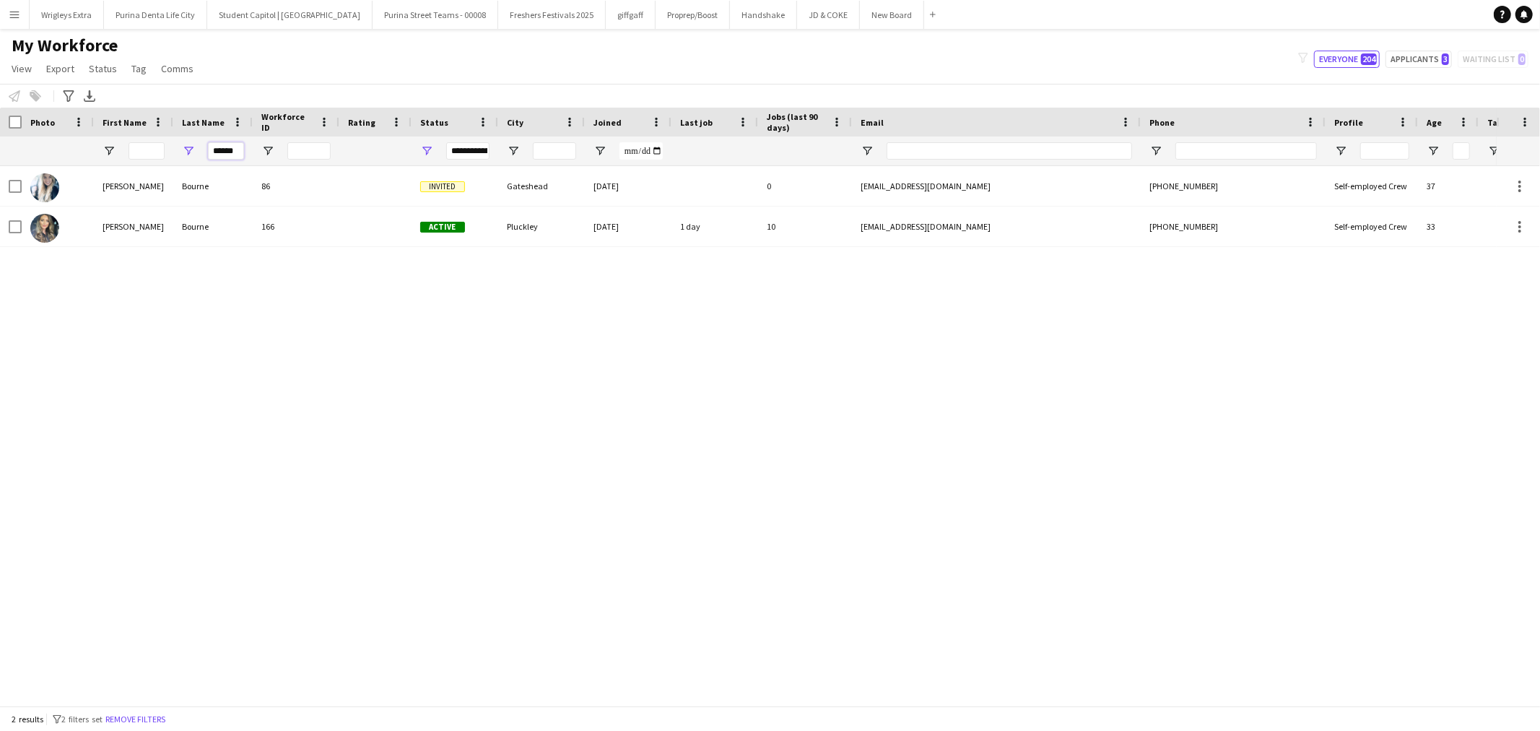
drag, startPoint x: 238, startPoint y: 154, endPoint x: 270, endPoint y: 174, distance: 37.3
click at [239, 154] on input "******" at bounding box center [226, 150] width 36 height 17
type input "*"
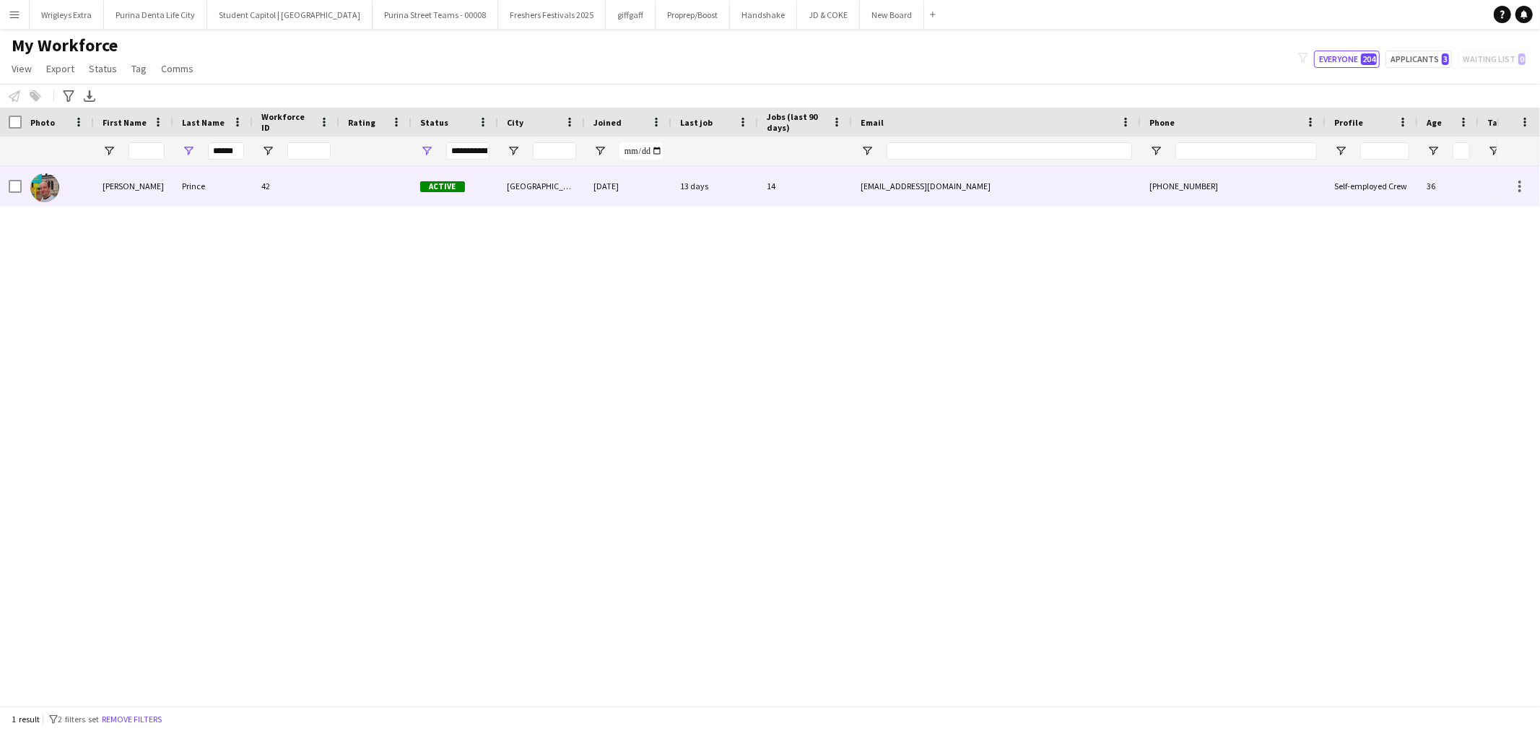
click at [144, 193] on div "Owen" at bounding box center [133, 186] width 79 height 40
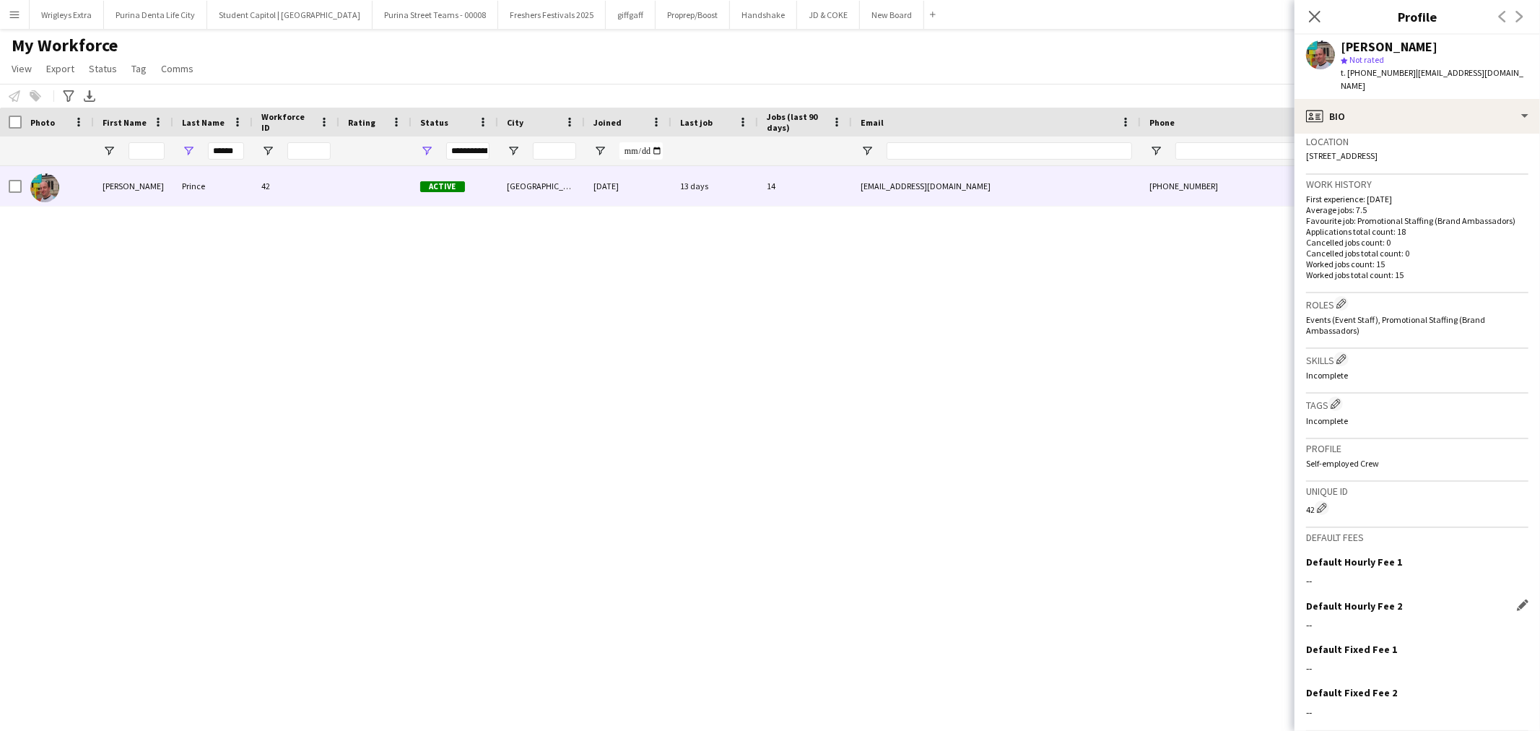
scroll to position [347, 0]
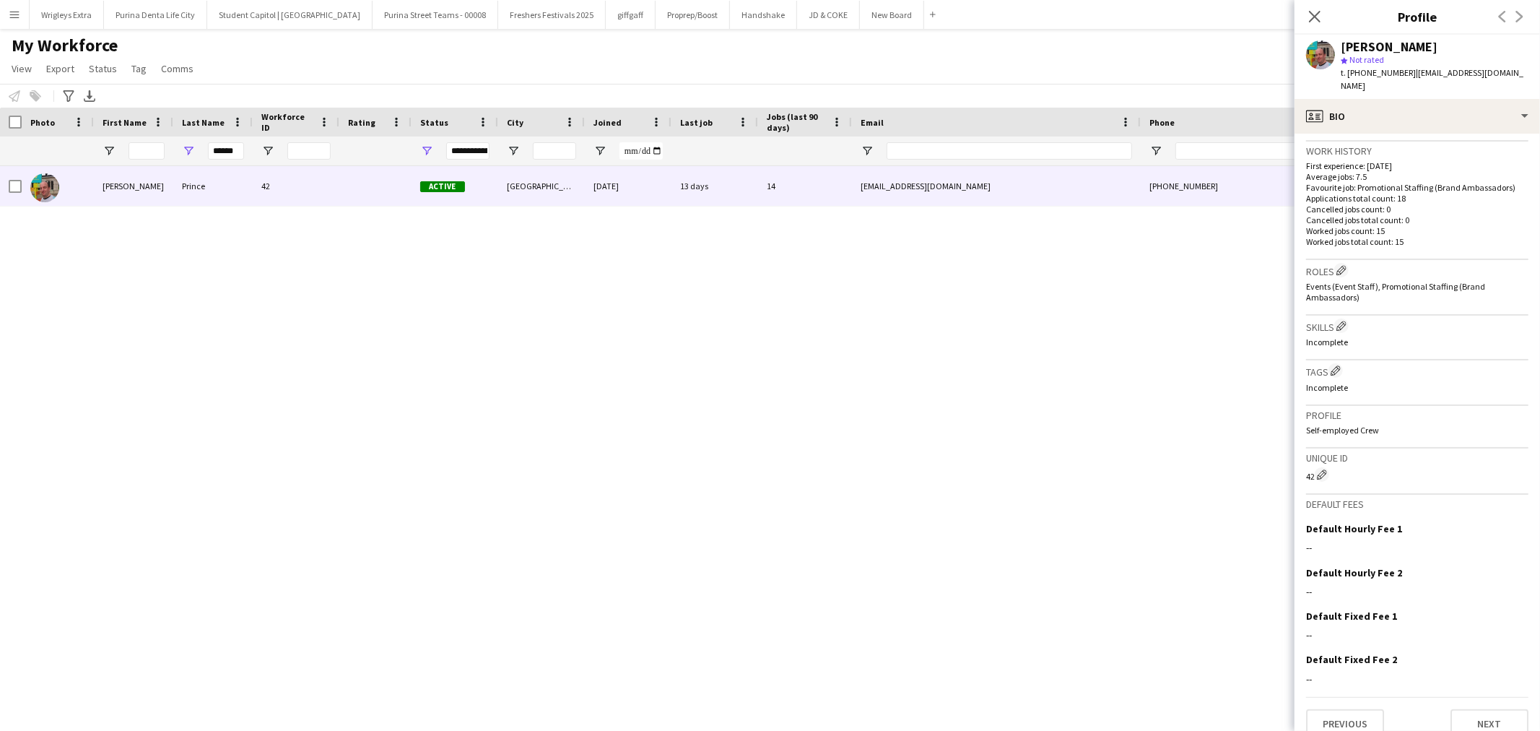
click at [1359, 697] on div "Previous Next" at bounding box center [1417, 717] width 222 height 41
click at [1355, 709] on button "Previous" at bounding box center [1345, 723] width 78 height 29
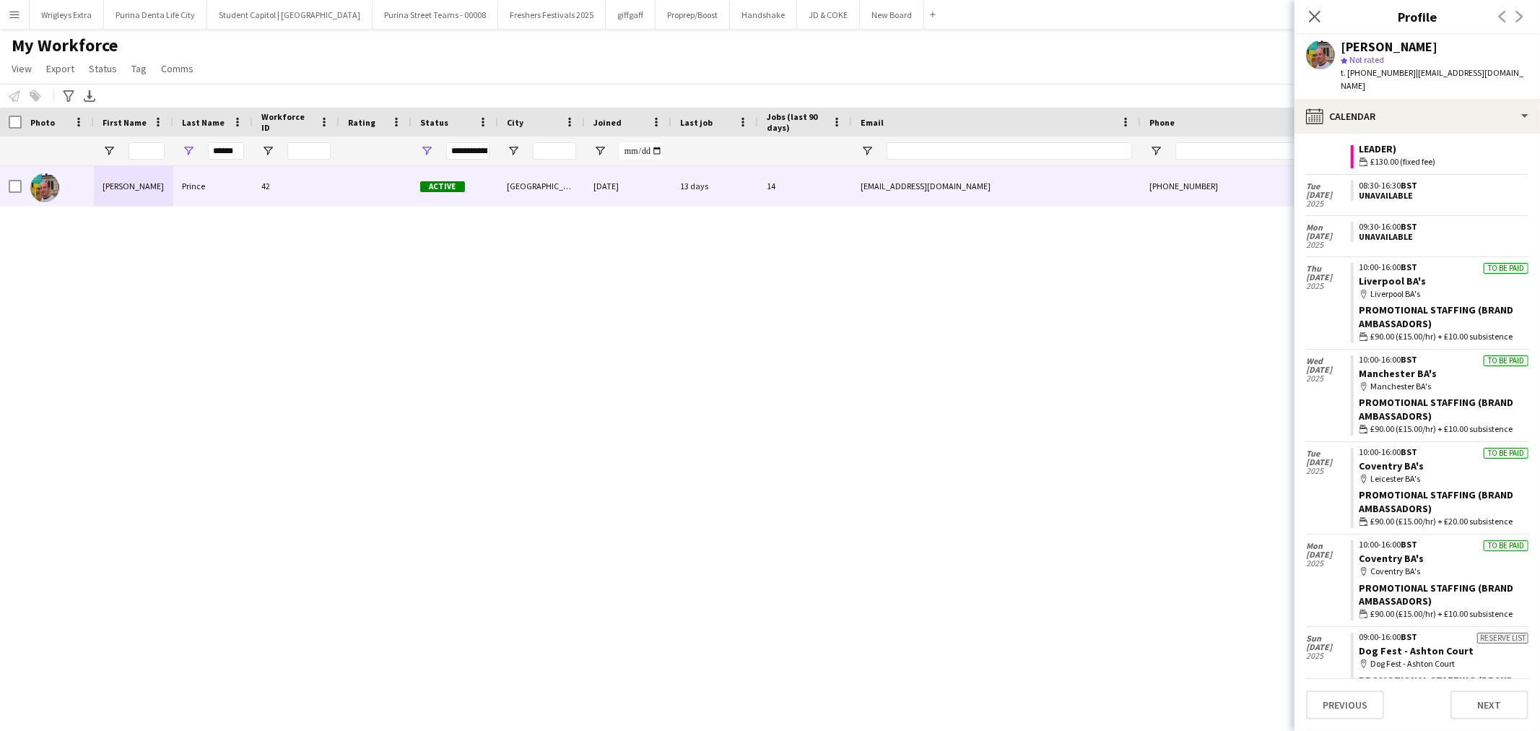
scroll to position [365, 0]
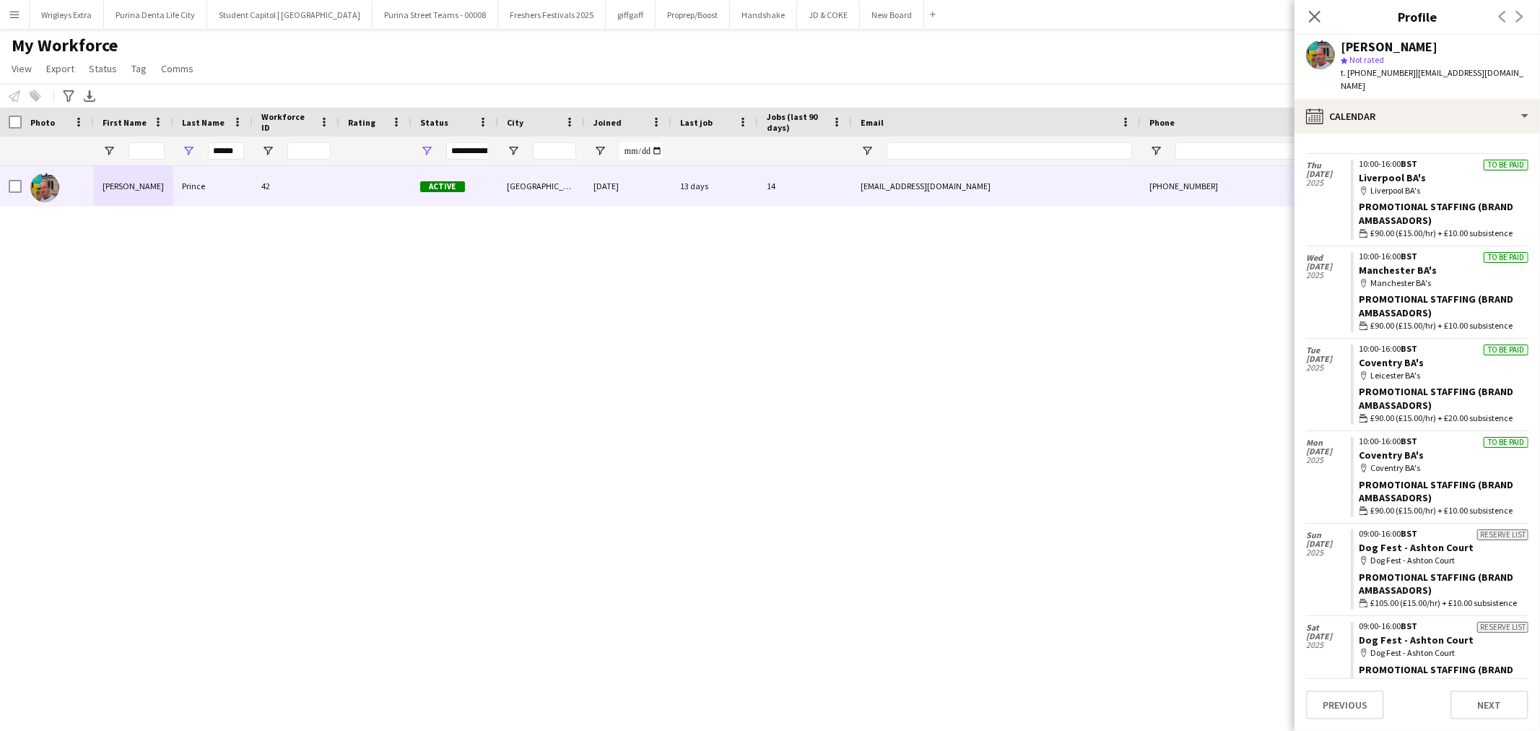
click at [1430, 461] on div "map-marker Coventry BA's" at bounding box center [1443, 467] width 169 height 13
click at [1392, 448] on link "Coventry BA's" at bounding box center [1391, 454] width 65 height 13
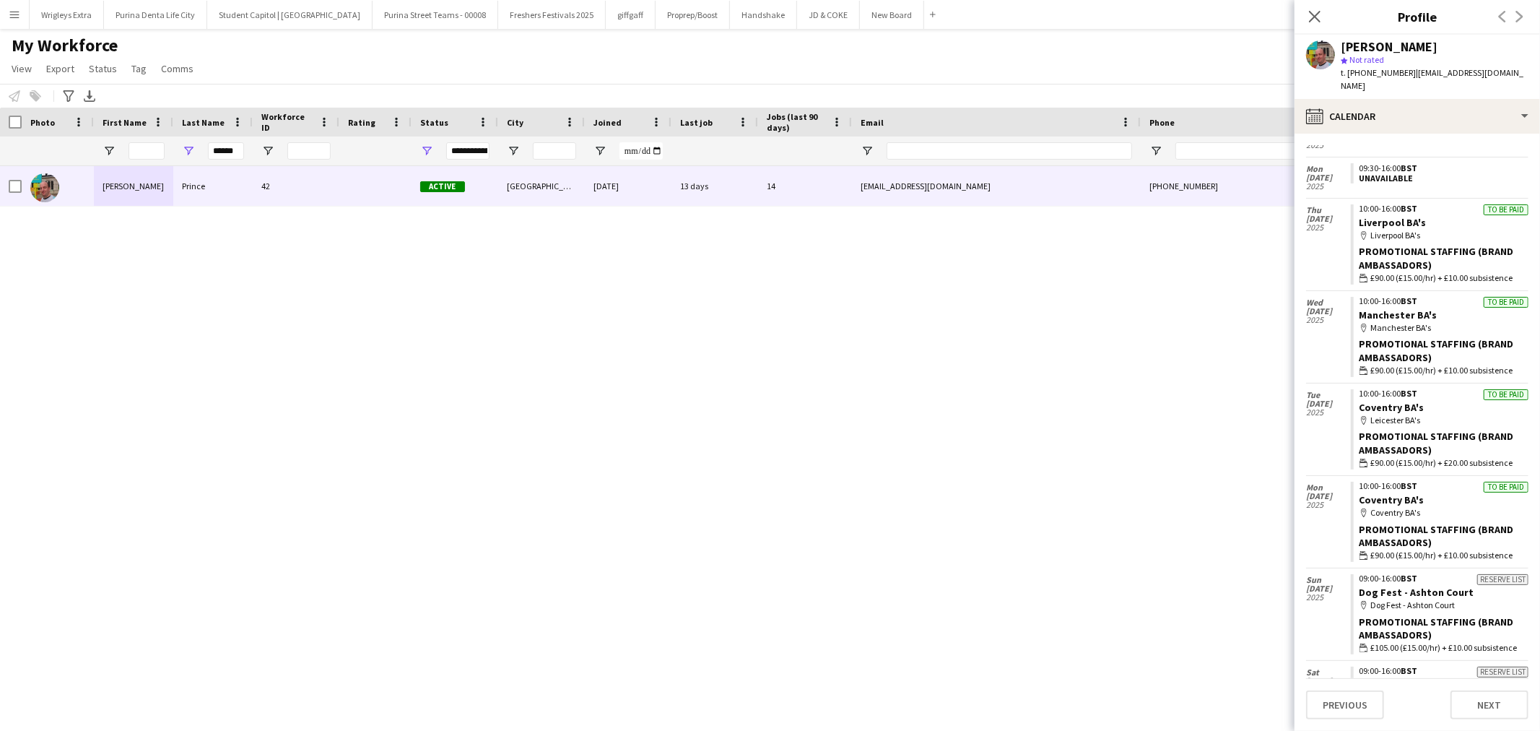
scroll to position [285, 0]
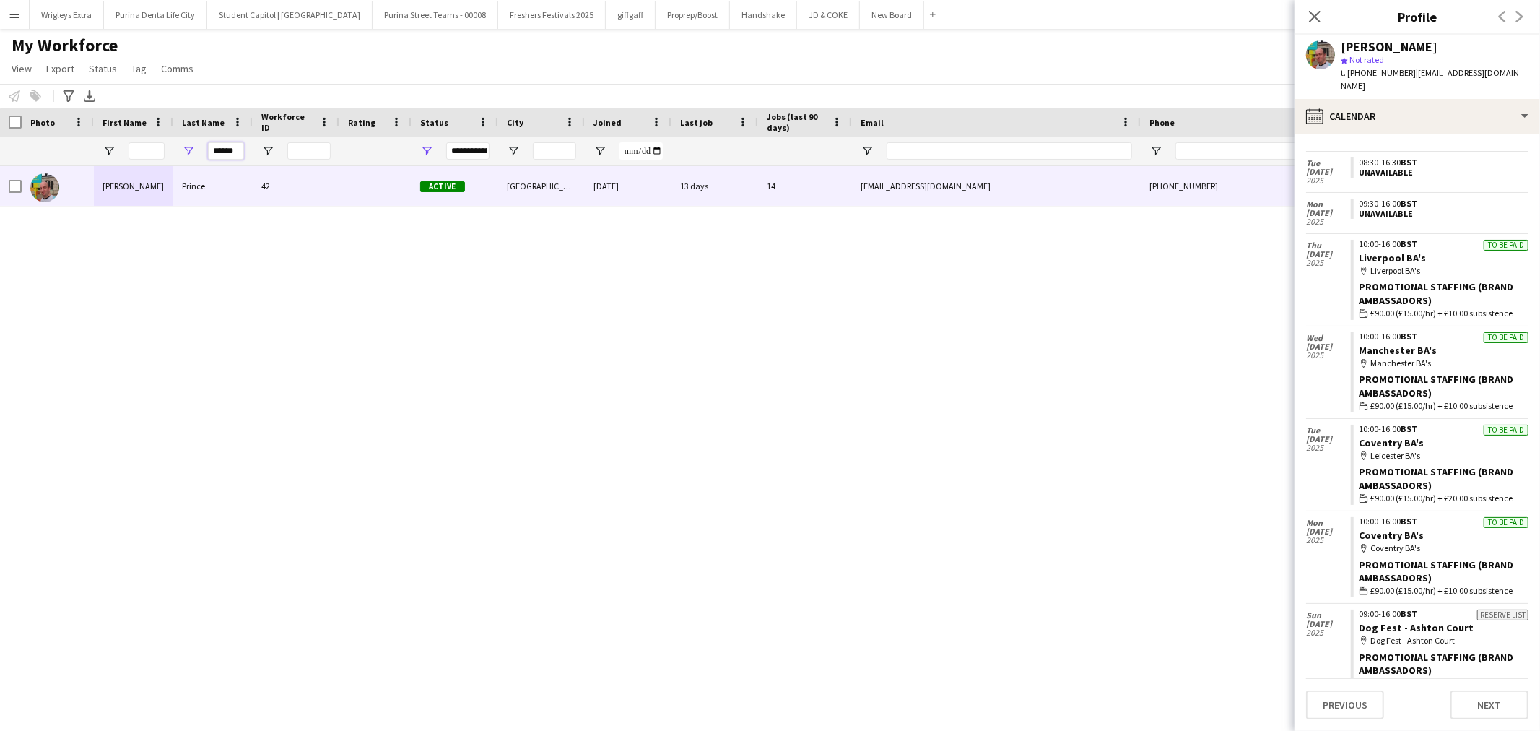
click at [237, 152] on input "******" at bounding box center [226, 150] width 36 height 17
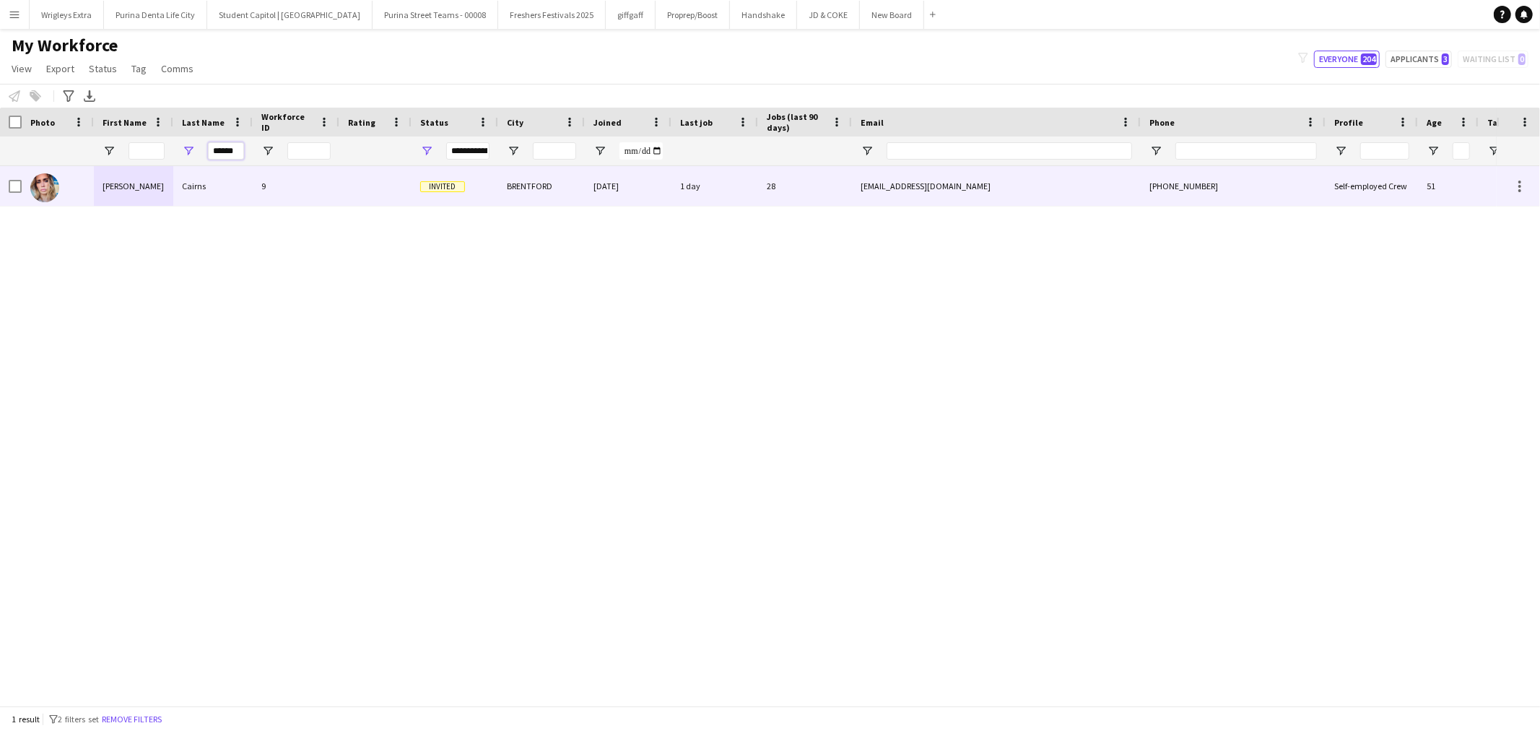
type input "******"
click at [219, 188] on div "Cairns" at bounding box center [212, 186] width 79 height 40
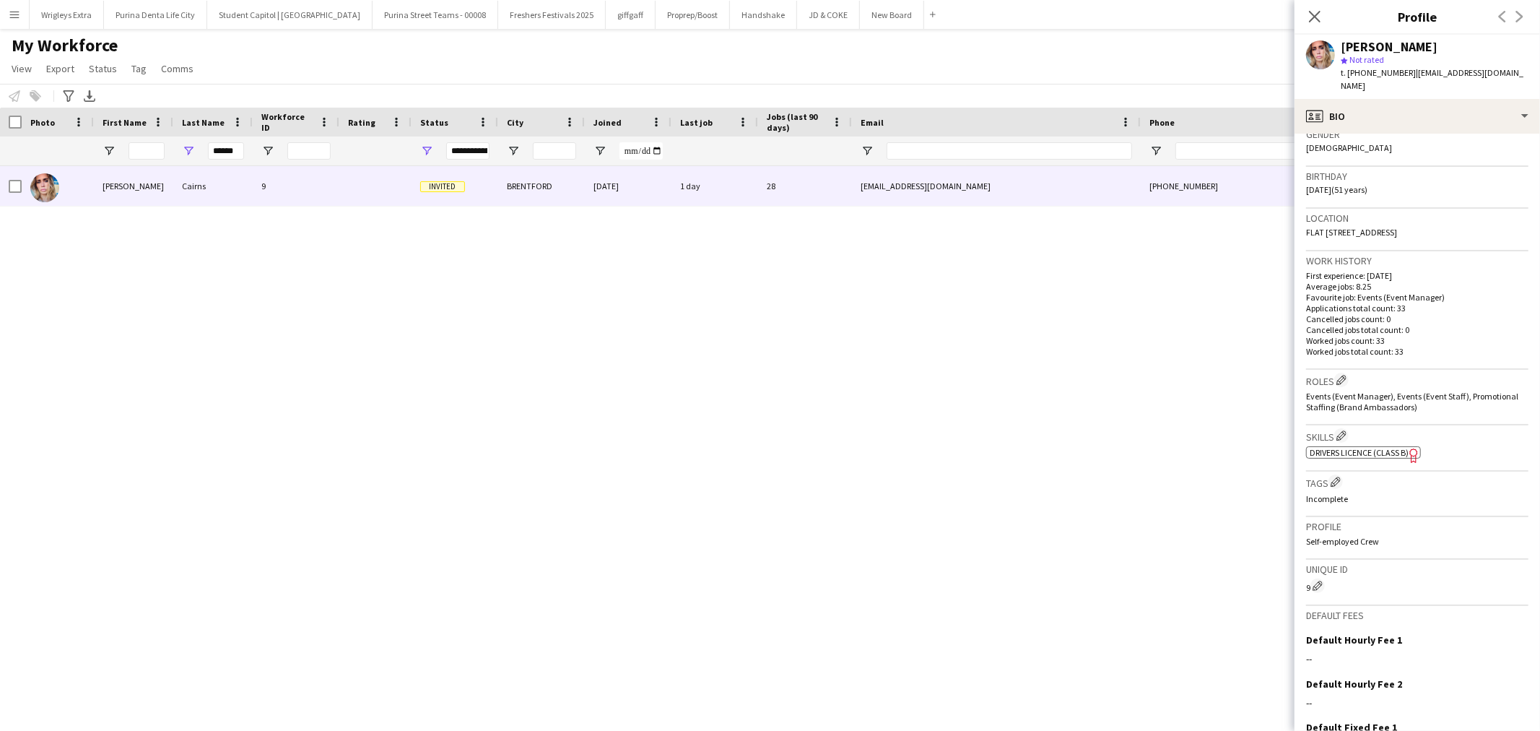
scroll to position [362, 0]
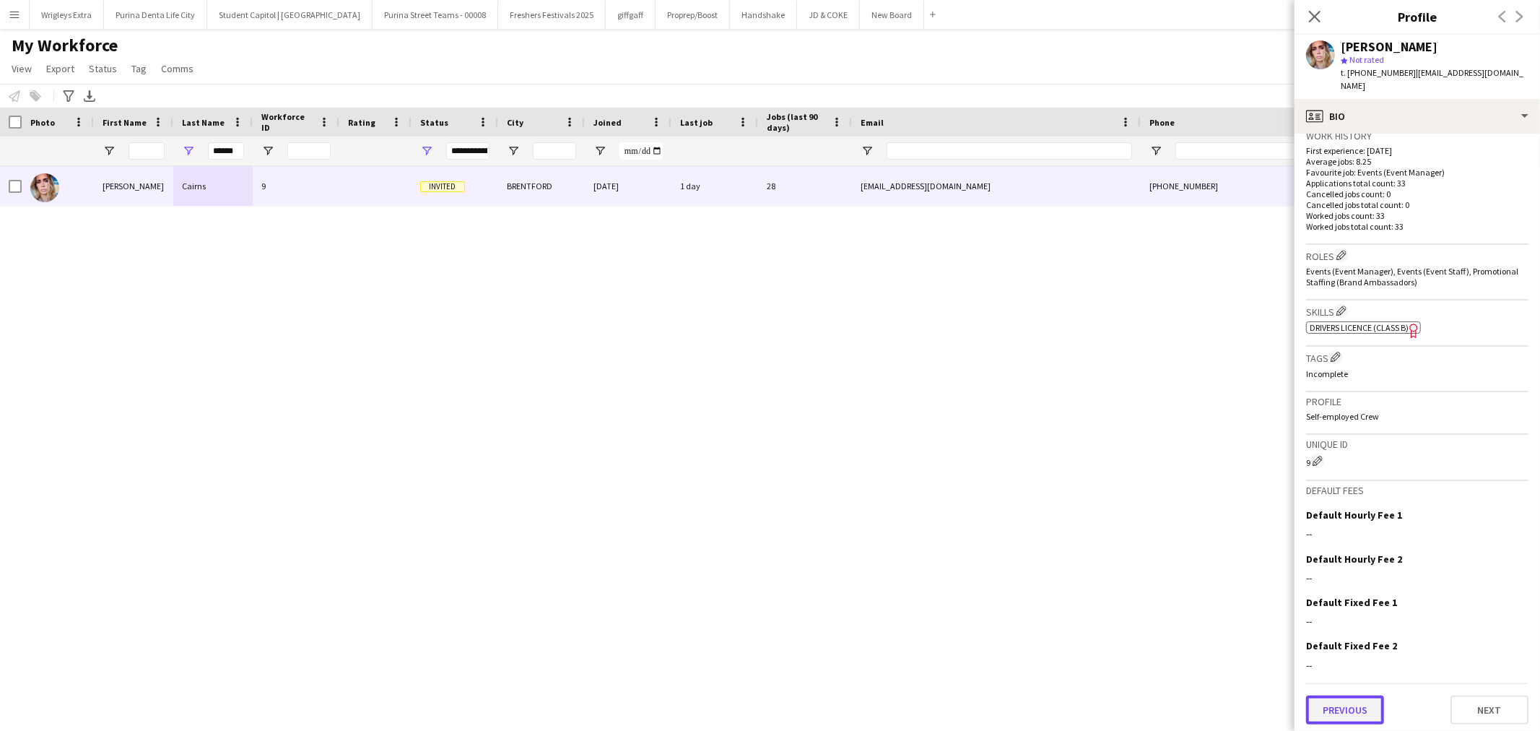
click at [1362, 703] on button "Previous" at bounding box center [1345, 709] width 78 height 29
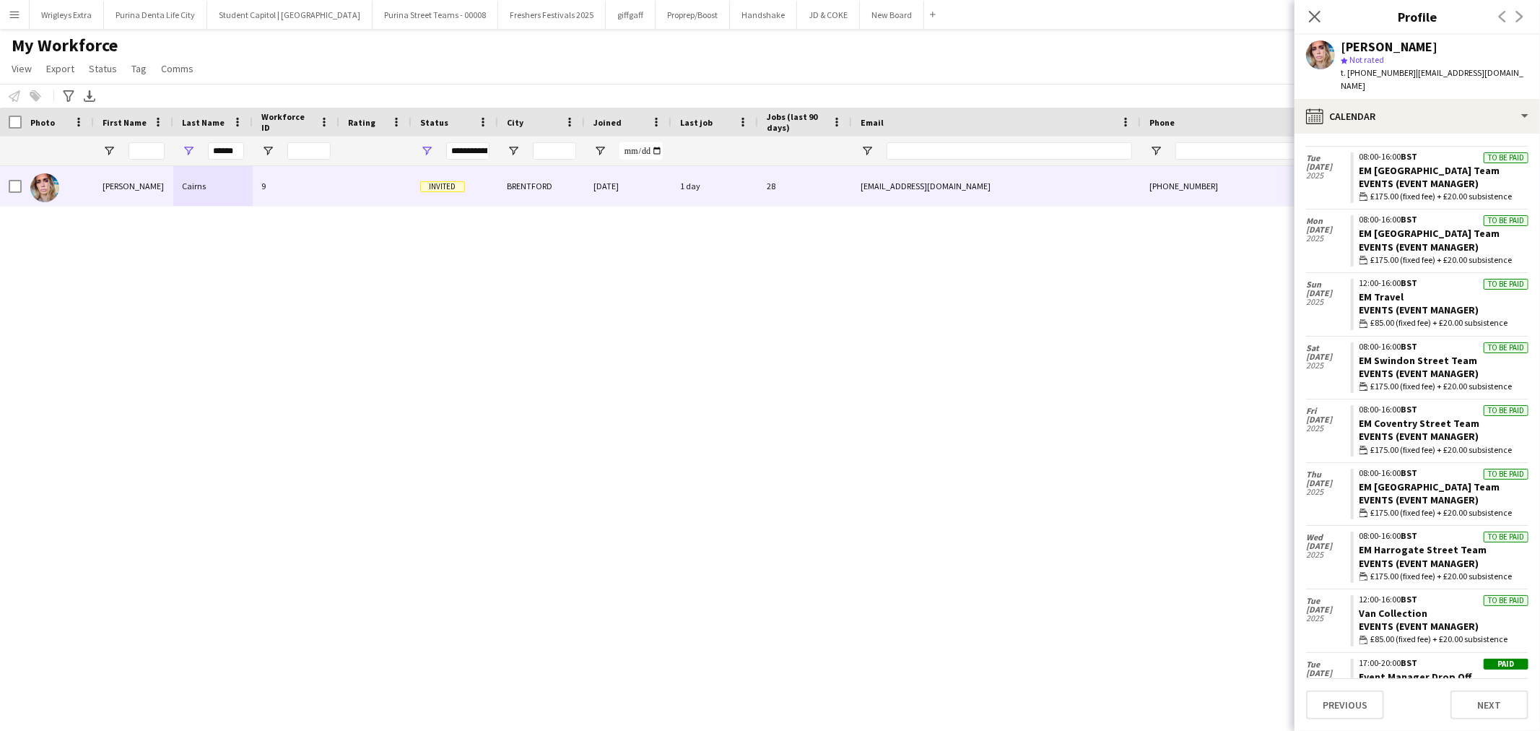
scroll to position [1341, 0]
click at [1390, 604] on link "Van Collection" at bounding box center [1393, 610] width 69 height 13
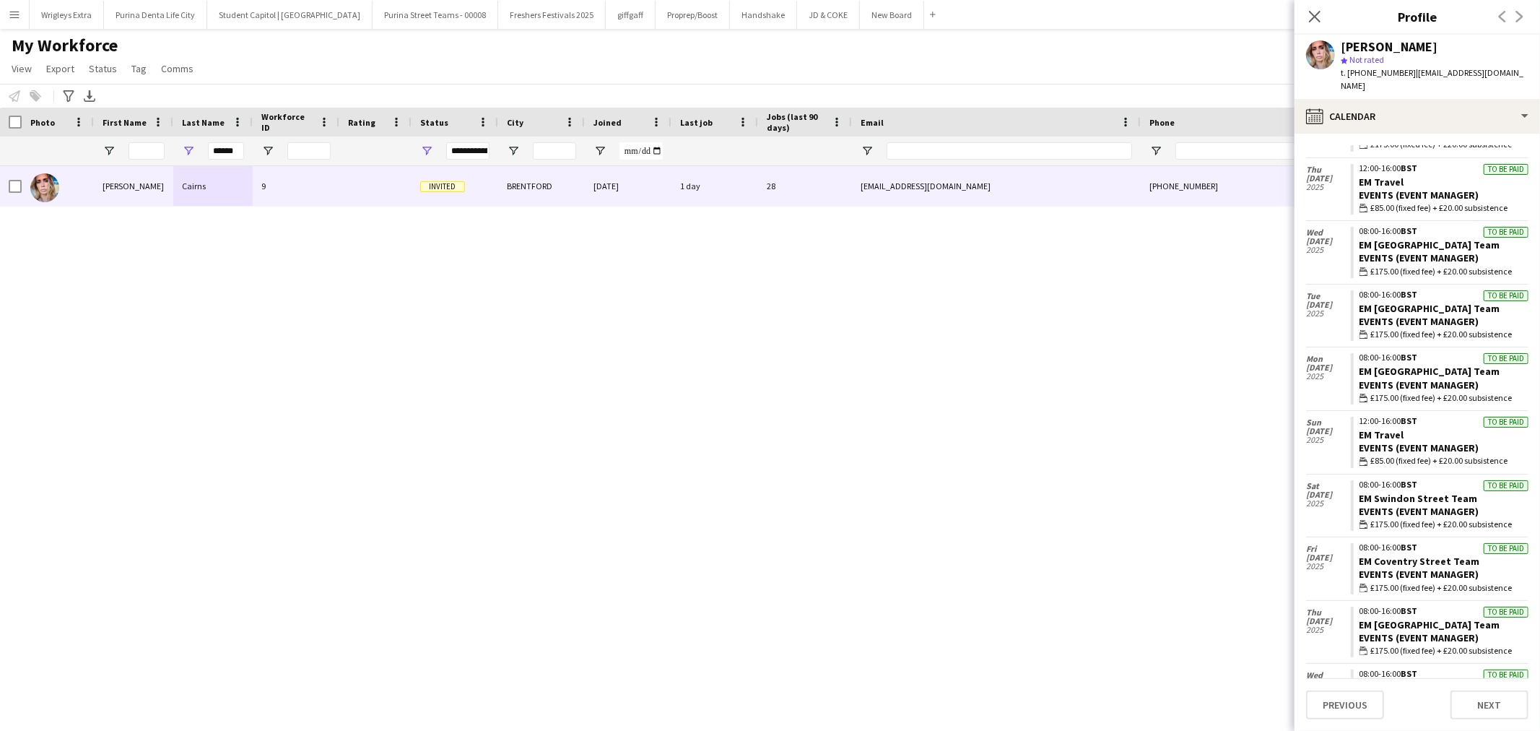
scroll to position [1180, 0]
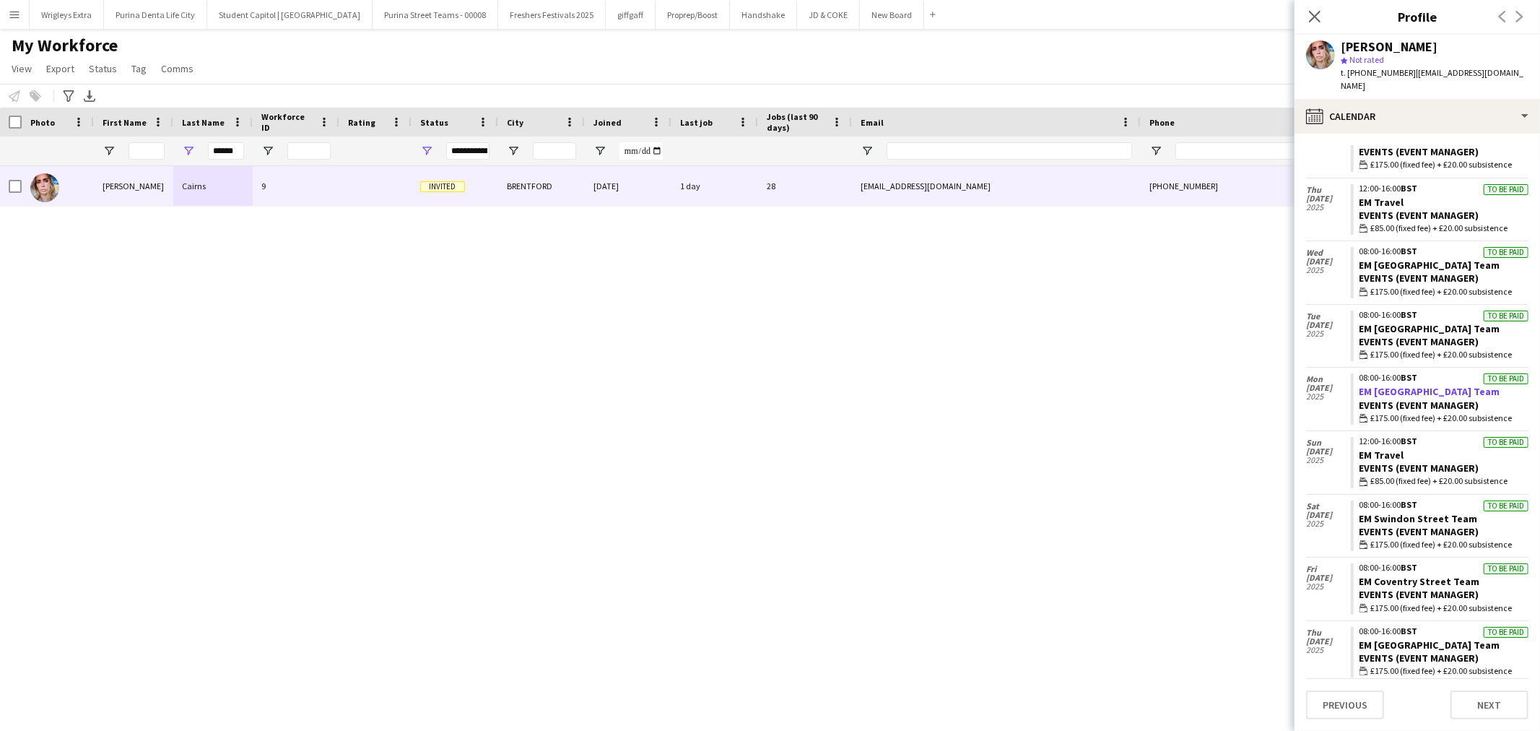
click at [1390, 385] on link "EM [GEOGRAPHIC_DATA] Team" at bounding box center [1429, 391] width 141 height 13
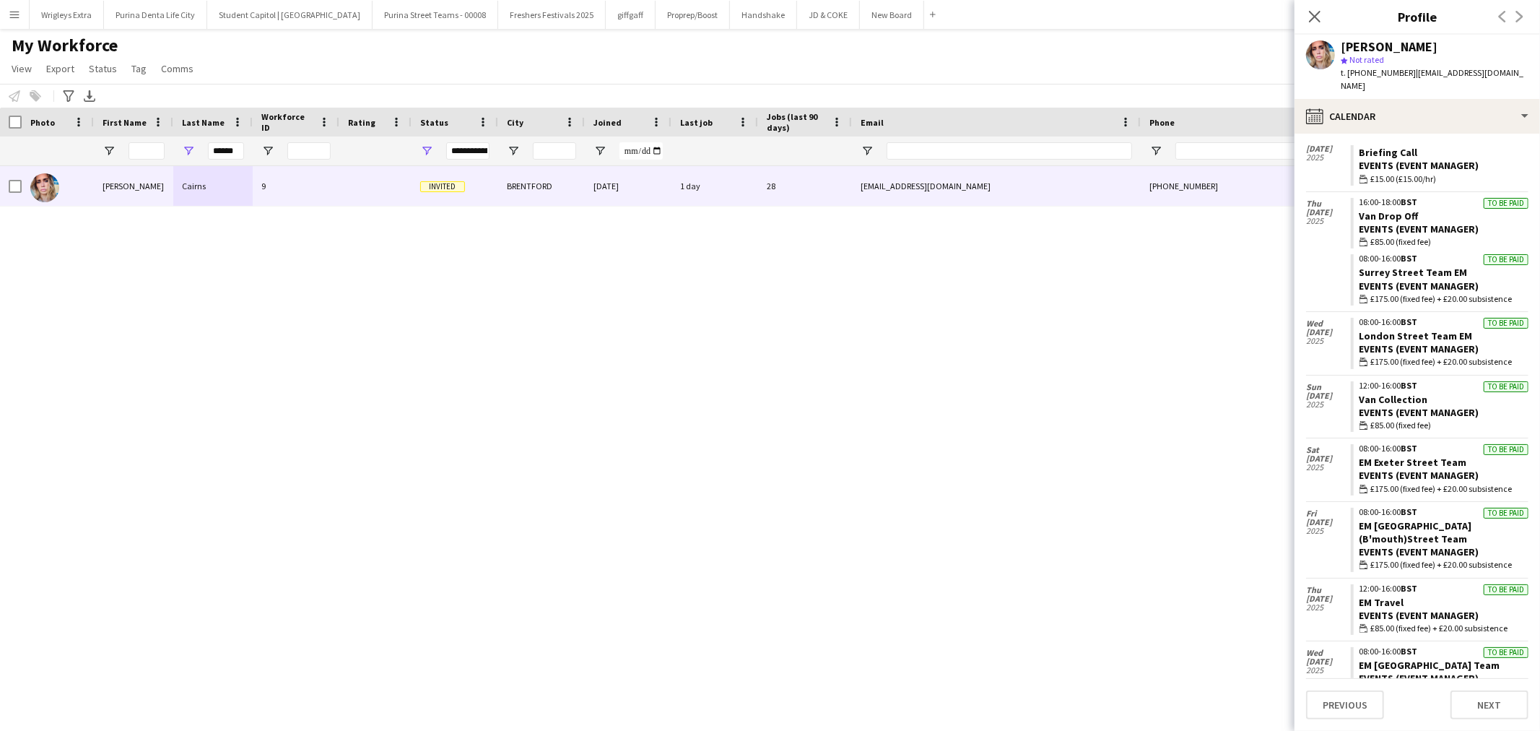
scroll to position [780, 0]
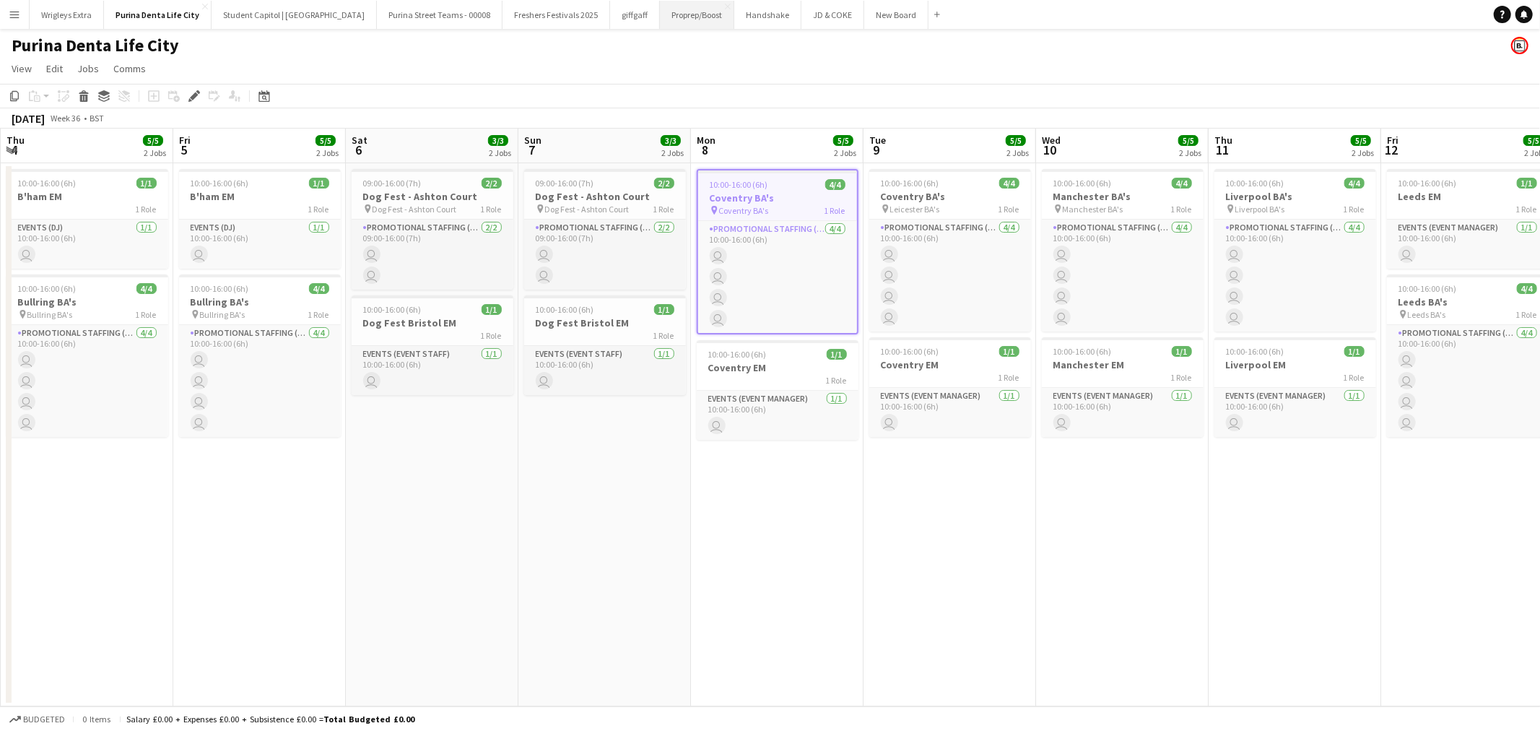
scroll to position [0, 496]
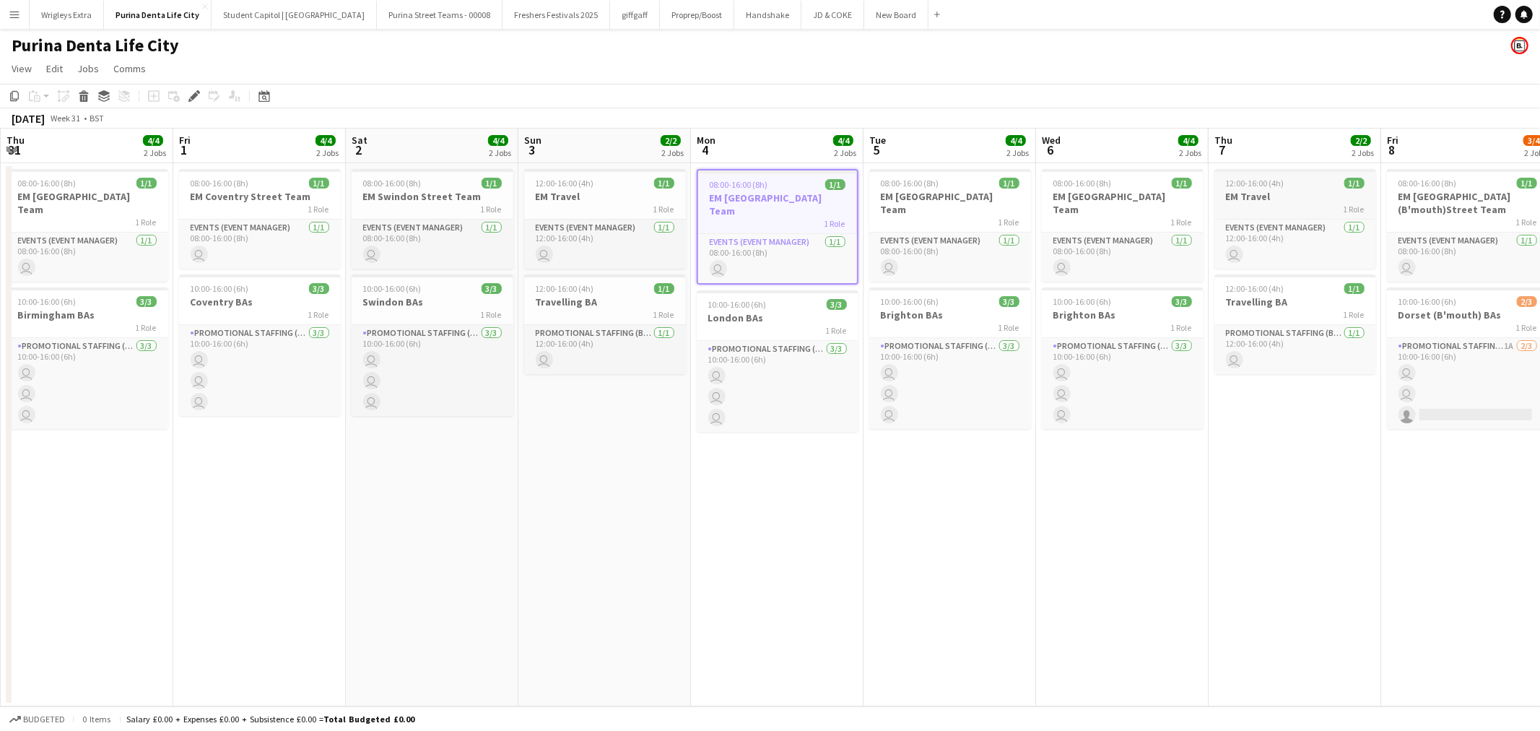
scroll to position [0, 496]
